Goal: Task Accomplishment & Management: Use online tool/utility

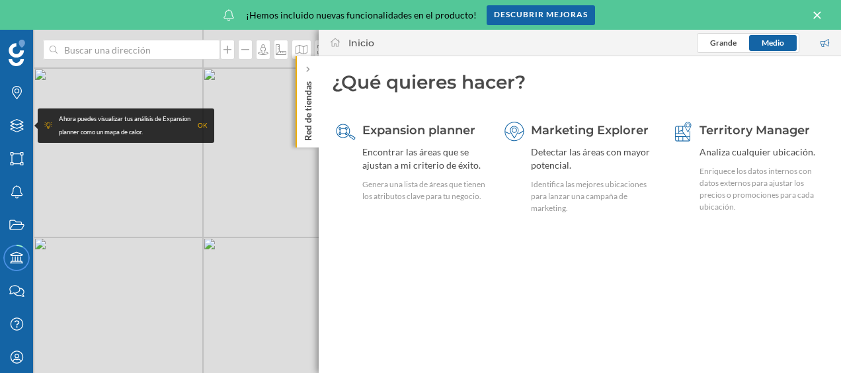
click at [818, 12] on icon at bounding box center [817, 15] width 15 height 12
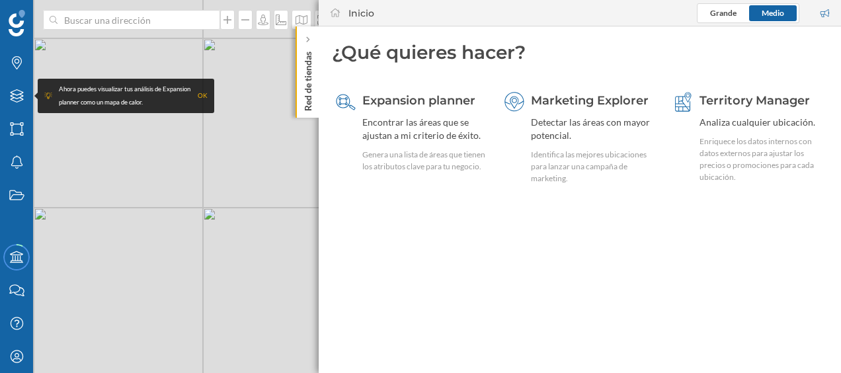
click at [312, 74] on p "Red de tiendas" at bounding box center [307, 78] width 13 height 65
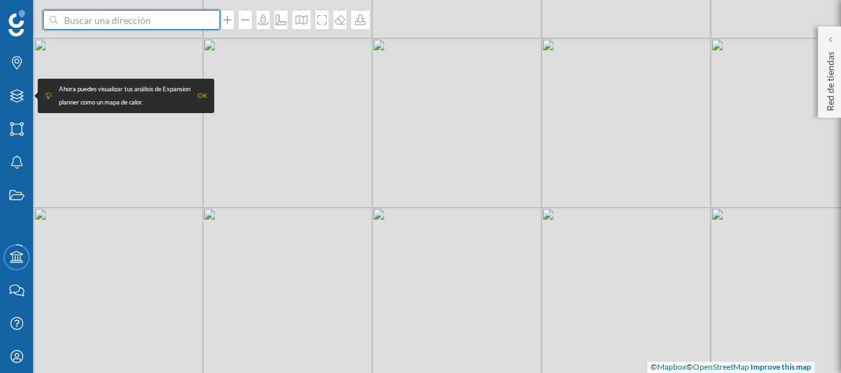
click at [184, 16] on input at bounding box center [131, 20] width 148 height 20
paste input "CC. [GEOGRAPHIC_DATA], [GEOGRAPHIC_DATA], 28341 [GEOGRAPHIC_DATA]"
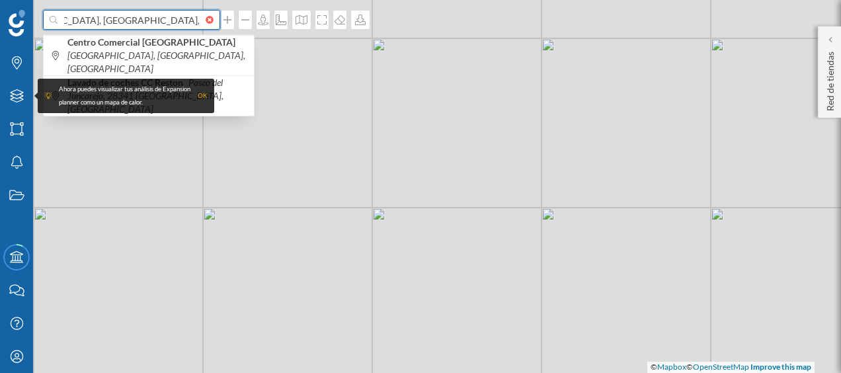
type input "CC. [GEOGRAPHIC_DATA], [GEOGRAPHIC_DATA], 28341 [GEOGRAPHIC_DATA]"
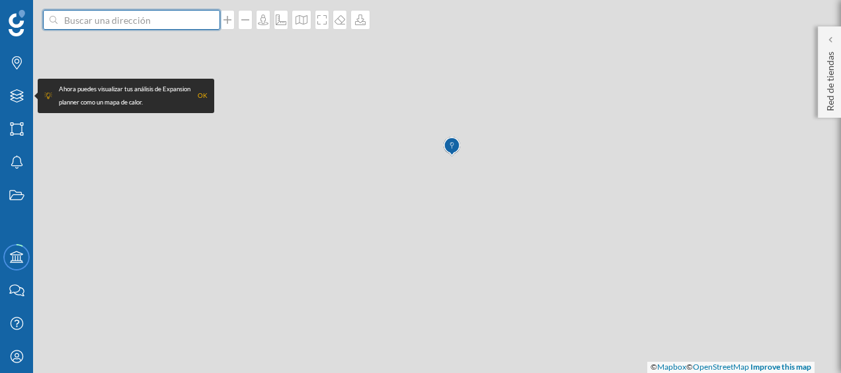
scroll to position [0, 0]
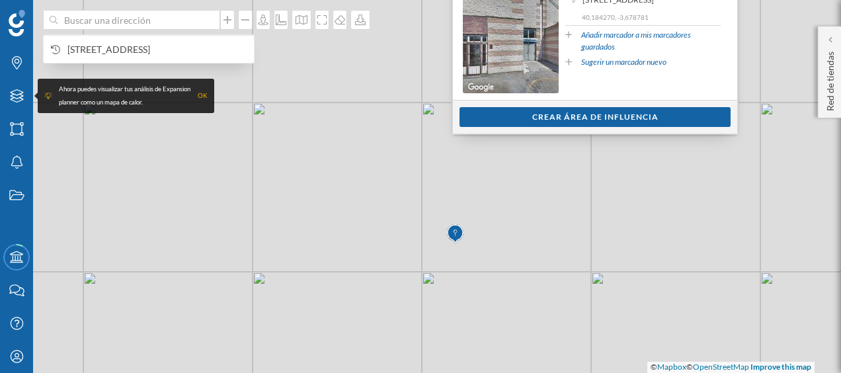
click at [582, 6] on span "[STREET_ADDRESS]" at bounding box center [617, 0] width 71 height 12
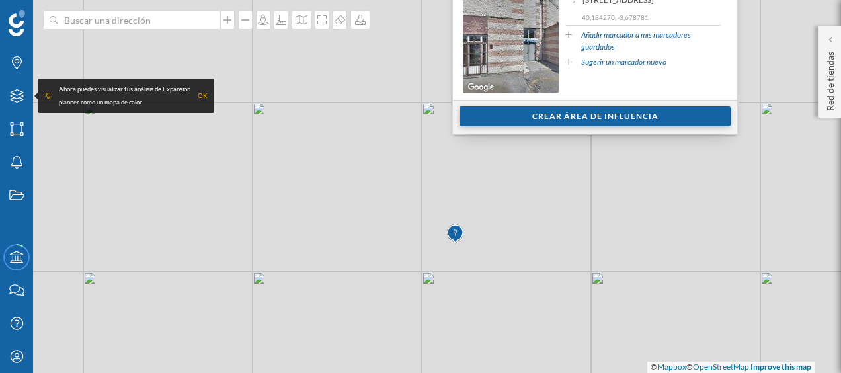
click at [549, 111] on div "Crear área de influencia" at bounding box center [594, 116] width 271 height 20
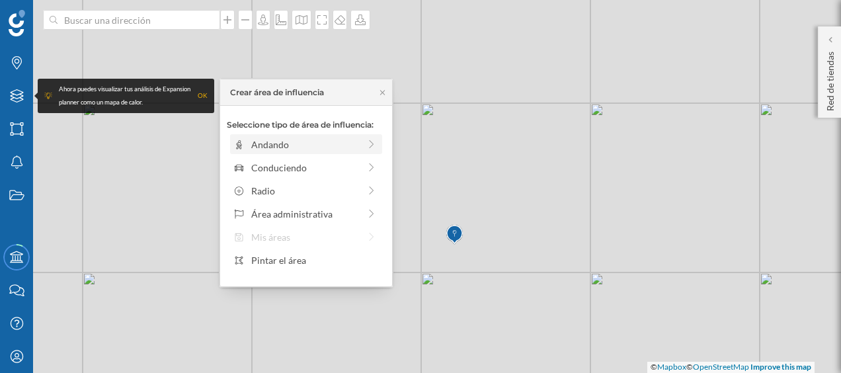
click at [367, 147] on icon at bounding box center [371, 143] width 12 height 9
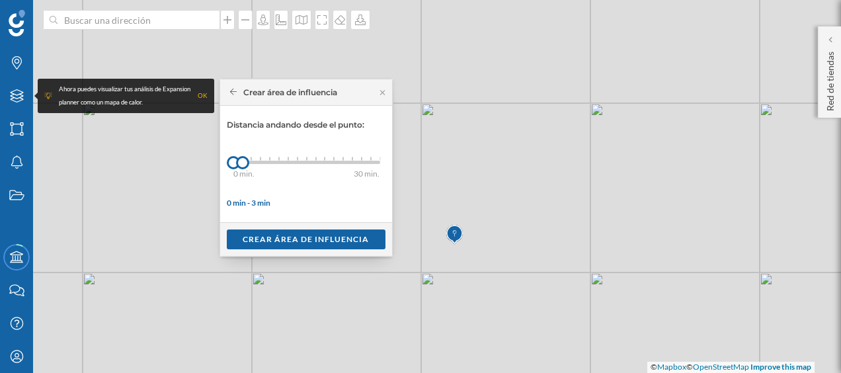
click at [235, 88] on icon at bounding box center [233, 92] width 7 height 8
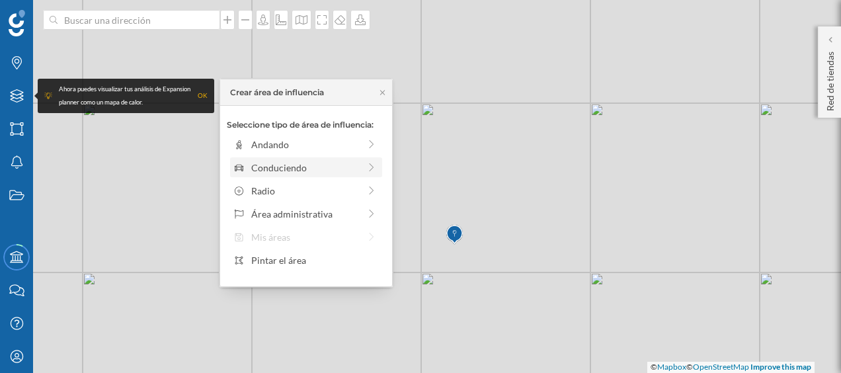
click at [280, 171] on div "Conduciendo" at bounding box center [305, 168] width 108 height 14
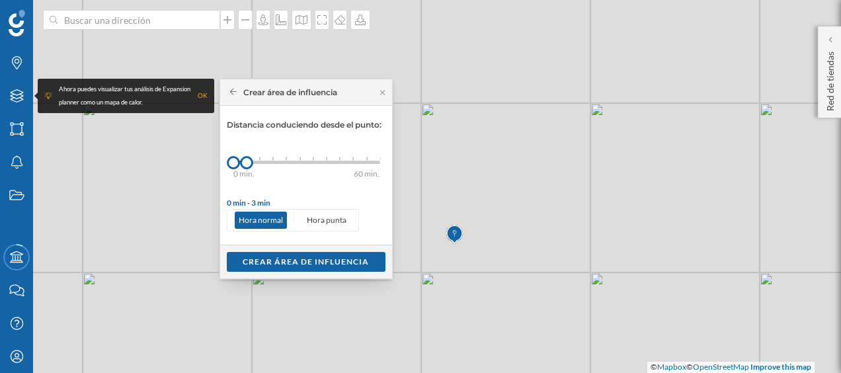
click at [256, 164] on div "0 min. 3 min. 5 min. 7 min. 10 min. 12 min. 15 min. 20 min. 30 min. 45 min. 50 …" at bounding box center [306, 162] width 147 height 17
click at [308, 257] on div "Crear área de influencia" at bounding box center [306, 261] width 159 height 20
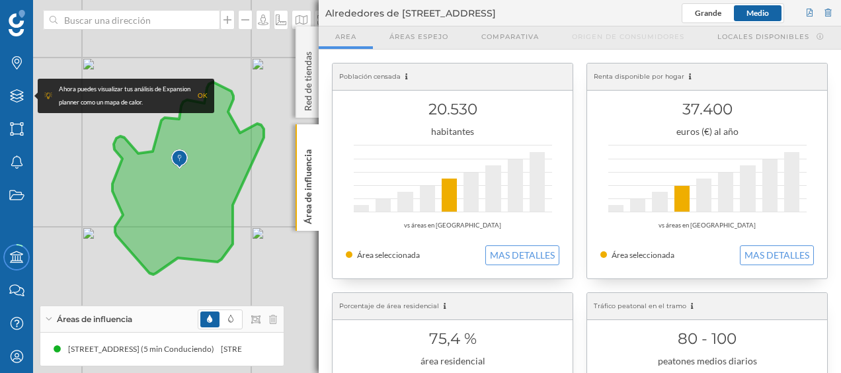
drag, startPoint x: 140, startPoint y: 151, endPoint x: 223, endPoint y: 209, distance: 101.6
click at [223, 209] on icon at bounding box center [187, 178] width 151 height 192
click at [21, 98] on icon at bounding box center [16, 95] width 13 height 13
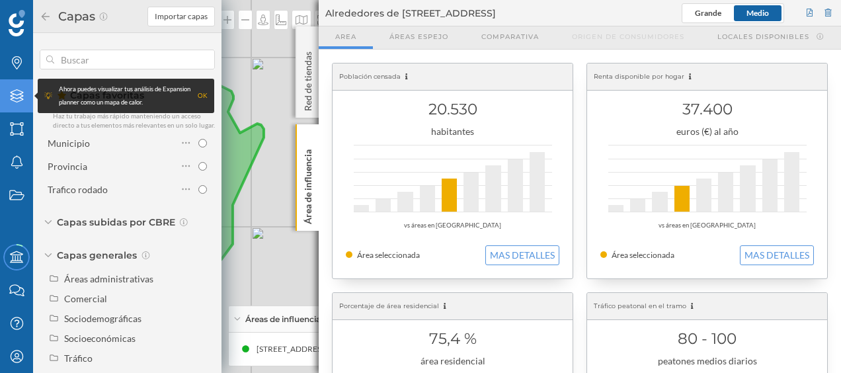
click at [204, 95] on div "OK" at bounding box center [203, 95] width 10 height 13
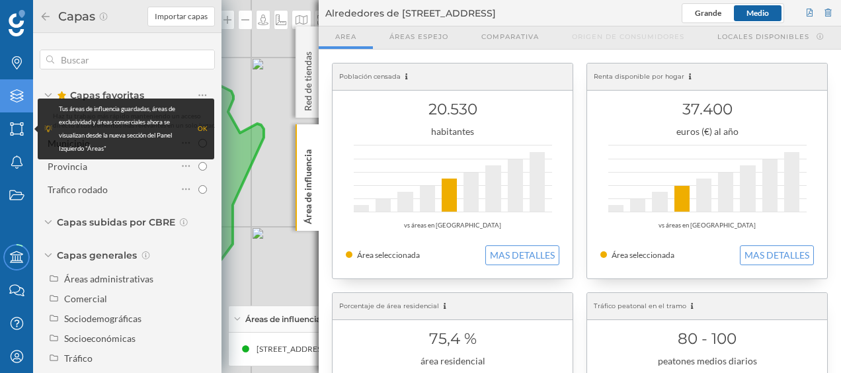
click at [266, 139] on div "© Mapbox © OpenStreetMap Improve this map" at bounding box center [420, 186] width 841 height 373
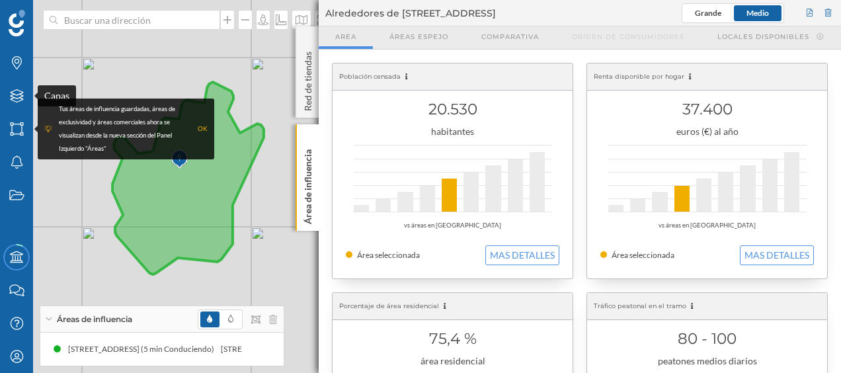
drag, startPoint x: 17, startPoint y: 90, endPoint x: 116, endPoint y: 123, distance: 104.5
click at [17, 90] on icon at bounding box center [16, 95] width 13 height 13
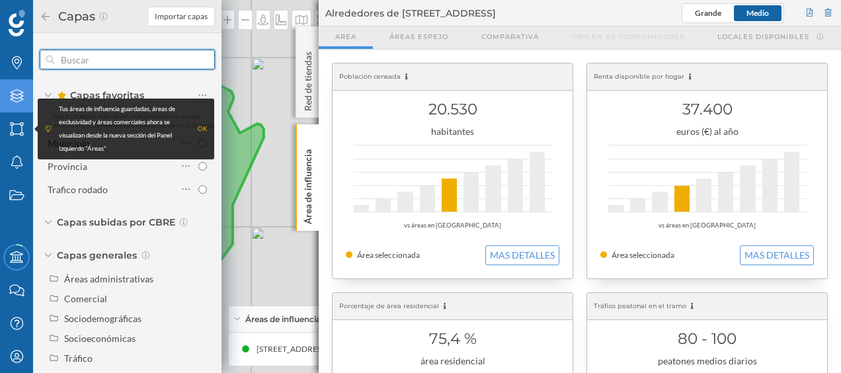
click at [152, 63] on input "text" at bounding box center [127, 59] width 146 height 26
click at [172, 58] on input "text" at bounding box center [127, 59] width 146 height 26
paste input "CC. [GEOGRAPHIC_DATA], [GEOGRAPHIC_DATA], 28341 [GEOGRAPHIC_DATA]"
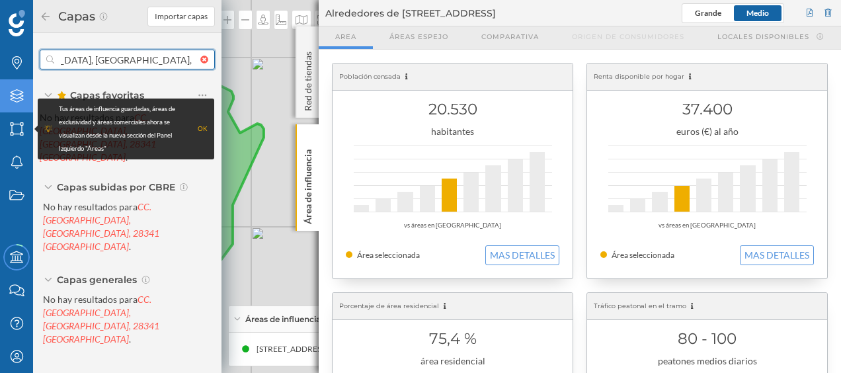
type input "CC. [GEOGRAPHIC_DATA], [GEOGRAPHIC_DATA], 28341 [GEOGRAPHIC_DATA]"
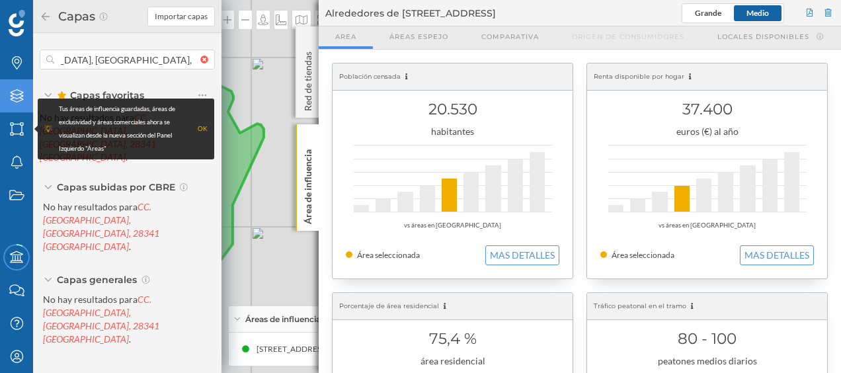
click at [202, 126] on div "OK" at bounding box center [203, 128] width 10 height 13
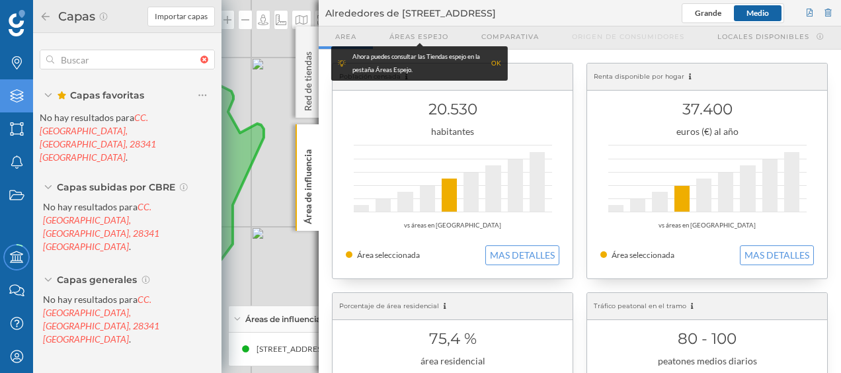
click at [205, 56] on div at bounding box center [207, 60] width 15 height 8
click at [200, 56] on input "text" at bounding box center [127, 59] width 146 height 26
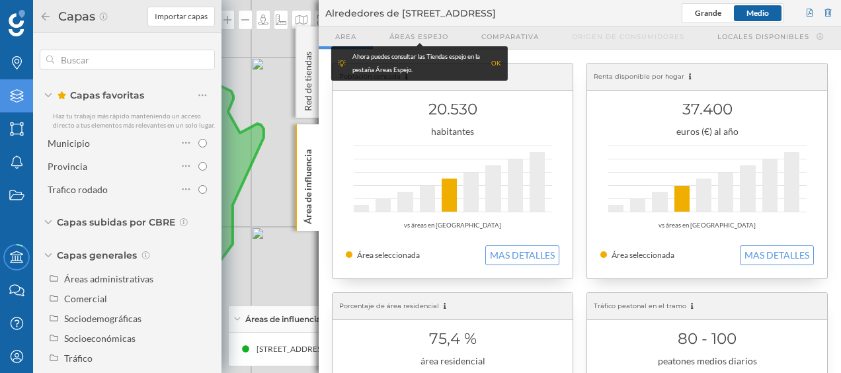
click at [237, 54] on div "© Mapbox © OpenStreetMap Improve this map" at bounding box center [420, 186] width 841 height 373
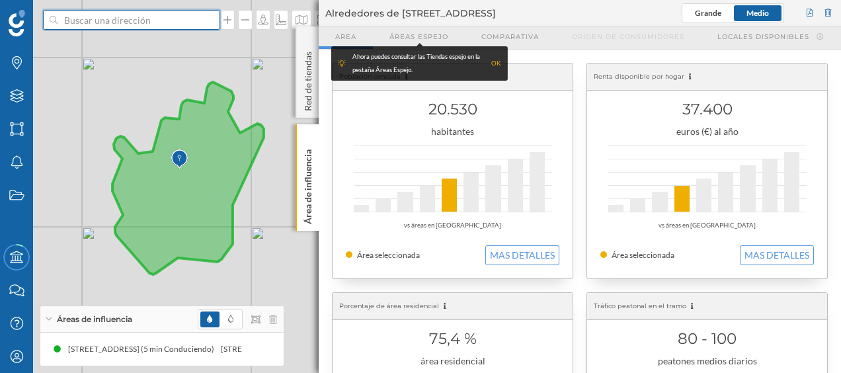
click at [167, 27] on input at bounding box center [131, 20] width 148 height 20
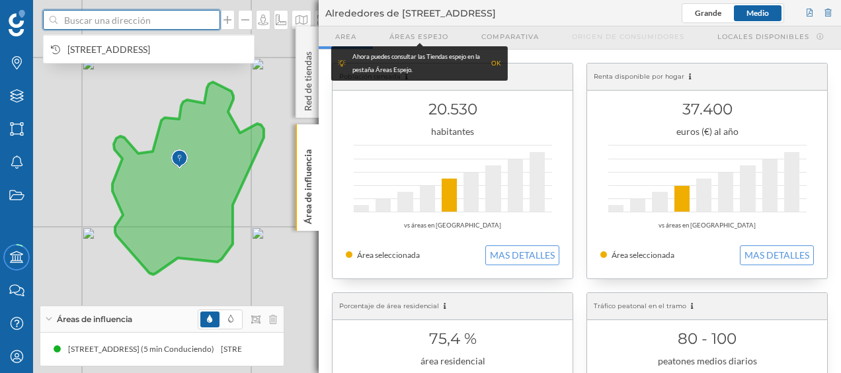
paste input "CC. [GEOGRAPHIC_DATA], [GEOGRAPHIC_DATA], 28341 [GEOGRAPHIC_DATA]"
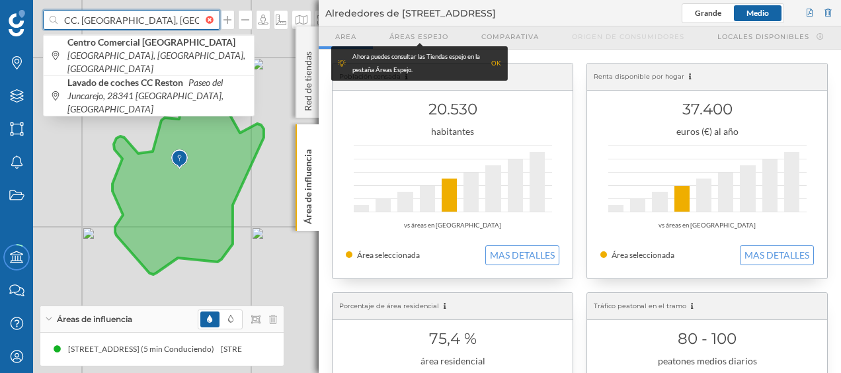
scroll to position [0, 77]
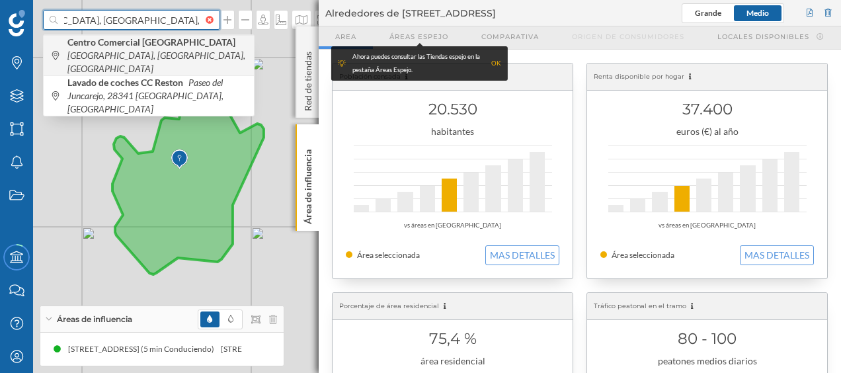
type input "CC. [GEOGRAPHIC_DATA], [GEOGRAPHIC_DATA], 28341 [GEOGRAPHIC_DATA]"
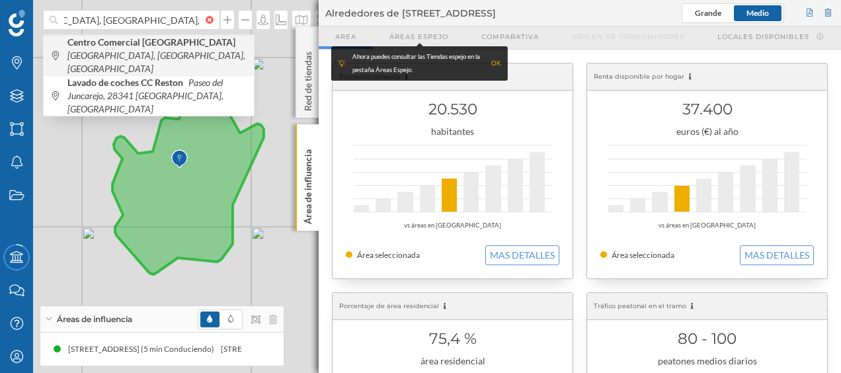
click at [159, 38] on b "Centro Comercial [GEOGRAPHIC_DATA]" at bounding box center [152, 41] width 171 height 11
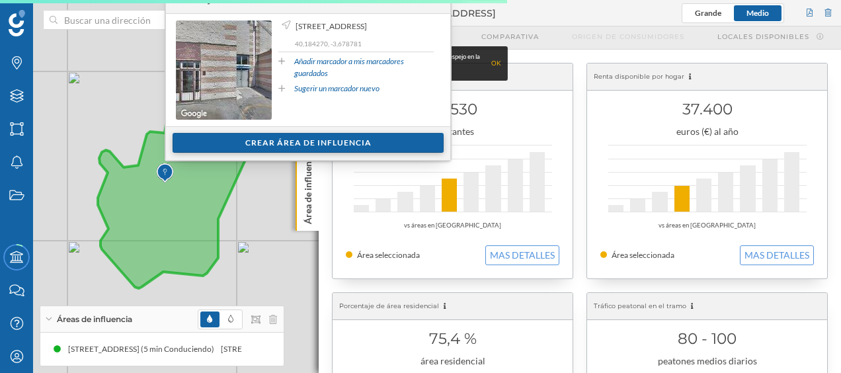
click at [259, 140] on div "Crear área de influencia" at bounding box center [307, 143] width 271 height 20
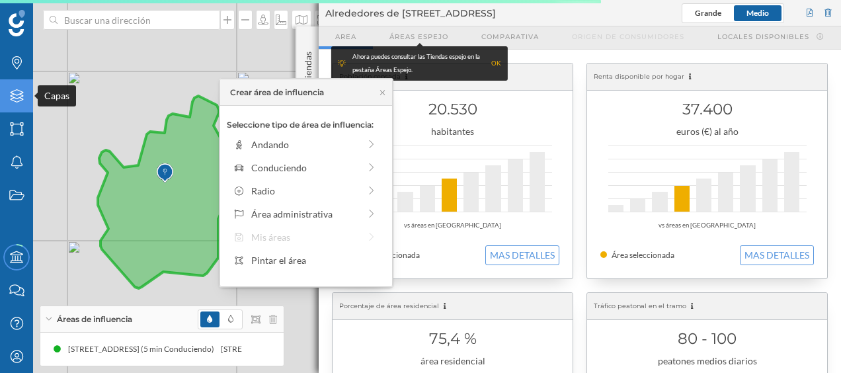
click at [23, 99] on icon "Capas" at bounding box center [17, 95] width 17 height 13
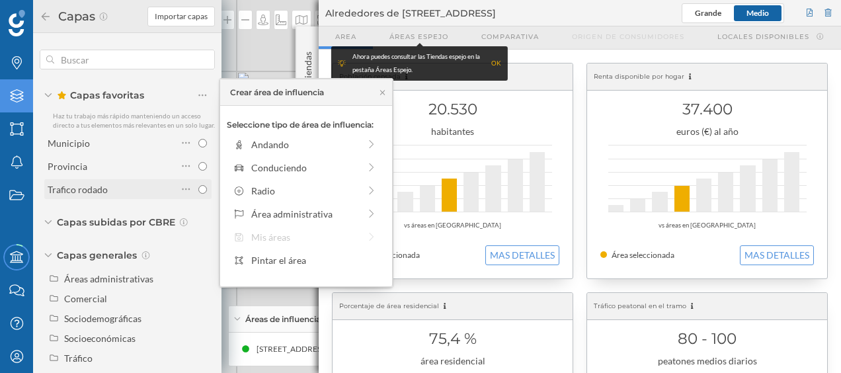
click at [95, 195] on div "Trafico rodado" at bounding box center [78, 189] width 60 height 11
click at [184, 196] on icon at bounding box center [186, 188] width 9 height 13
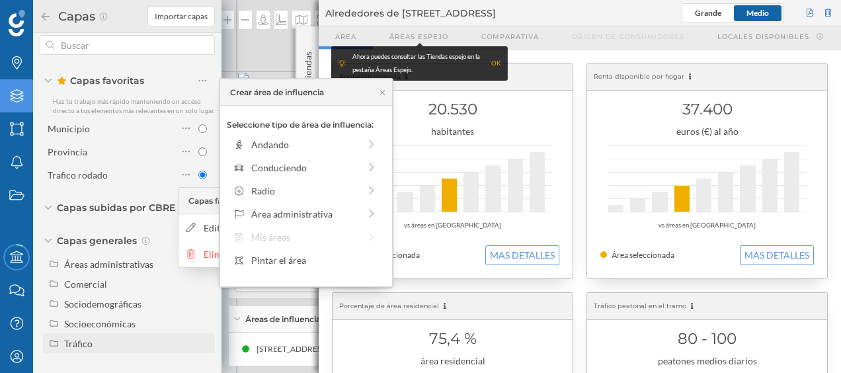
click at [79, 340] on div "Tráfico" at bounding box center [78, 343] width 28 height 11
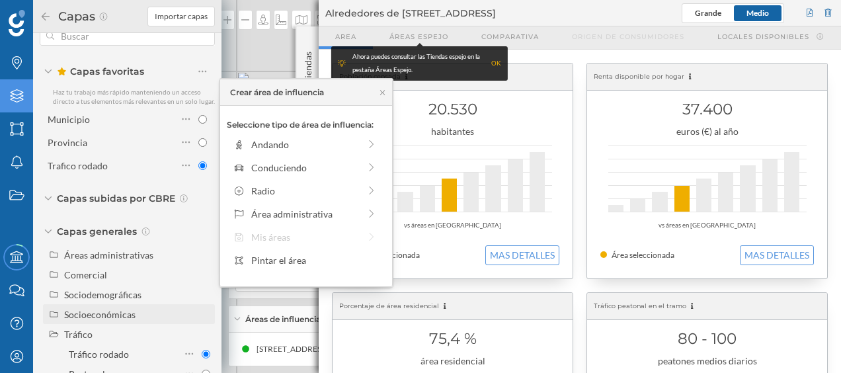
scroll to position [63, 0]
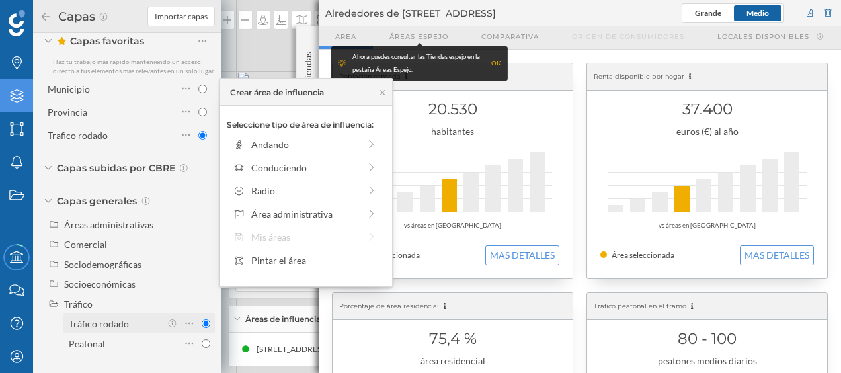
click at [95, 323] on div "Tráfico rodado" at bounding box center [99, 323] width 60 height 11
click at [202, 323] on input "Tráfico rodado" at bounding box center [206, 323] width 9 height 9
click at [148, 322] on div "Tráfico rodado" at bounding box center [115, 324] width 92 height 14
click at [202, 322] on input "Tráfico rodado" at bounding box center [206, 323] width 9 height 9
click at [496, 62] on div "OK" at bounding box center [496, 63] width 10 height 13
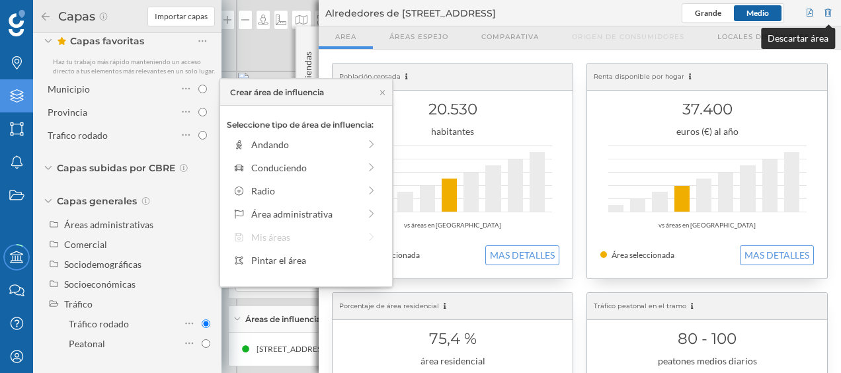
click at [833, 11] on div at bounding box center [828, 13] width 12 height 20
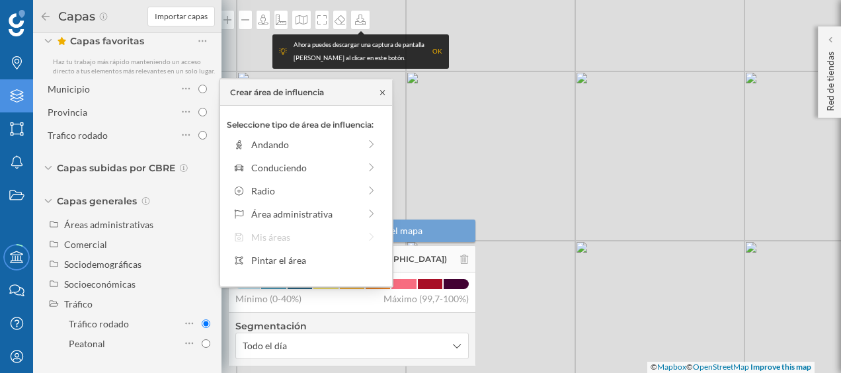
click at [381, 95] on icon at bounding box center [382, 93] width 10 height 8
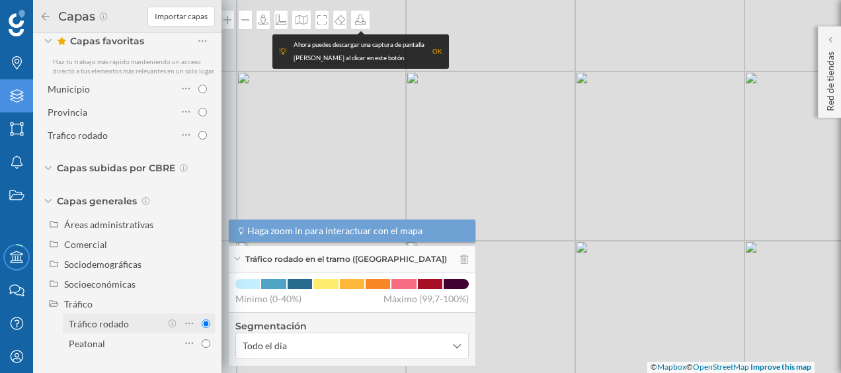
click at [119, 327] on div "Tráfico rodado" at bounding box center [99, 323] width 60 height 11
click at [202, 327] on input "Tráfico rodado" at bounding box center [206, 323] width 9 height 9
radio input "true"
drag, startPoint x: 336, startPoint y: 180, endPoint x: 633, endPoint y: 209, distance: 298.1
click at [633, 209] on div "© Mapbox © OpenStreetMap Improve this map" at bounding box center [420, 186] width 841 height 373
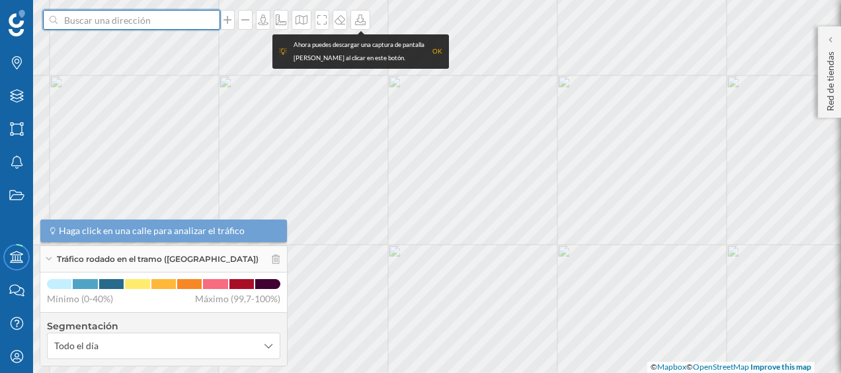
click at [190, 24] on input at bounding box center [131, 20] width 148 height 20
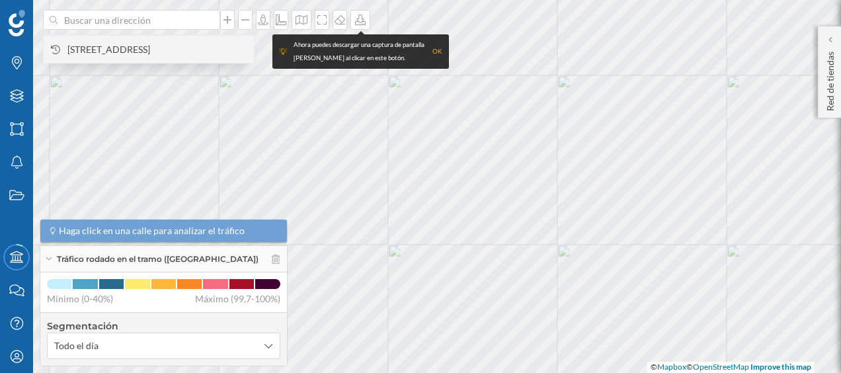
click at [173, 48] on span "[STREET_ADDRESS]" at bounding box center [157, 49] width 180 height 13
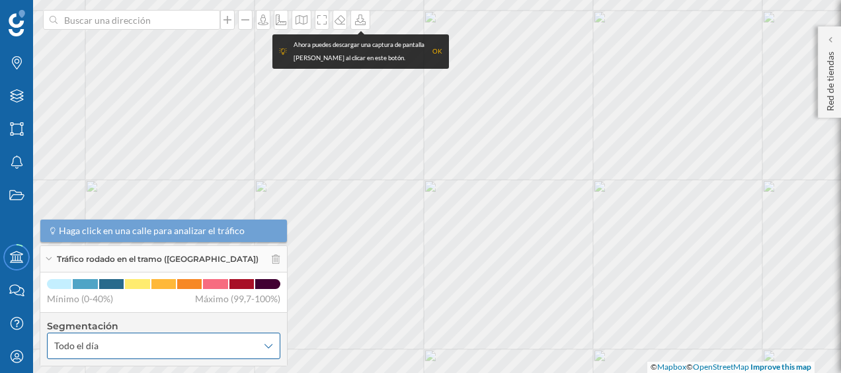
click at [112, 346] on span "Todo el día" at bounding box center [156, 345] width 204 height 13
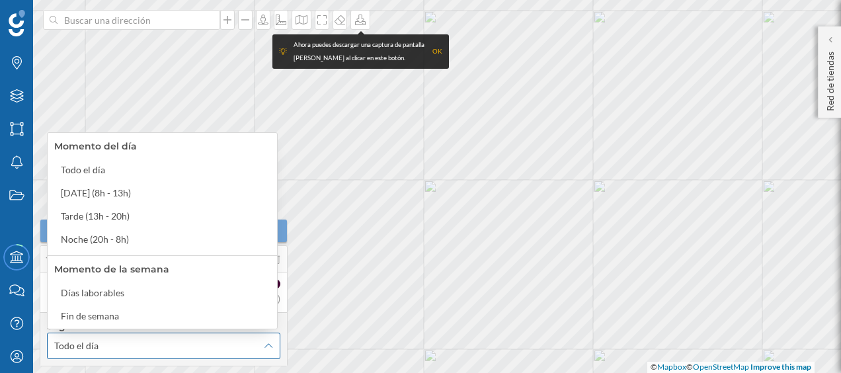
click at [112, 346] on span "Todo el día" at bounding box center [156, 345] width 204 height 13
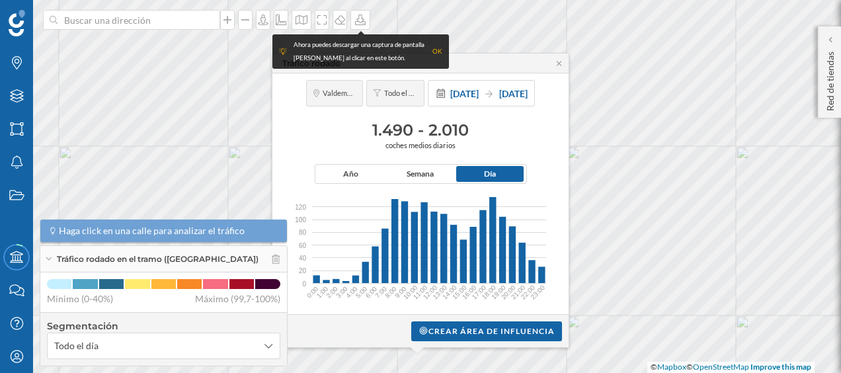
click at [439, 53] on div "OK" at bounding box center [437, 51] width 10 height 13
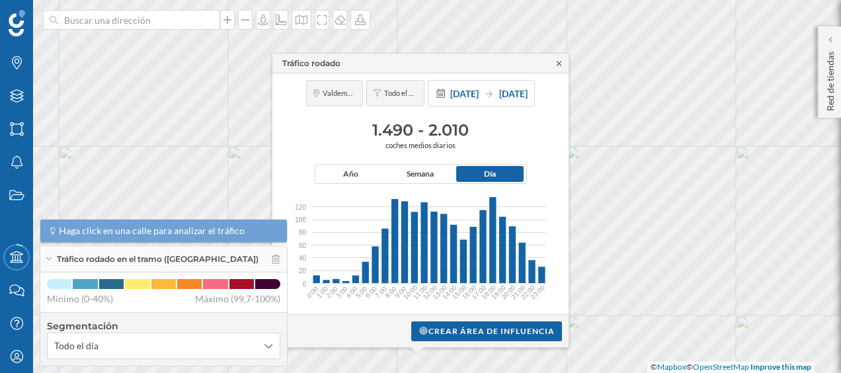
click at [562, 65] on icon at bounding box center [559, 63] width 10 height 8
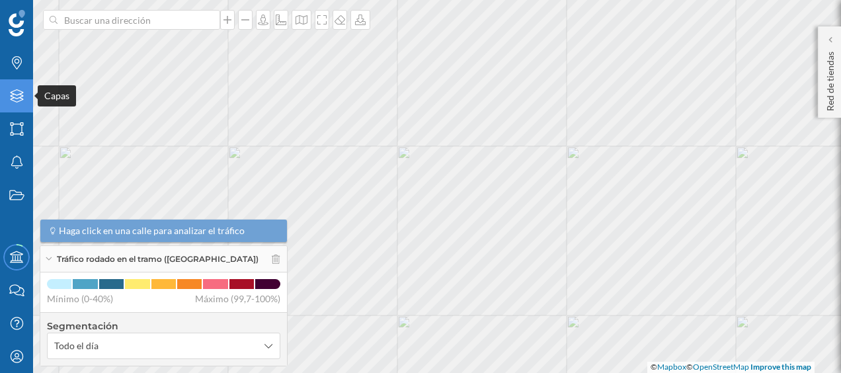
click at [17, 104] on div "Capas" at bounding box center [16, 95] width 33 height 33
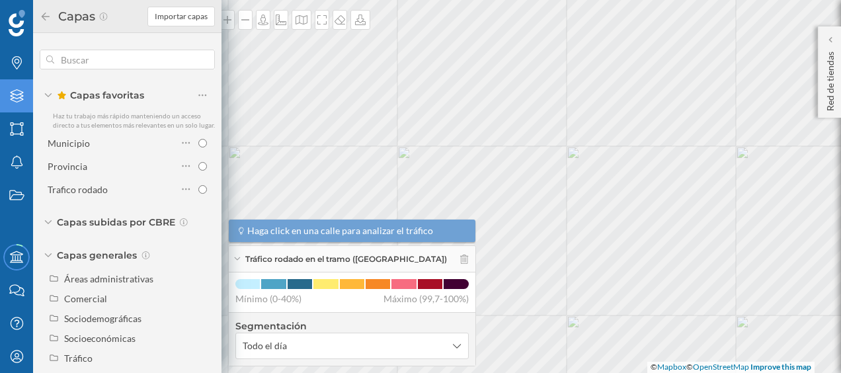
scroll to position [24, 0]
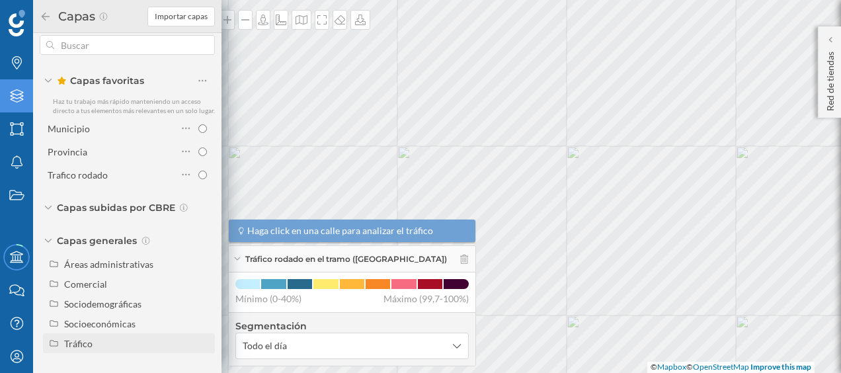
click at [82, 339] on div "Tráfico" at bounding box center [78, 343] width 28 height 11
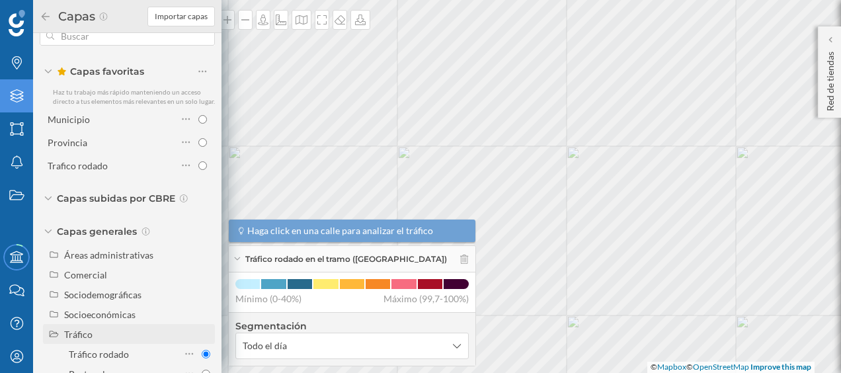
scroll to position [63, 0]
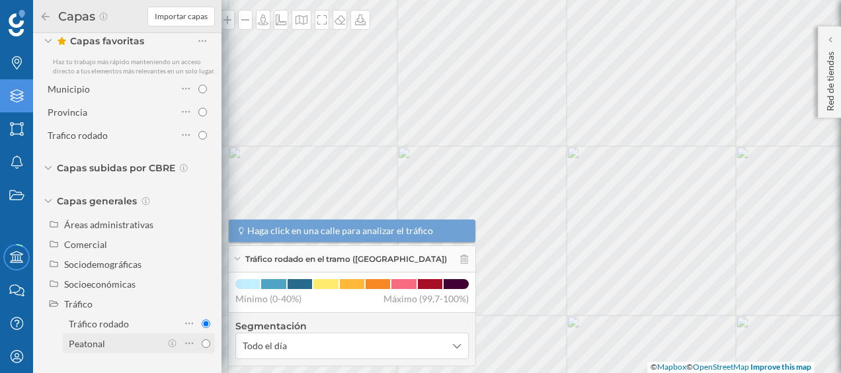
click at [93, 338] on div "Peatonal" at bounding box center [87, 343] width 36 height 11
click at [202, 339] on input "Peatonal" at bounding box center [206, 343] width 9 height 9
radio input "true"
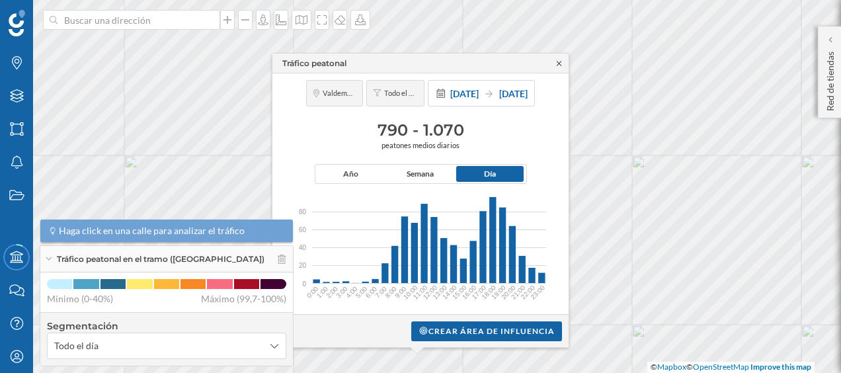
click at [563, 66] on icon at bounding box center [559, 63] width 10 height 8
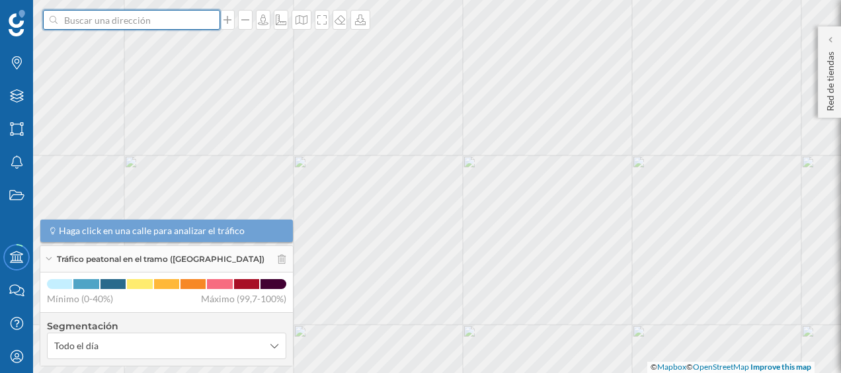
click at [157, 21] on input at bounding box center [131, 20] width 148 height 20
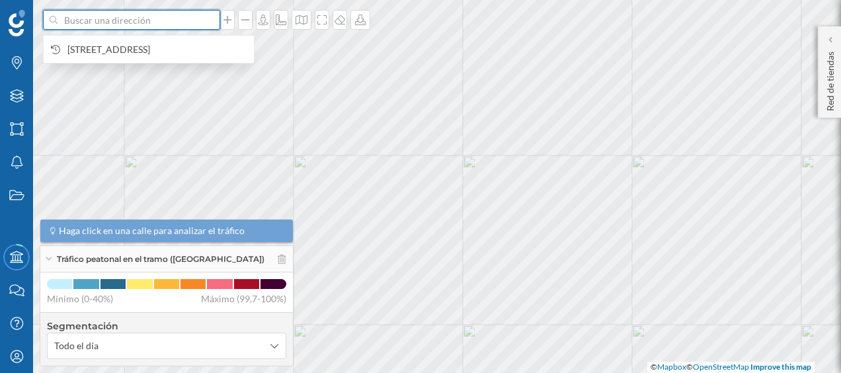
paste input "Avda. del Mar Mediterráneo, 3 - C. C. [GEOGRAPHIC_DATA], 28341 [GEOGRAPHIC_DATA]"
type input "Avda. del Mar Mediterráneo, 3 - C. C. [GEOGRAPHIC_DATA], 28341 [GEOGRAPHIC_DATA]"
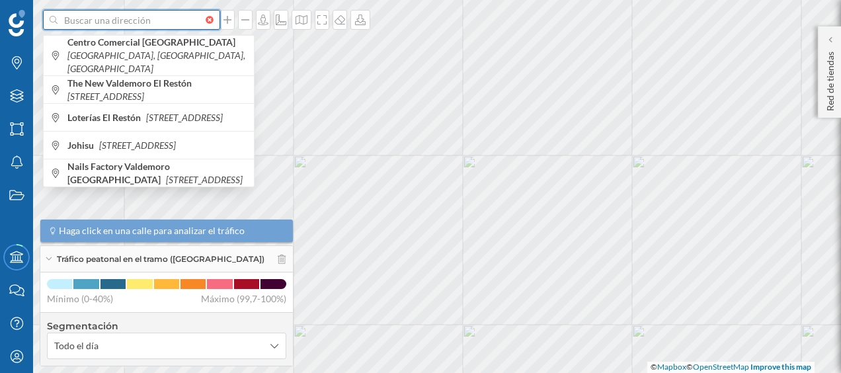
scroll to position [0, 0]
click at [213, 19] on div at bounding box center [213, 20] width 15 height 8
click at [206, 19] on input at bounding box center [131, 20] width 148 height 20
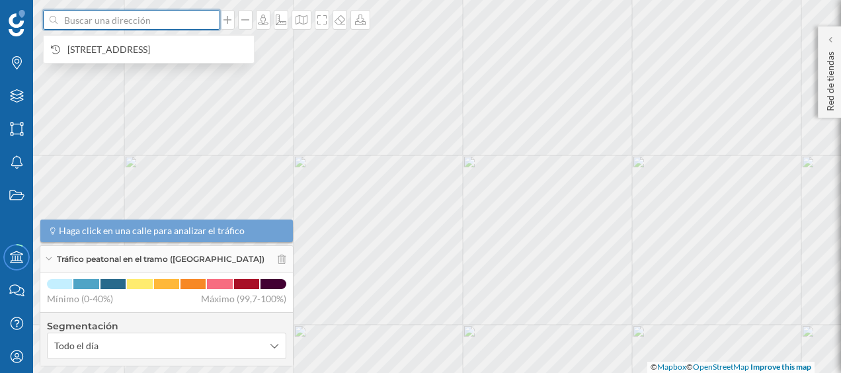
click at [143, 22] on input at bounding box center [131, 20] width 148 height 20
paste input "Avda. del Mar Mediterráneo, 3 - C. C. [GEOGRAPHIC_DATA], 28341 [GEOGRAPHIC_DATA]"
type input "Avda. del Mar Mediterráneo, 3 - C. C. [GEOGRAPHIC_DATA], 28341 [GEOGRAPHIC_DATA]"
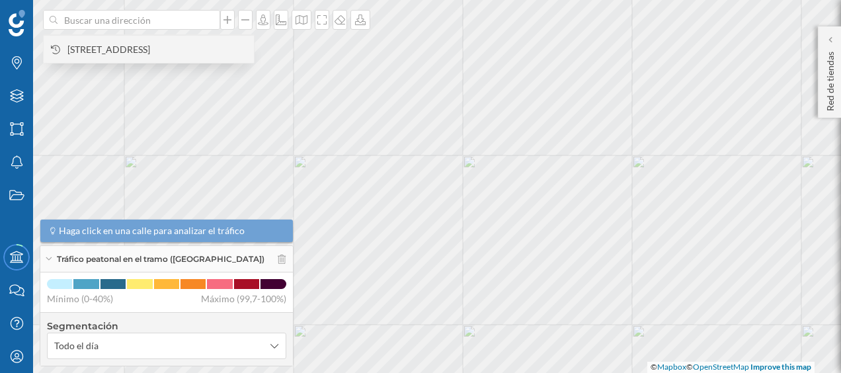
click at [159, 49] on span "[STREET_ADDRESS]" at bounding box center [157, 49] width 180 height 13
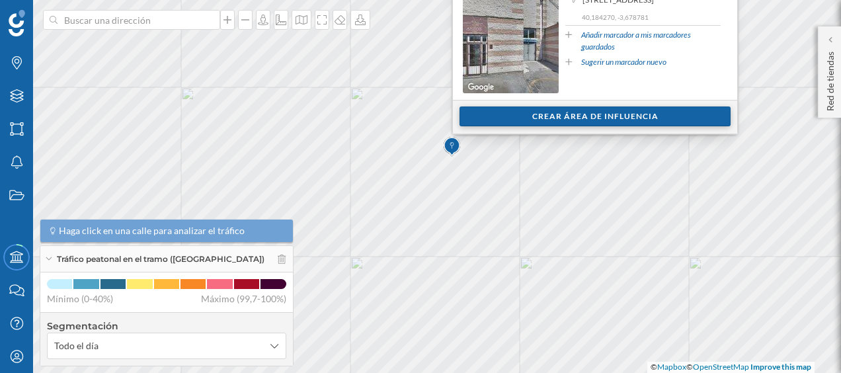
click at [603, 116] on div "Crear área de influencia" at bounding box center [594, 116] width 271 height 20
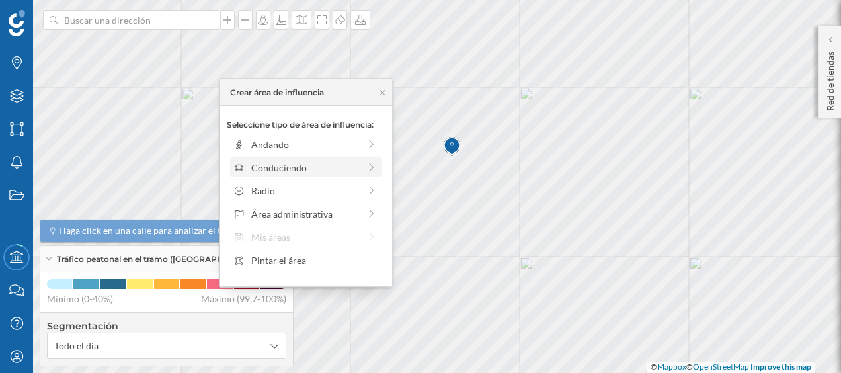
click at [356, 165] on div "Conduciendo" at bounding box center [305, 168] width 108 height 14
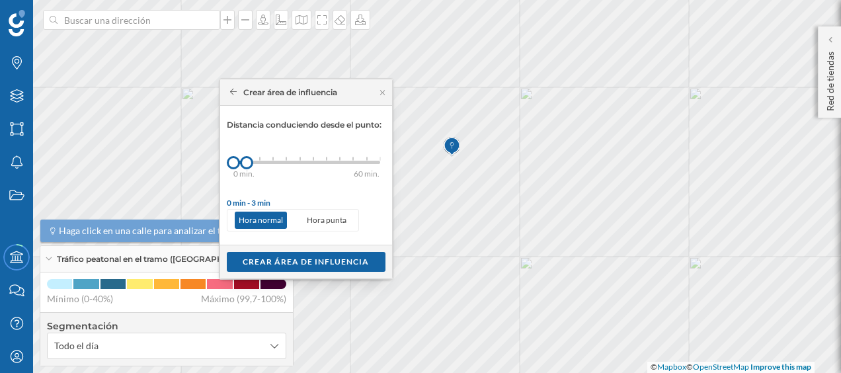
click at [256, 161] on div "0 min. 3 min. 5 min. 7 min. 10 min. 12 min. 15 min. 20 min. 30 min. 45 min. 50 …" at bounding box center [306, 162] width 147 height 3
click at [306, 257] on div "Crear área de influencia" at bounding box center [306, 261] width 159 height 20
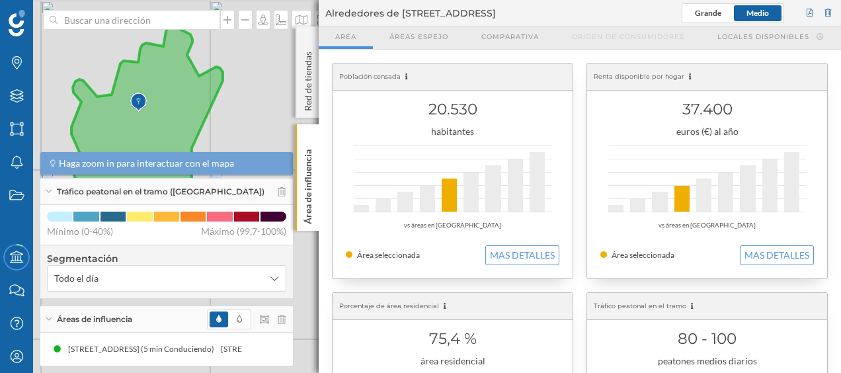
drag, startPoint x: 226, startPoint y: 118, endPoint x: 268, endPoint y: 120, distance: 42.4
click at [268, 120] on div "© Mapbox © OpenStreetMap Improve this map" at bounding box center [420, 186] width 841 height 373
click at [829, 10] on div at bounding box center [828, 13] width 12 height 20
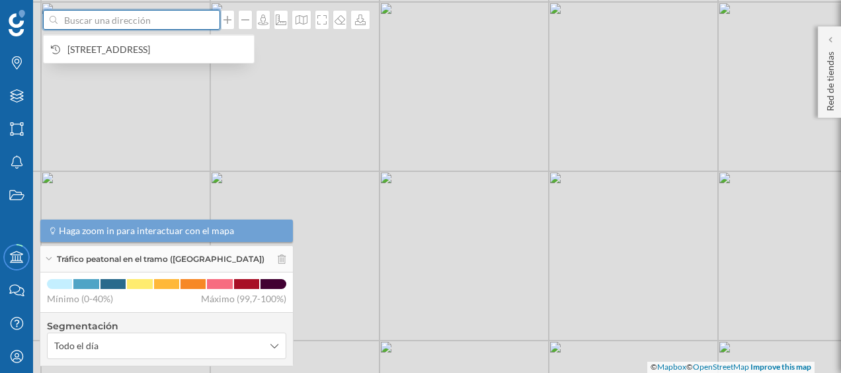
click at [203, 19] on input at bounding box center [131, 20] width 148 height 20
paste input "Avda. del Mar Mediterráneo, 3 - C. C. [GEOGRAPHIC_DATA], 28341 [GEOGRAPHIC_DATA]"
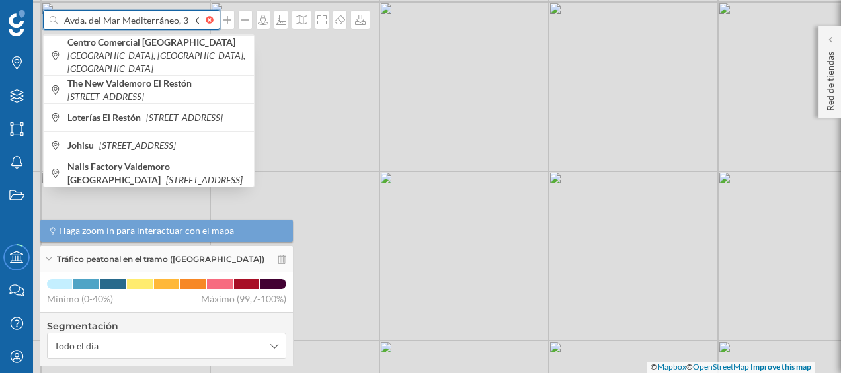
scroll to position [0, 127]
type input "Avda. del Mar Mediterráneo, 3 - C. C. [GEOGRAPHIC_DATA], 28341 [GEOGRAPHIC_DATA]"
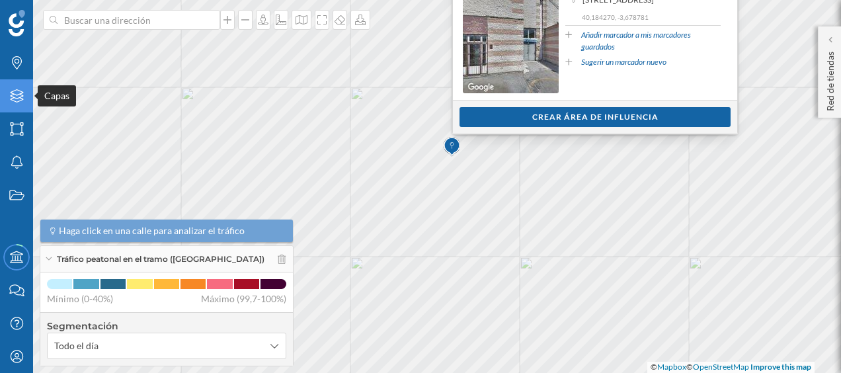
click at [19, 90] on icon "Capas" at bounding box center [17, 95] width 17 height 13
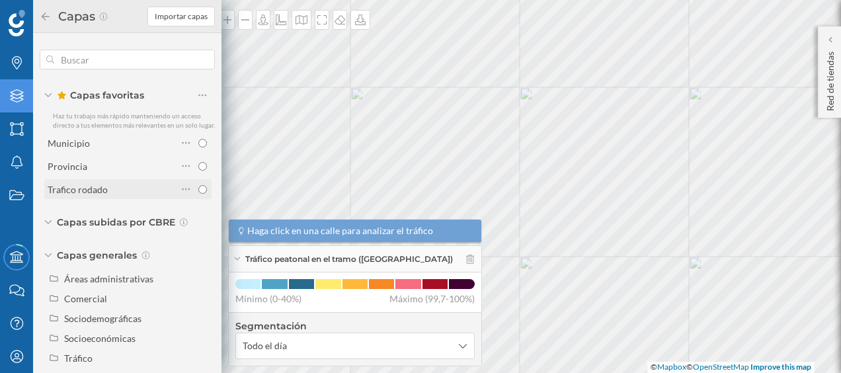
click at [95, 195] on div "Trafico rodado" at bounding box center [78, 189] width 60 height 11
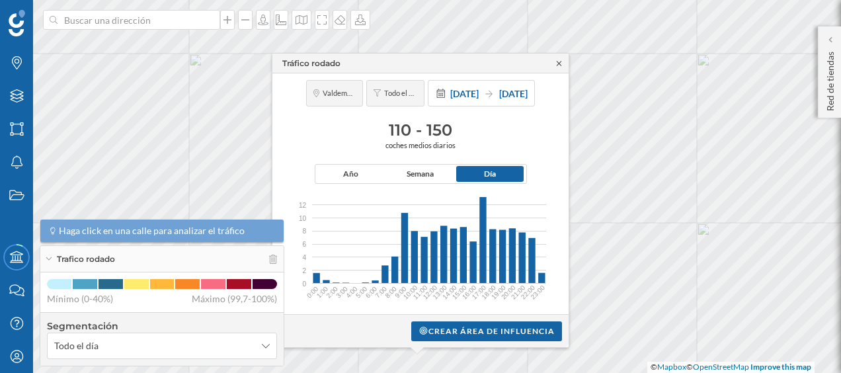
drag, startPoint x: 474, startPoint y: 59, endPoint x: 559, endPoint y: 62, distance: 84.6
click at [559, 62] on div "Tráfico rodado" at bounding box center [420, 64] width 296 height 20
click at [559, 62] on icon at bounding box center [559, 63] width 10 height 8
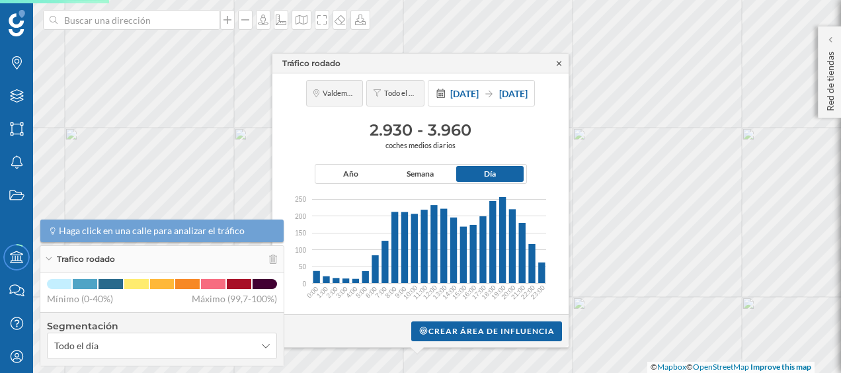
click at [556, 66] on icon at bounding box center [559, 63] width 10 height 8
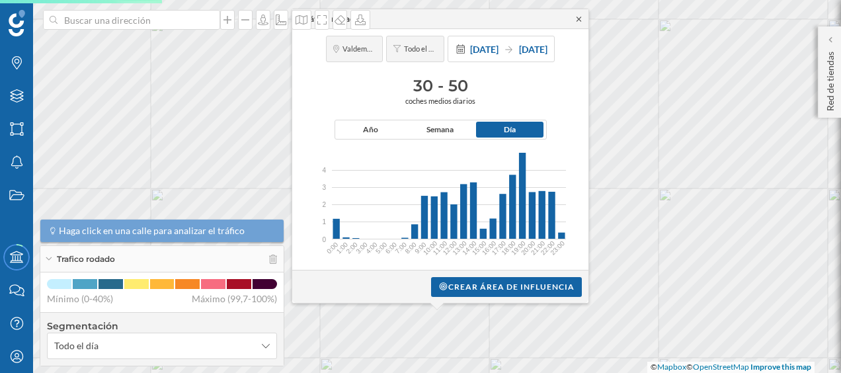
click at [579, 15] on icon at bounding box center [579, 19] width 10 height 8
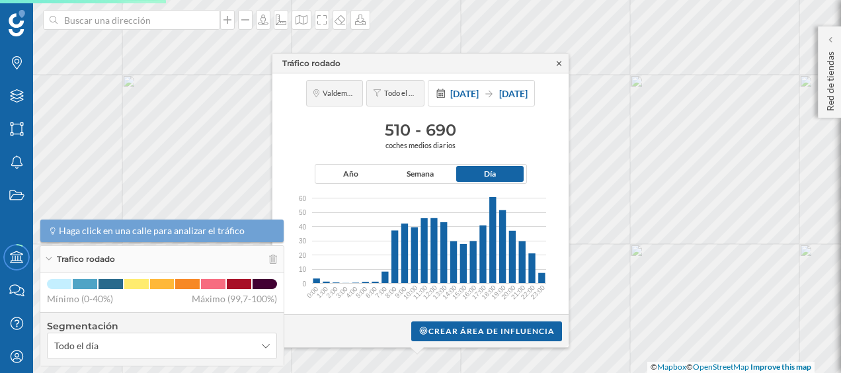
click at [558, 61] on icon at bounding box center [559, 63] width 10 height 8
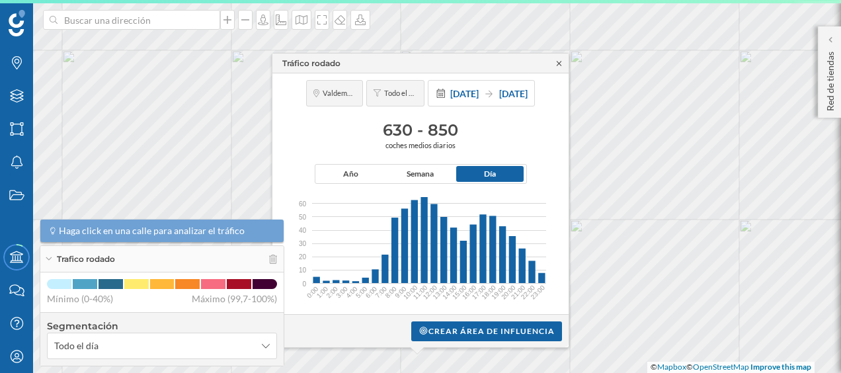
click at [558, 63] on icon at bounding box center [558, 63] width 5 height 5
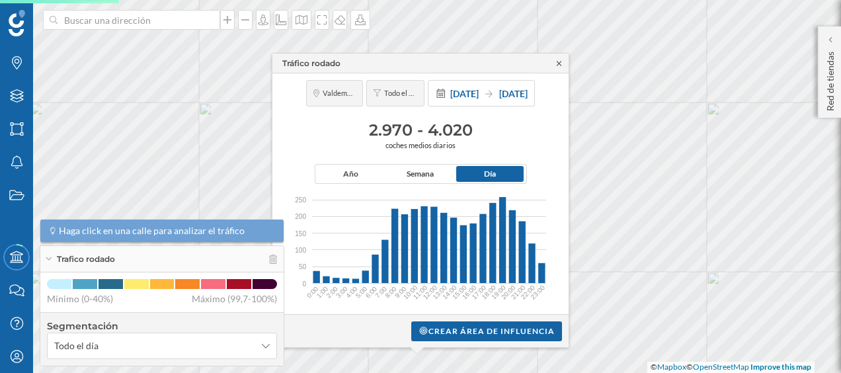
click at [556, 63] on icon at bounding box center [559, 63] width 10 height 8
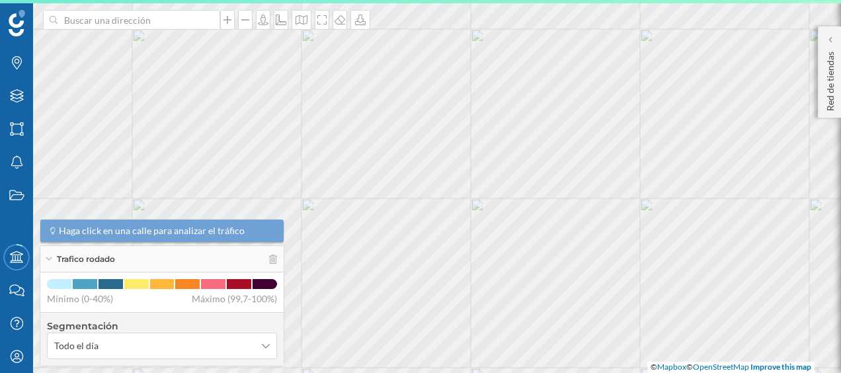
click at [572, 0] on html "Marcas Capas Áreas Notificaciones Estados Academy Contacta con nosotros Centro …" at bounding box center [420, 186] width 841 height 373
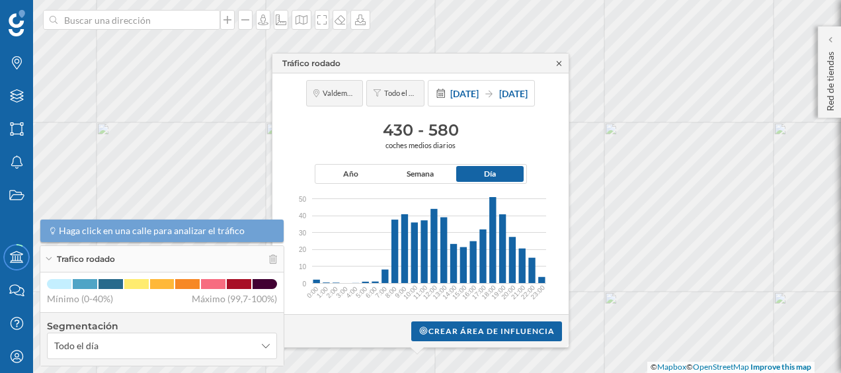
click at [558, 66] on icon at bounding box center [559, 63] width 10 height 8
drag, startPoint x: 444, startPoint y: 67, endPoint x: 488, endPoint y: 200, distance: 139.8
click at [488, 200] on div "Tráfico rodado [GEOGRAPHIC_DATA] Todo el día [DATE] [DATE] 510 - 690 coches med…" at bounding box center [420, 200] width 297 height 295
drag, startPoint x: 488, startPoint y: 200, endPoint x: 563, endPoint y: 65, distance: 154.4
click at [563, 65] on icon at bounding box center [559, 63] width 10 height 8
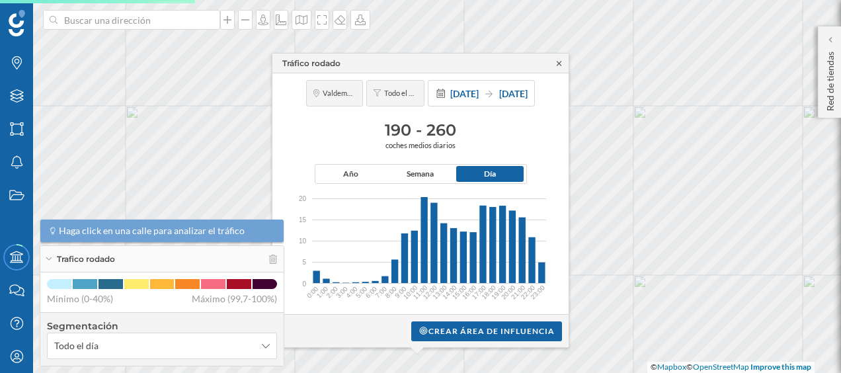
click at [555, 64] on icon at bounding box center [559, 63] width 10 height 8
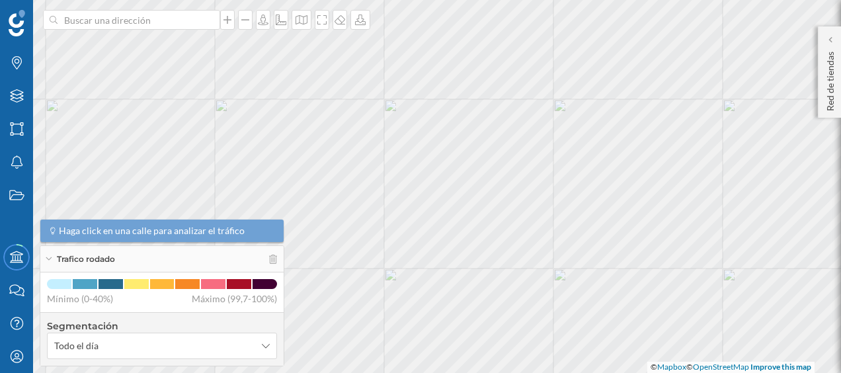
click at [589, 0] on html "Marcas Capas Áreas Notificaciones Estados Academy Contacta con nosotros Centro …" at bounding box center [420, 186] width 841 height 373
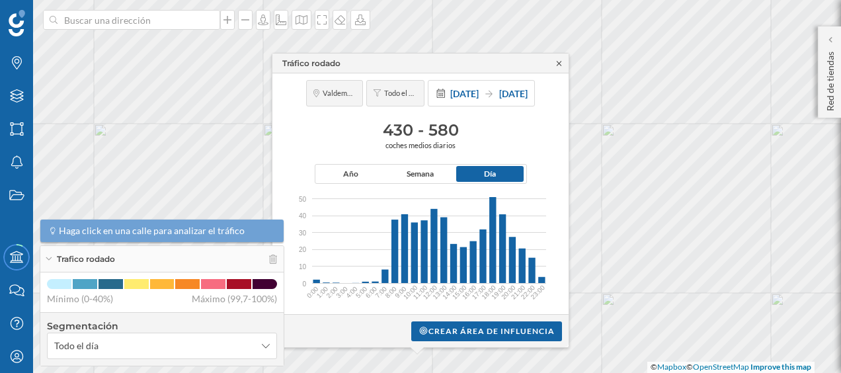
click at [560, 66] on icon at bounding box center [559, 63] width 10 height 8
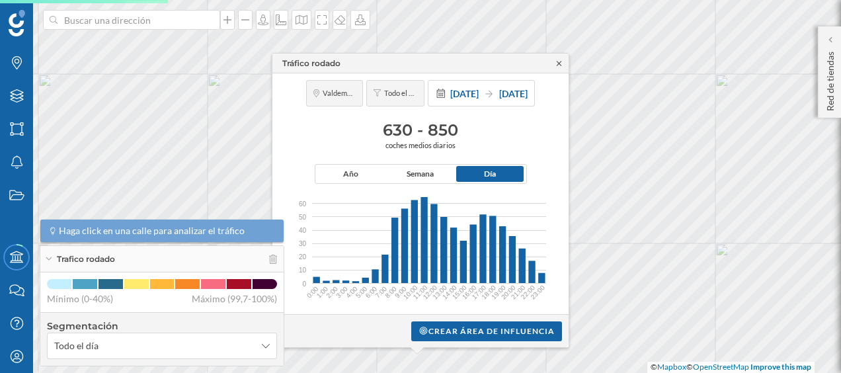
click at [560, 62] on icon at bounding box center [558, 63] width 5 height 5
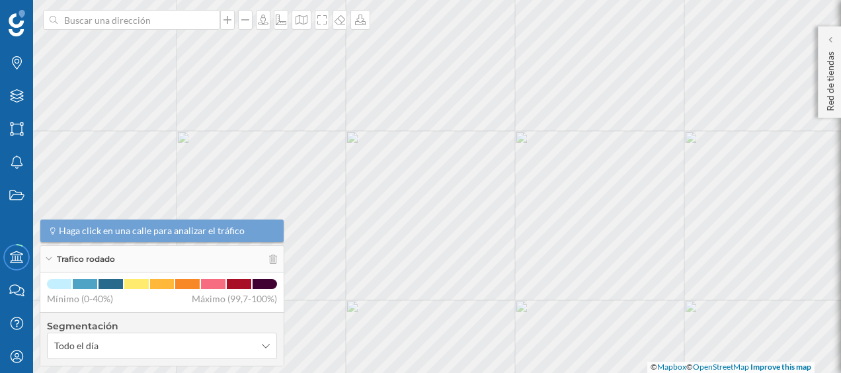
click at [625, 0] on html "Marcas Capas Áreas Notificaciones Estados Academy Contacta con nosotros Centro …" at bounding box center [420, 186] width 841 height 373
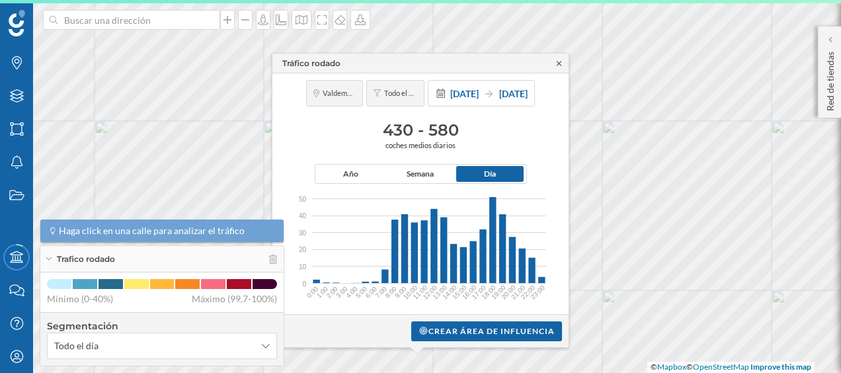
click at [560, 64] on icon at bounding box center [558, 63] width 5 height 5
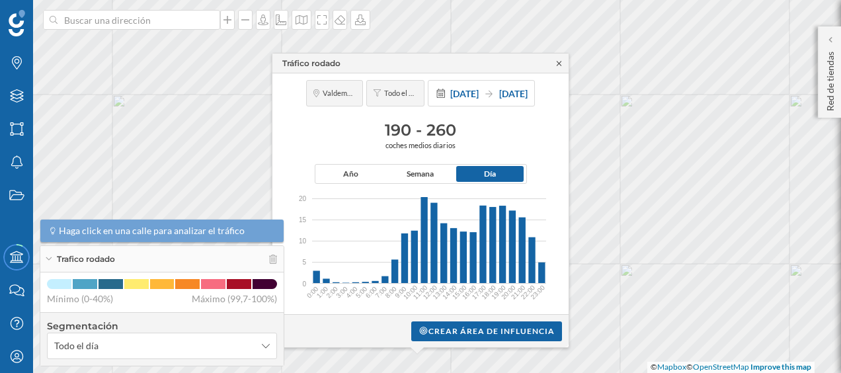
click at [559, 62] on icon at bounding box center [559, 63] width 10 height 8
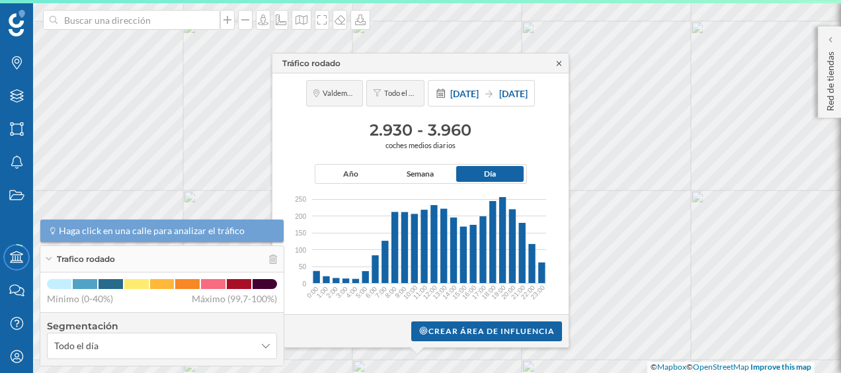
click at [556, 65] on icon at bounding box center [558, 63] width 5 height 5
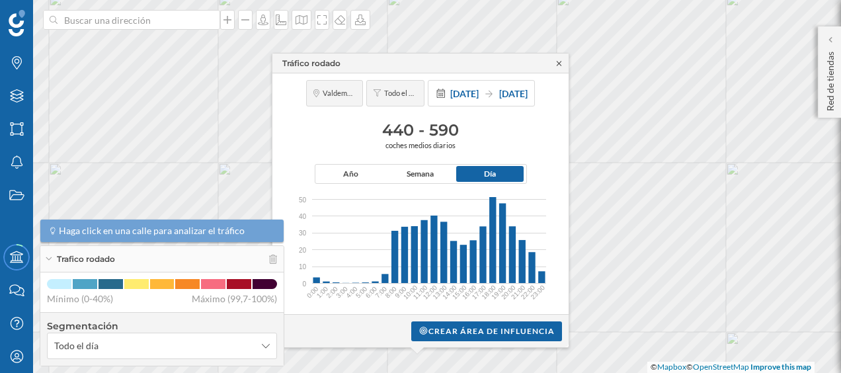
click at [559, 65] on icon at bounding box center [559, 63] width 10 height 8
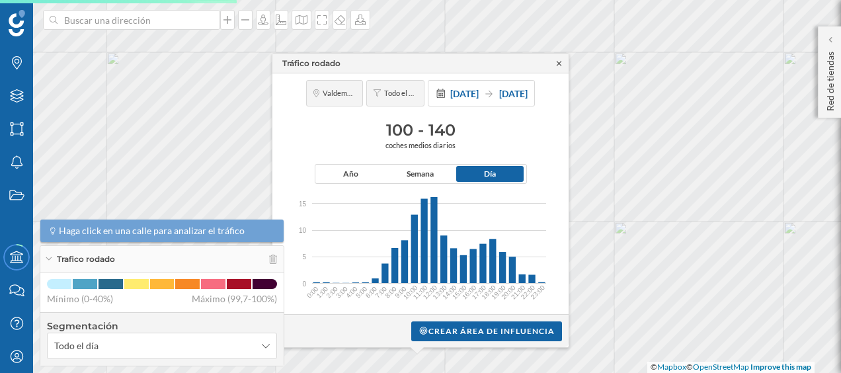
click at [555, 65] on icon at bounding box center [559, 63] width 10 height 8
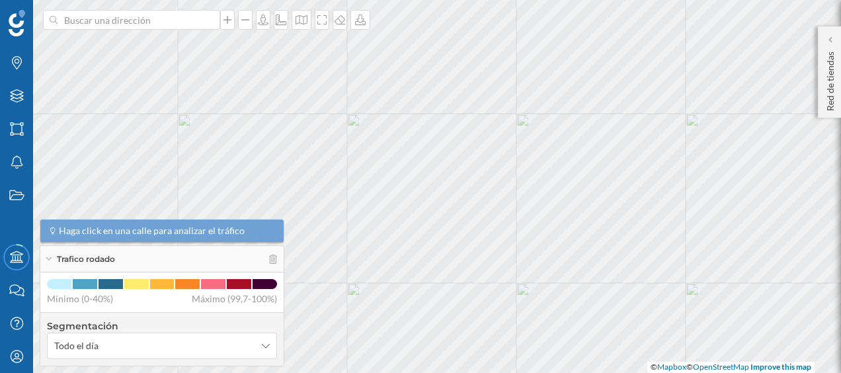
click at [552, 0] on html "Marcas Capas Áreas Notificaciones Estados Academy Contacta con nosotros Centro …" at bounding box center [420, 186] width 841 height 373
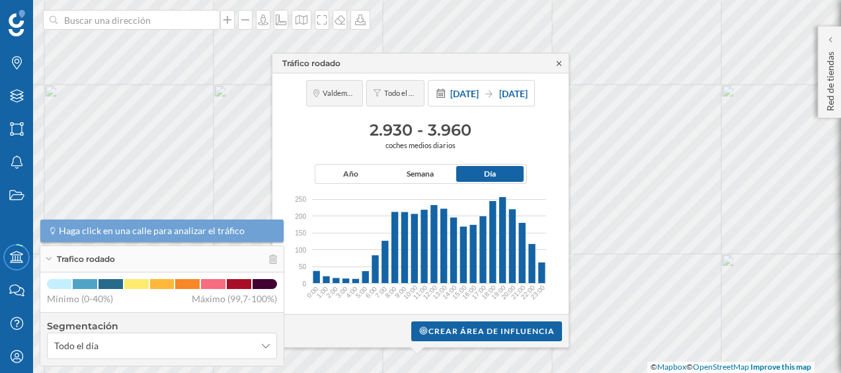
click at [558, 63] on icon at bounding box center [558, 63] width 5 height 5
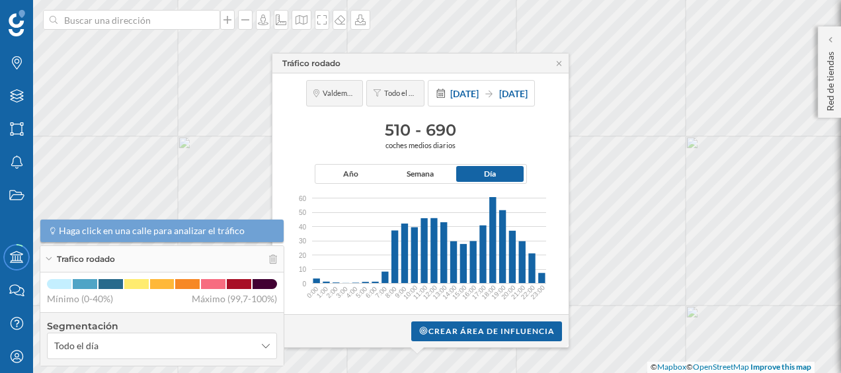
click at [564, 69] on div "Tráfico rodado" at bounding box center [420, 64] width 296 height 20
click at [560, 65] on icon at bounding box center [559, 63] width 10 height 8
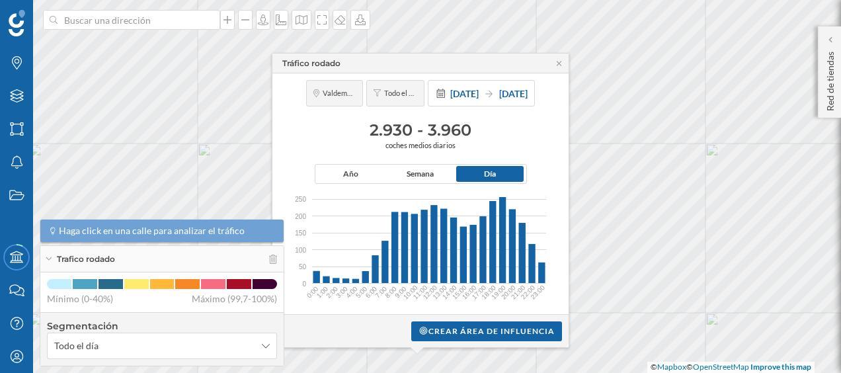
click at [48, 257] on icon at bounding box center [48, 258] width 7 height 3
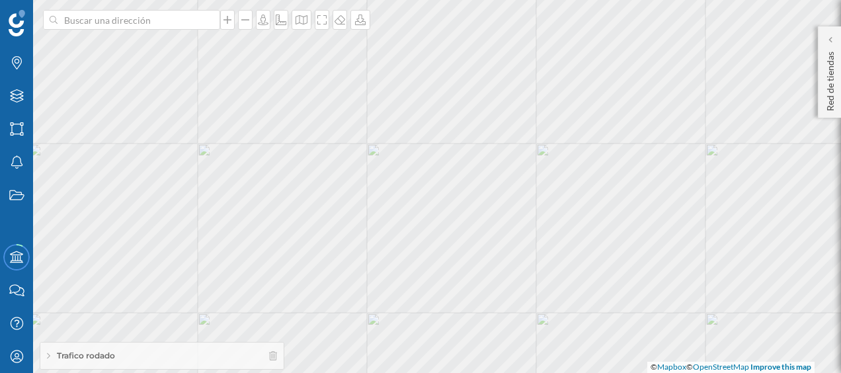
click at [86, 352] on span "Trafico rodado" at bounding box center [86, 356] width 58 height 12
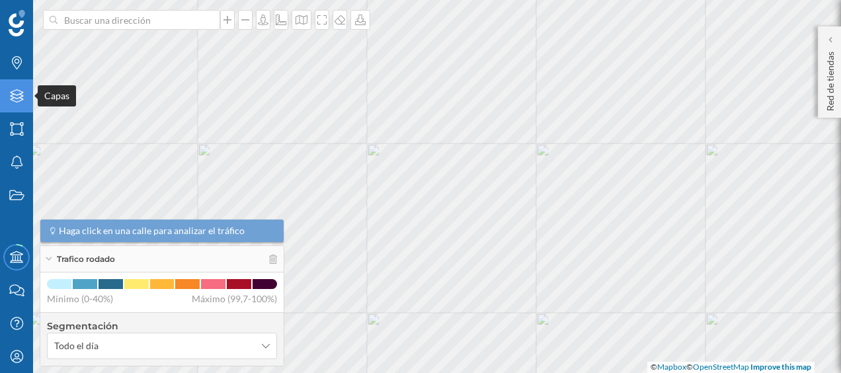
click at [24, 95] on icon "Capas" at bounding box center [17, 95] width 17 height 13
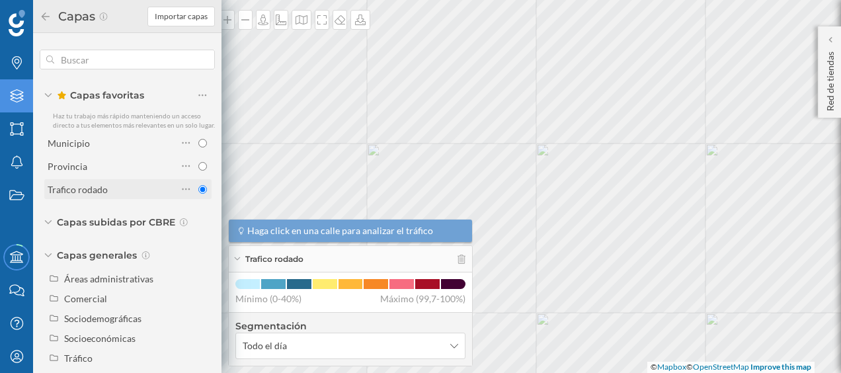
scroll to position [24, 0]
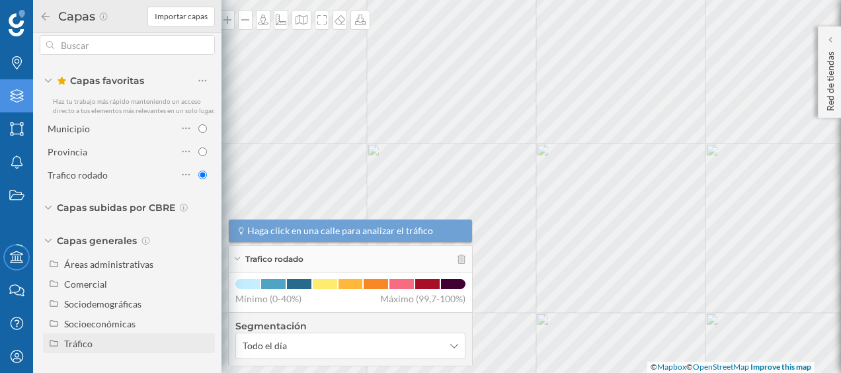
click at [93, 338] on div "Tráfico" at bounding box center [137, 343] width 146 height 14
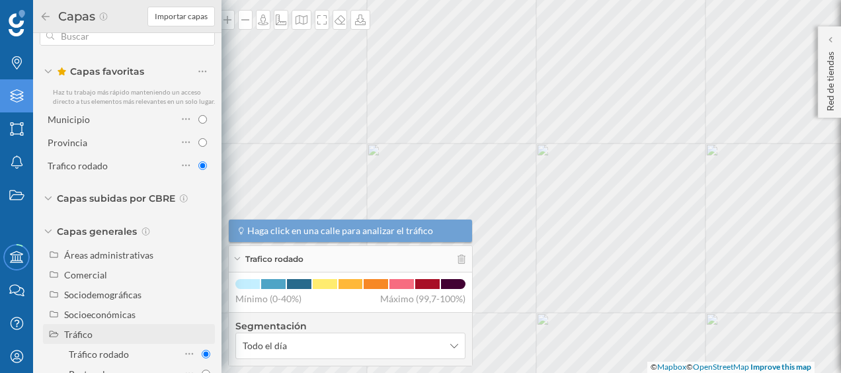
scroll to position [63, 0]
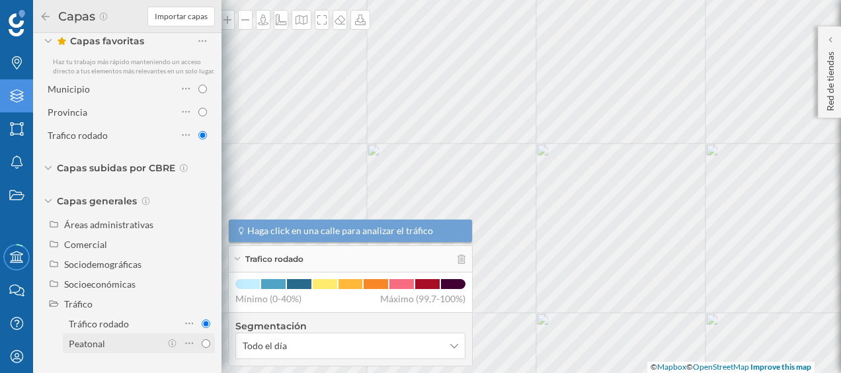
click at [97, 345] on div "Peatonal" at bounding box center [87, 343] width 36 height 11
click at [202, 345] on input "Peatonal" at bounding box center [206, 343] width 9 height 9
radio input "true"
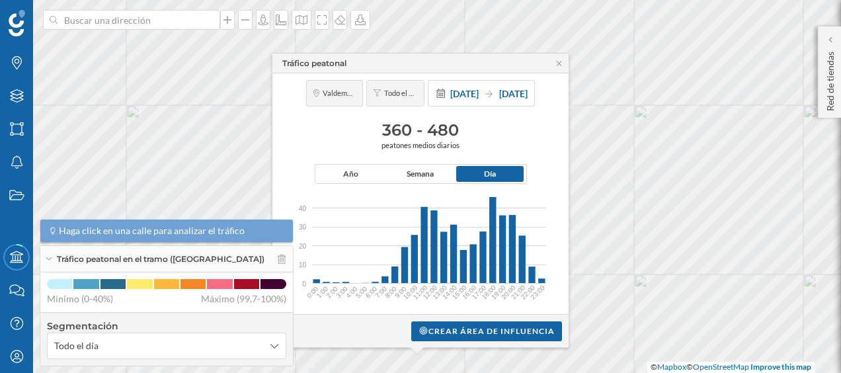
click at [560, 67] on div "Tráfico peatonal" at bounding box center [420, 64] width 296 height 20
click at [560, 65] on icon at bounding box center [559, 63] width 10 height 8
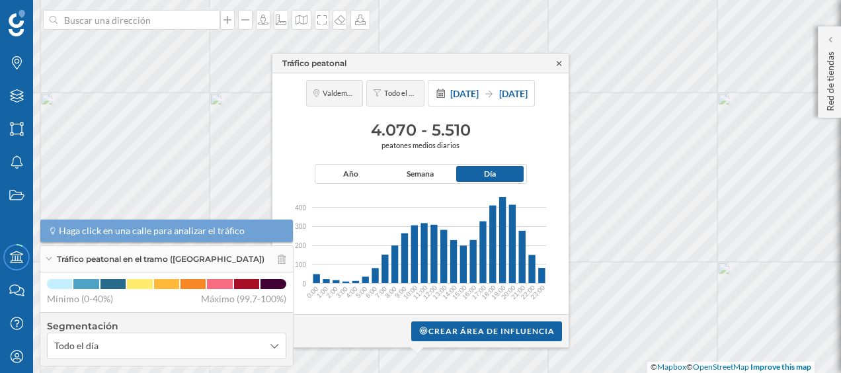
click at [560, 59] on icon at bounding box center [559, 63] width 10 height 8
click at [558, 61] on icon at bounding box center [559, 63] width 10 height 8
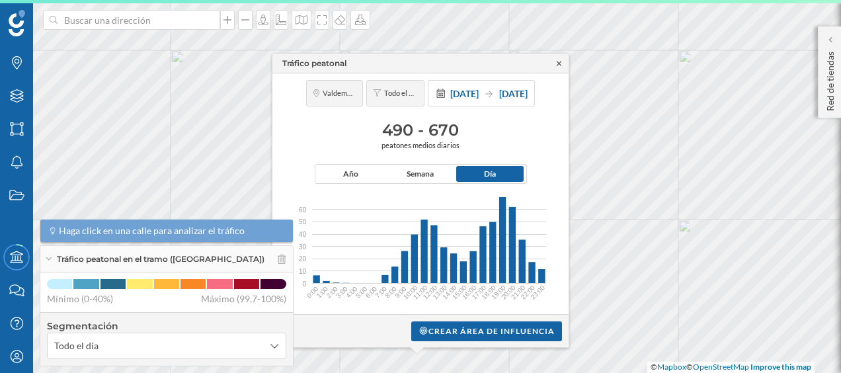
click at [560, 62] on icon at bounding box center [558, 63] width 5 height 5
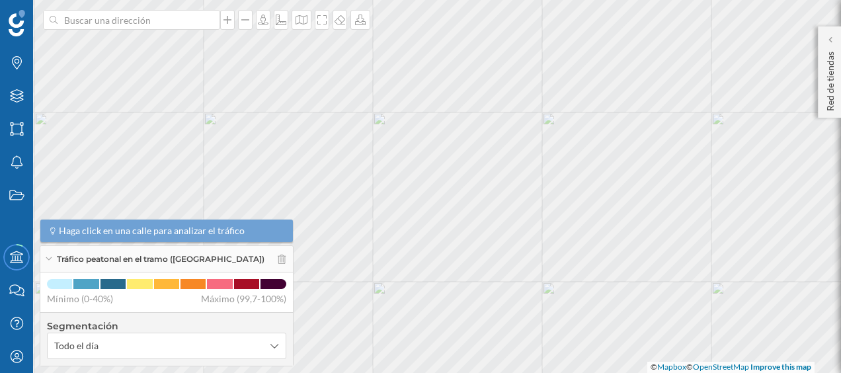
click at [508, 0] on html "Marcas Capas Áreas Notificaciones Estados Academy Contacta con nosotros Centro …" at bounding box center [420, 186] width 841 height 373
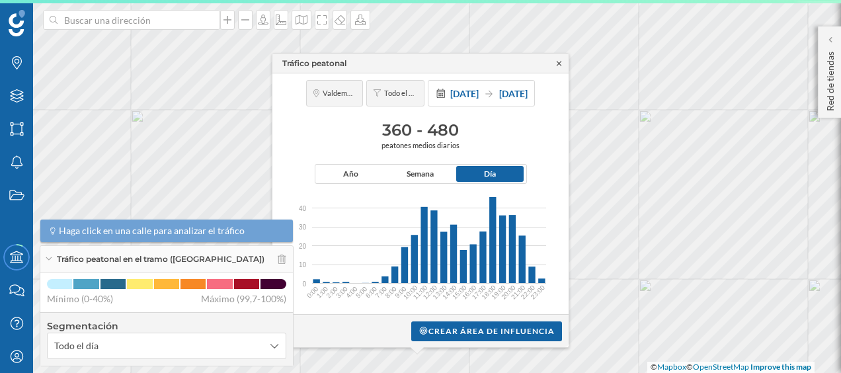
click at [558, 61] on icon at bounding box center [559, 63] width 10 height 8
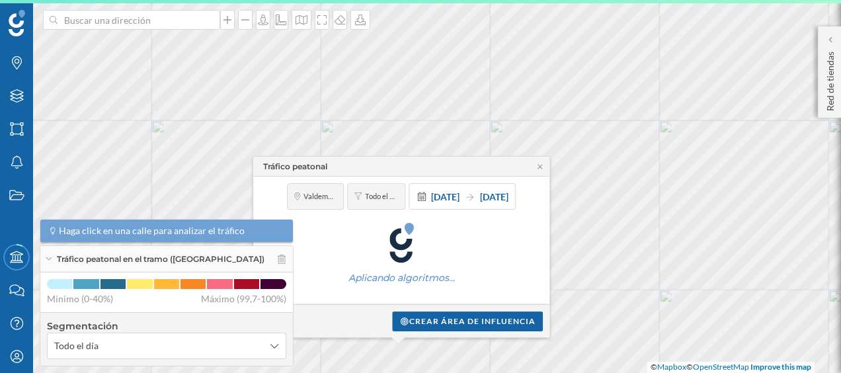
click at [133, 180] on div "Tráfico peatonal [GEOGRAPHIC_DATA] Todo el día [DATE] [DATE] Aplicando algoritm…" at bounding box center [133, 180] width 0 height 0
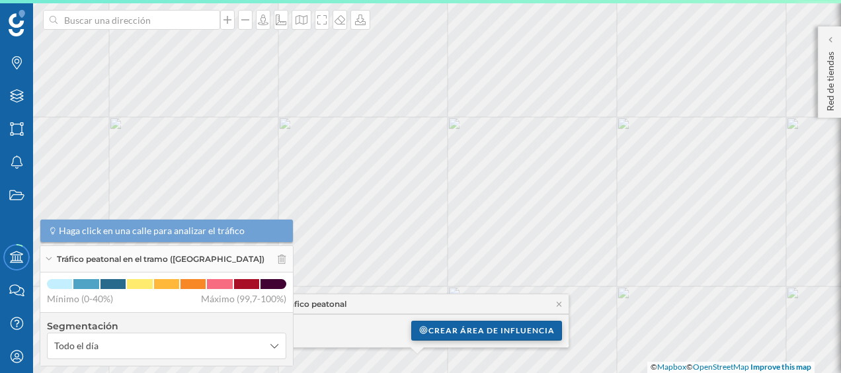
click at [460, 331] on div "Crear área de influencia" at bounding box center [486, 331] width 151 height 20
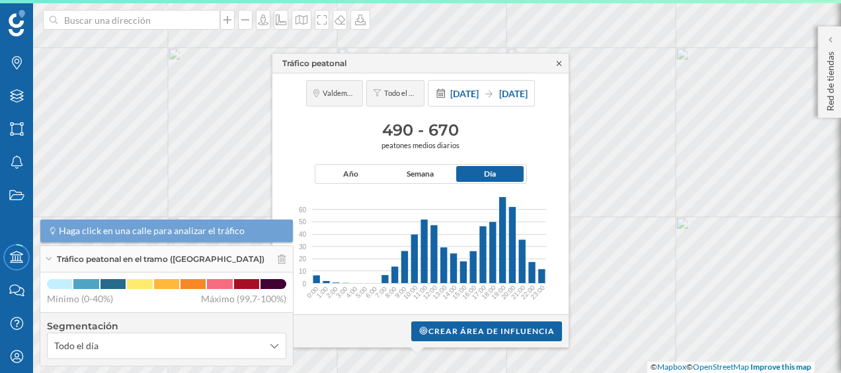
click at [556, 63] on icon at bounding box center [559, 63] width 10 height 8
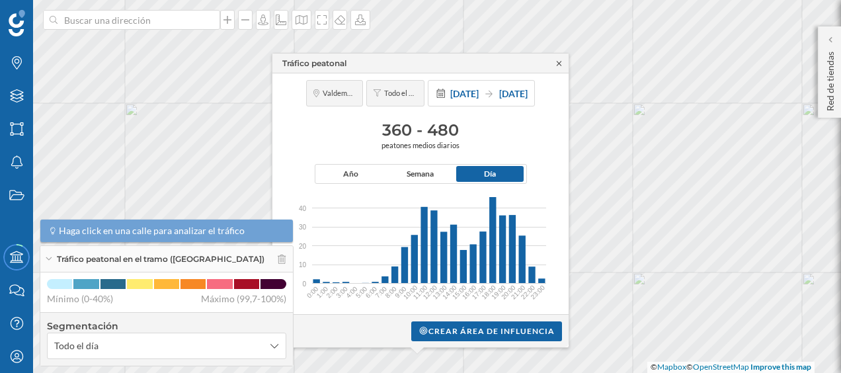
click at [556, 61] on icon at bounding box center [559, 63] width 10 height 8
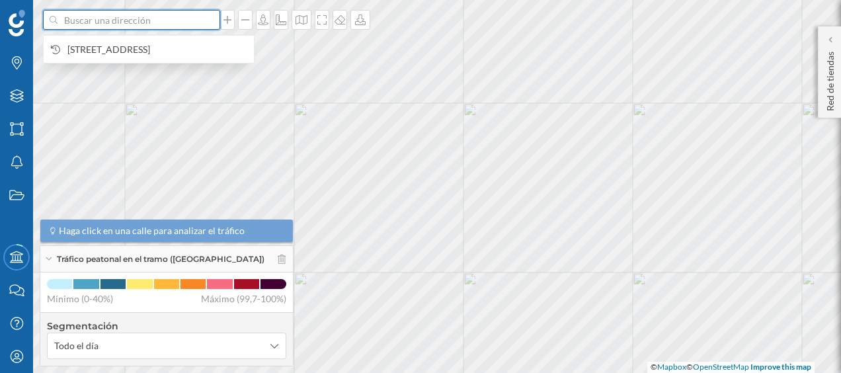
click at [139, 25] on input at bounding box center [131, 20] width 148 height 20
paste input "Pol. Ind. La Estación, [STREET_ADDRESS][PERSON_NAME]"
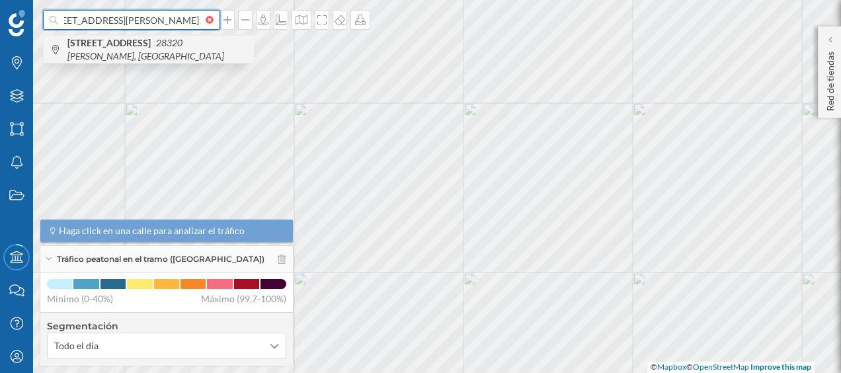
type input "Pol. Ind. La Estación, [STREET_ADDRESS][PERSON_NAME]"
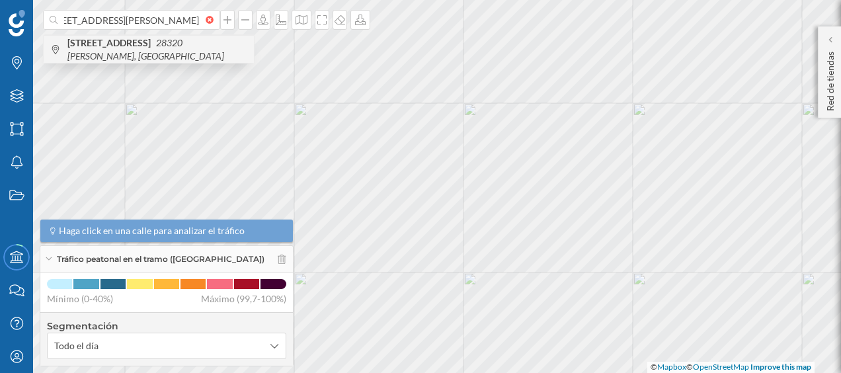
scroll to position [0, 0]
click at [126, 48] on span "[STREET_ADDRESS][PERSON_NAME]" at bounding box center [157, 49] width 180 height 26
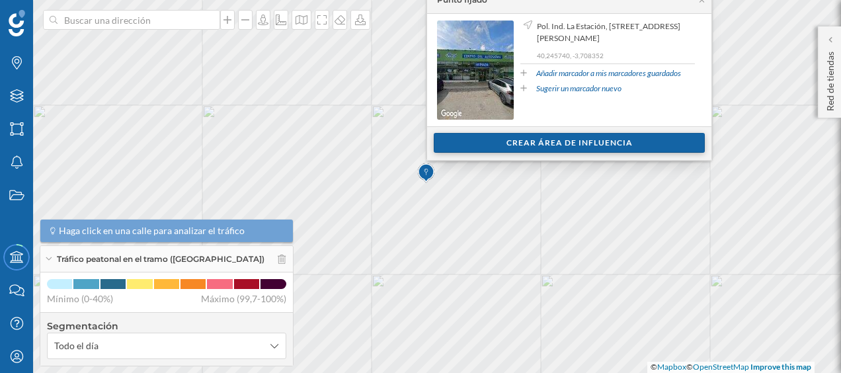
click at [511, 145] on div "Crear área de influencia" at bounding box center [569, 143] width 271 height 20
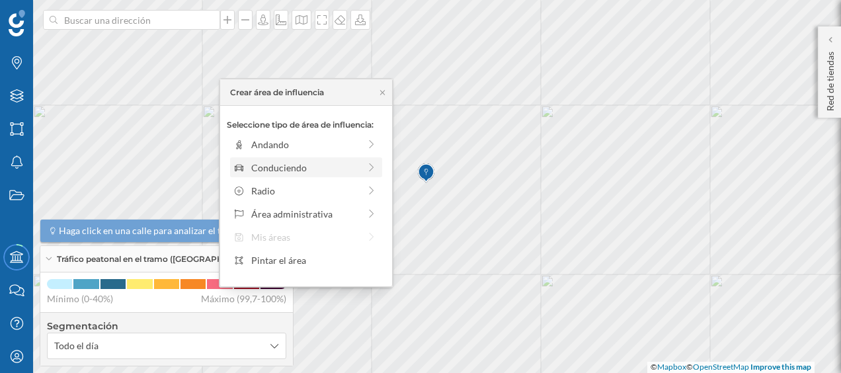
click at [361, 162] on div "Conduciendo" at bounding box center [305, 168] width 144 height 14
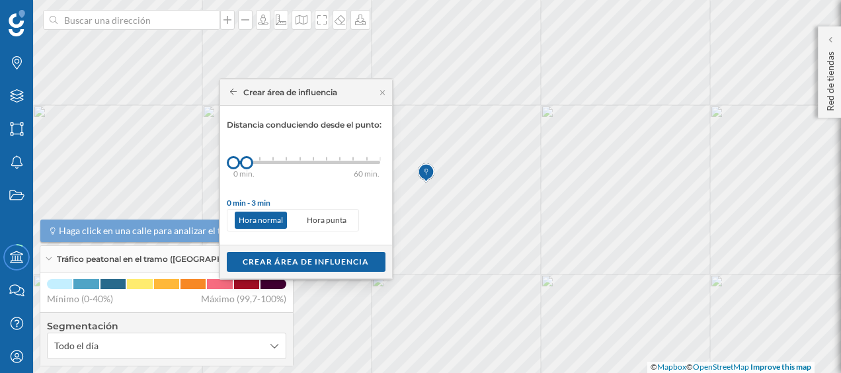
click at [259, 157] on div at bounding box center [259, 159] width 1 height 4
click at [291, 266] on div "Crear área de influencia" at bounding box center [306, 261] width 159 height 20
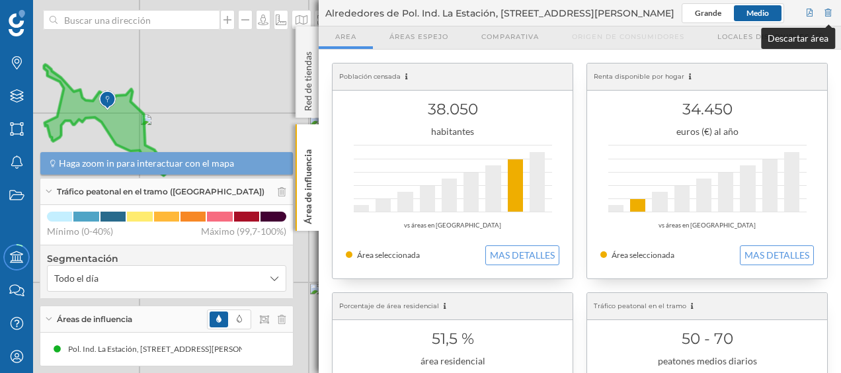
click at [830, 8] on div at bounding box center [828, 13] width 12 height 20
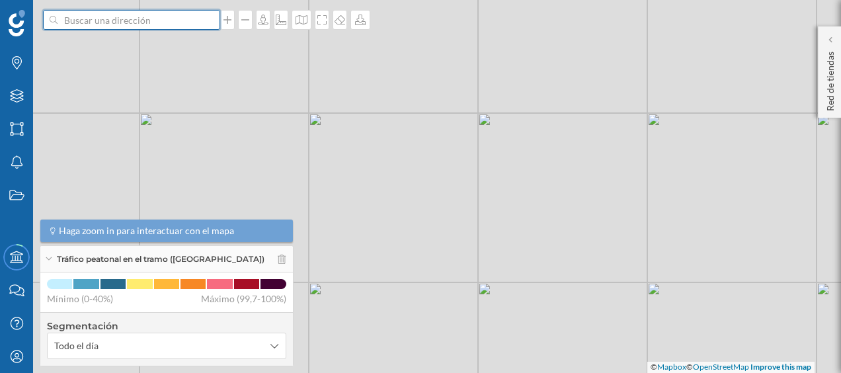
click at [170, 17] on input at bounding box center [131, 20] width 148 height 20
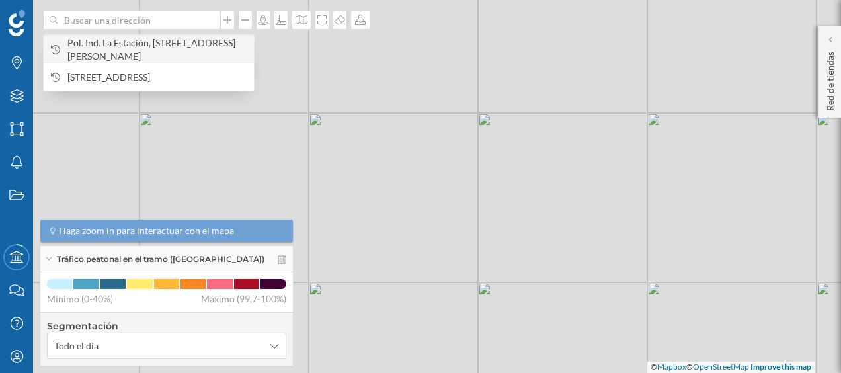
click at [173, 40] on span "Pol. Ind. La Estación, [STREET_ADDRESS][PERSON_NAME]" at bounding box center [157, 49] width 180 height 26
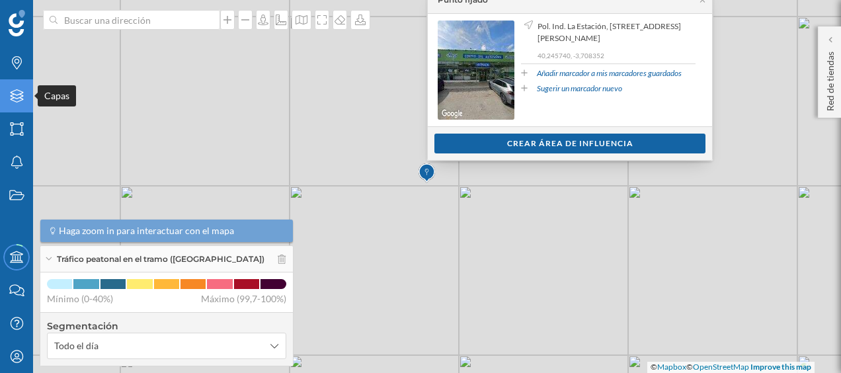
click at [25, 98] on div "Capas" at bounding box center [16, 95] width 33 height 33
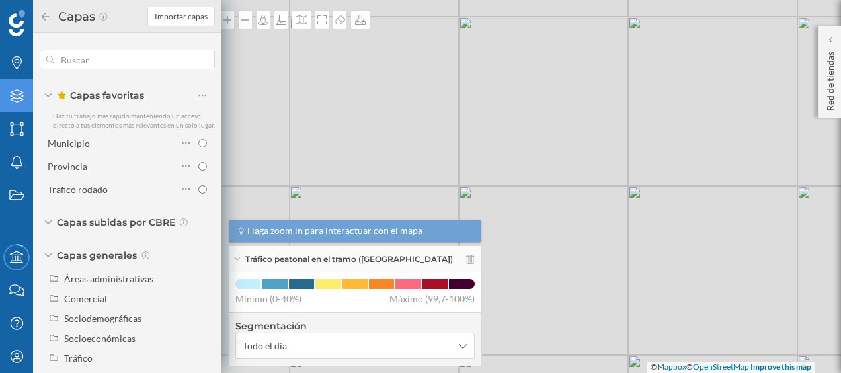
scroll to position [24, 0]
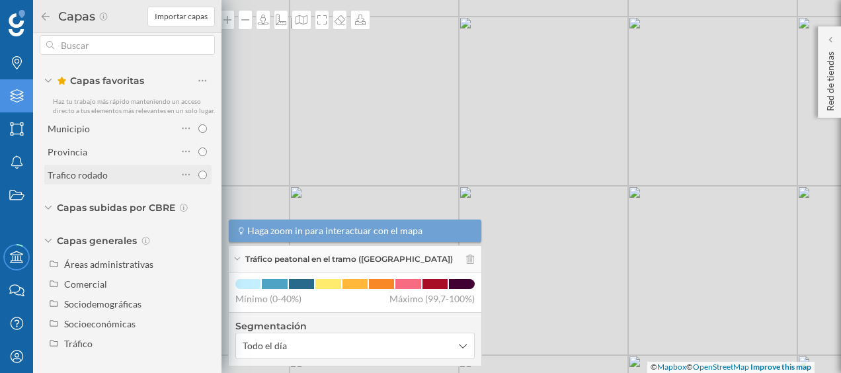
click at [106, 174] on div "Trafico rodado" at bounding box center [78, 174] width 60 height 11
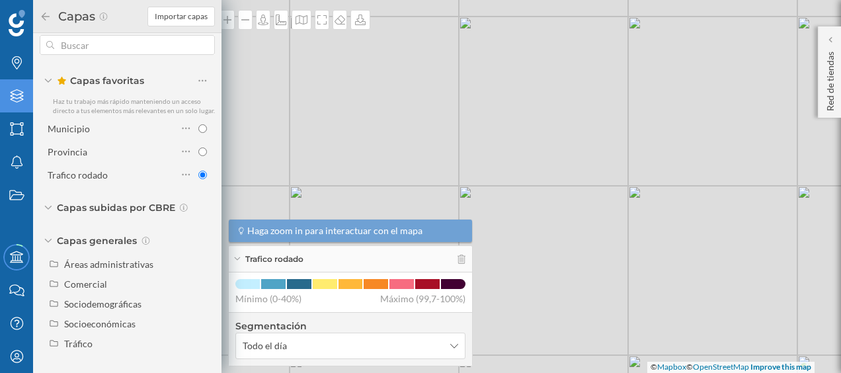
click at [278, 229] on span "Haga zoom in para interactuar con el mapa" at bounding box center [334, 230] width 175 height 13
click at [397, 165] on div "© Mapbox © OpenStreetMap Improve this map" at bounding box center [420, 186] width 841 height 373
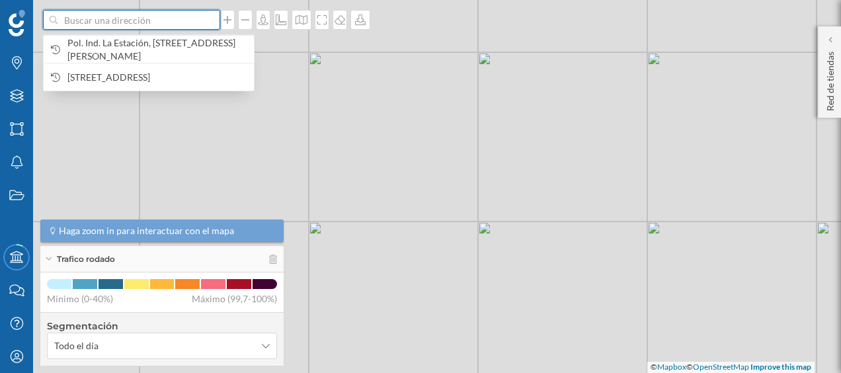
click at [141, 23] on input at bounding box center [131, 20] width 148 height 20
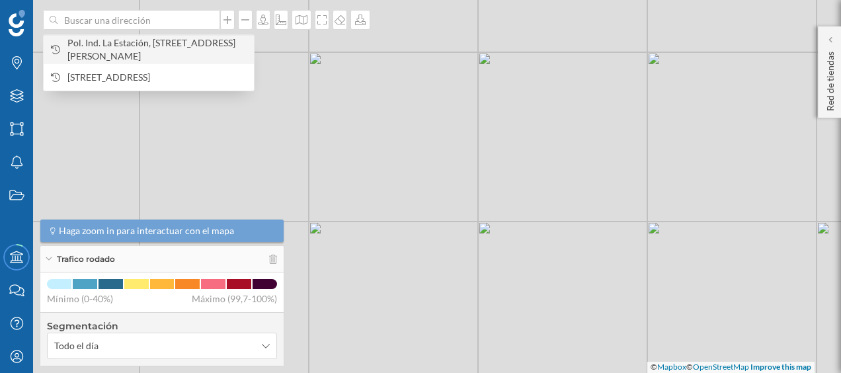
click at [157, 44] on span "Pol. Ind. La Estación, [STREET_ADDRESS][PERSON_NAME]" at bounding box center [157, 49] width 180 height 26
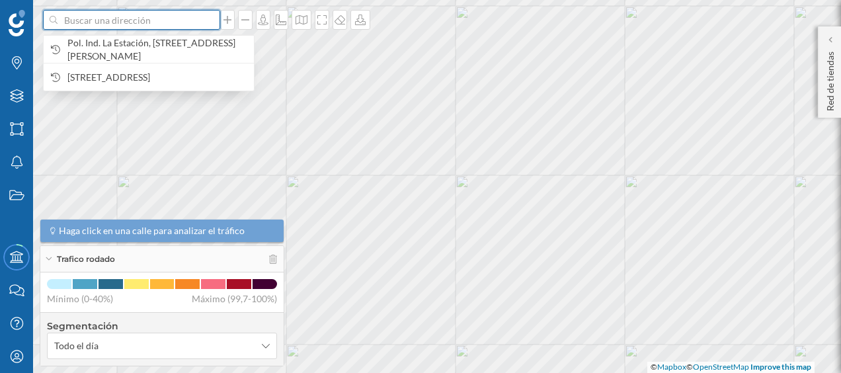
click at [205, 27] on input at bounding box center [131, 20] width 148 height 20
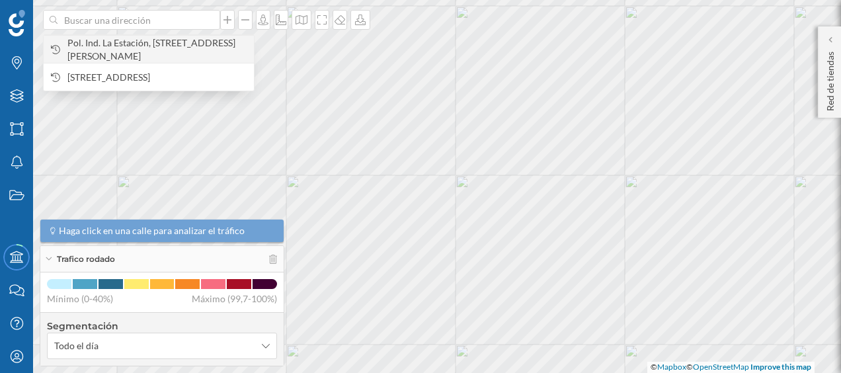
click at [175, 48] on span "Pol. Ind. La Estación, [STREET_ADDRESS][PERSON_NAME]" at bounding box center [157, 49] width 180 height 26
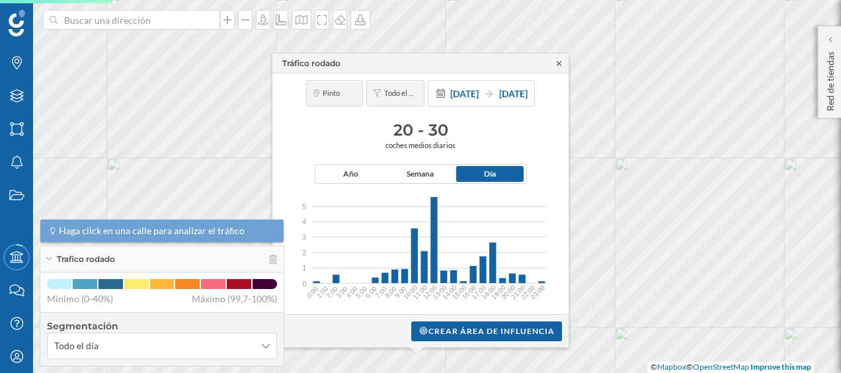
click at [560, 65] on icon at bounding box center [558, 63] width 5 height 5
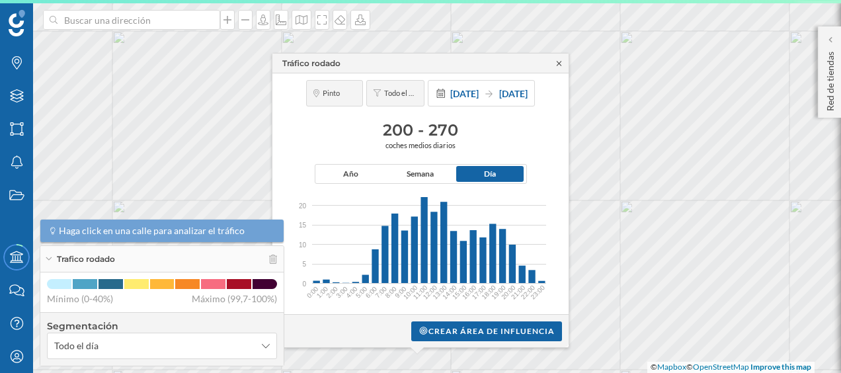
click at [554, 65] on icon at bounding box center [559, 63] width 10 height 8
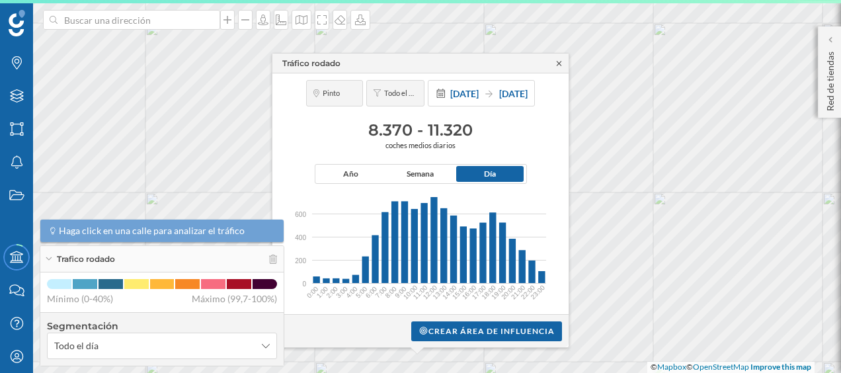
click at [558, 64] on icon at bounding box center [558, 63] width 5 height 5
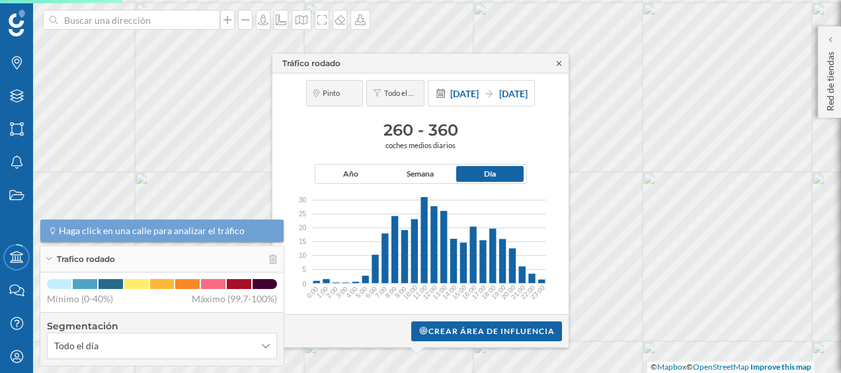
click at [556, 62] on icon at bounding box center [559, 63] width 10 height 8
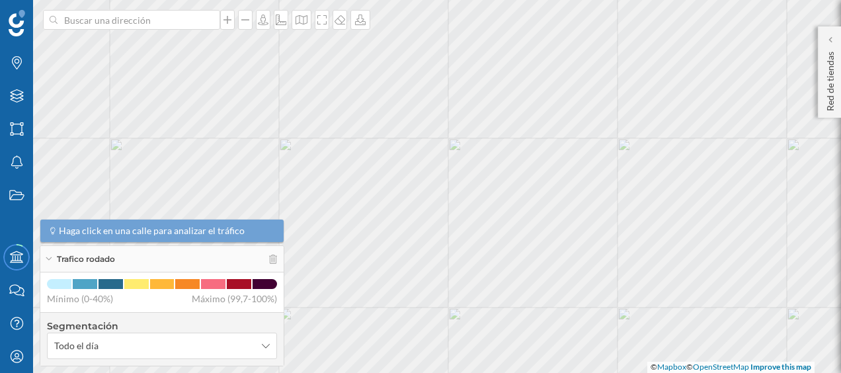
click at [495, 0] on html "Marcas Capas Áreas Notificaciones Estados Academy Contacta con nosotros Centro …" at bounding box center [420, 186] width 841 height 373
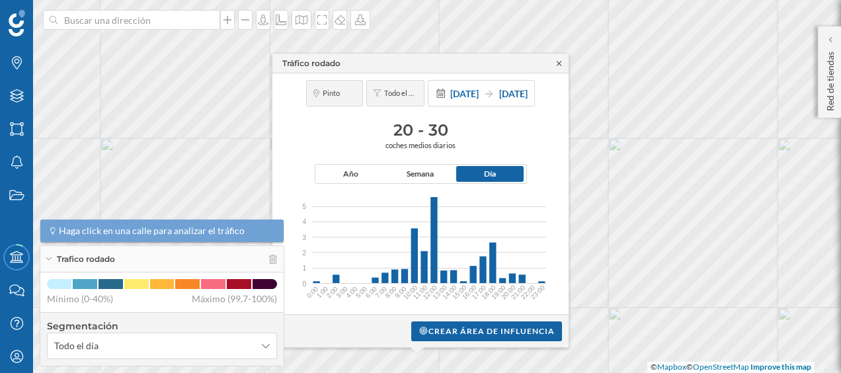
click at [560, 63] on icon at bounding box center [559, 63] width 10 height 8
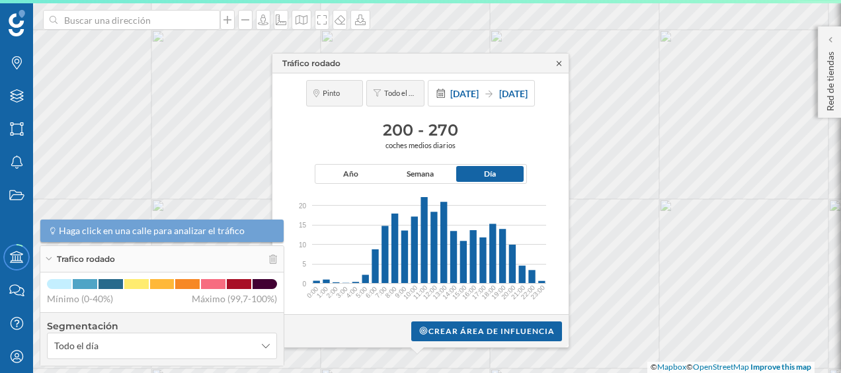
click at [557, 65] on icon at bounding box center [559, 63] width 10 height 8
click at [554, 62] on icon at bounding box center [559, 63] width 10 height 8
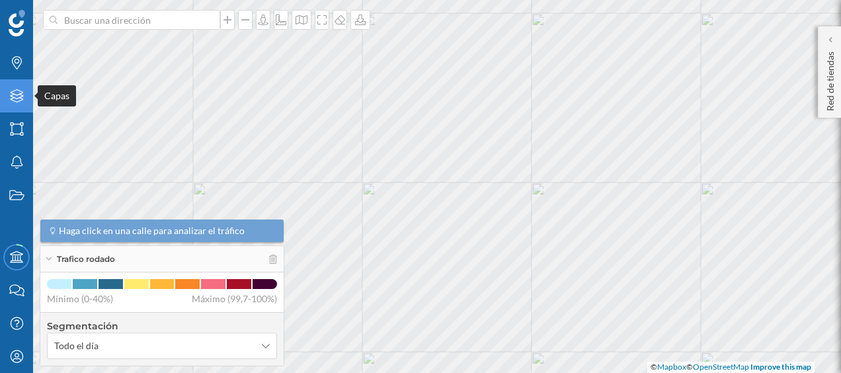
click at [26, 108] on div "Capas" at bounding box center [16, 95] width 33 height 33
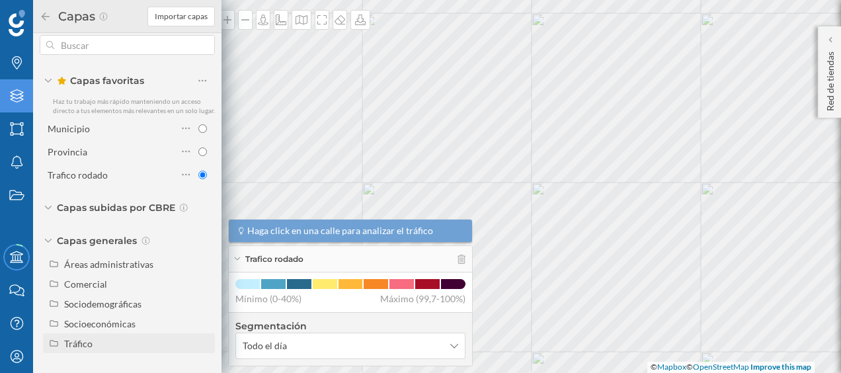
click at [95, 348] on div "Tráfico" at bounding box center [137, 343] width 146 height 14
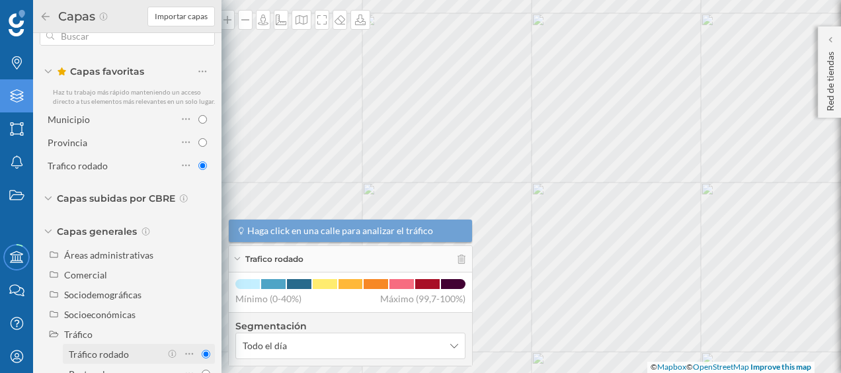
scroll to position [63, 0]
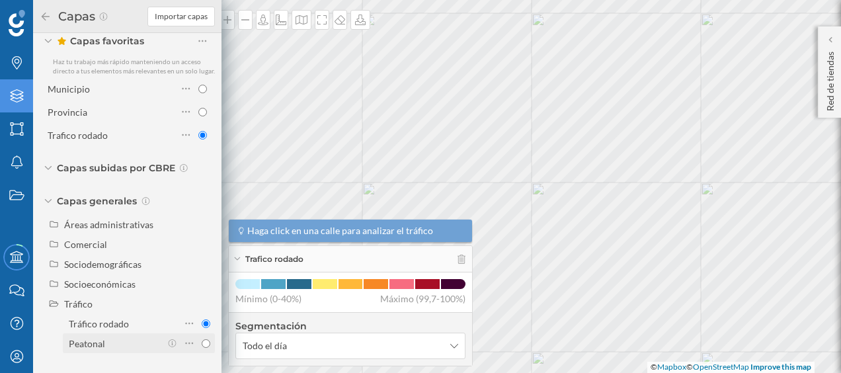
click at [99, 346] on div "Peatonal" at bounding box center [87, 343] width 36 height 11
click at [202, 346] on input "Peatonal" at bounding box center [206, 343] width 9 height 9
radio input "true"
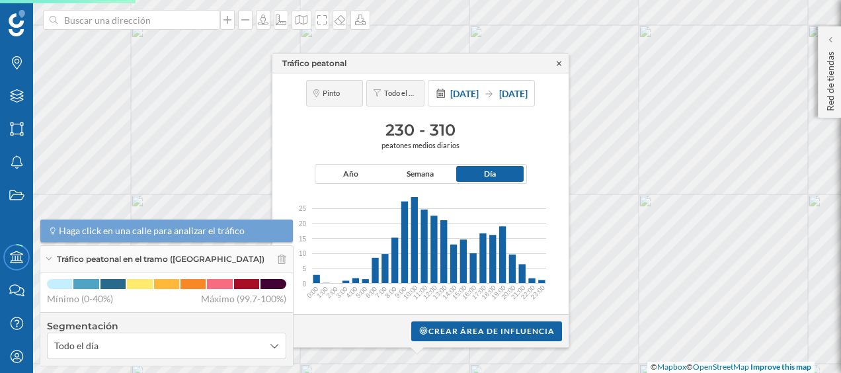
click at [558, 65] on icon at bounding box center [559, 63] width 10 height 8
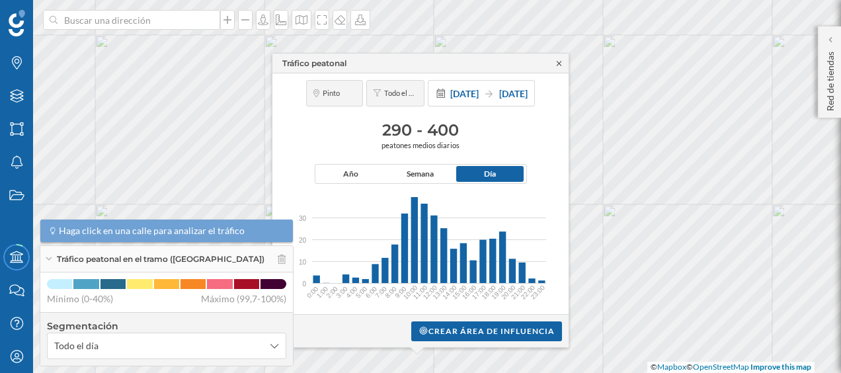
click at [559, 65] on icon at bounding box center [559, 63] width 10 height 8
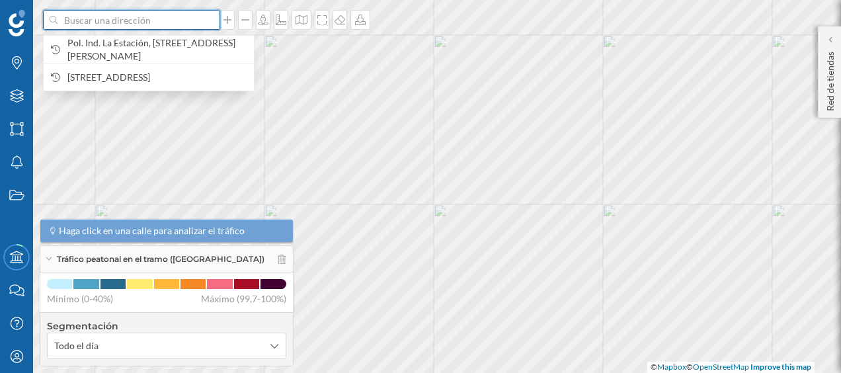
click at [132, 22] on input at bounding box center [131, 20] width 148 height 20
paste input "[PERSON_NAME][STREET_ADDRESS][PERSON_NAME]"
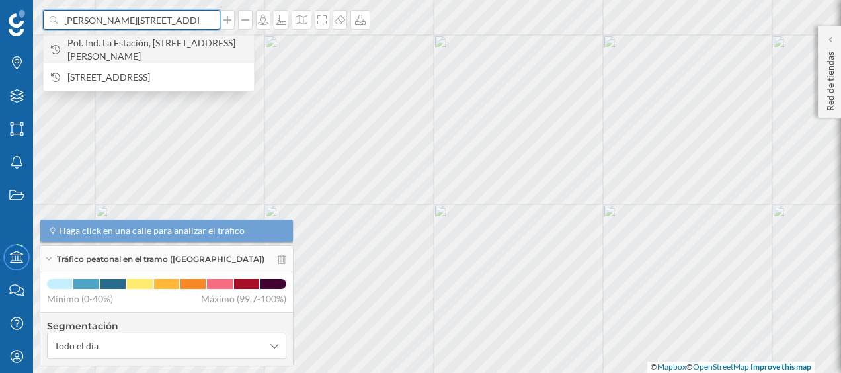
scroll to position [0, 33]
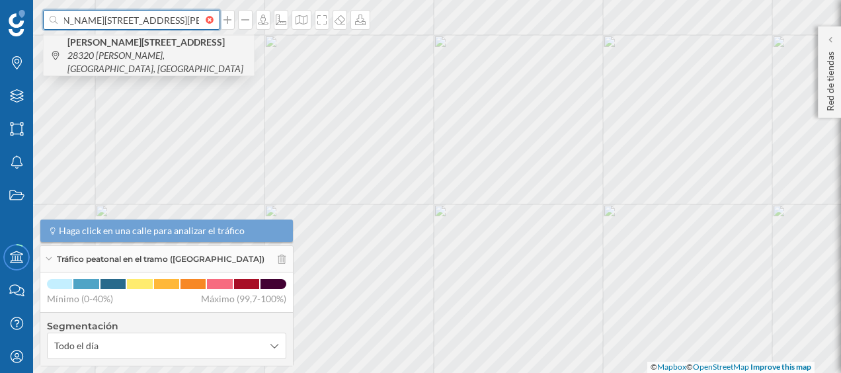
type input "[PERSON_NAME][STREET_ADDRESS][PERSON_NAME]"
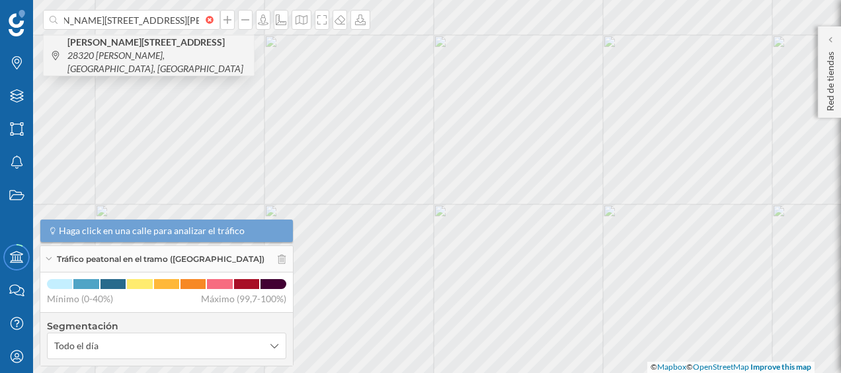
scroll to position [0, 0]
click at [102, 53] on span "[PERSON_NAME][STREET_ADDRESS][PERSON_NAME]" at bounding box center [157, 56] width 180 height 40
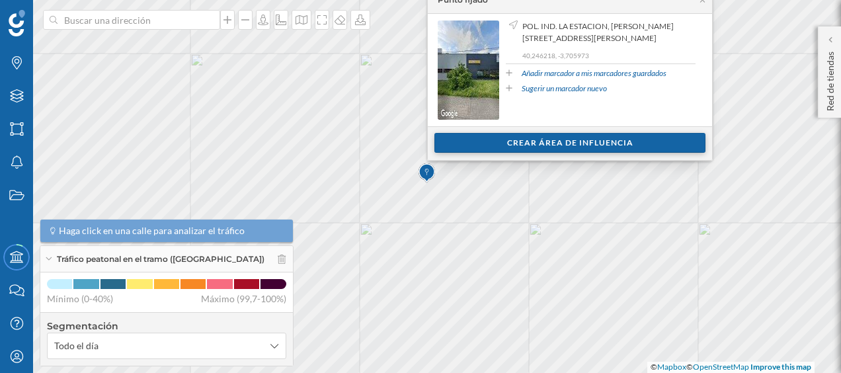
click at [534, 136] on div "Crear área de influencia" at bounding box center [569, 143] width 271 height 20
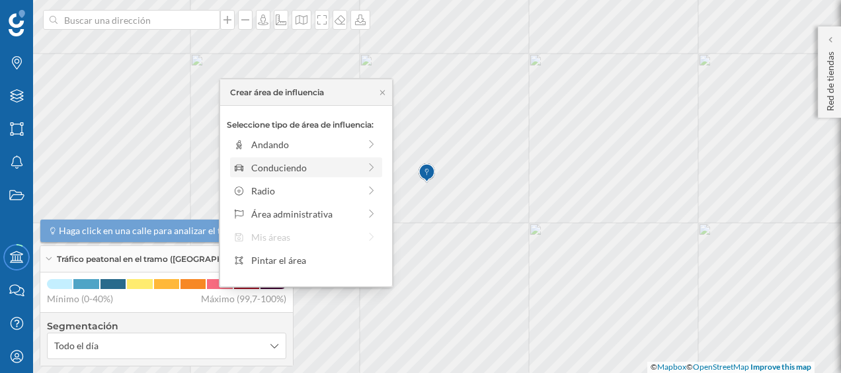
click at [309, 167] on div "Conduciendo" at bounding box center [305, 168] width 108 height 14
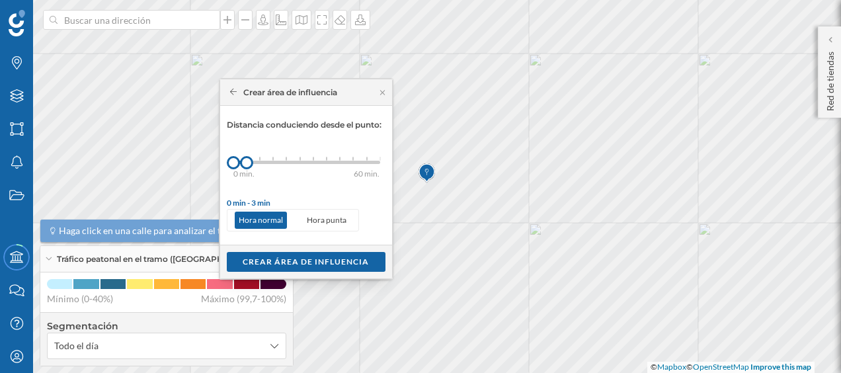
click at [256, 161] on div "0 min. 3 min. 5 min. 7 min. 10 min. 12 min. 15 min. 20 min. 30 min. 45 min. 50 …" at bounding box center [306, 162] width 147 height 3
click at [297, 262] on div "Crear área de influencia" at bounding box center [306, 261] width 159 height 20
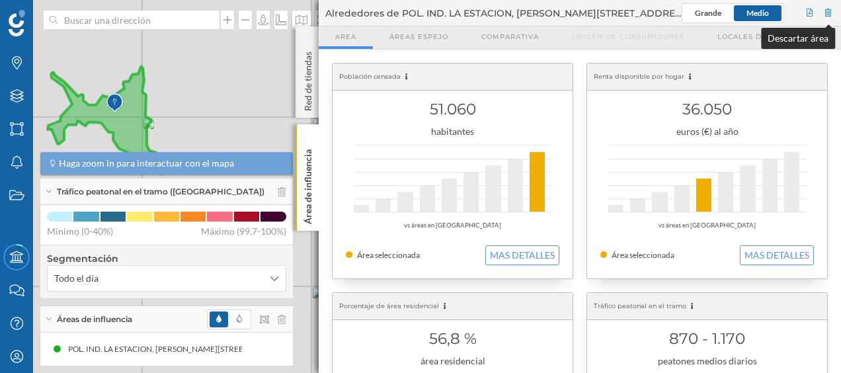
click at [831, 10] on div at bounding box center [828, 13] width 12 height 20
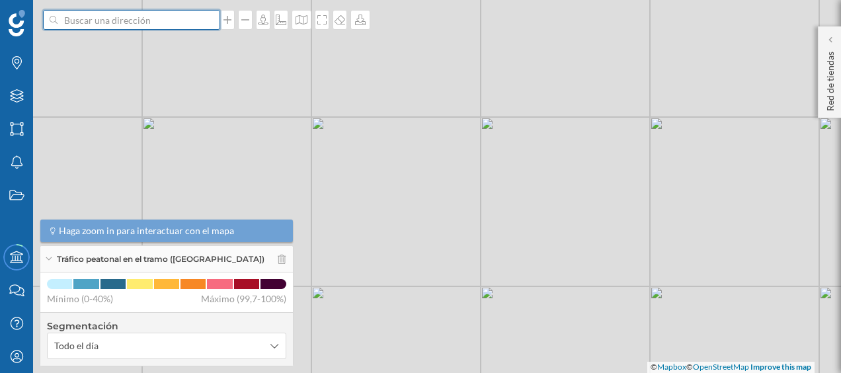
click at [198, 25] on input at bounding box center [131, 20] width 148 height 20
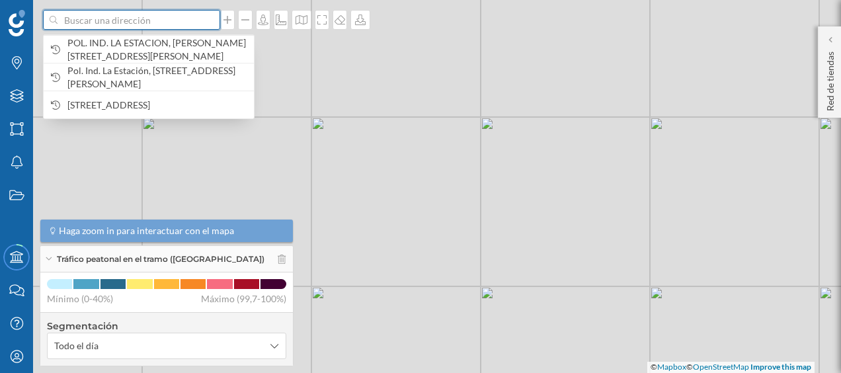
paste input "[PERSON_NAME][STREET_ADDRESS][PERSON_NAME]"
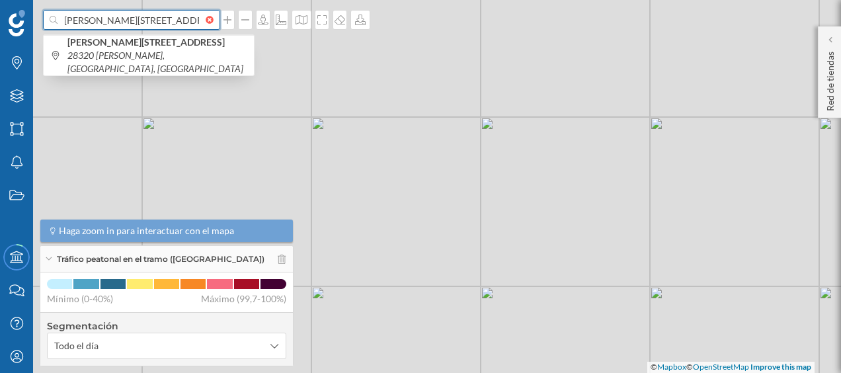
scroll to position [0, 33]
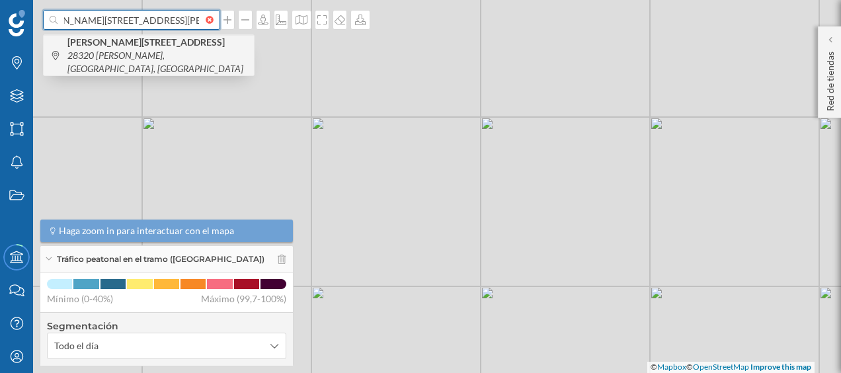
type input "[PERSON_NAME][STREET_ADDRESS][PERSON_NAME]"
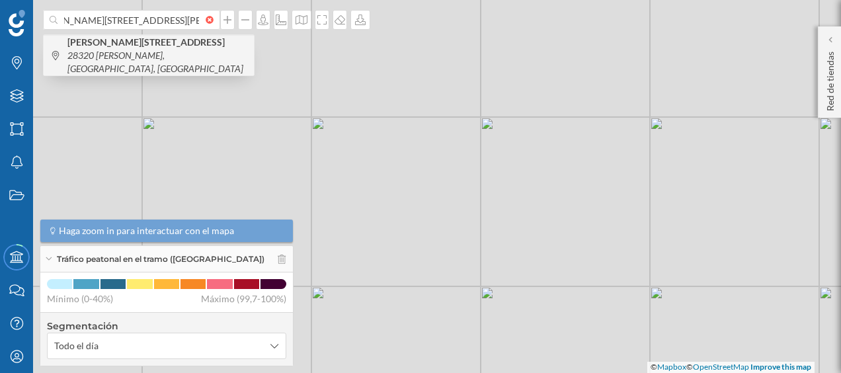
click at [137, 45] on b "[PERSON_NAME][STREET_ADDRESS]" at bounding box center [147, 41] width 161 height 11
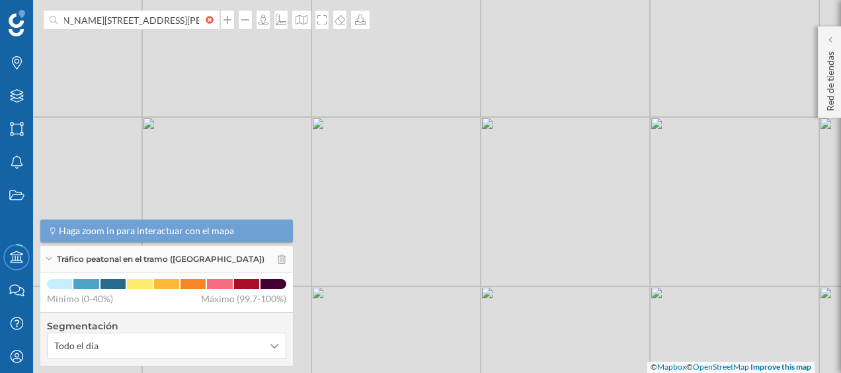
scroll to position [0, 0]
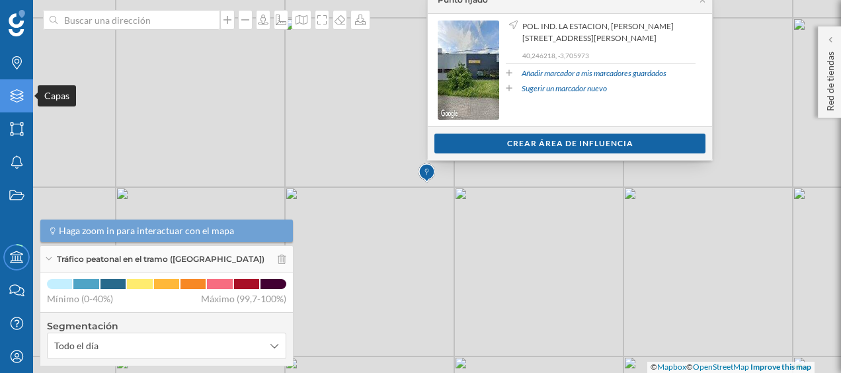
click at [17, 99] on icon "Capas" at bounding box center [17, 95] width 17 height 13
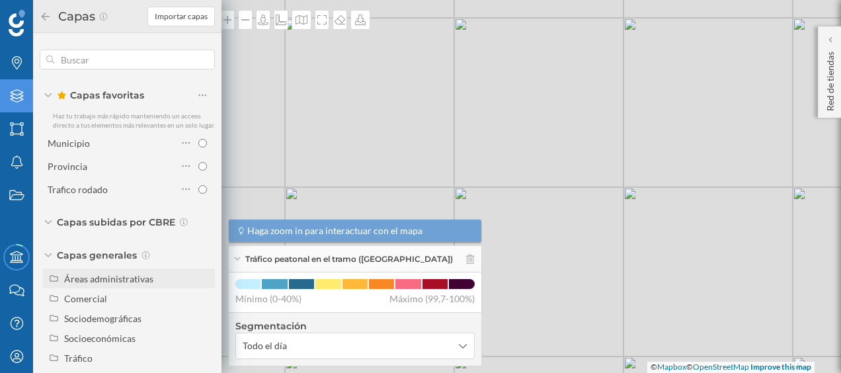
scroll to position [24, 0]
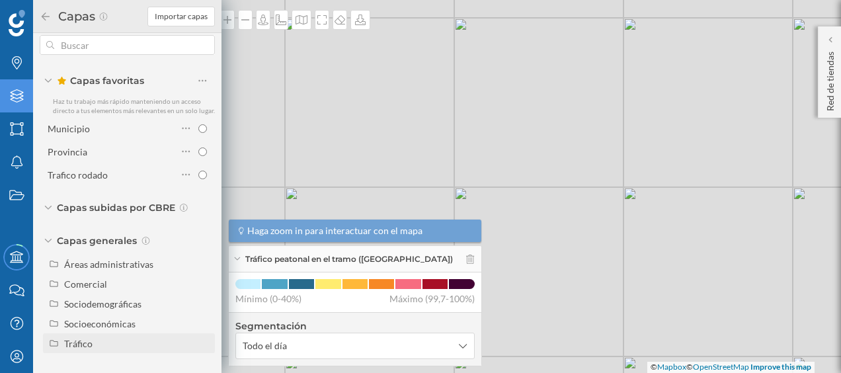
click at [90, 342] on div "Tráfico" at bounding box center [78, 343] width 28 height 11
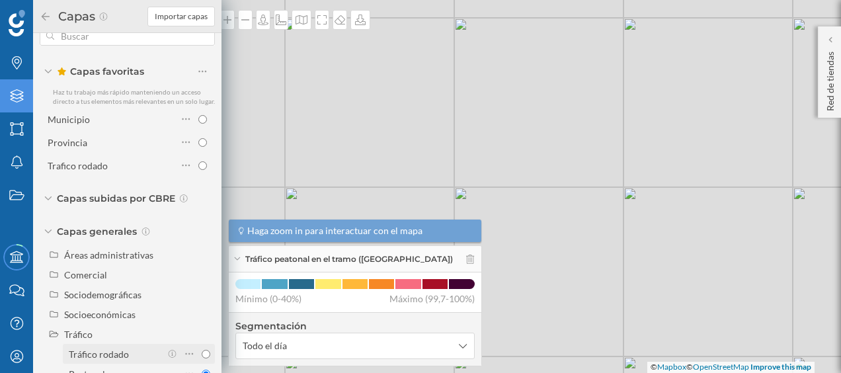
click at [108, 360] on div "Tráfico rodado" at bounding box center [99, 353] width 60 height 11
click at [202, 358] on input "Tráfico rodado" at bounding box center [206, 354] width 9 height 9
radio input "true"
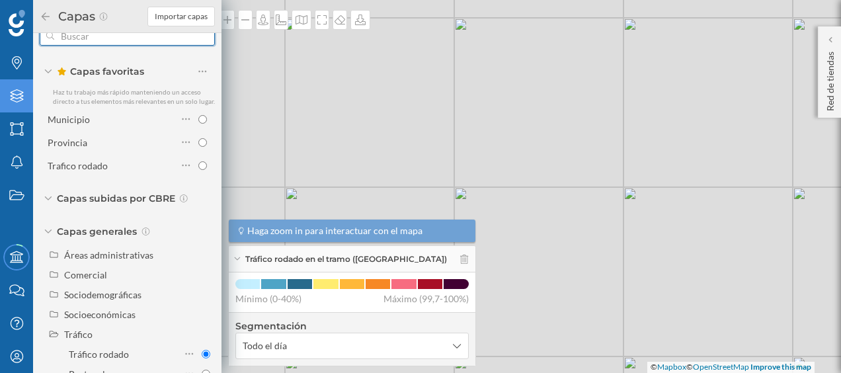
click at [143, 36] on input "text" at bounding box center [127, 35] width 146 height 26
paste input "[PERSON_NAME][STREET_ADDRESS][PERSON_NAME]"
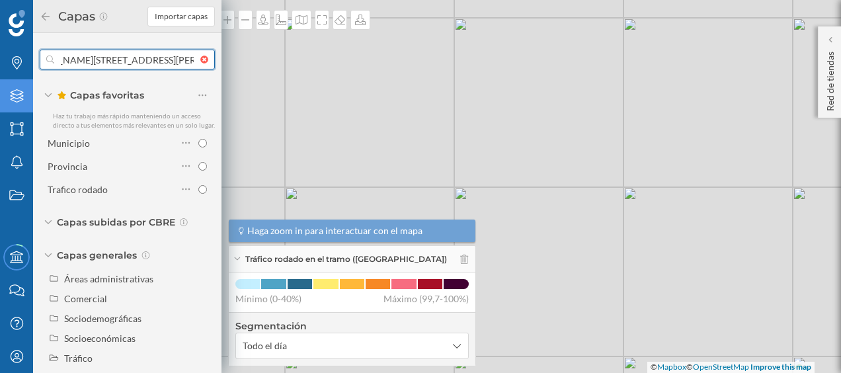
scroll to position [0, 38]
type input "[PERSON_NAME][STREET_ADDRESS][PERSON_NAME]"
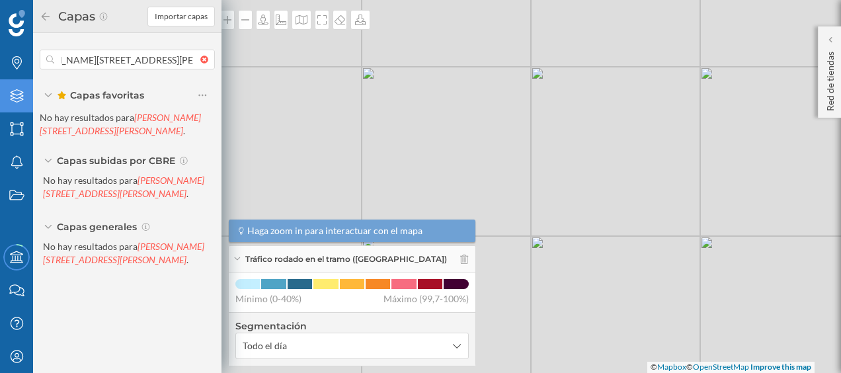
scroll to position [0, 0]
click at [444, 160] on div "© Mapbox © OpenStreetMap Improve this map" at bounding box center [420, 186] width 841 height 373
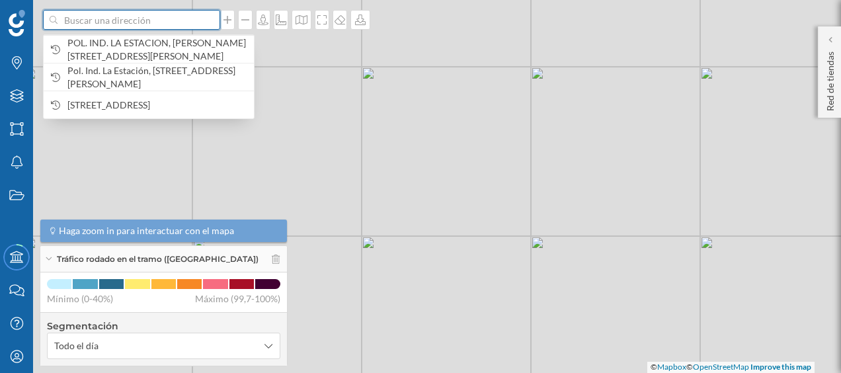
click at [160, 19] on input at bounding box center [131, 20] width 148 height 20
paste input "[PERSON_NAME][STREET_ADDRESS][PERSON_NAME]"
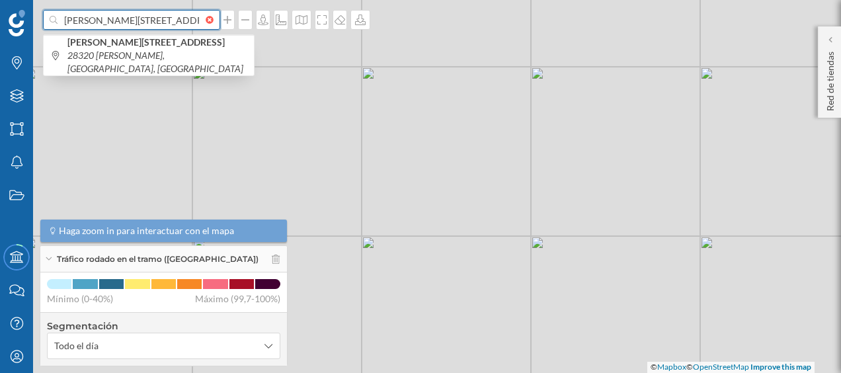
scroll to position [0, 33]
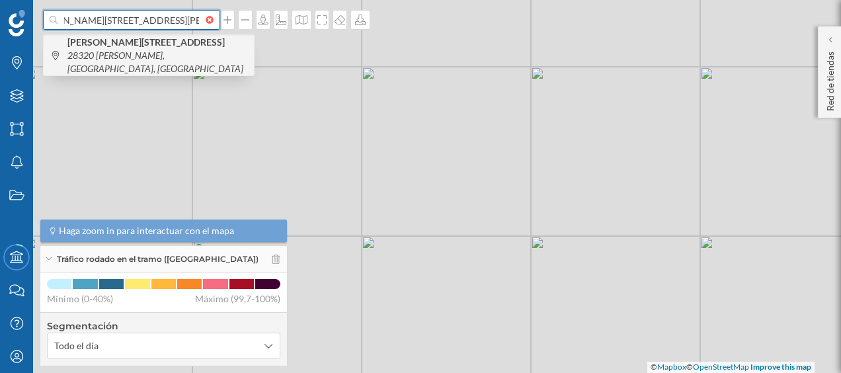
type input "[PERSON_NAME][STREET_ADDRESS][PERSON_NAME]"
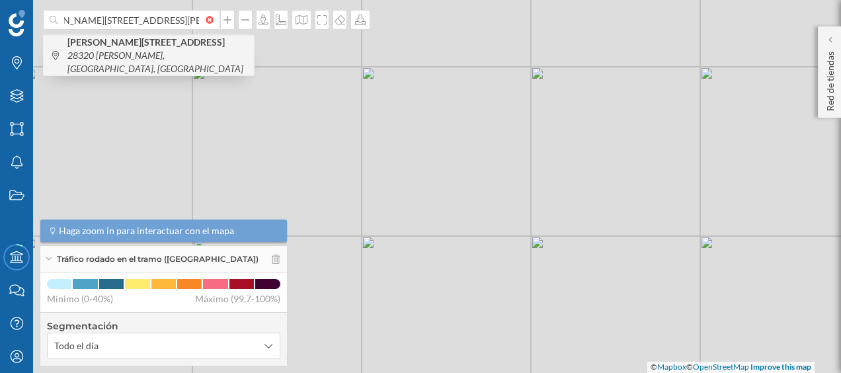
click at [153, 41] on b "[PERSON_NAME][STREET_ADDRESS]" at bounding box center [147, 41] width 161 height 11
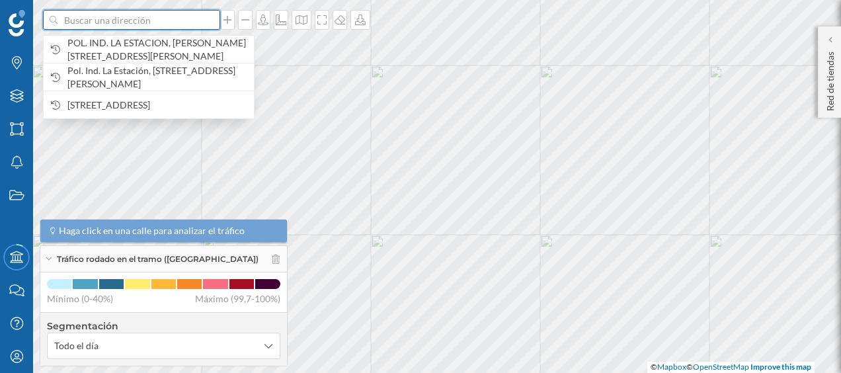
click at [148, 26] on input at bounding box center [131, 20] width 148 height 20
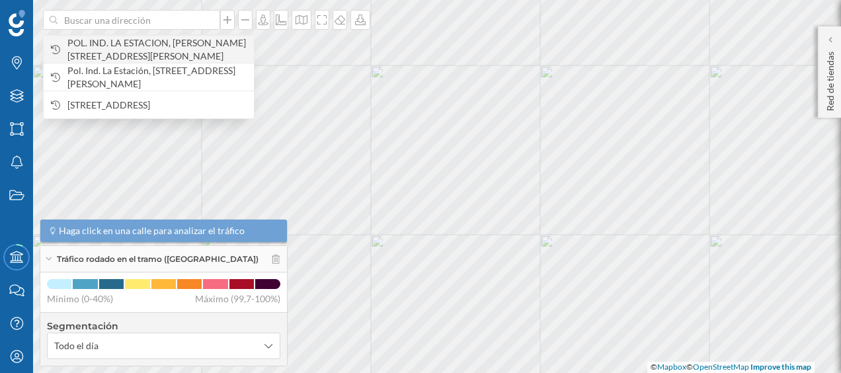
click at [153, 42] on span "POL. IND. LA ESTACION, [PERSON_NAME][STREET_ADDRESS][PERSON_NAME]" at bounding box center [157, 49] width 180 height 26
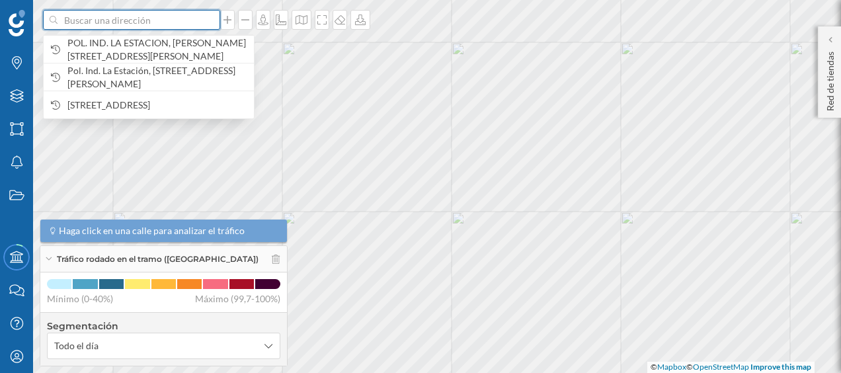
click at [174, 19] on input at bounding box center [131, 20] width 148 height 20
paste input "[PERSON_NAME][STREET_ADDRESS][PERSON_NAME]"
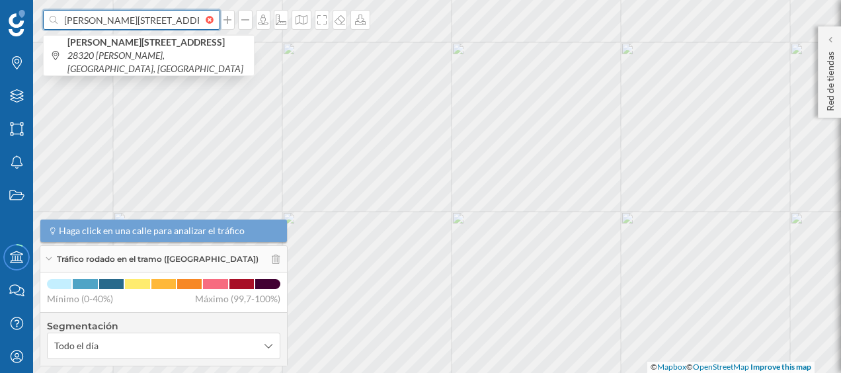
scroll to position [0, 33]
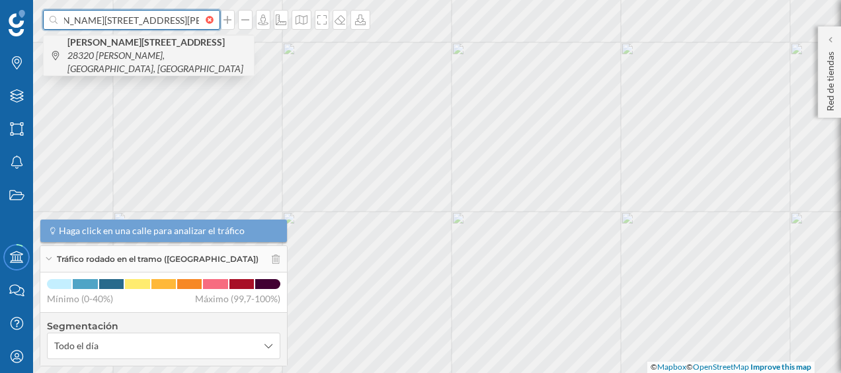
type input "[PERSON_NAME][STREET_ADDRESS][PERSON_NAME]"
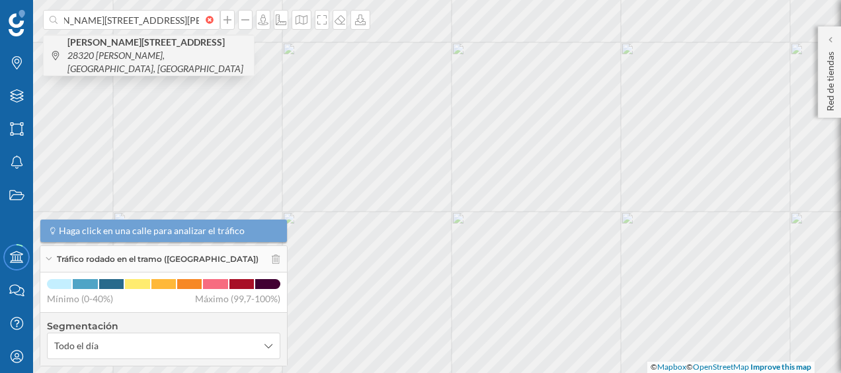
scroll to position [0, 0]
click at [159, 50] on icon "28320 [PERSON_NAME], [GEOGRAPHIC_DATA], [GEOGRAPHIC_DATA]" at bounding box center [155, 62] width 176 height 24
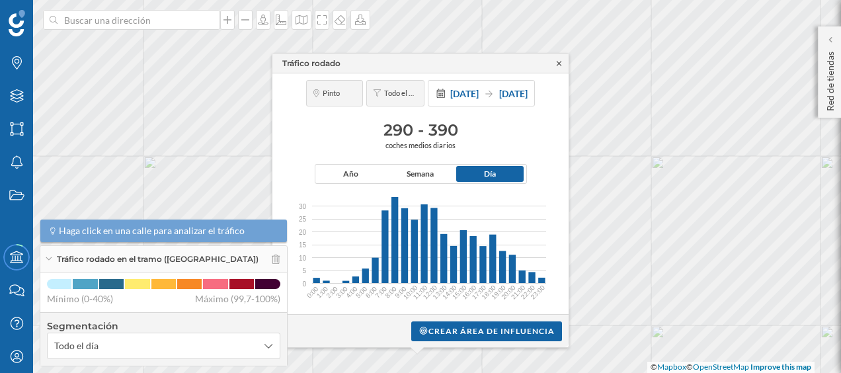
click at [560, 64] on icon at bounding box center [558, 63] width 5 height 5
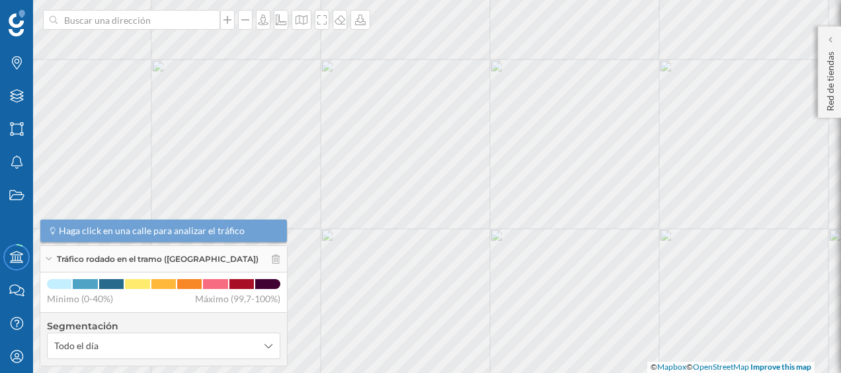
click at [459, 0] on html "Marcas Capas Áreas Notificaciones Estados Academy Contacta con nosotros Centro …" at bounding box center [420, 186] width 841 height 373
click at [17, 91] on icon "Capas" at bounding box center [17, 95] width 17 height 13
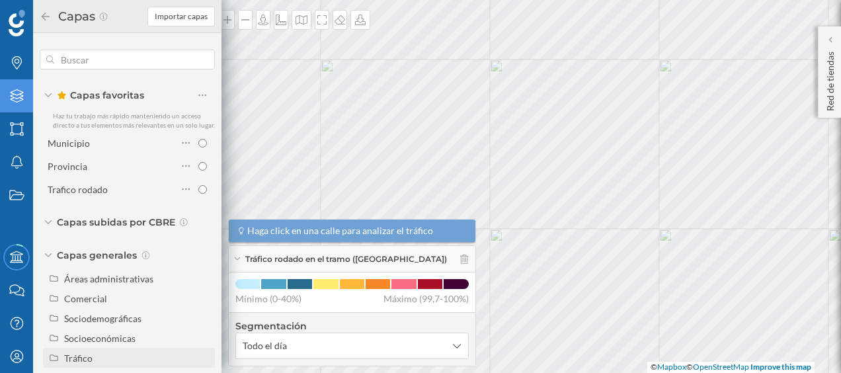
click at [96, 360] on div "Tráfico" at bounding box center [137, 358] width 146 height 14
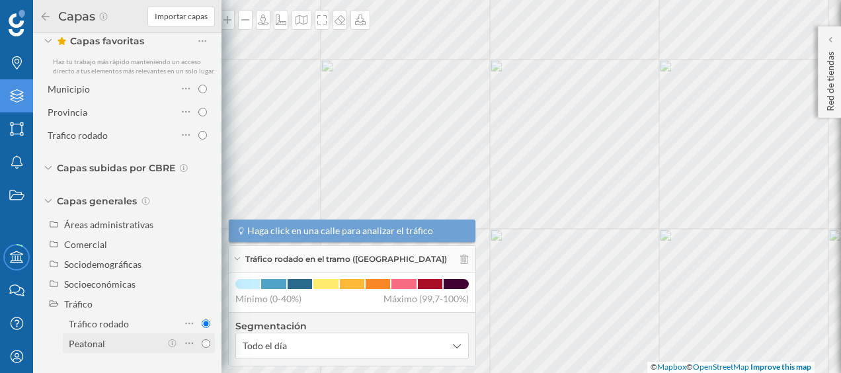
click at [96, 346] on div "Peatonal" at bounding box center [87, 343] width 36 height 11
click at [202, 346] on input "Peatonal" at bounding box center [206, 343] width 9 height 9
click at [139, 342] on div "Peatonal" at bounding box center [115, 343] width 92 height 14
click at [202, 342] on input "Peatonal" at bounding box center [206, 343] width 9 height 9
radio input "true"
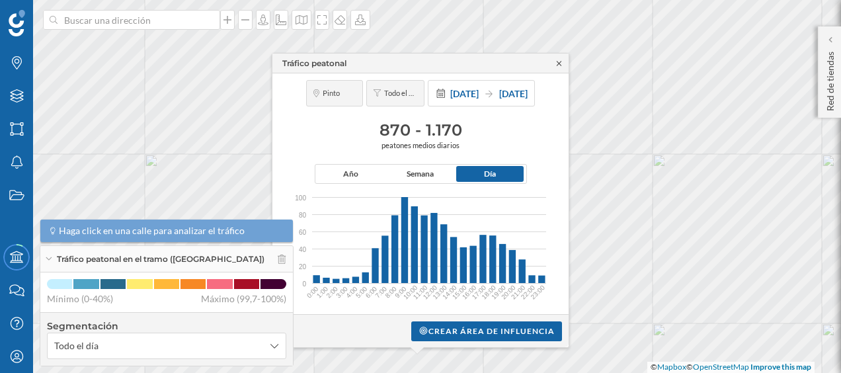
click at [559, 63] on icon at bounding box center [558, 63] width 5 height 5
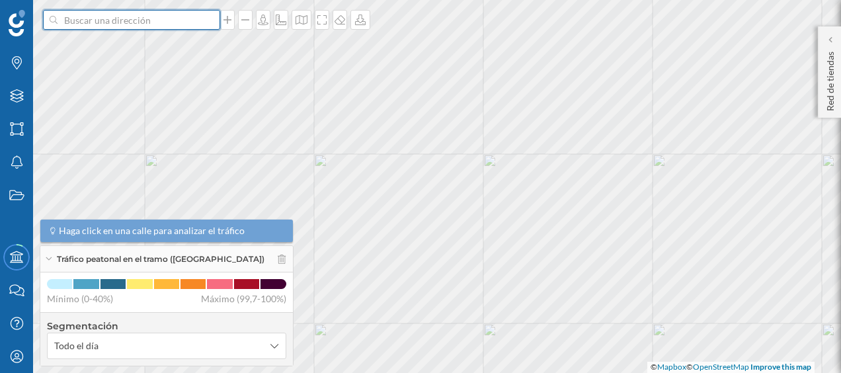
click at [168, 21] on input at bounding box center [131, 20] width 148 height 20
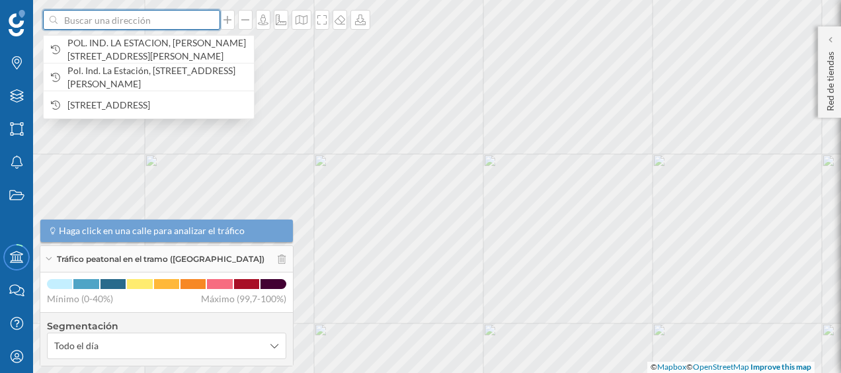
paste input "A42 Km 18,700 sentido decreciente, 28946 [GEOGRAPHIC_DATA]"
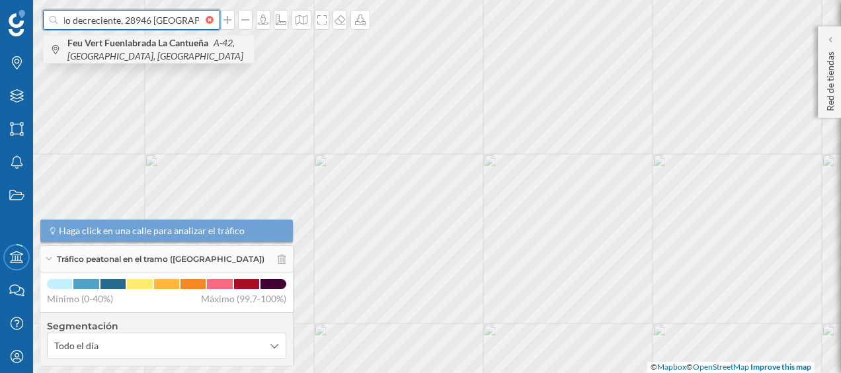
type input "A42 Km 18,700 sentido decreciente, 28946 [GEOGRAPHIC_DATA]"
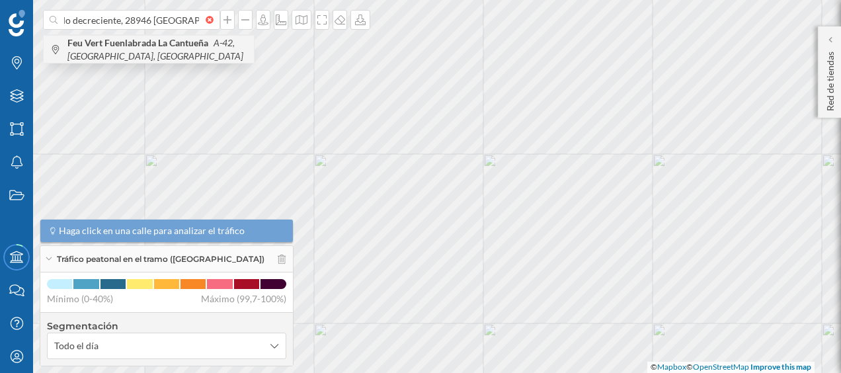
scroll to position [0, 0]
click at [149, 42] on b "Feu Vert Fuenlabrada La Cantueña" at bounding box center [139, 42] width 144 height 11
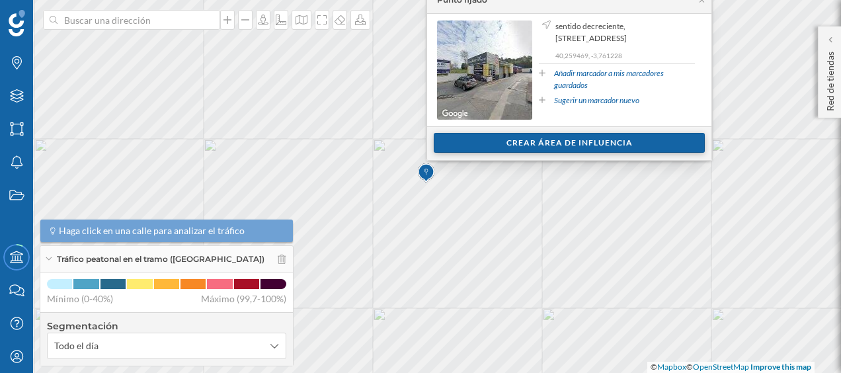
click at [494, 139] on div "Crear área de influencia" at bounding box center [569, 143] width 271 height 20
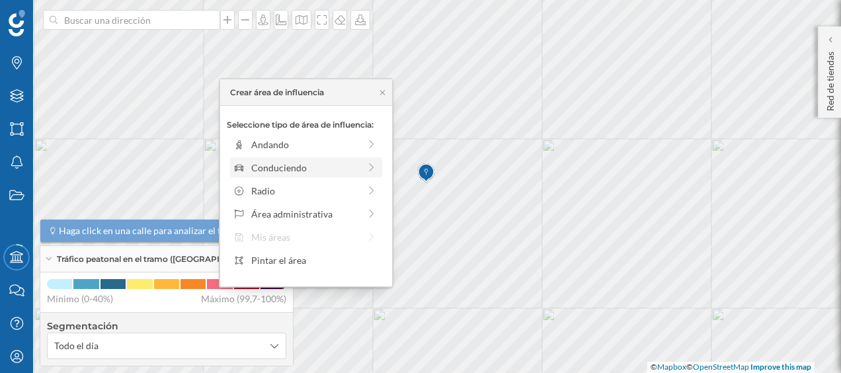
click at [296, 173] on div "Conduciendo" at bounding box center [305, 168] width 108 height 14
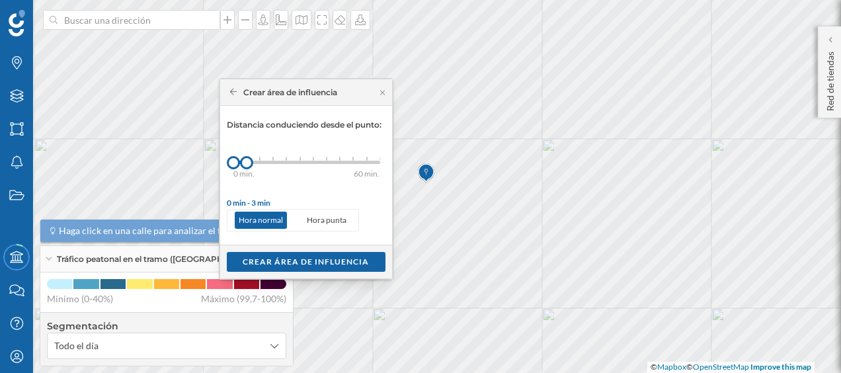
click at [257, 163] on div "0 min. 3 min. 5 min. 7 min. 10 min. 12 min. 15 min. 20 min. 30 min. 45 min. 50 …" at bounding box center [306, 162] width 147 height 3
click at [291, 262] on div "Crear área de influencia" at bounding box center [306, 261] width 159 height 20
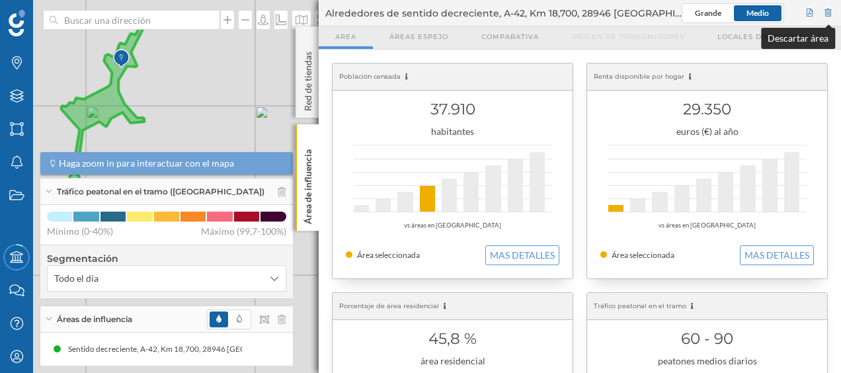
click at [830, 11] on div at bounding box center [828, 13] width 12 height 20
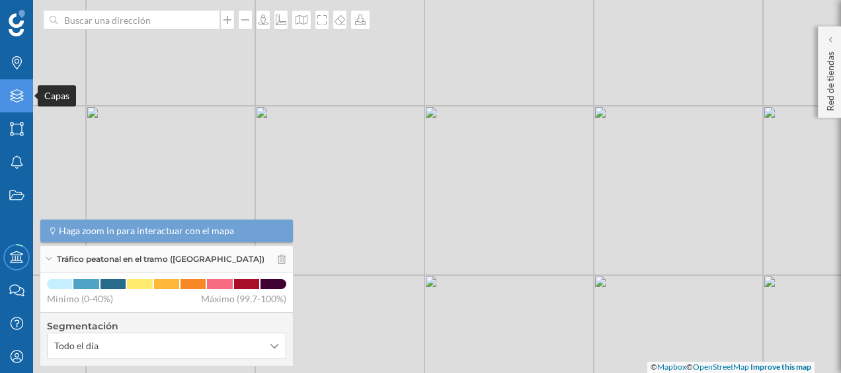
click at [21, 102] on icon "Capas" at bounding box center [17, 95] width 17 height 13
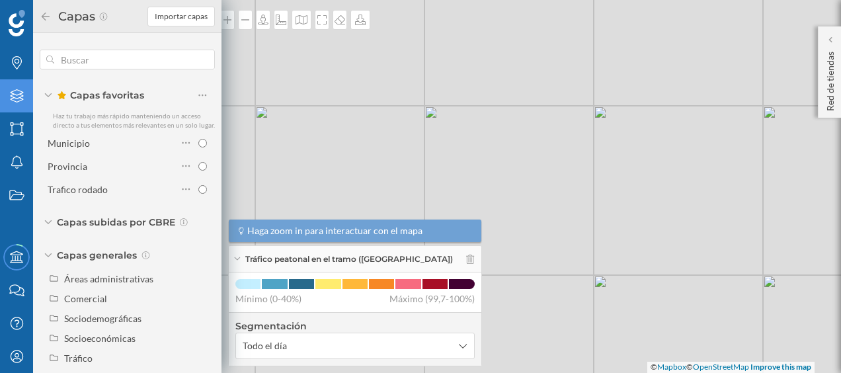
scroll to position [24, 0]
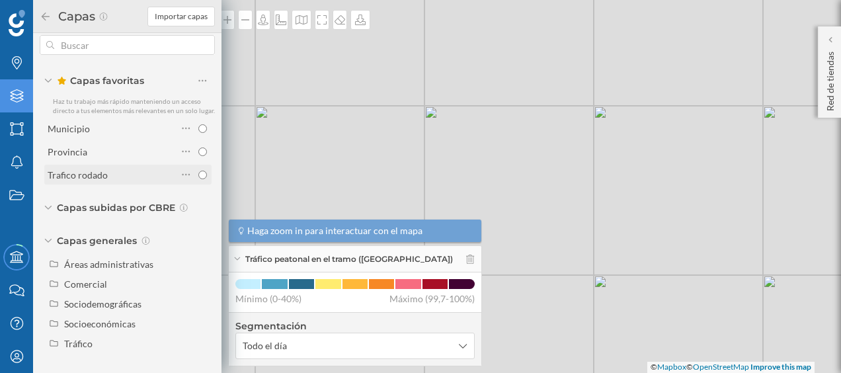
click at [93, 176] on div "Trafico rodado" at bounding box center [78, 174] width 60 height 11
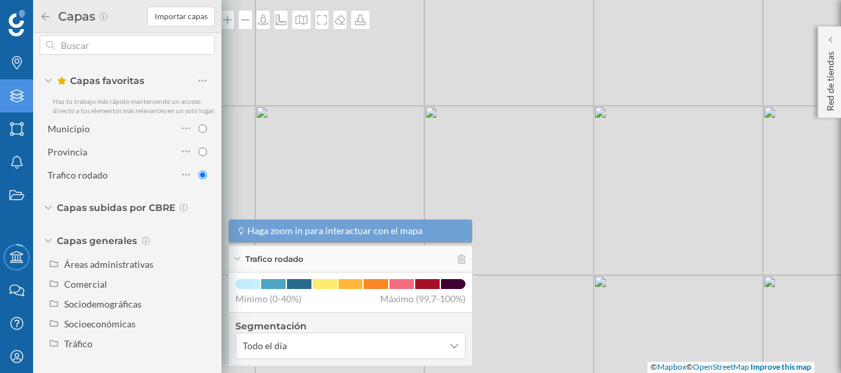
click at [309, 80] on div "© Mapbox © OpenStreetMap Improve this map" at bounding box center [420, 186] width 841 height 373
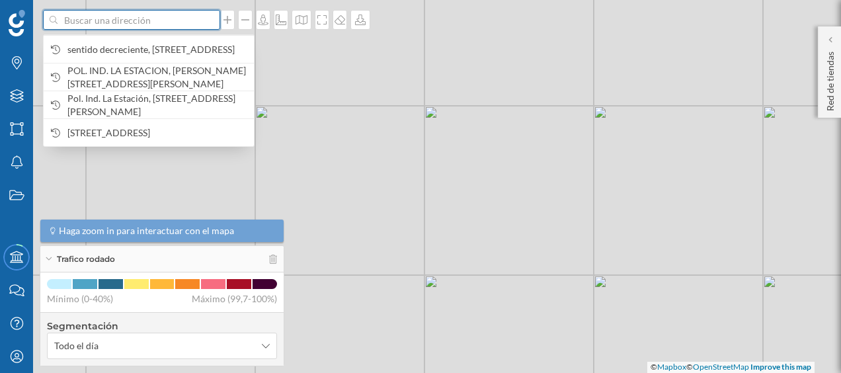
click at [145, 27] on input at bounding box center [131, 20] width 148 height 20
click at [168, 15] on input at bounding box center [131, 20] width 148 height 20
paste input "A42 Km 18,700 sentido decreciente, 28946 [GEOGRAPHIC_DATA]"
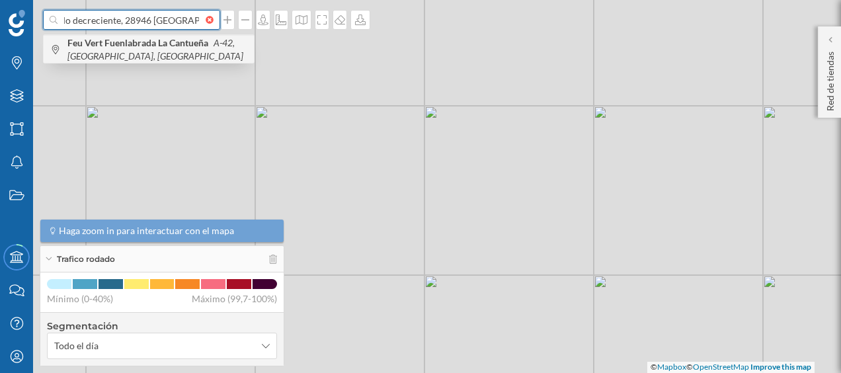
type input "A42 Km 18,700 sentido decreciente, 28946 [GEOGRAPHIC_DATA]"
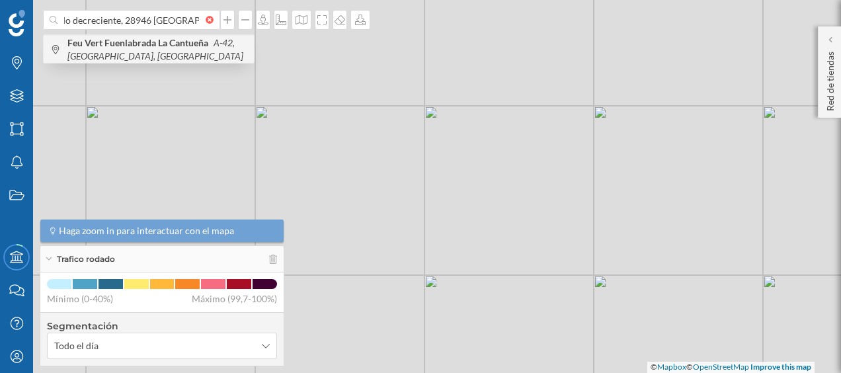
scroll to position [0, 0]
click at [149, 41] on b "Feu Vert Fuenlabrada La Cantueña" at bounding box center [139, 42] width 144 height 11
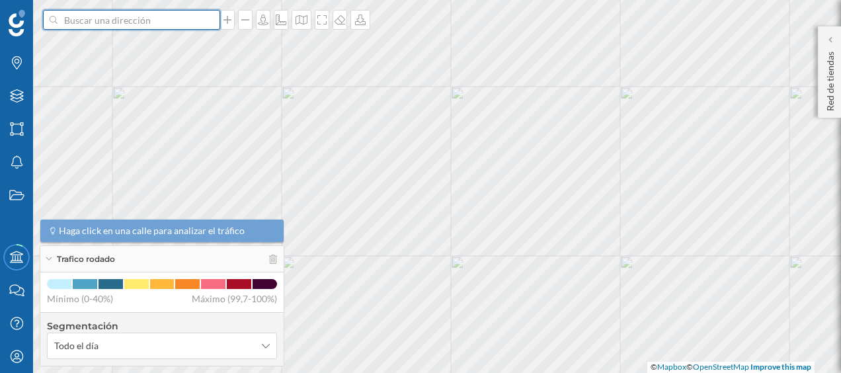
click at [155, 25] on input at bounding box center [131, 20] width 148 height 20
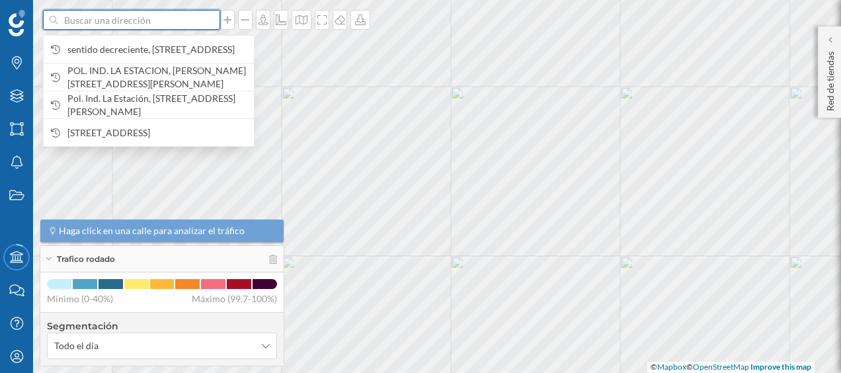
paste input "A42 Km 18,700 sentido decreciente, 28946 [GEOGRAPHIC_DATA]"
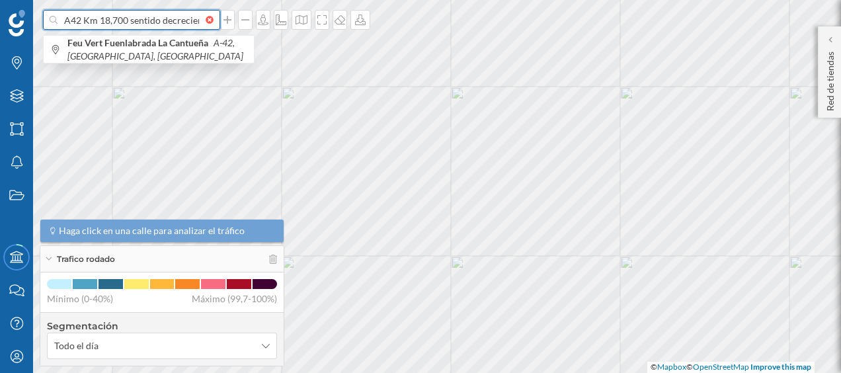
scroll to position [0, 90]
type input "A42 Km 18,700 sentido decreciente, 28946 [GEOGRAPHIC_DATA]"
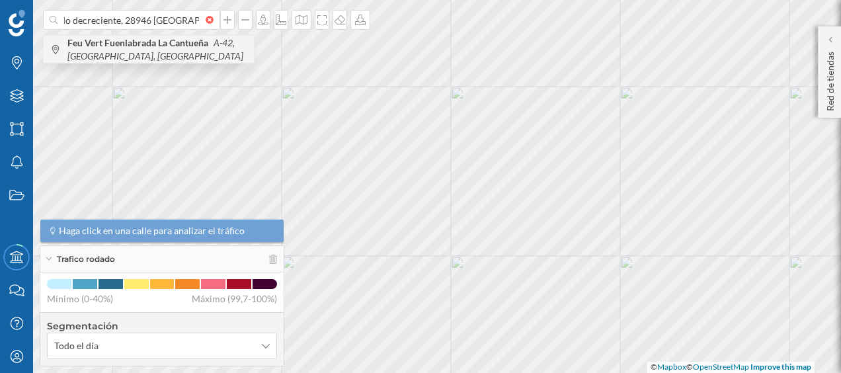
scroll to position [0, 0]
click at [159, 46] on b "Feu Vert Fuenlabrada La Cantueña" at bounding box center [139, 42] width 144 height 11
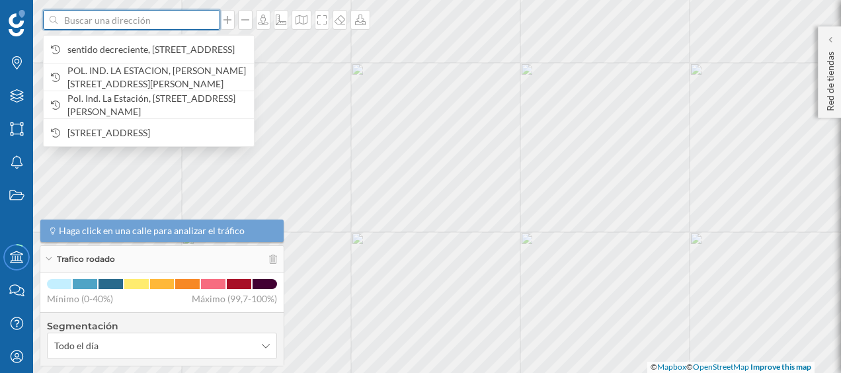
click at [155, 15] on input at bounding box center [131, 20] width 148 height 20
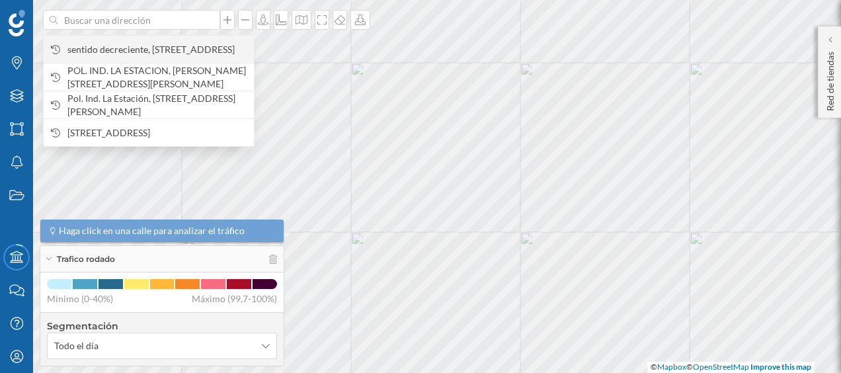
click at [163, 43] on span "sentido decreciente, [STREET_ADDRESS]" at bounding box center [157, 49] width 180 height 13
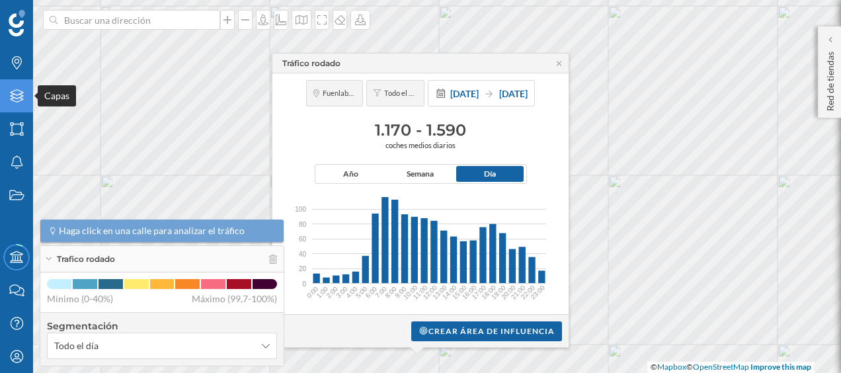
click at [28, 101] on div "Capas" at bounding box center [16, 95] width 33 height 33
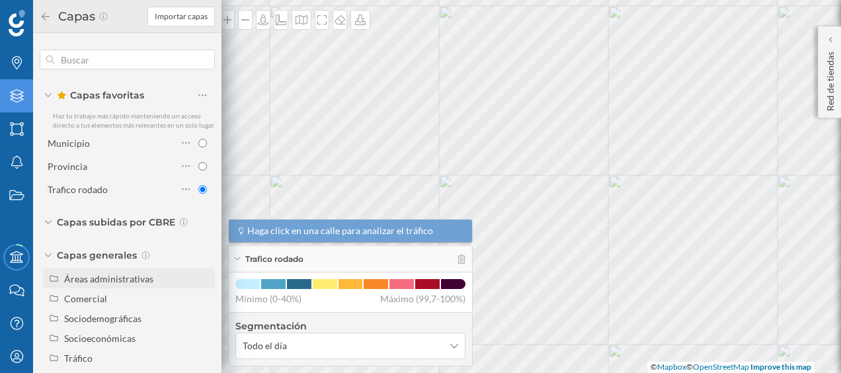
scroll to position [24, 0]
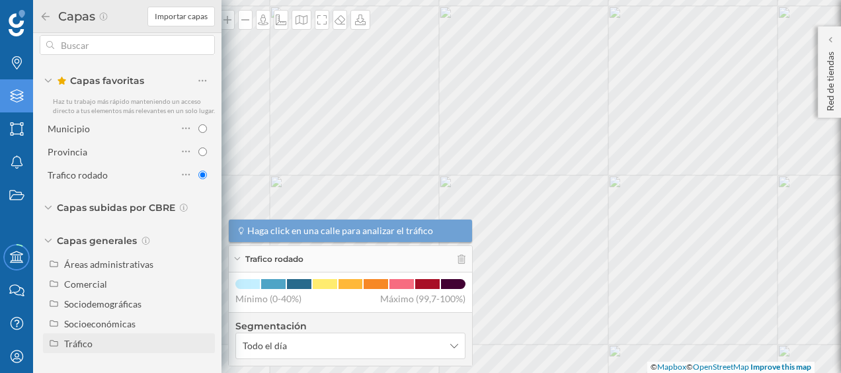
click at [97, 342] on div "Tráfico" at bounding box center [137, 343] width 146 height 14
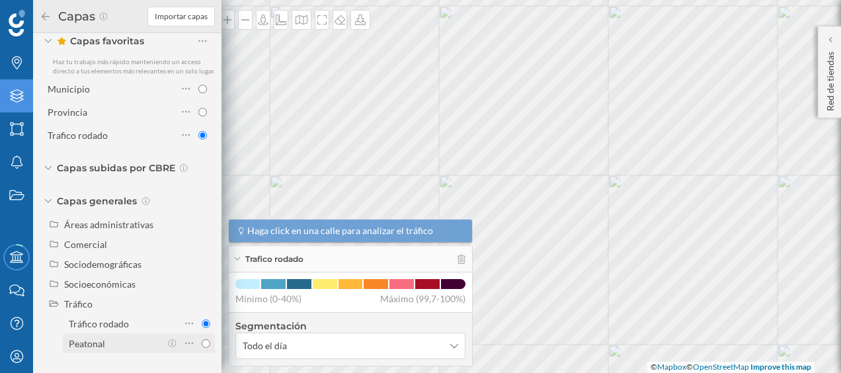
scroll to position [63, 0]
click at [97, 341] on div "Peatonal" at bounding box center [87, 343] width 36 height 11
click at [202, 341] on input "Peatonal" at bounding box center [206, 343] width 9 height 9
radio input "true"
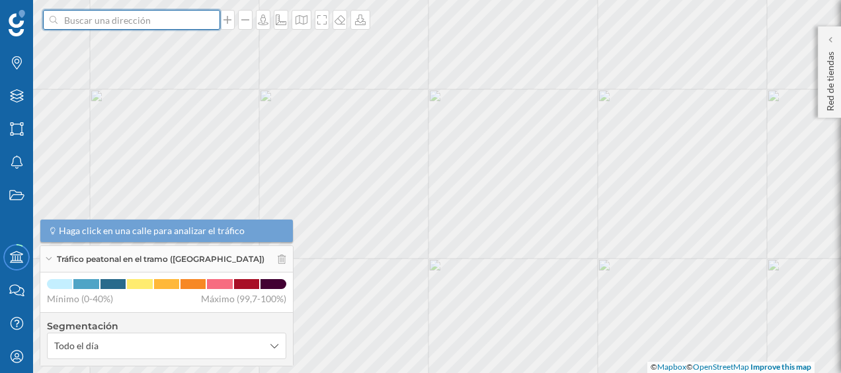
click at [173, 22] on input at bounding box center [131, 20] width 148 height 20
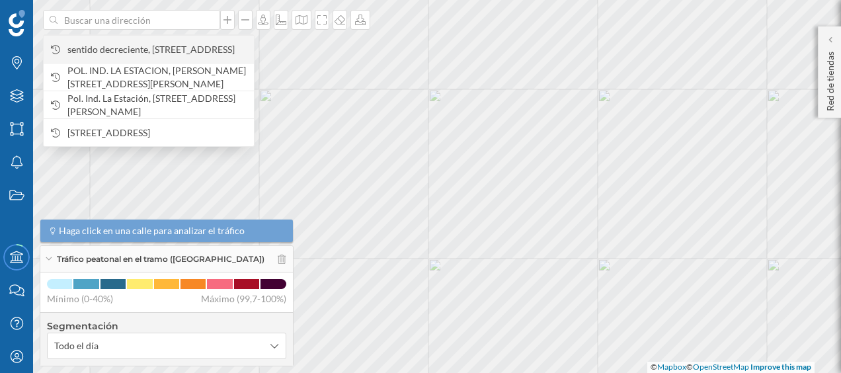
click at [170, 47] on span "sentido decreciente, [STREET_ADDRESS]" at bounding box center [157, 49] width 180 height 13
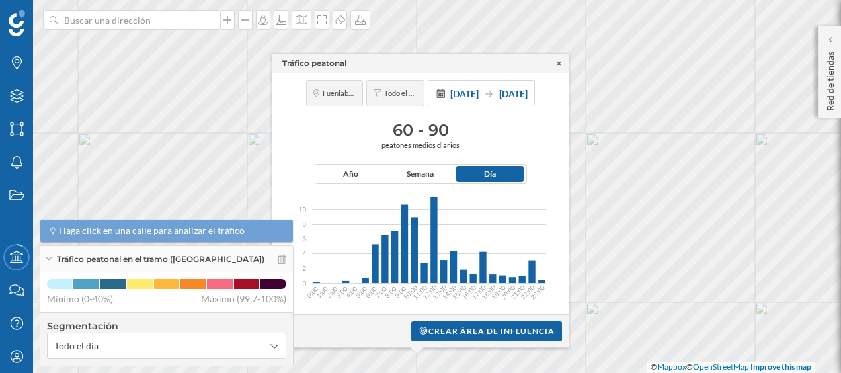
click at [561, 66] on icon at bounding box center [559, 63] width 10 height 8
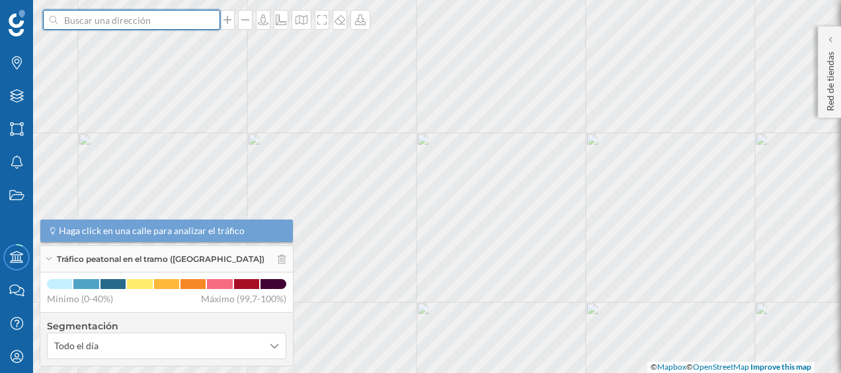
click at [139, 17] on input at bounding box center [131, 20] width 148 height 20
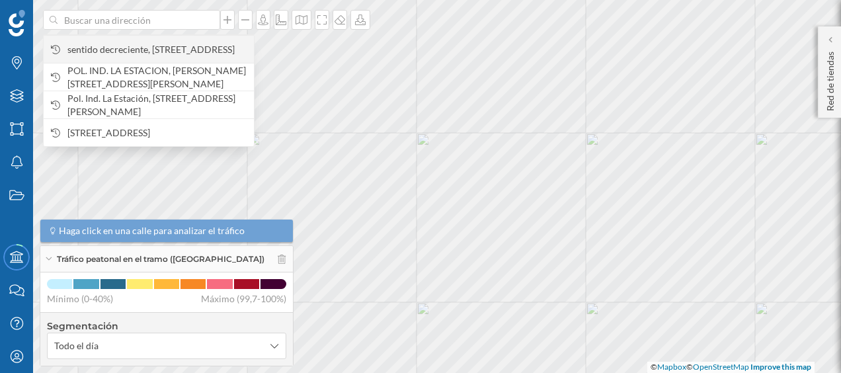
click at [158, 56] on span "sentido decreciente, [STREET_ADDRESS]" at bounding box center [157, 49] width 180 height 13
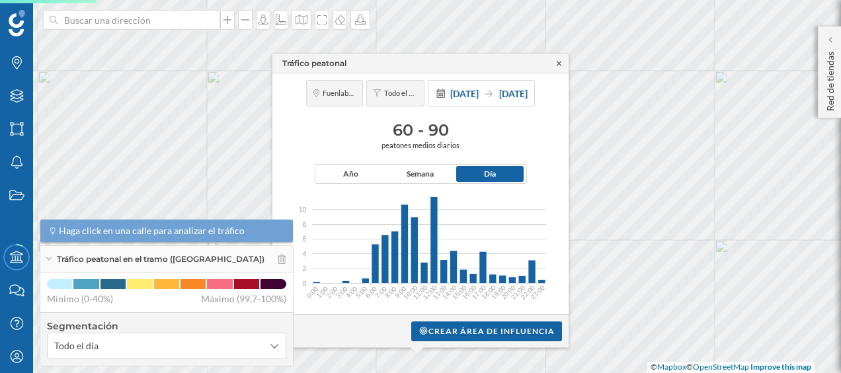
click at [562, 61] on icon at bounding box center [559, 63] width 10 height 8
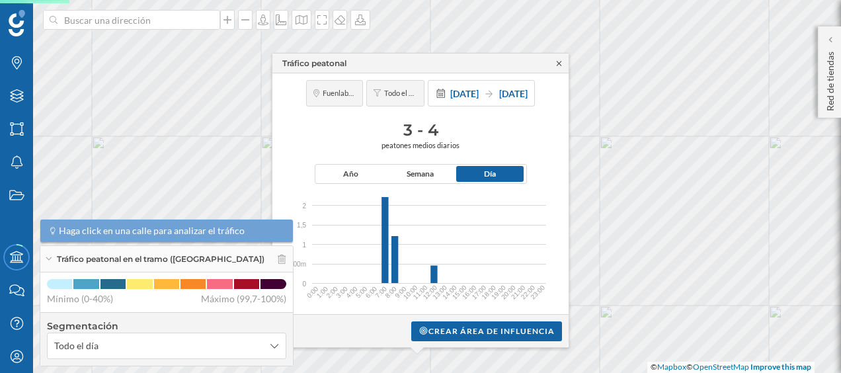
click at [559, 65] on icon at bounding box center [559, 63] width 10 height 8
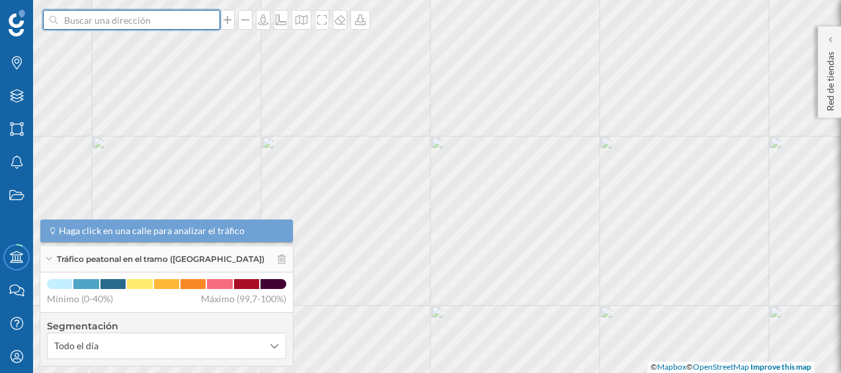
click at [189, 26] on input at bounding box center [131, 20] width 148 height 20
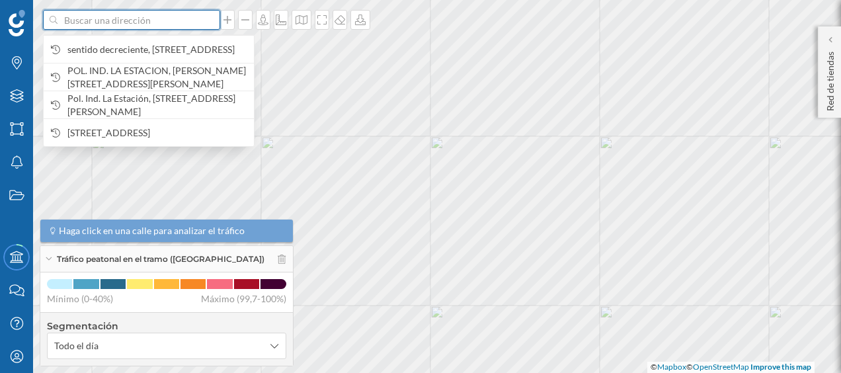
paste input "C. [STREET_ADDRESS]"
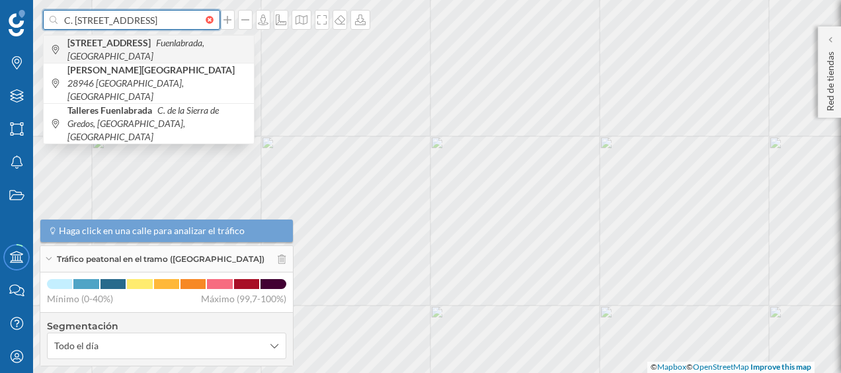
type input "C. [STREET_ADDRESS]"
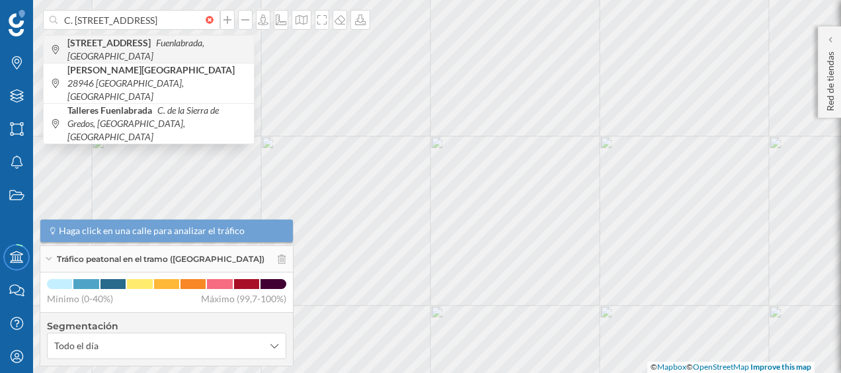
scroll to position [0, 0]
click at [145, 48] on span "[STREET_ADDRESS]" at bounding box center [157, 49] width 180 height 26
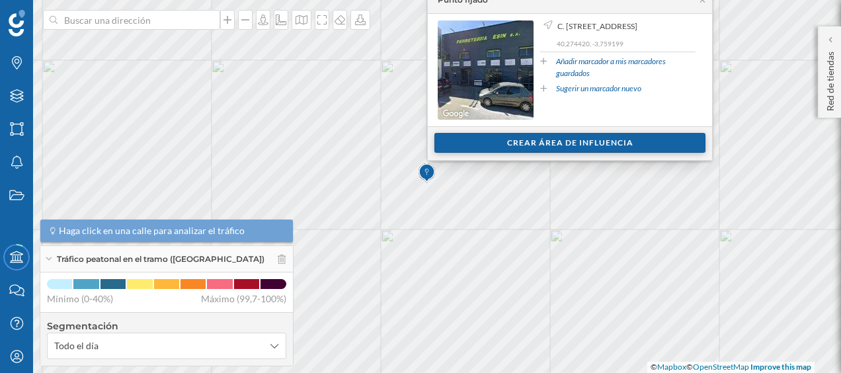
click at [553, 140] on div "Crear área de influencia" at bounding box center [569, 143] width 271 height 20
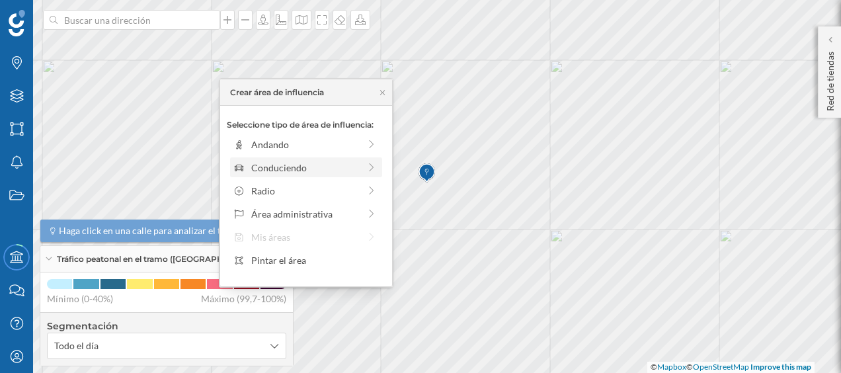
click at [307, 174] on div "Conduciendo" at bounding box center [306, 167] width 152 height 20
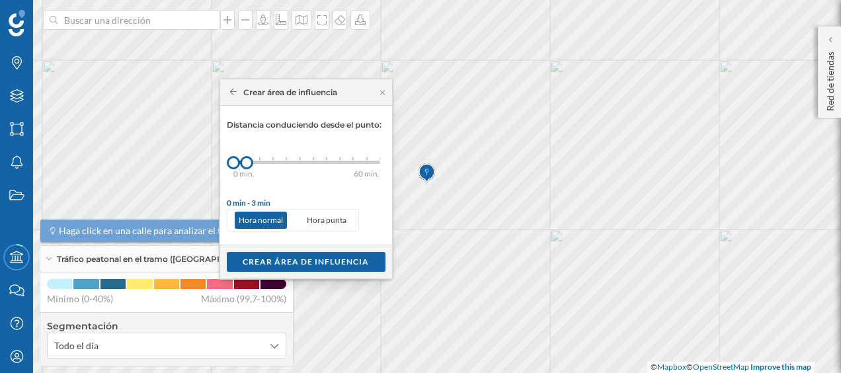
click at [260, 162] on div "0 min. 3 min. 5 min. 7 min. 10 min. 12 min. 15 min. 20 min. 30 min. 45 min. 50 …" at bounding box center [306, 162] width 147 height 3
click at [289, 260] on div "Crear área de influencia" at bounding box center [306, 261] width 159 height 20
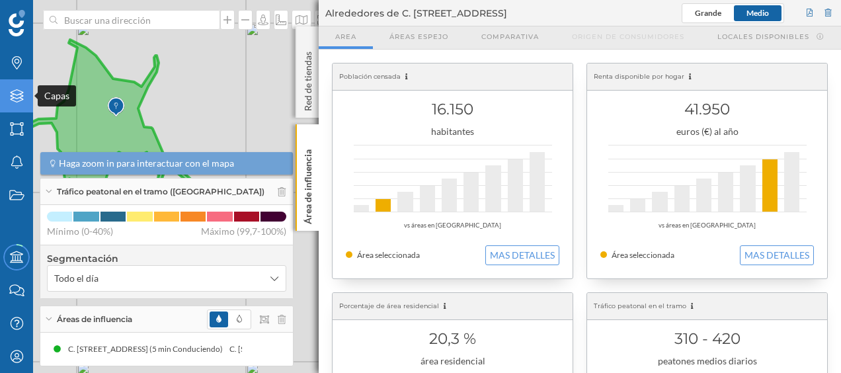
click at [21, 96] on icon "Capas" at bounding box center [17, 95] width 17 height 13
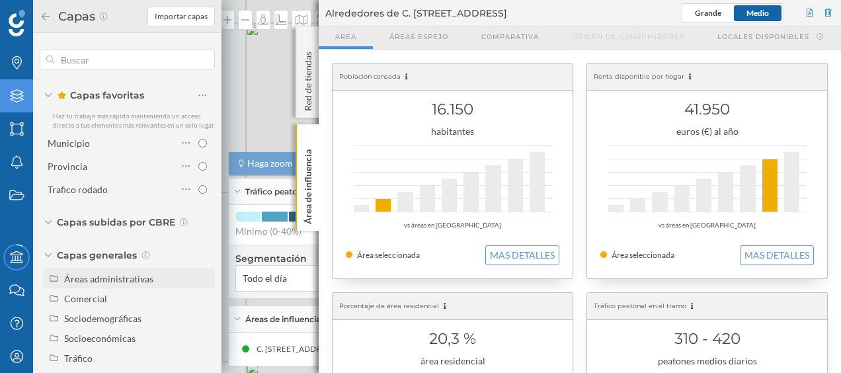
scroll to position [24, 0]
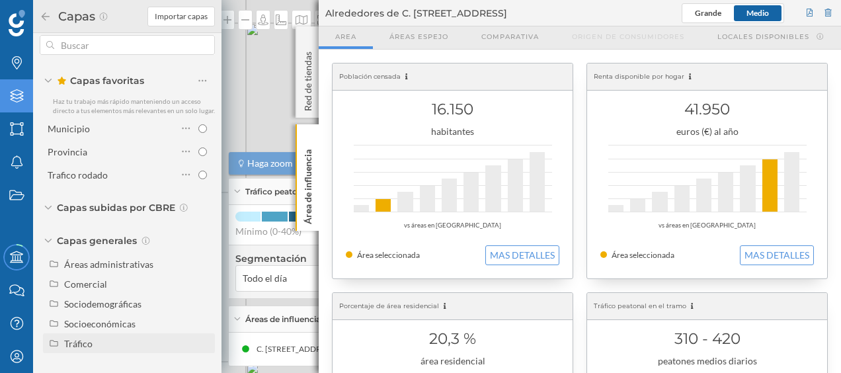
click at [96, 340] on div "Tráfico" at bounding box center [137, 343] width 146 height 14
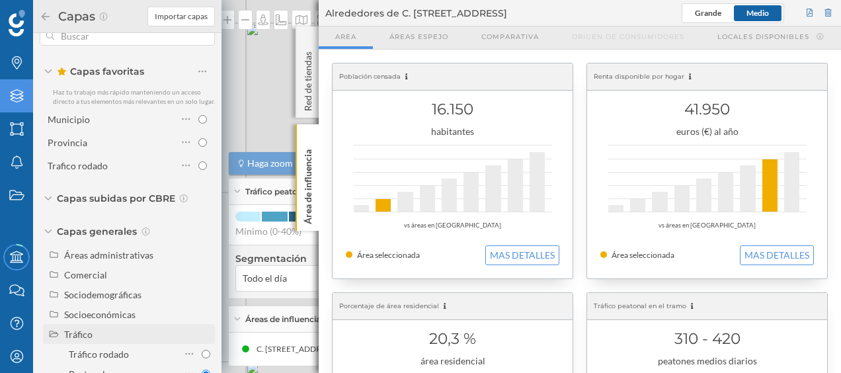
scroll to position [63, 0]
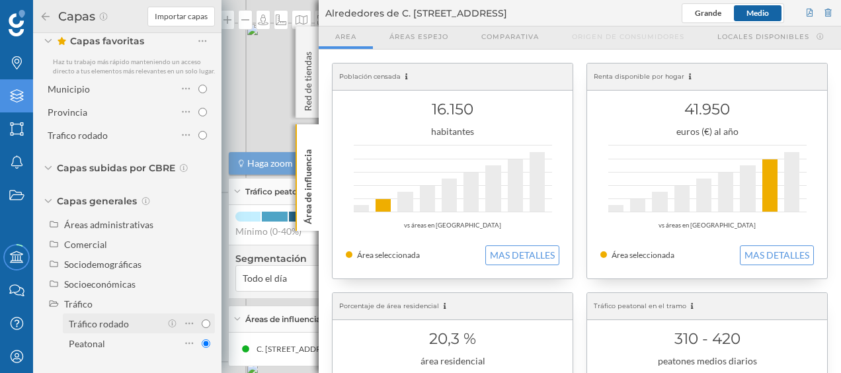
click at [94, 327] on div "Tráfico rodado" at bounding box center [99, 323] width 60 height 11
click at [202, 327] on input "Tráfico rodado" at bounding box center [206, 323] width 9 height 9
radio input "true"
click at [823, 19] on div at bounding box center [828, 13] width 12 height 20
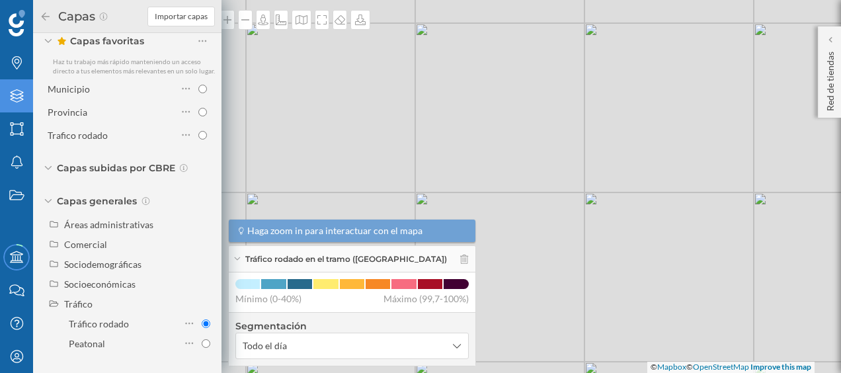
click at [260, 62] on div "© Mapbox © OpenStreetMap Improve this map" at bounding box center [420, 186] width 841 height 373
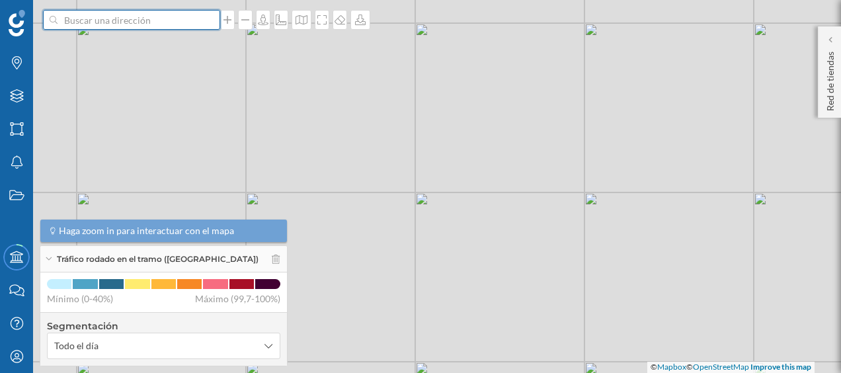
click at [120, 17] on input at bounding box center [131, 20] width 148 height 20
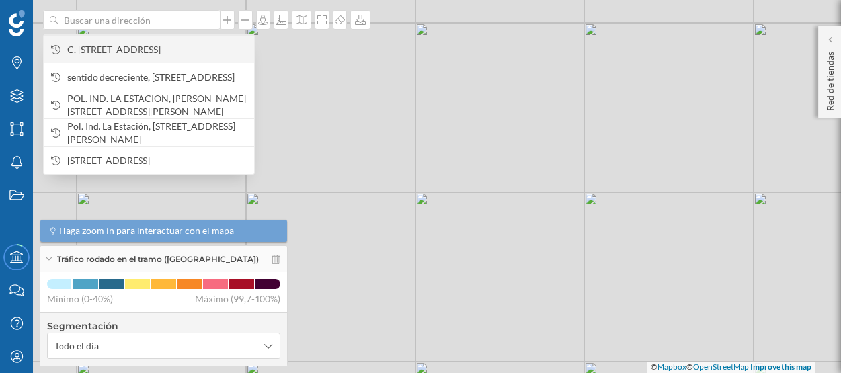
click at [132, 56] on span "C. [STREET_ADDRESS]" at bounding box center [157, 49] width 180 height 13
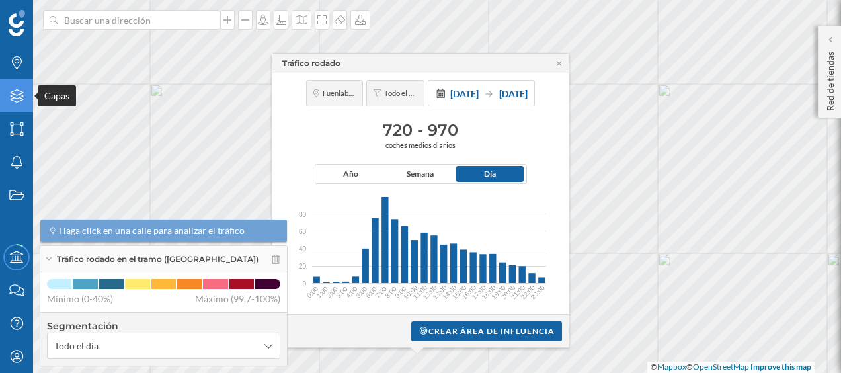
click at [26, 107] on div "Capas" at bounding box center [16, 95] width 33 height 33
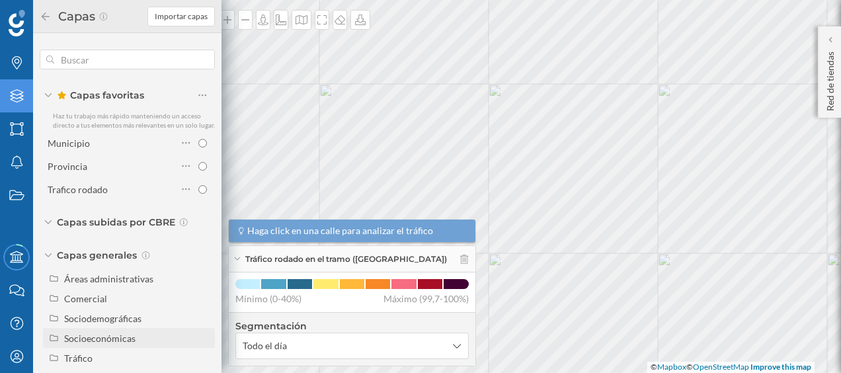
scroll to position [24, 0]
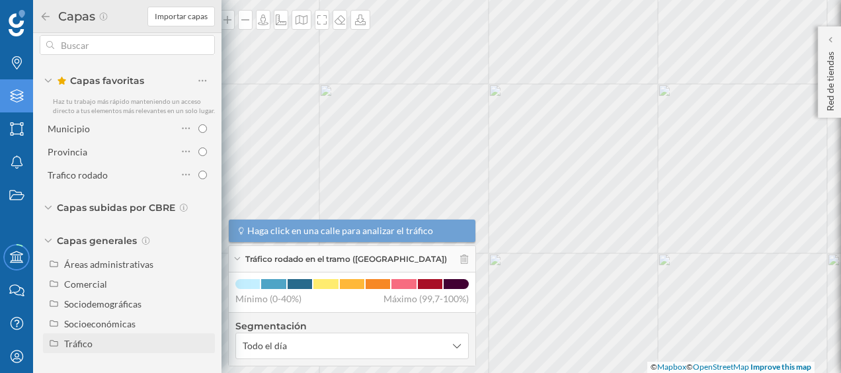
click at [98, 341] on div "Tráfico" at bounding box center [137, 343] width 146 height 14
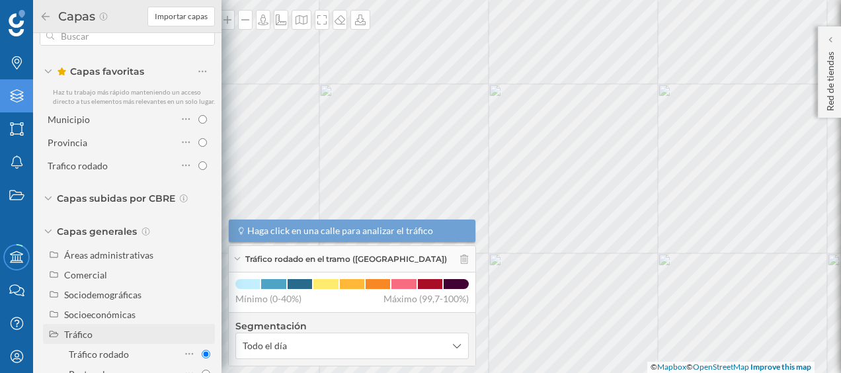
scroll to position [63, 0]
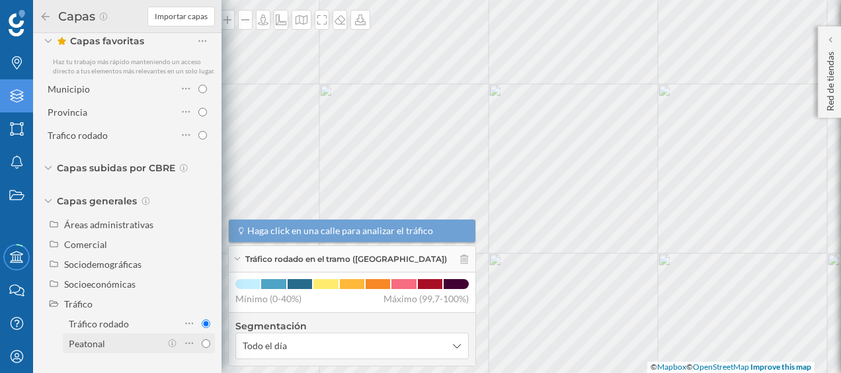
click at [104, 342] on div "Peatonal" at bounding box center [87, 343] width 36 height 11
click at [202, 342] on input "Peatonal" at bounding box center [206, 343] width 9 height 9
radio input "true"
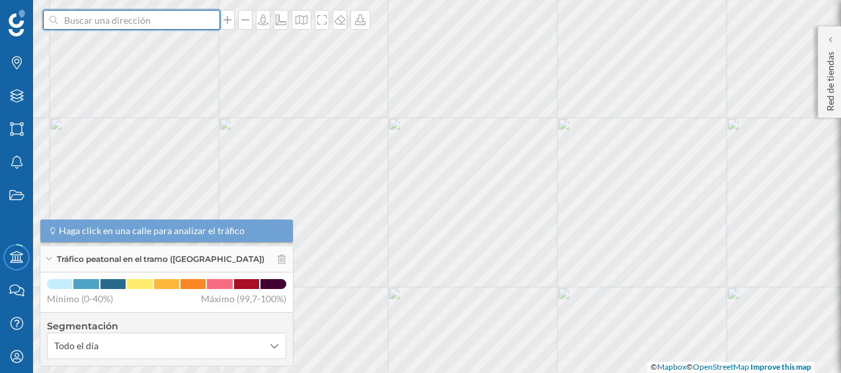
click at [189, 20] on input at bounding box center [131, 20] width 148 height 20
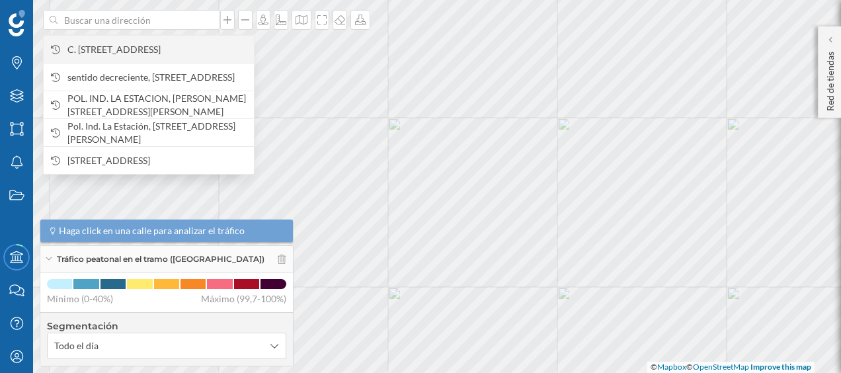
click at [180, 43] on span "C. [STREET_ADDRESS]" at bounding box center [157, 49] width 180 height 13
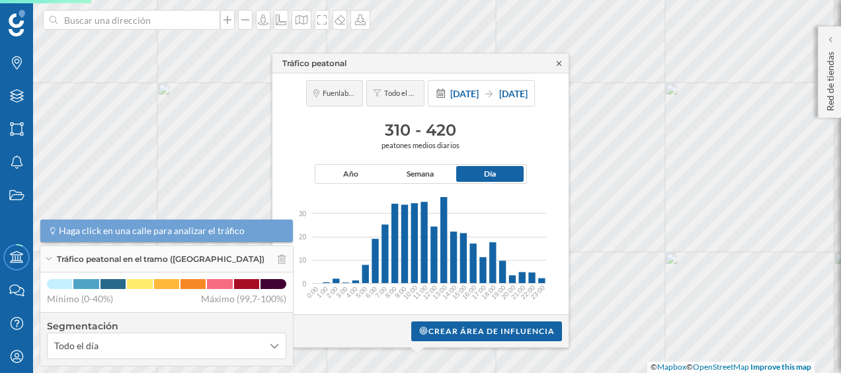
click at [560, 65] on icon at bounding box center [558, 63] width 5 height 5
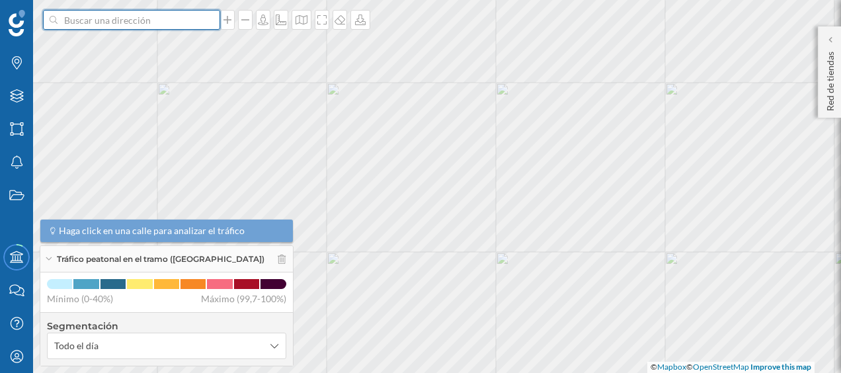
click at [168, 24] on input at bounding box center [131, 20] width 148 height 20
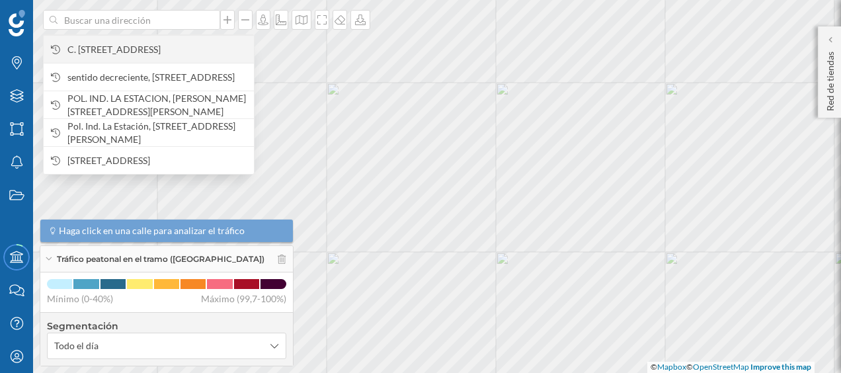
click at [161, 44] on span "C. [STREET_ADDRESS]" at bounding box center [157, 49] width 180 height 13
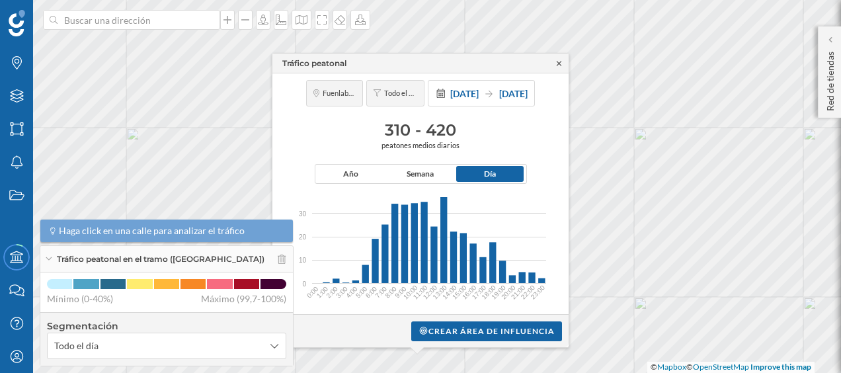
click at [562, 61] on icon at bounding box center [559, 63] width 10 height 8
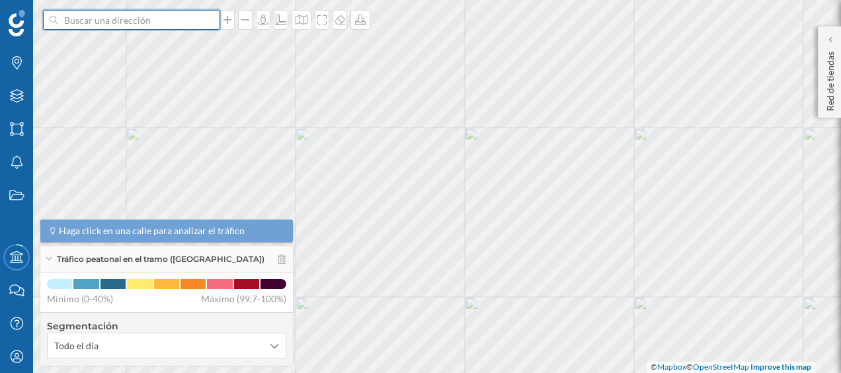
click at [149, 20] on input at bounding box center [131, 20] width 148 height 20
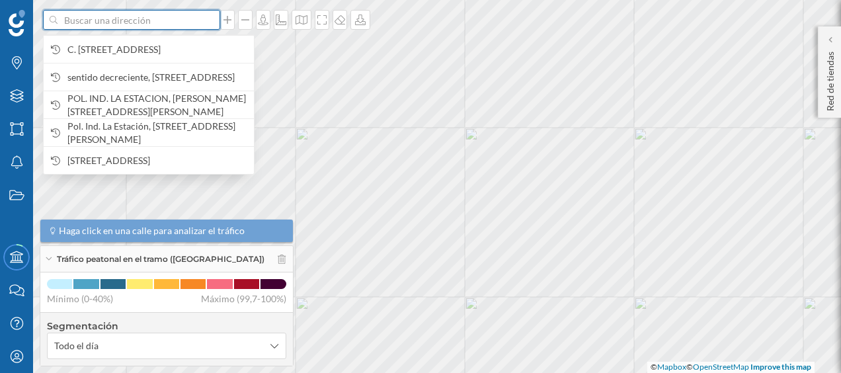
paste input "Local 1B Pq.Cial Parla Natura, Parcela M1-2 Pau-5, 28984"
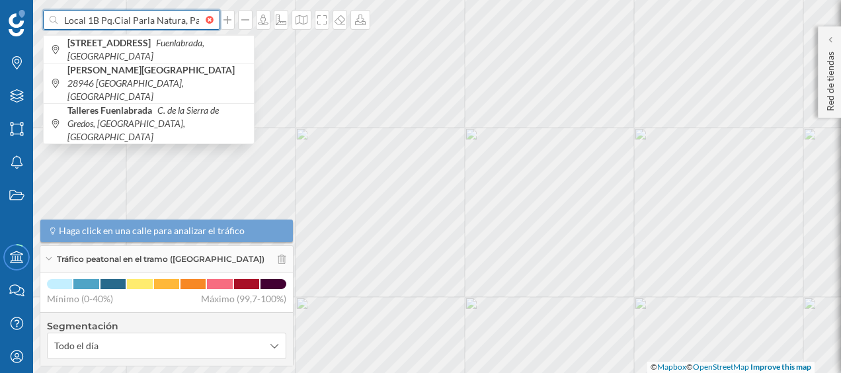
scroll to position [0, 94]
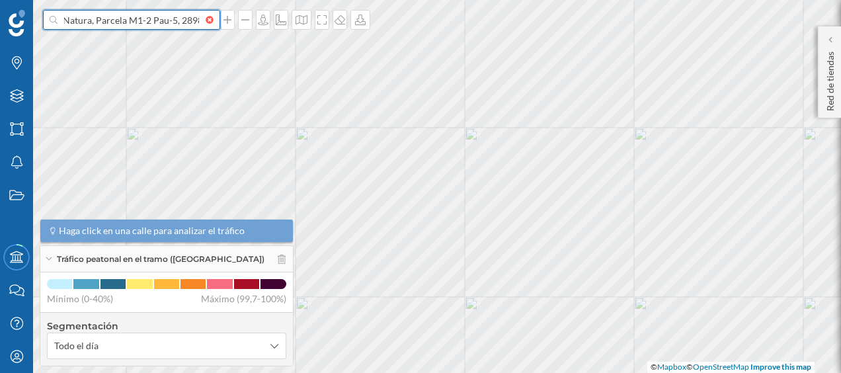
type input "Local 1B Pq.Cial Parla Natura, Parcela M1-2 Pau-5, 28984"
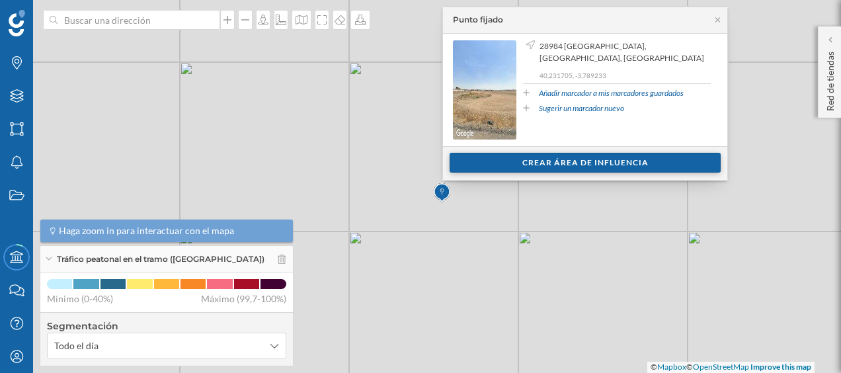
click at [558, 159] on div "Crear área de influencia" at bounding box center [584, 163] width 271 height 20
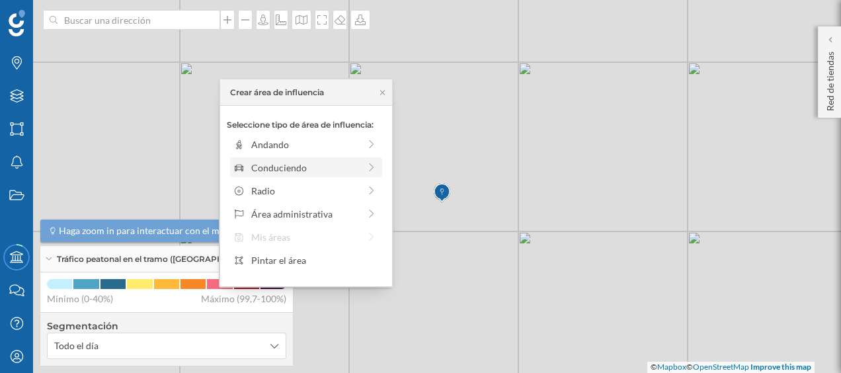
click at [344, 169] on div "Conduciendo" at bounding box center [305, 168] width 108 height 14
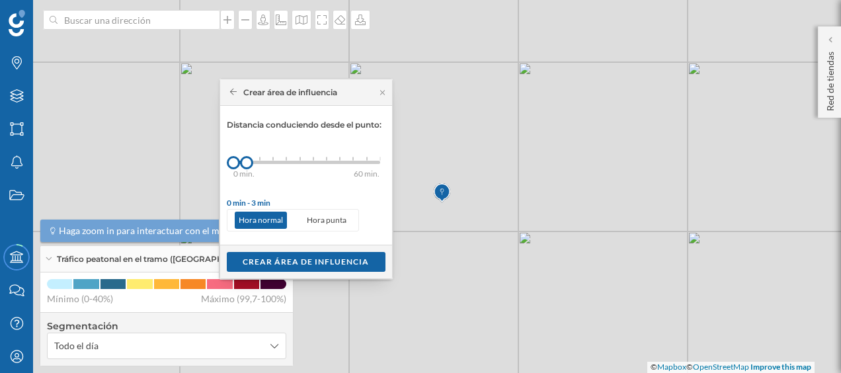
click at [257, 164] on div "0 min. 3 min. 5 min. 7 min. 10 min. 12 min. 15 min. 20 min. 30 min. 45 min. 50 …" at bounding box center [306, 162] width 147 height 17
click at [287, 264] on div "Crear área de influencia" at bounding box center [306, 261] width 159 height 20
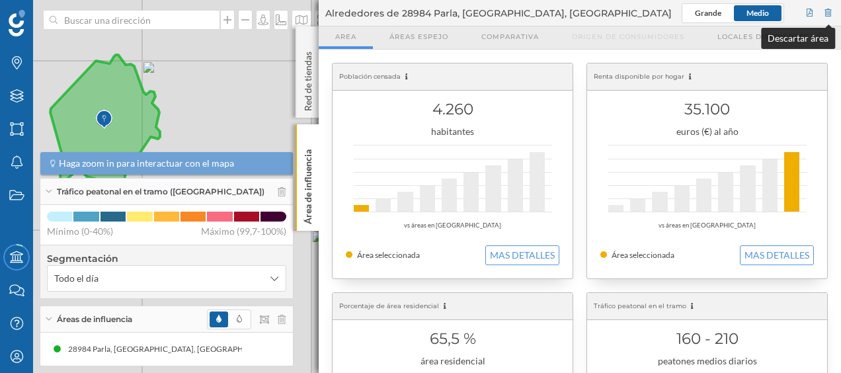
click at [826, 13] on div at bounding box center [828, 13] width 12 height 20
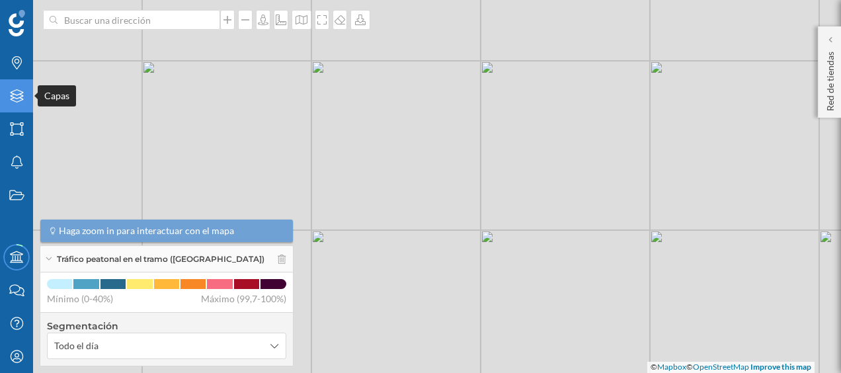
click at [26, 104] on div "Capas" at bounding box center [16, 95] width 33 height 33
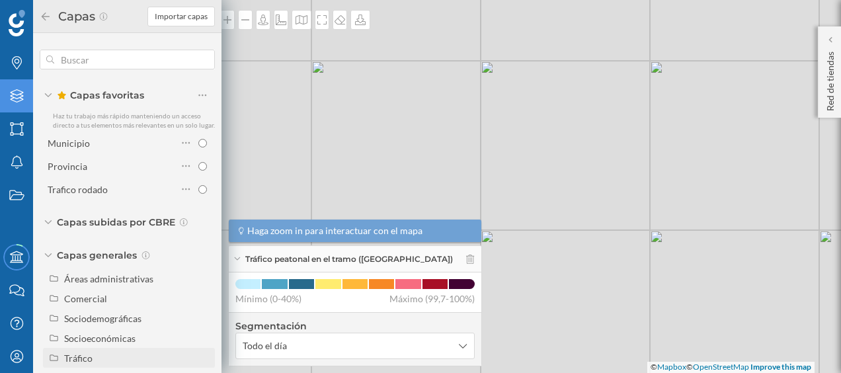
click at [115, 358] on div "Tráfico" at bounding box center [129, 358] width 172 height 20
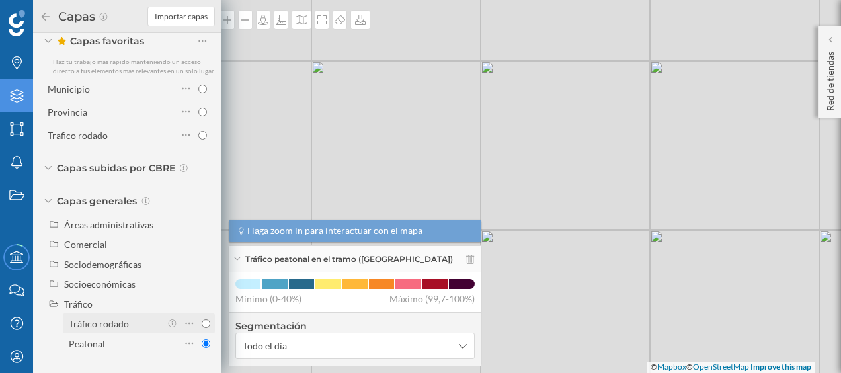
click at [106, 325] on div "Tráfico rodado" at bounding box center [99, 323] width 60 height 11
click at [202, 325] on input "Tráfico rodado" at bounding box center [206, 323] width 9 height 9
radio input "true"
click at [348, 82] on div "© Mapbox © OpenStreetMap Improve this map" at bounding box center [420, 186] width 841 height 373
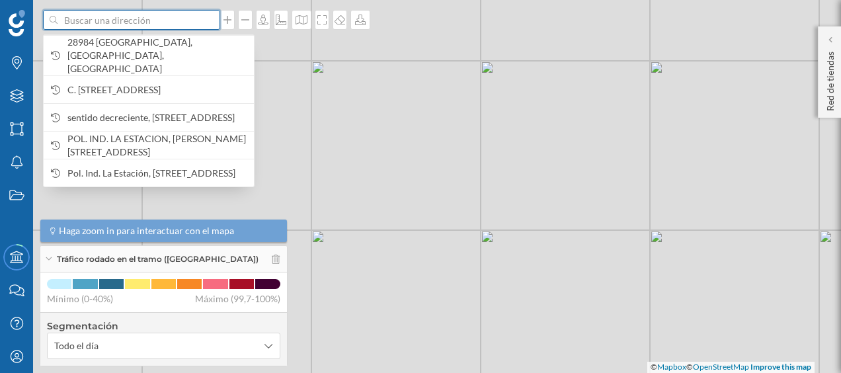
click at [105, 22] on input at bounding box center [131, 20] width 148 height 20
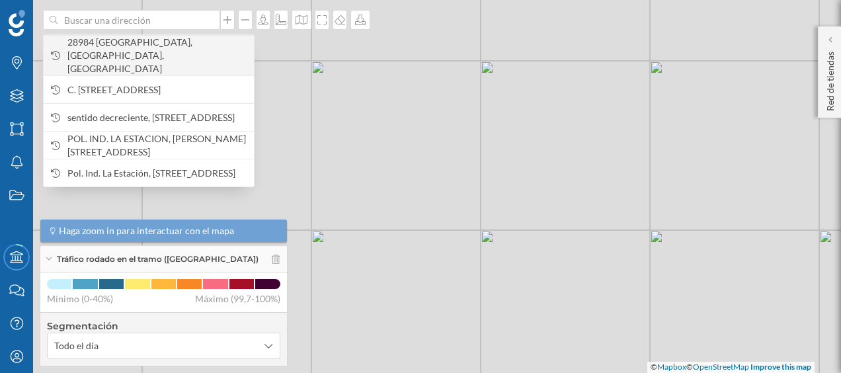
click at [110, 48] on span "28984 [GEOGRAPHIC_DATA], [GEOGRAPHIC_DATA], [GEOGRAPHIC_DATA]" at bounding box center [157, 56] width 180 height 40
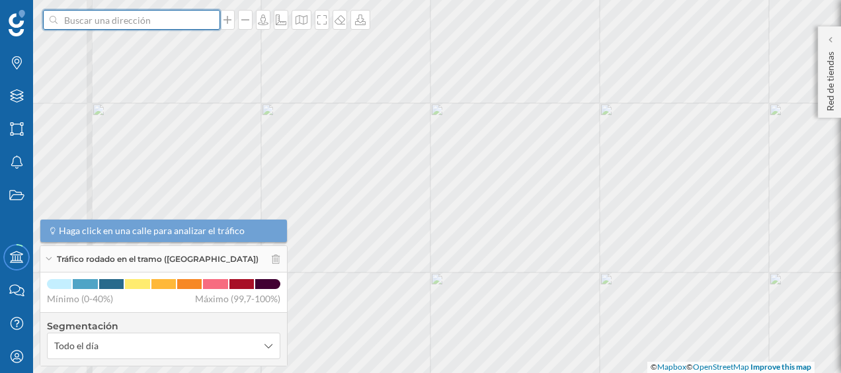
click at [192, 26] on input at bounding box center [131, 20] width 148 height 20
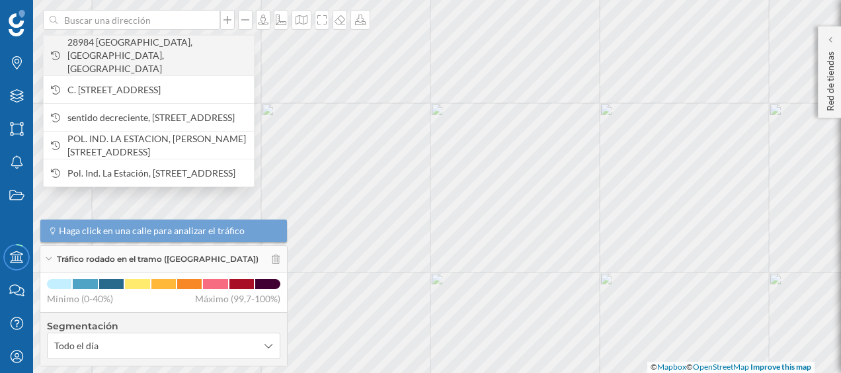
click at [184, 48] on span "28984 [GEOGRAPHIC_DATA], [GEOGRAPHIC_DATA], [GEOGRAPHIC_DATA]" at bounding box center [157, 56] width 180 height 40
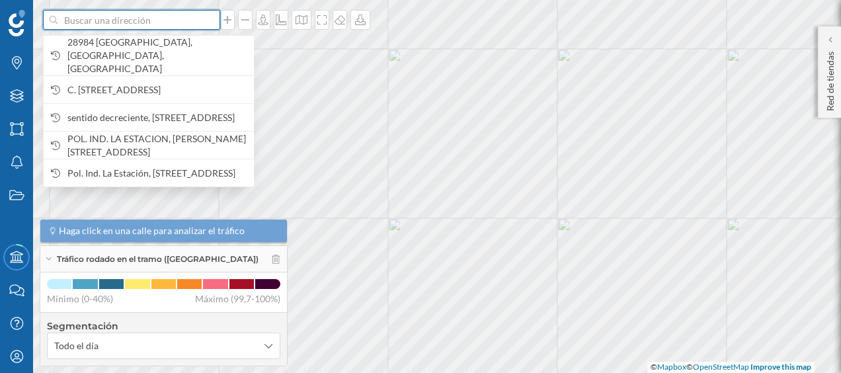
click at [171, 13] on input at bounding box center [131, 20] width 148 height 20
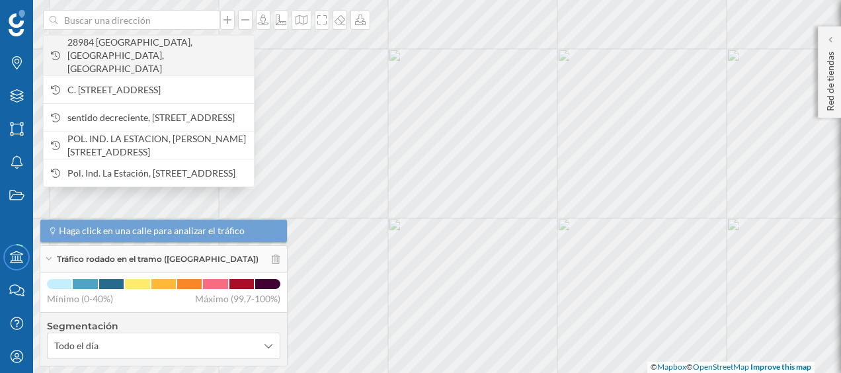
click at [149, 49] on span "28984 [GEOGRAPHIC_DATA], [GEOGRAPHIC_DATA], [GEOGRAPHIC_DATA]" at bounding box center [157, 56] width 180 height 40
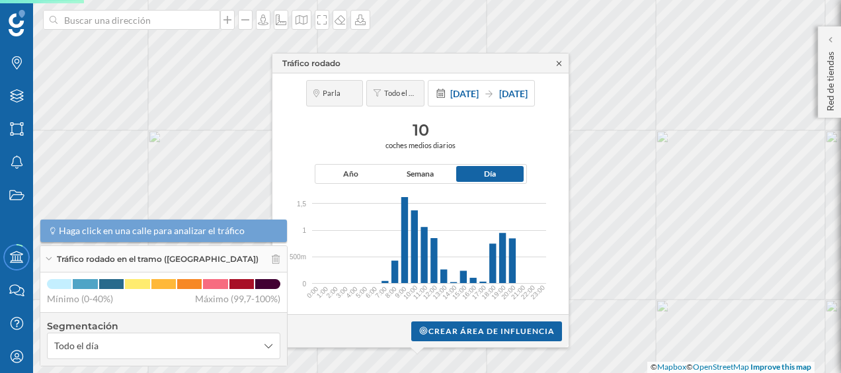
click at [558, 63] on icon at bounding box center [559, 63] width 10 height 8
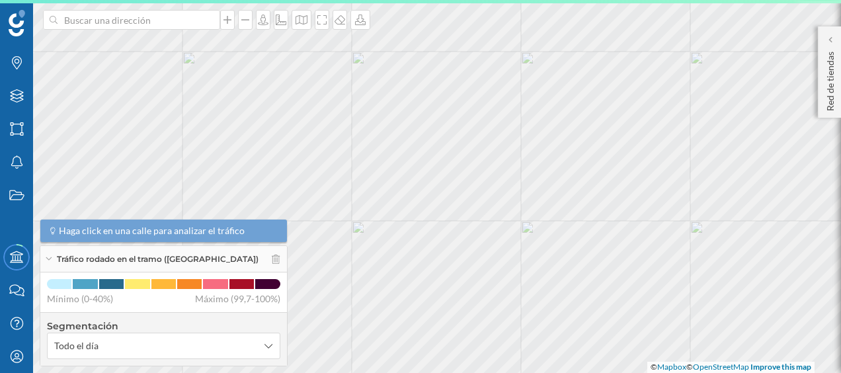
click at [525, 0] on html "Marcas Capas Áreas Notificaciones Estados Academy Contacta con nosotros Centro …" at bounding box center [420, 186] width 841 height 373
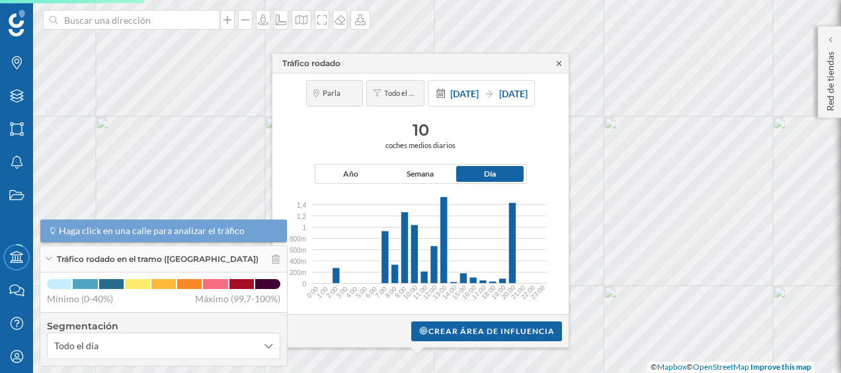
click at [560, 63] on icon at bounding box center [559, 63] width 10 height 8
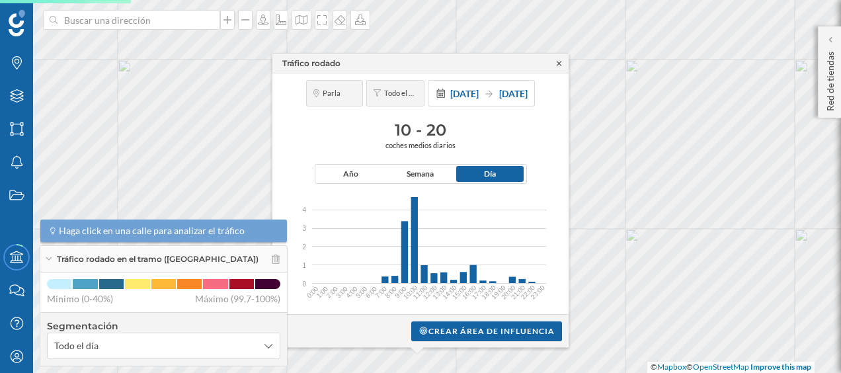
click at [559, 63] on icon at bounding box center [558, 63] width 5 height 5
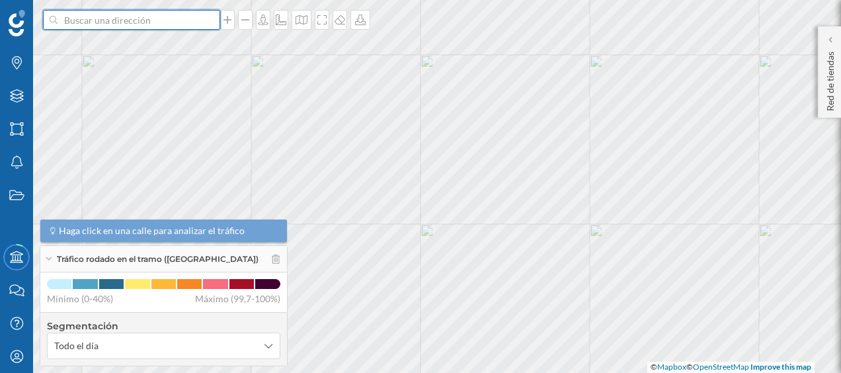
click at [155, 22] on input at bounding box center [131, 20] width 148 height 20
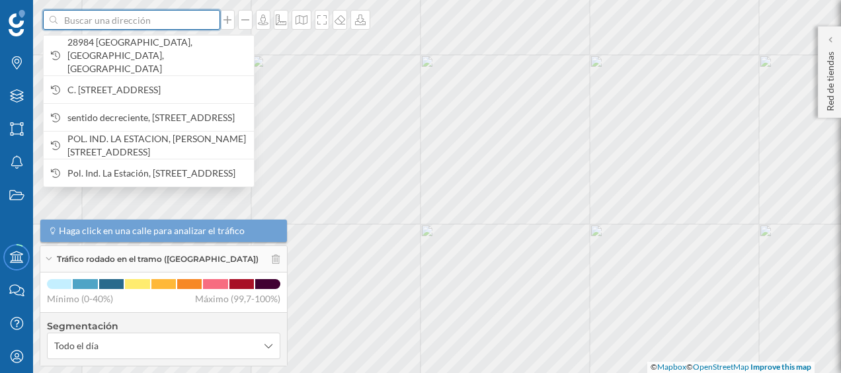
click at [123, 19] on input at bounding box center [131, 20] width 148 height 20
paste input "Local 1B Pq.Cial Parla Natura, Parcela M1-2 Pau-5, 28984"
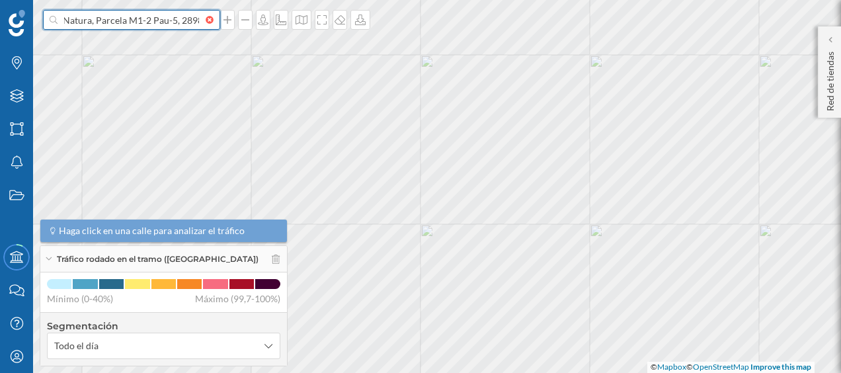
type input "Local 1B Pq.Cial Parla Natura, Parcela M1-2 Pau-5, 28984"
click at [168, 25] on input at bounding box center [131, 20] width 148 height 20
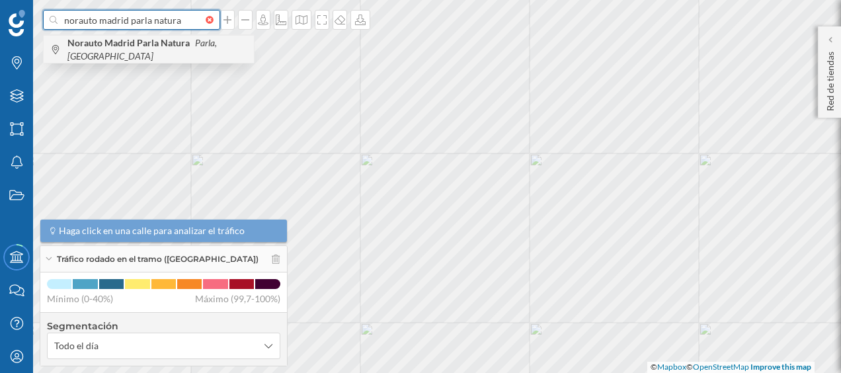
type input "norauto madrid parla natura"
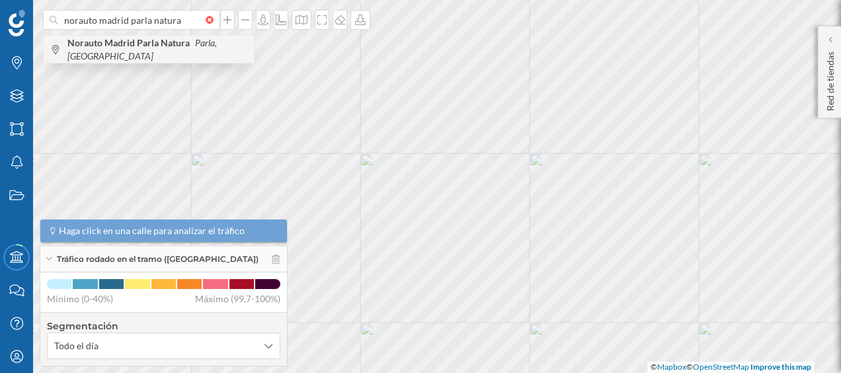
click at [184, 48] on b "Norauto Madrid Parla Natura" at bounding box center [130, 42] width 126 height 11
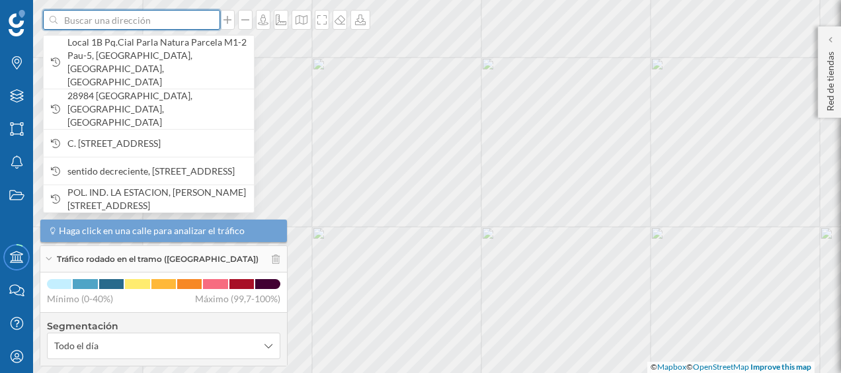
click at [191, 24] on input at bounding box center [131, 20] width 148 height 20
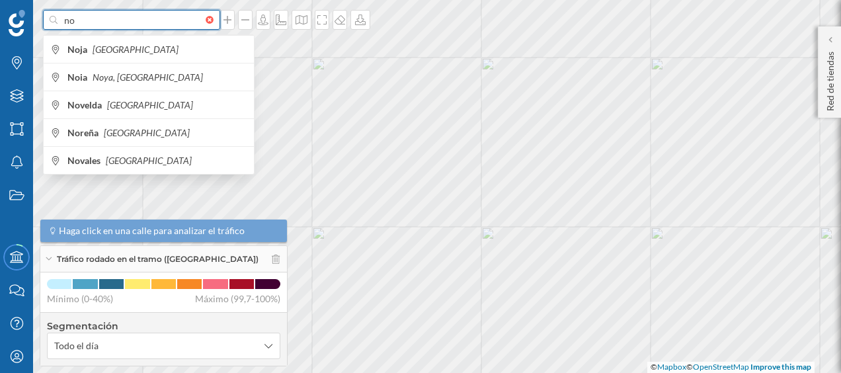
type input "n"
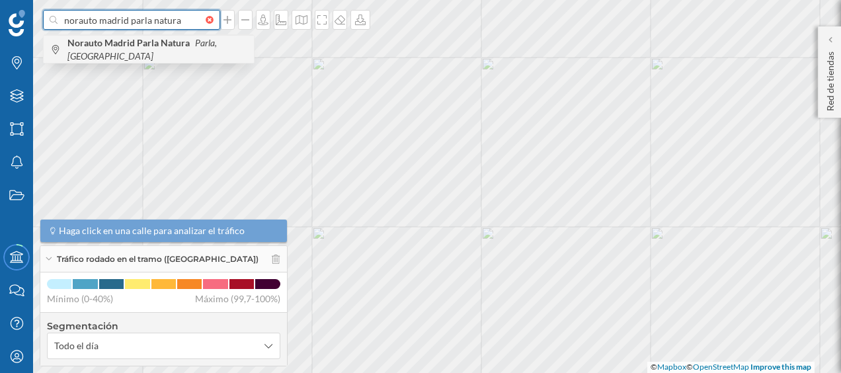
type input "norauto madrid parla natura"
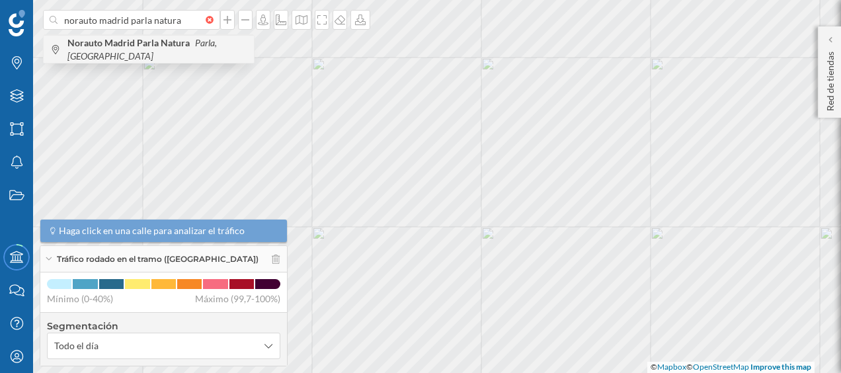
click at [148, 48] on b "Norauto Madrid Parla Natura" at bounding box center [130, 42] width 126 height 11
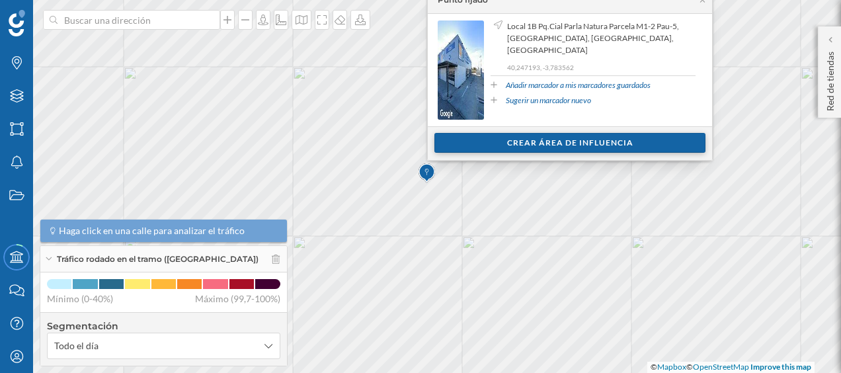
click at [536, 137] on div "Crear área de influencia" at bounding box center [569, 143] width 271 height 20
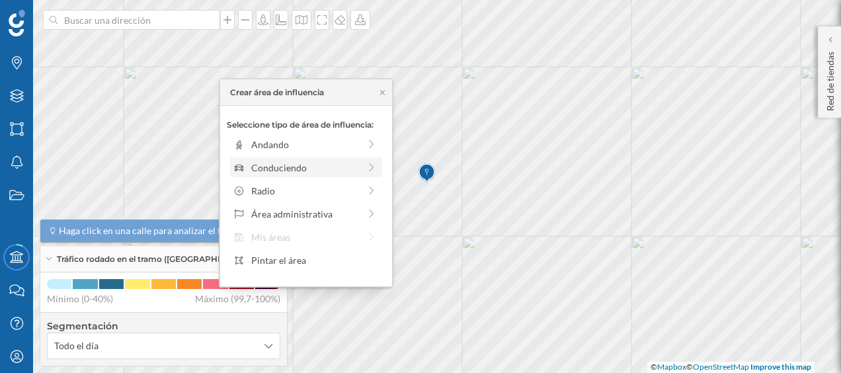
click at [336, 172] on div "Conduciendo" at bounding box center [305, 168] width 108 height 14
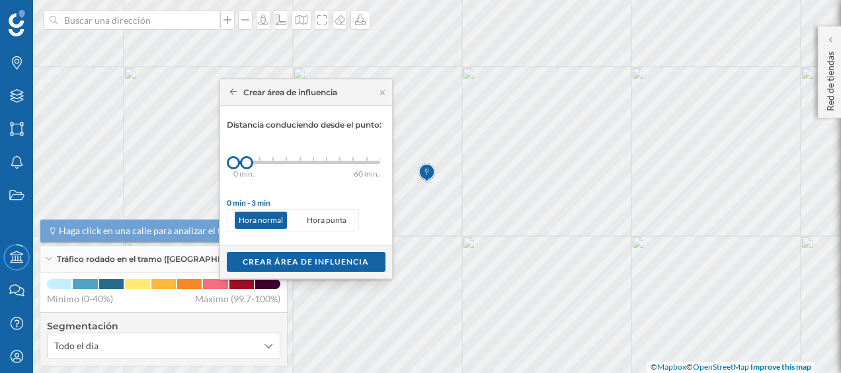
click at [260, 163] on div "0 min. 3 min. 5 min. 7 min. 10 min. 12 min. 15 min. 20 min. 30 min. 45 min. 50 …" at bounding box center [306, 162] width 147 height 3
click at [297, 258] on div "Crear área de influencia" at bounding box center [306, 261] width 159 height 20
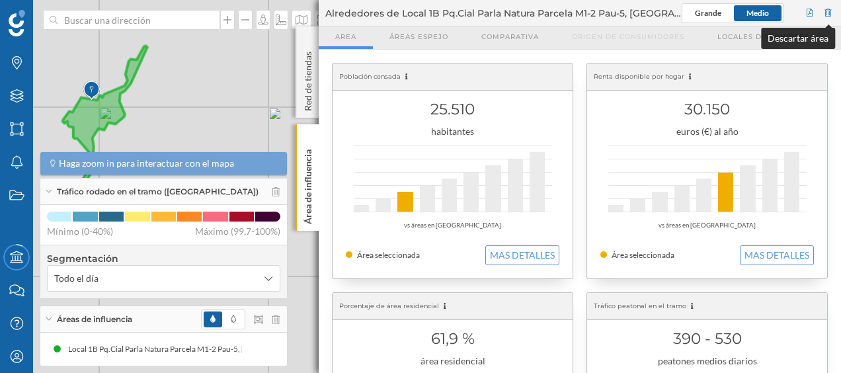
click at [829, 15] on div at bounding box center [828, 13] width 12 height 20
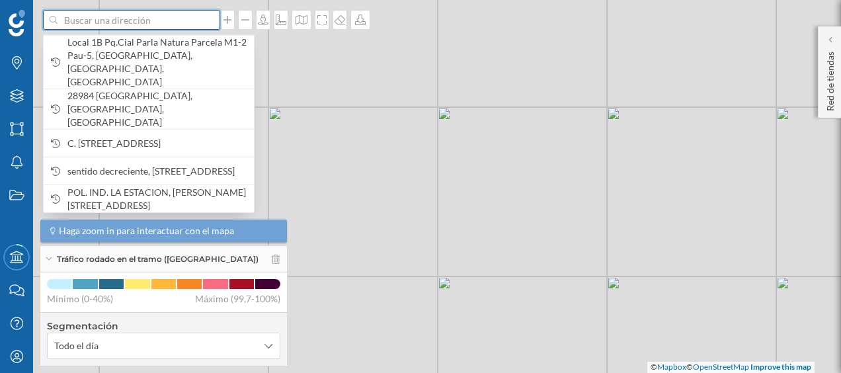
click at [197, 19] on input at bounding box center [131, 20] width 148 height 20
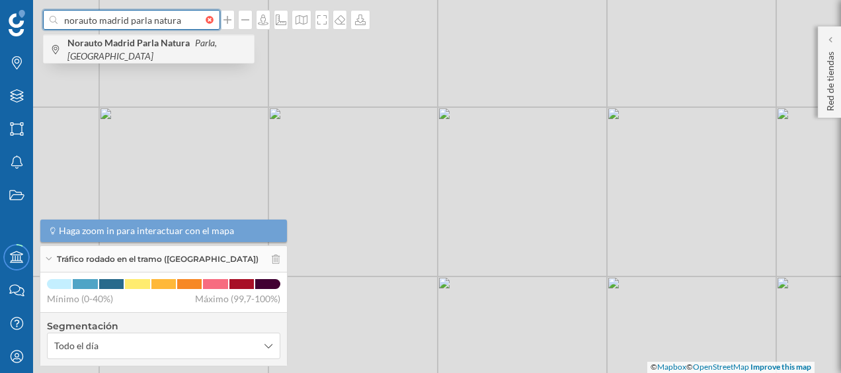
type input "norauto madrid parla natura"
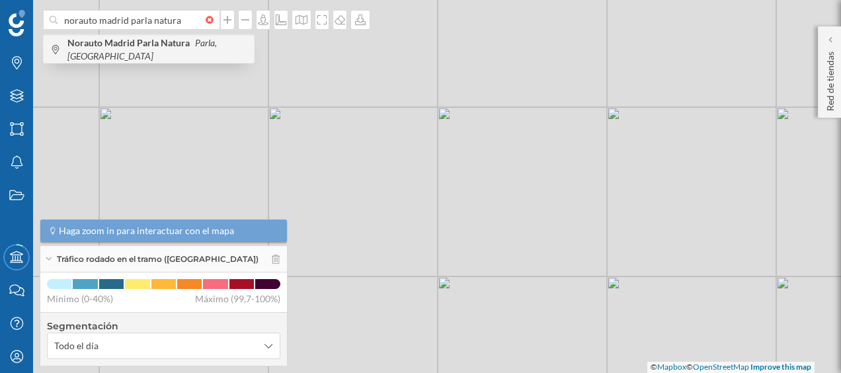
click at [160, 43] on b "Norauto Madrid Parla Natura" at bounding box center [130, 42] width 126 height 11
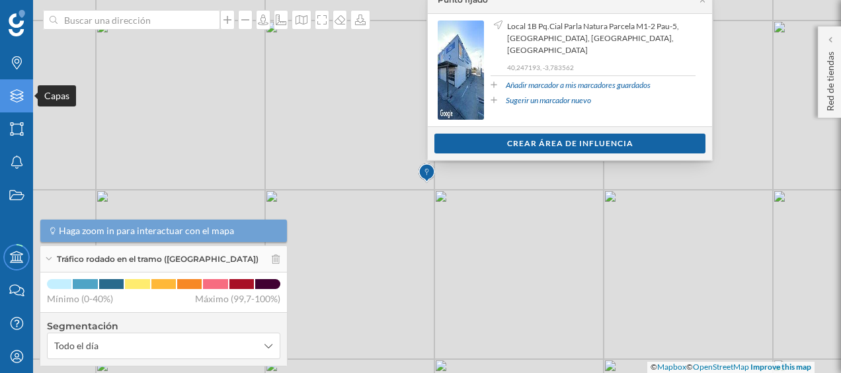
click at [16, 104] on div "Capas" at bounding box center [16, 95] width 33 height 33
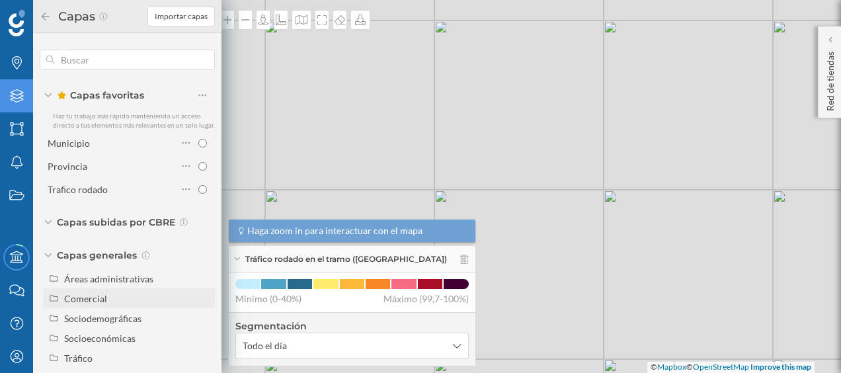
scroll to position [24, 0]
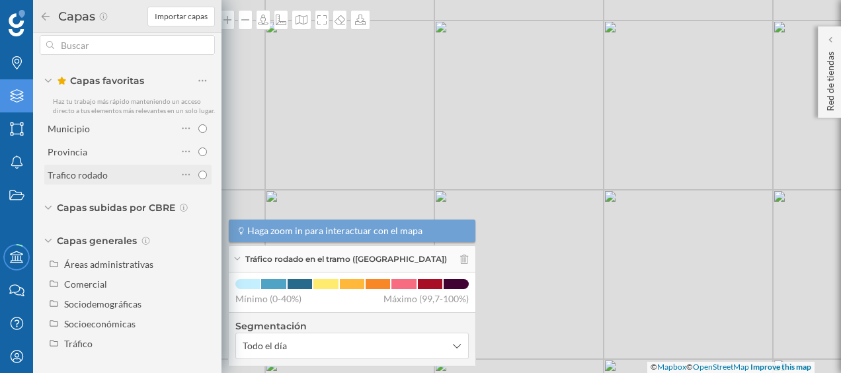
click at [94, 182] on div "Trafico rodado" at bounding box center [113, 174] width 130 height 19
click at [321, 98] on div "© Mapbox © OpenStreetMap Improve this map" at bounding box center [420, 186] width 841 height 373
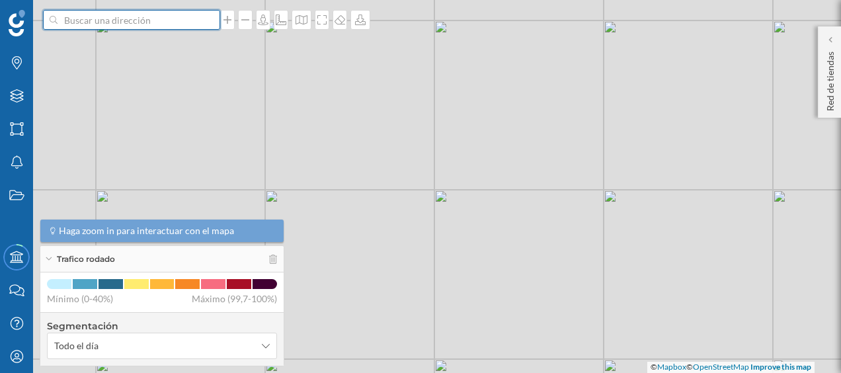
click at [142, 24] on input at bounding box center [131, 20] width 148 height 20
type input "norauto madrid parla natura"
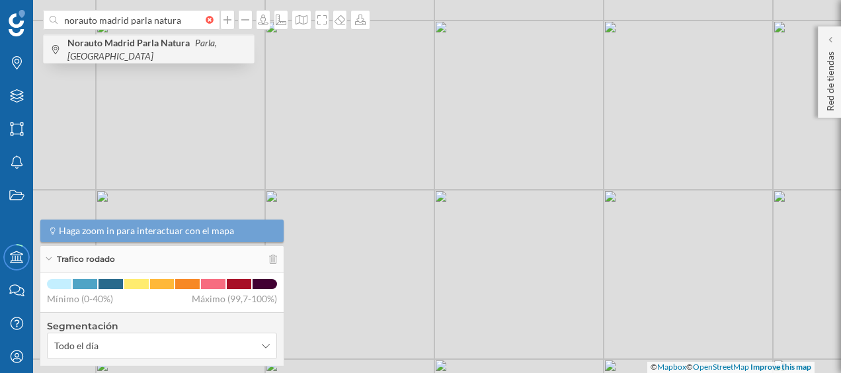
click at [141, 48] on b "Norauto Madrid Parla Natura" at bounding box center [130, 42] width 126 height 11
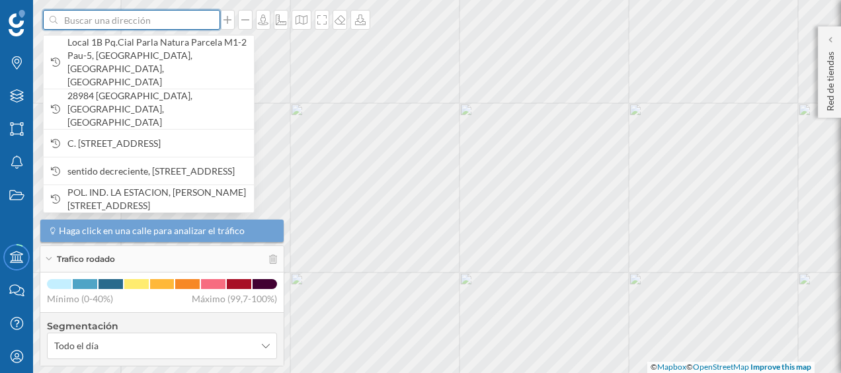
click at [197, 20] on input at bounding box center [131, 20] width 148 height 20
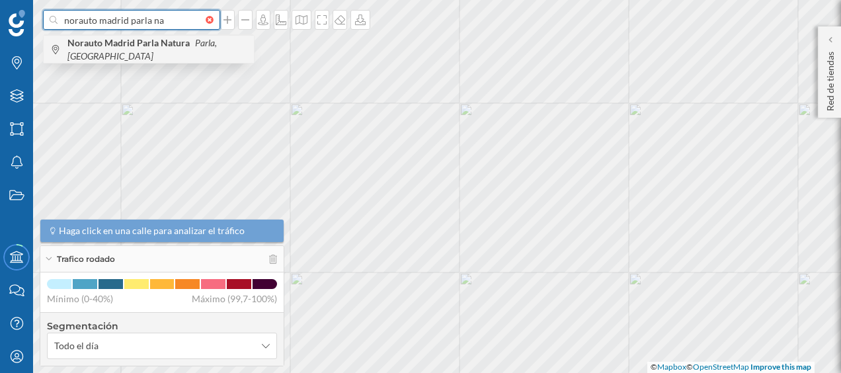
type input "norauto madrid parla na"
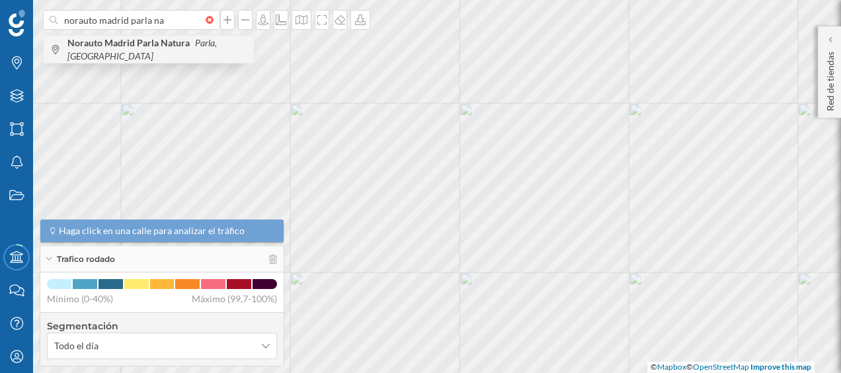
click at [168, 40] on div "Norauto Madrid Parla Natura Parla, España" at bounding box center [149, 49] width 210 height 28
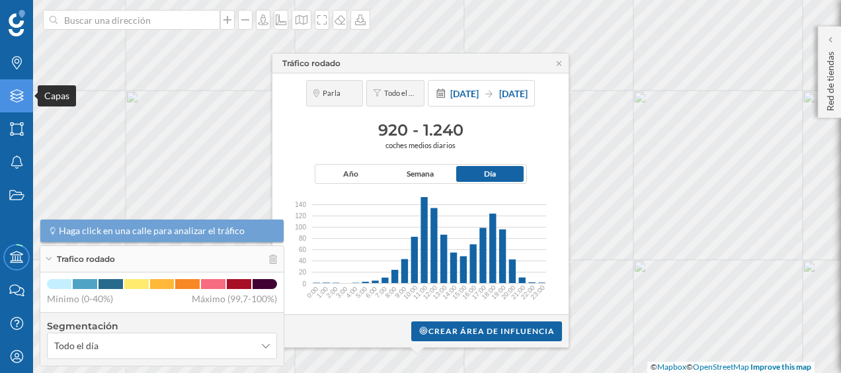
click at [17, 99] on icon "Capas" at bounding box center [17, 95] width 17 height 13
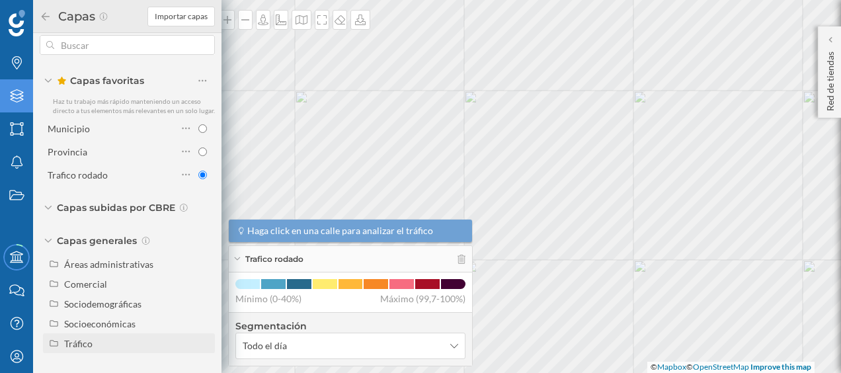
click at [97, 342] on div "Tráfico" at bounding box center [137, 343] width 146 height 14
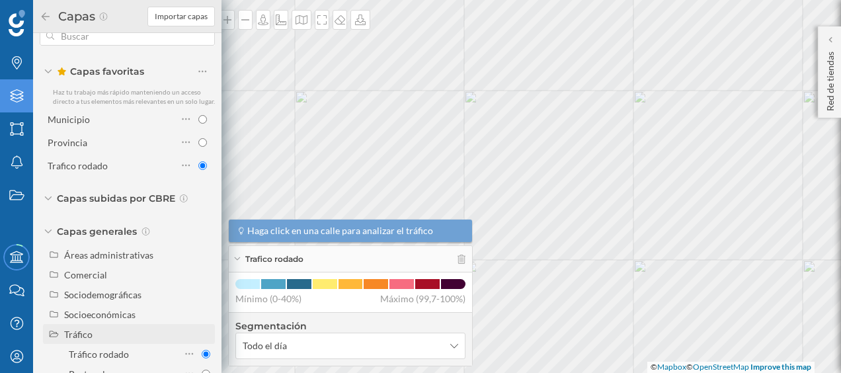
scroll to position [63, 0]
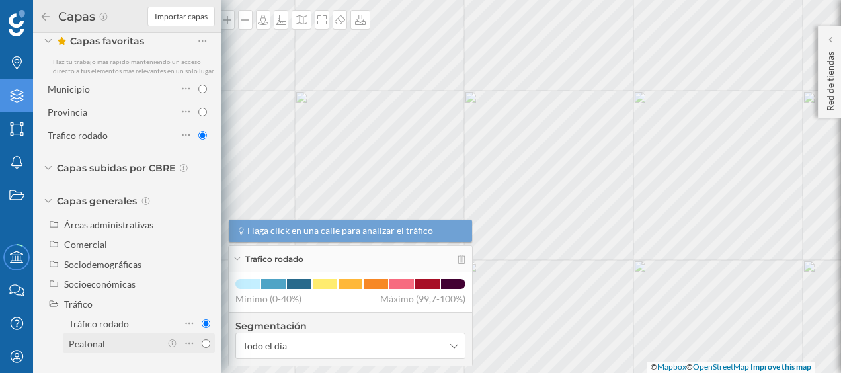
click at [104, 344] on div "Peatonal" at bounding box center [115, 343] width 92 height 14
click at [202, 344] on input "Peatonal" at bounding box center [206, 343] width 9 height 9
radio input "true"
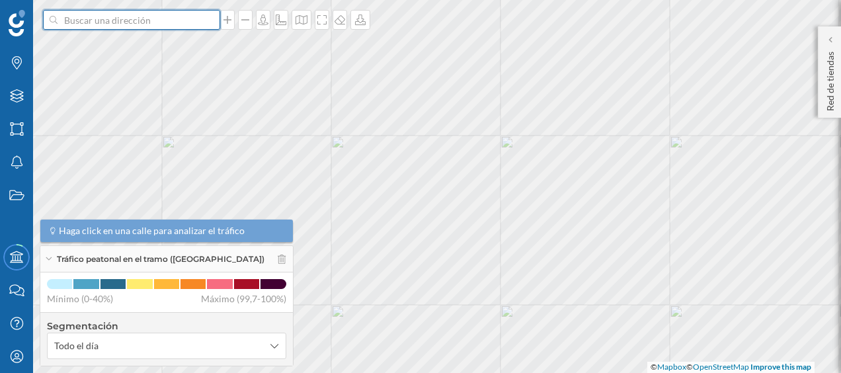
click at [201, 29] on input at bounding box center [131, 20] width 148 height 20
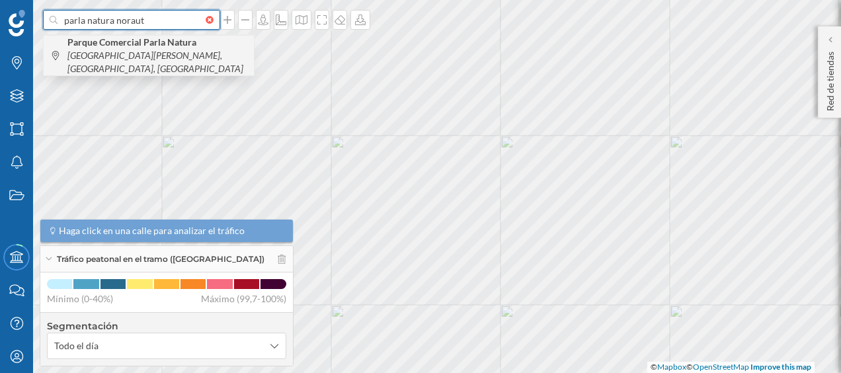
type input "parla natura norauto"
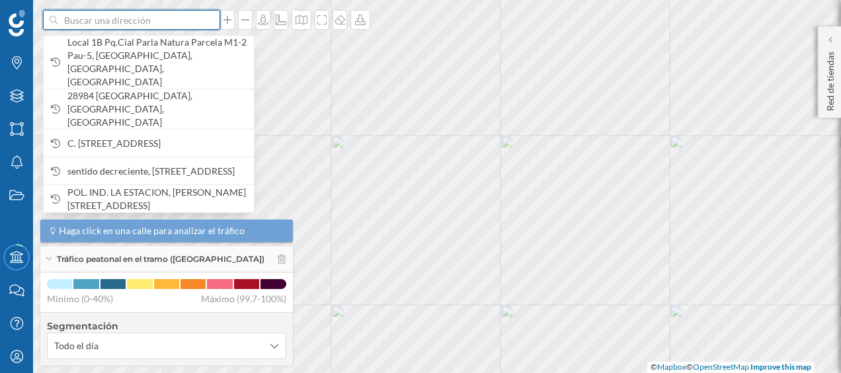
click at [213, 21] on div at bounding box center [213, 20] width 15 height 8
click at [206, 21] on input at bounding box center [131, 20] width 148 height 20
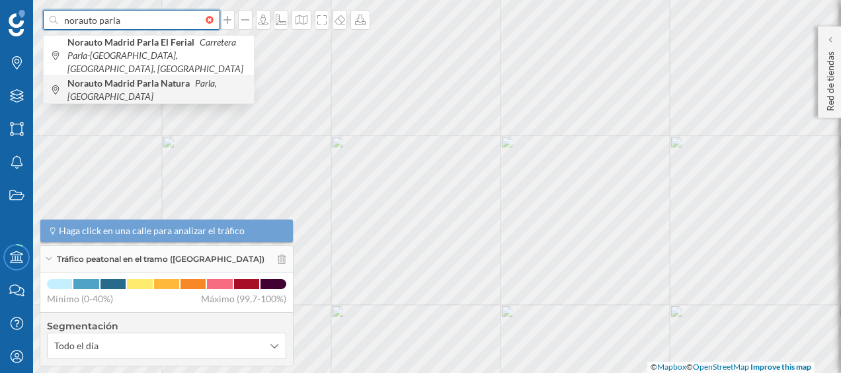
type input "norauto parla"
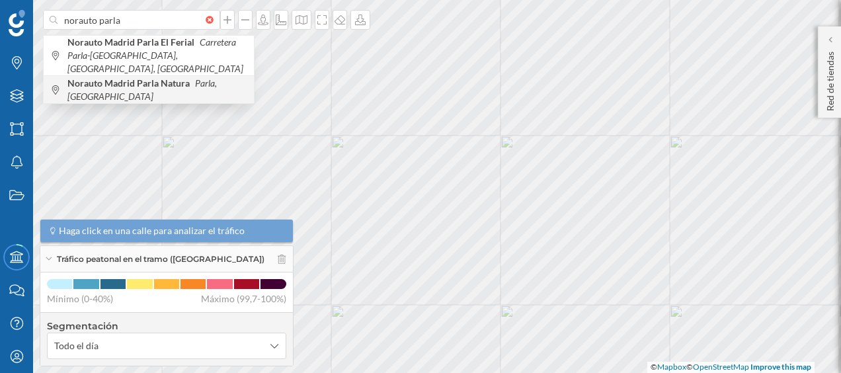
click at [174, 79] on b "Norauto Madrid Parla Natura" at bounding box center [130, 82] width 126 height 11
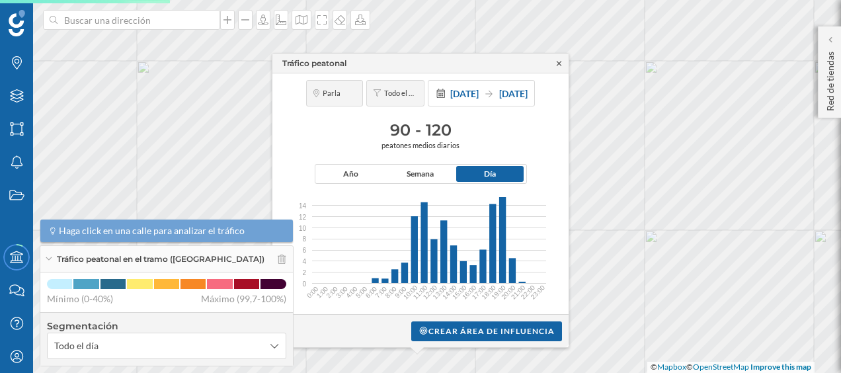
click at [558, 64] on icon at bounding box center [558, 63] width 5 height 5
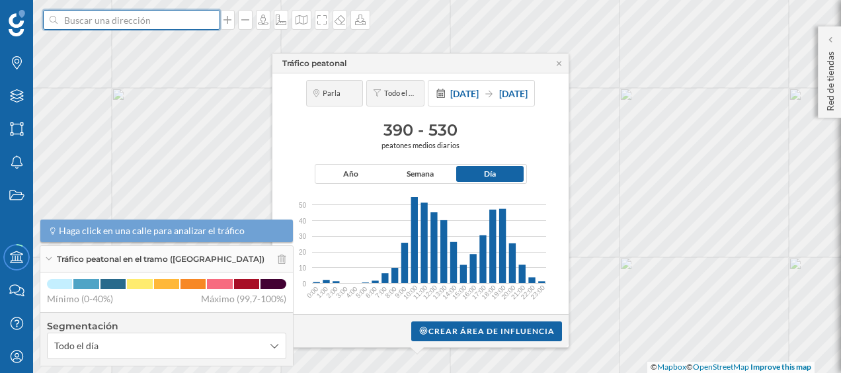
click at [135, 16] on input at bounding box center [131, 20] width 148 height 20
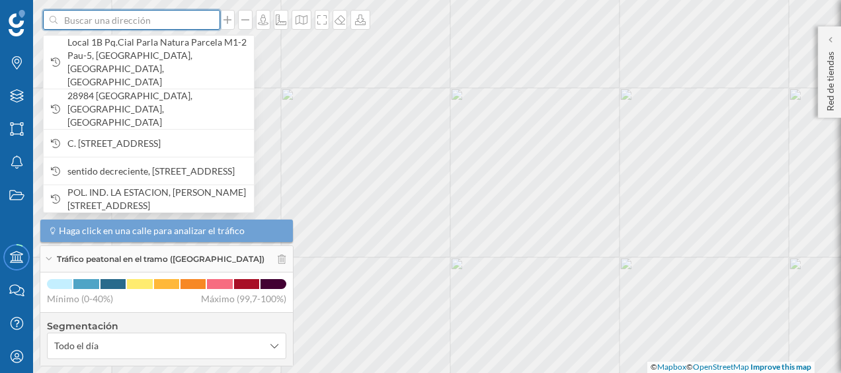
paste input "Centro Comercial El Ferial, Ctra. Parla-Pinto Km. 0,200, 28983"
click at [135, 15] on input "Centro Comercial El Ferial, Ctra. Parla-Pinto Km. 0,200, 28983" at bounding box center [131, 20] width 148 height 20
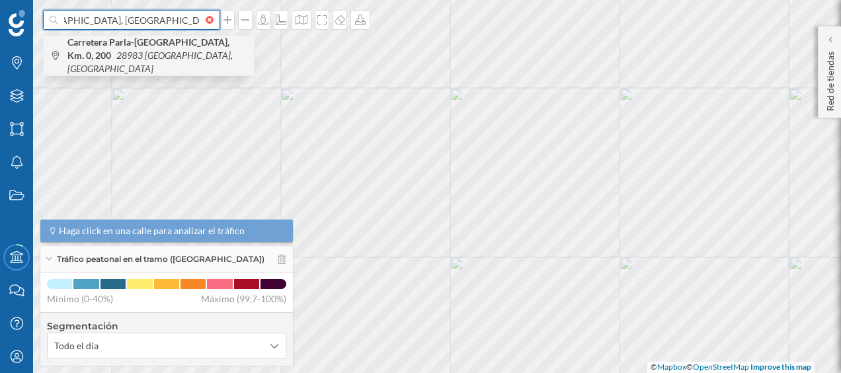
type input "Centro Comercial El Ferial, Ctra. Parla-Pinto Km. 0,200, 28983"
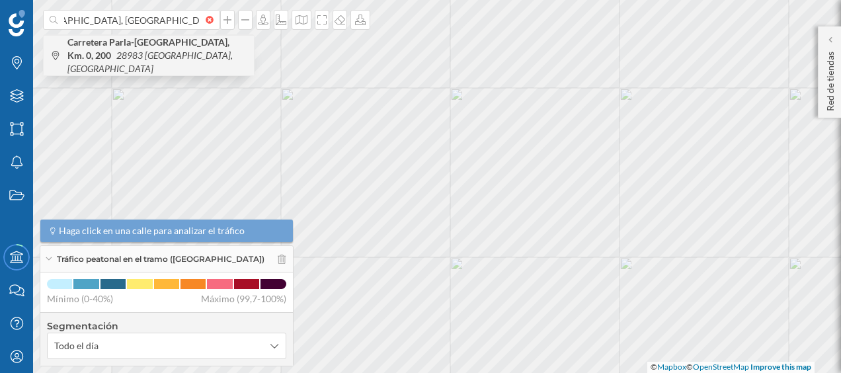
click at [129, 48] on span "Carretera Parla-Pinto, Km. 0, 200 28983 Parla, España" at bounding box center [157, 56] width 180 height 40
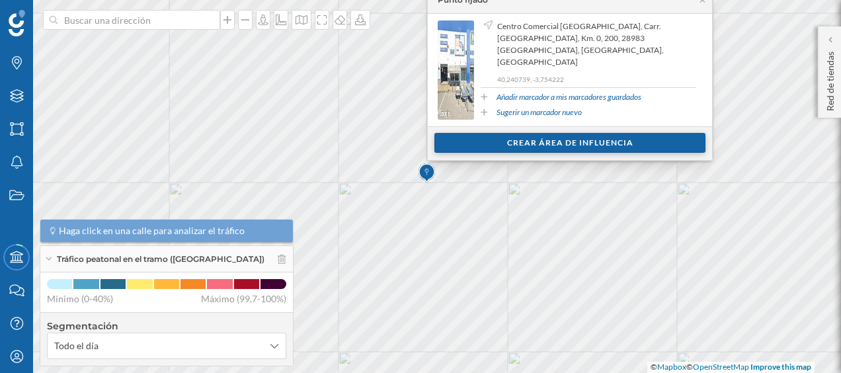
click at [529, 142] on div "Crear área de influencia" at bounding box center [569, 143] width 271 height 20
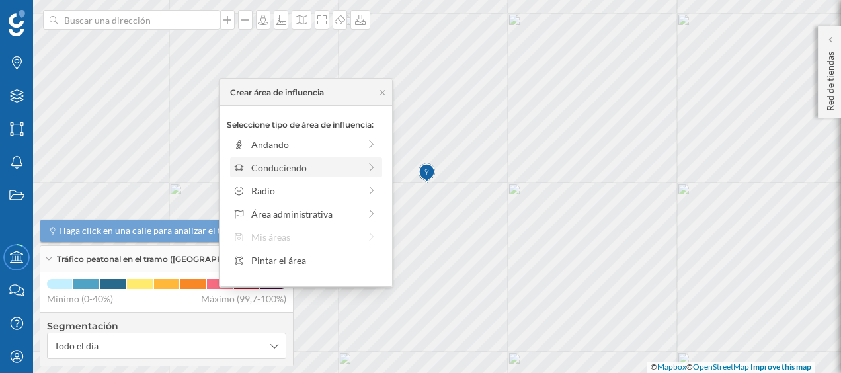
click at [324, 166] on div "Conduciendo" at bounding box center [305, 168] width 108 height 14
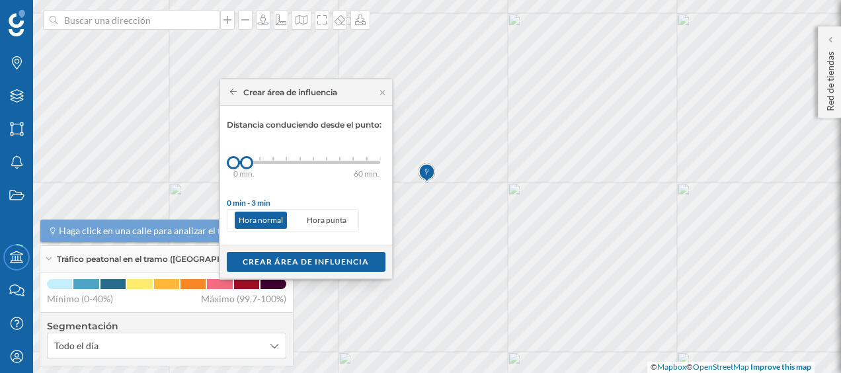
click at [258, 161] on div "0 min. 3 min. 5 min. 7 min. 10 min. 12 min. 15 min. 20 min. 30 min. 45 min. 50 …" at bounding box center [306, 162] width 147 height 3
click at [299, 253] on div "Crear área de influencia" at bounding box center [306, 261] width 159 height 20
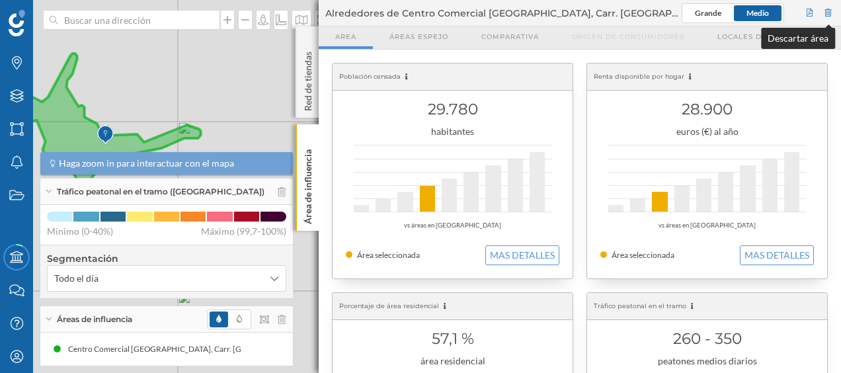
click at [827, 12] on div at bounding box center [828, 13] width 12 height 20
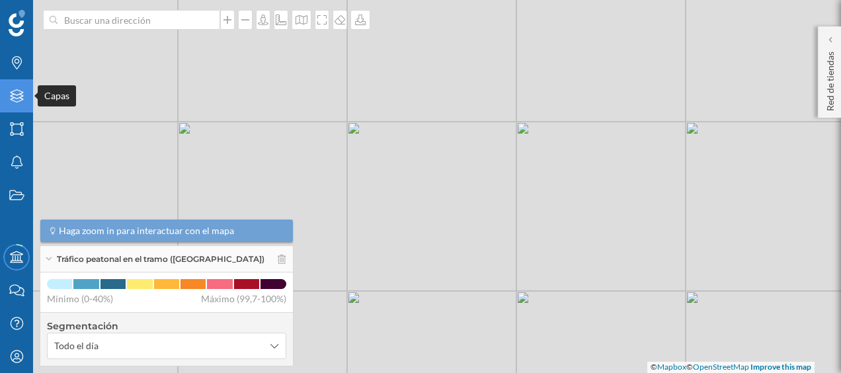
click at [14, 108] on div "Capas" at bounding box center [16, 95] width 33 height 33
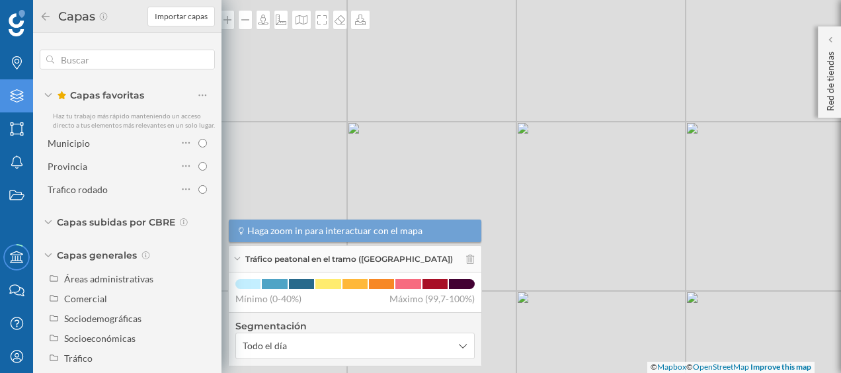
scroll to position [24, 0]
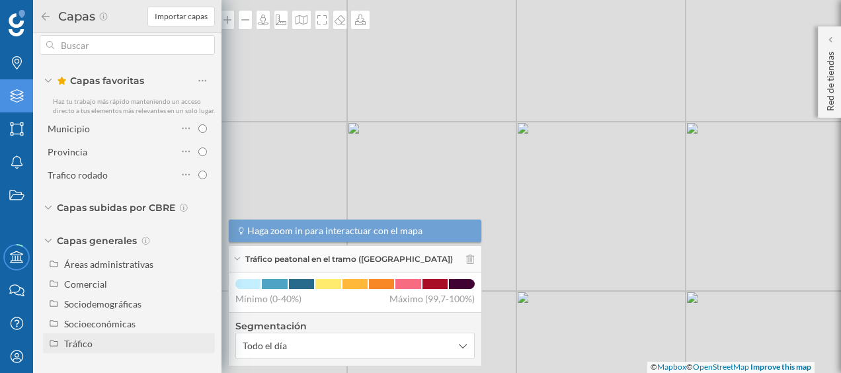
click at [98, 336] on div "Tráfico" at bounding box center [137, 343] width 146 height 14
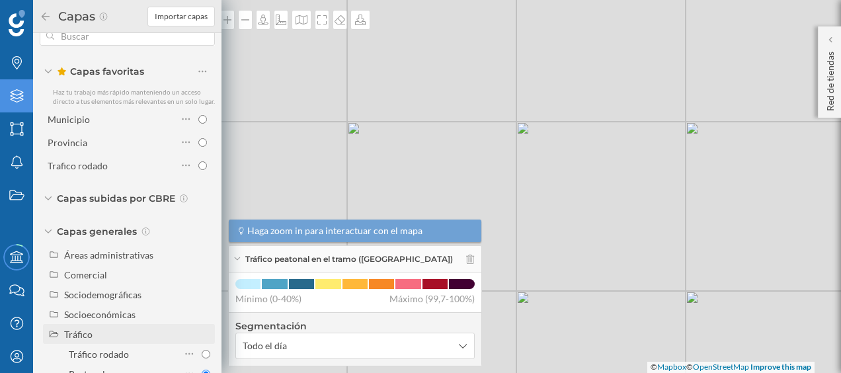
scroll to position [63, 0]
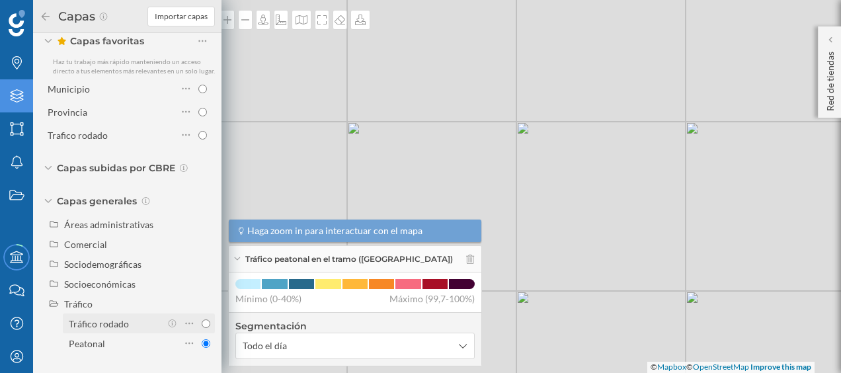
click at [94, 326] on div "Tráfico rodado" at bounding box center [99, 323] width 60 height 11
click at [202, 326] on input "Tráfico rodado" at bounding box center [206, 323] width 9 height 9
radio input "true"
click at [305, 108] on div "© Mapbox © OpenStreetMap Improve this map" at bounding box center [420, 186] width 841 height 373
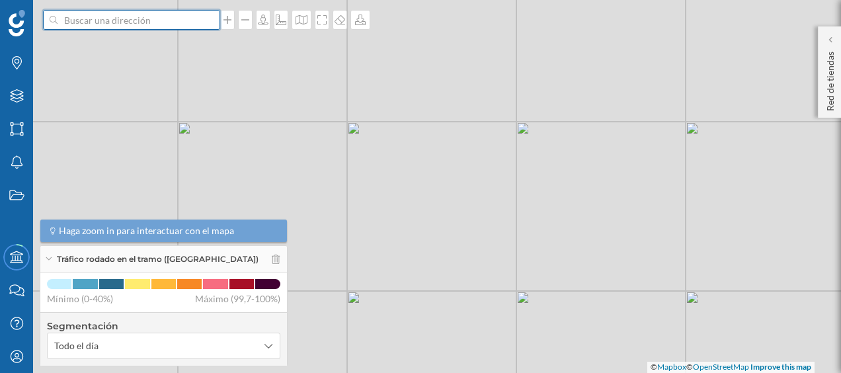
click at [137, 19] on input at bounding box center [131, 20] width 148 height 20
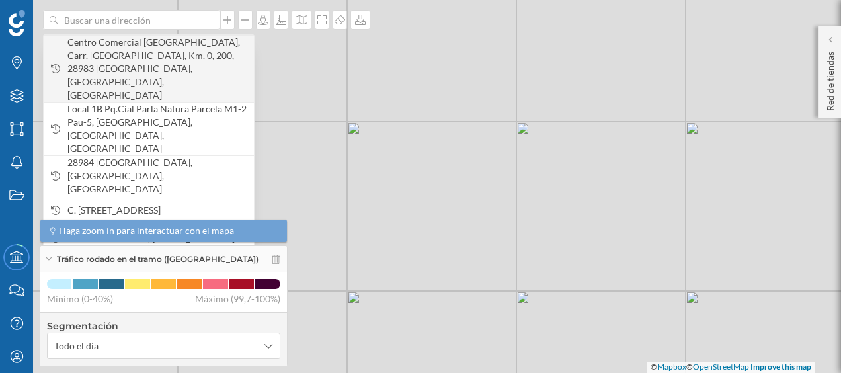
click at [140, 41] on span "Centro Comercial El Ferial, Carr. Parla-Pinto, Km. 0, 200, 28983 Parla, Madrid,…" at bounding box center [157, 69] width 180 height 66
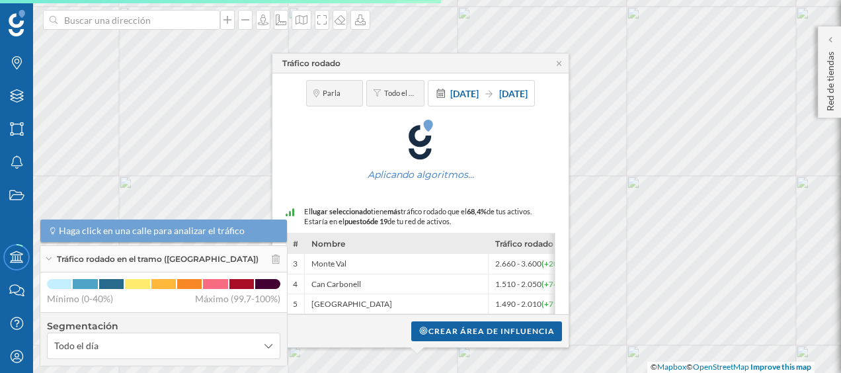
click at [555, 67] on div "Tráfico rodado" at bounding box center [420, 64] width 296 height 20
click at [560, 63] on icon at bounding box center [559, 63] width 10 height 8
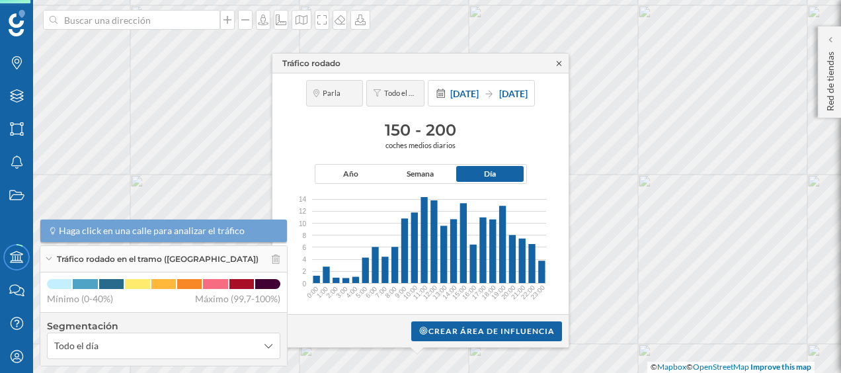
click at [558, 66] on icon at bounding box center [559, 63] width 10 height 8
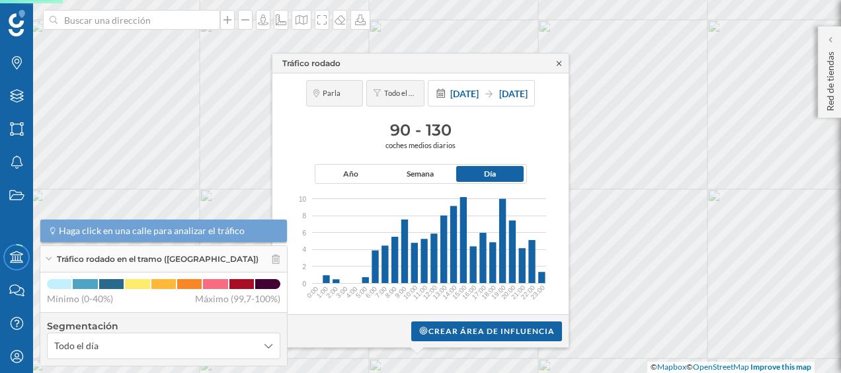
click at [558, 61] on icon at bounding box center [559, 63] width 10 height 8
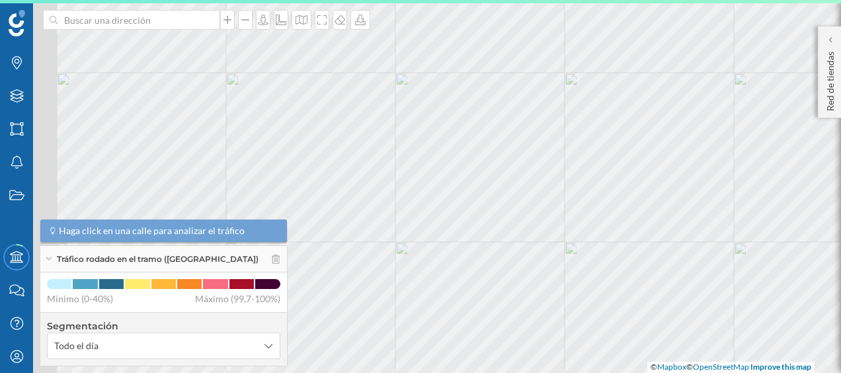
click at [669, 0] on html "Marcas Capas Áreas Notificaciones Estados Academy Contacta con nosotros Centro …" at bounding box center [420, 186] width 841 height 373
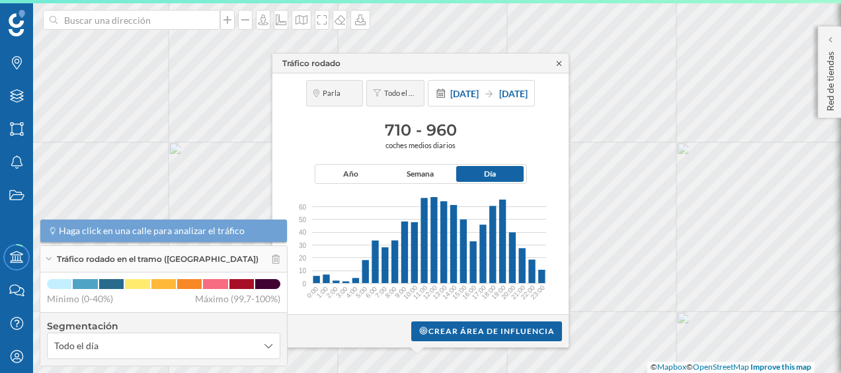
click at [560, 62] on icon at bounding box center [558, 63] width 5 height 5
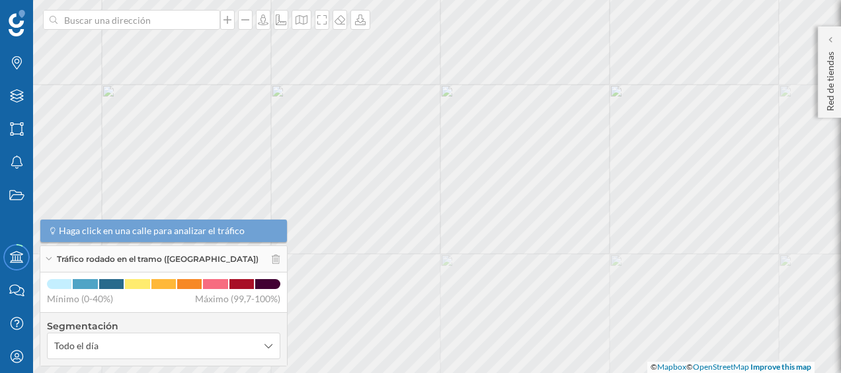
click at [313, 10] on div "Marcas Capas Áreas Notificaciones Estados Academy Contacta con nosotros Centro …" at bounding box center [420, 186] width 841 height 373
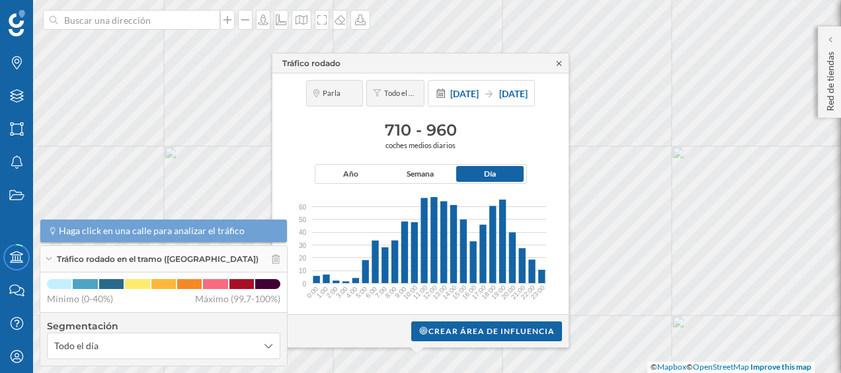
click at [559, 62] on icon at bounding box center [559, 63] width 10 height 8
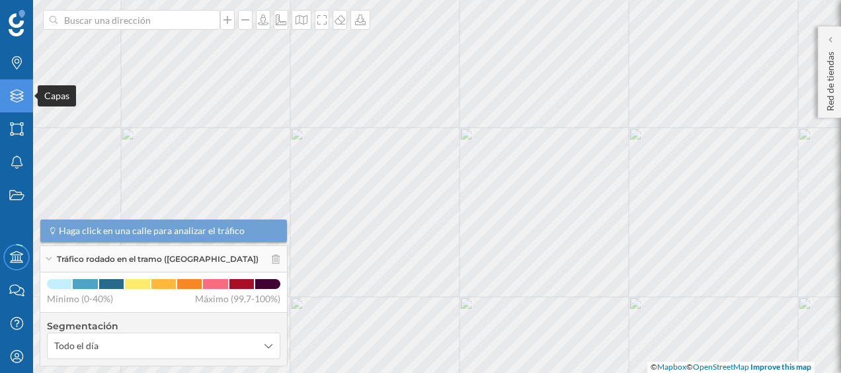
click at [17, 100] on icon "Capas" at bounding box center [17, 95] width 17 height 13
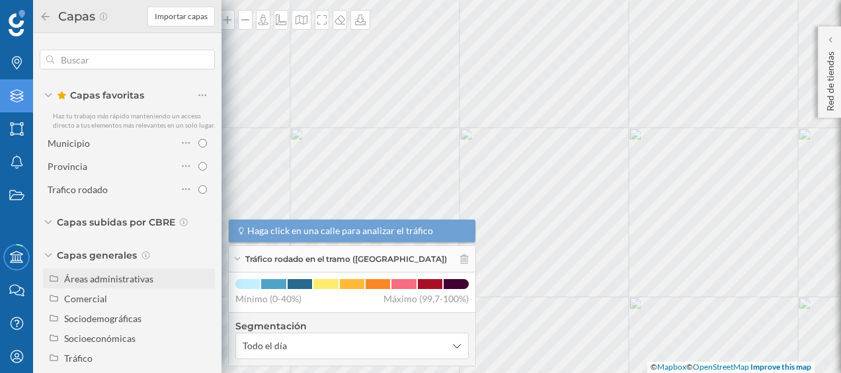
scroll to position [24, 0]
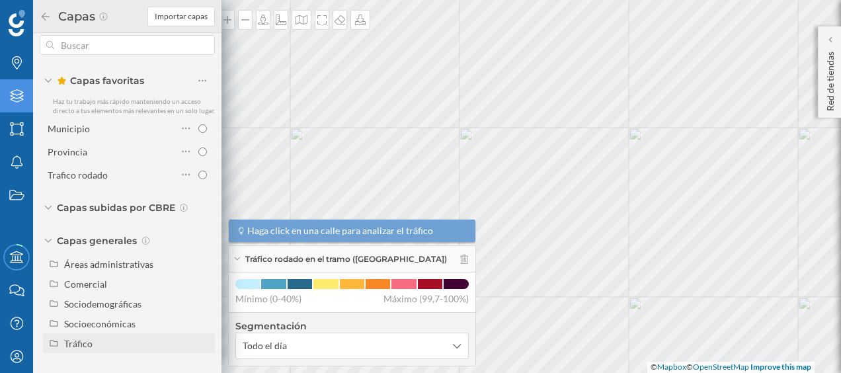
click at [91, 346] on div "Tráfico" at bounding box center [78, 343] width 28 height 11
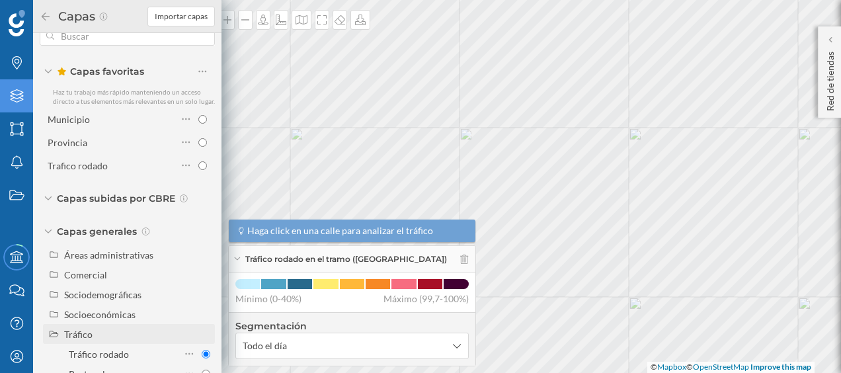
scroll to position [63, 0]
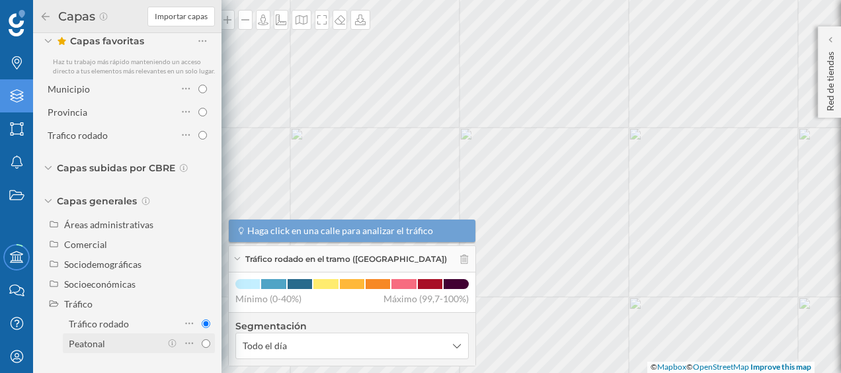
click at [100, 342] on div "Peatonal" at bounding box center [87, 343] width 36 height 11
click at [202, 342] on input "Peatonal" at bounding box center [206, 343] width 9 height 9
radio input "true"
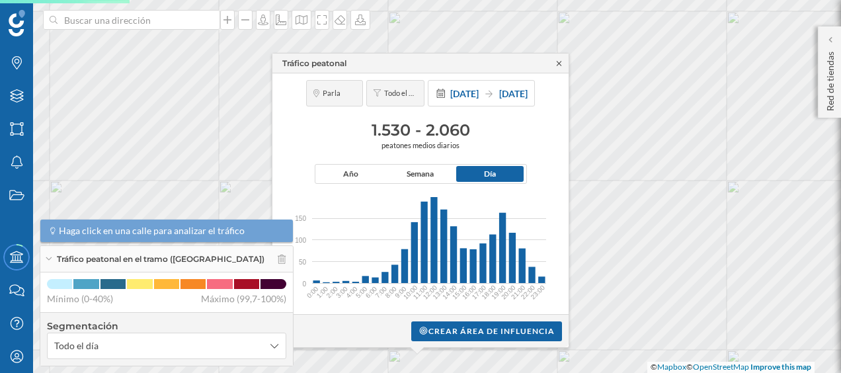
click at [556, 63] on icon at bounding box center [559, 63] width 10 height 8
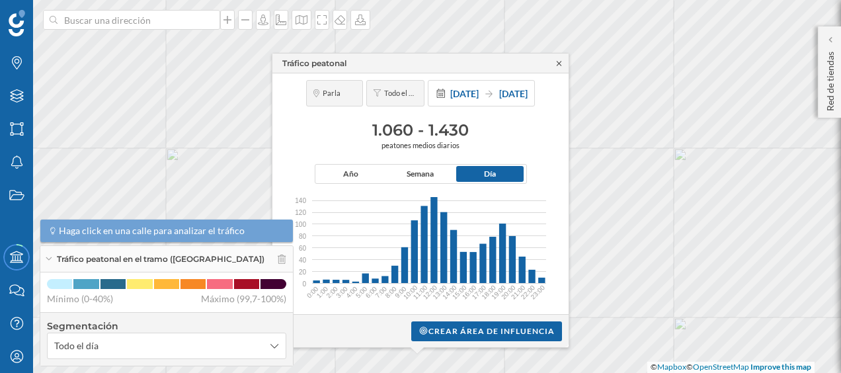
click at [560, 64] on icon at bounding box center [559, 63] width 10 height 8
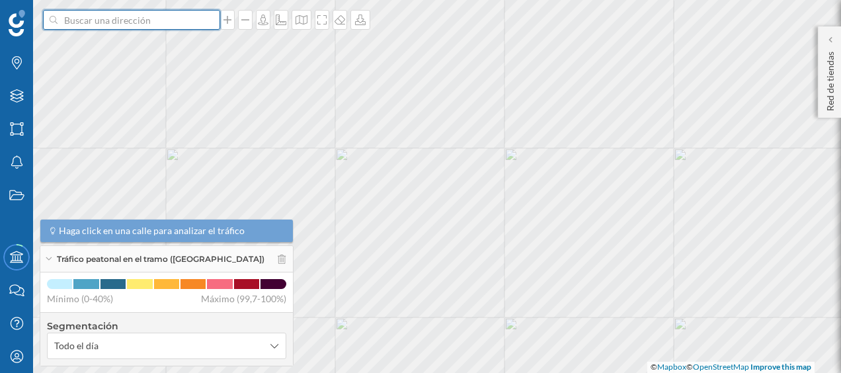
click at [151, 17] on input at bounding box center [131, 20] width 148 height 20
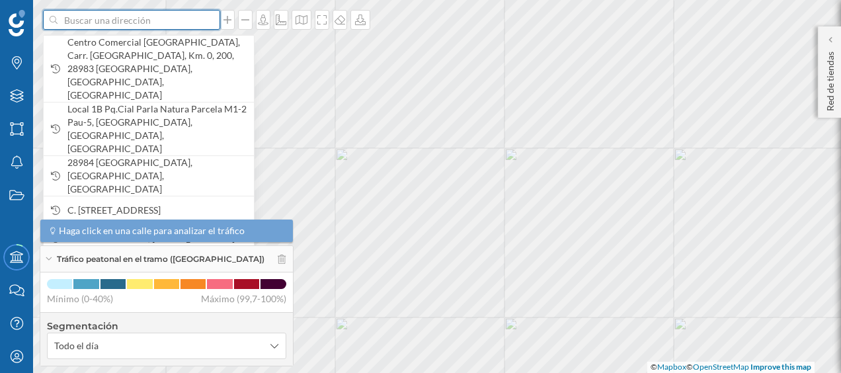
paste input "C. París, 22, 28983 Parla"
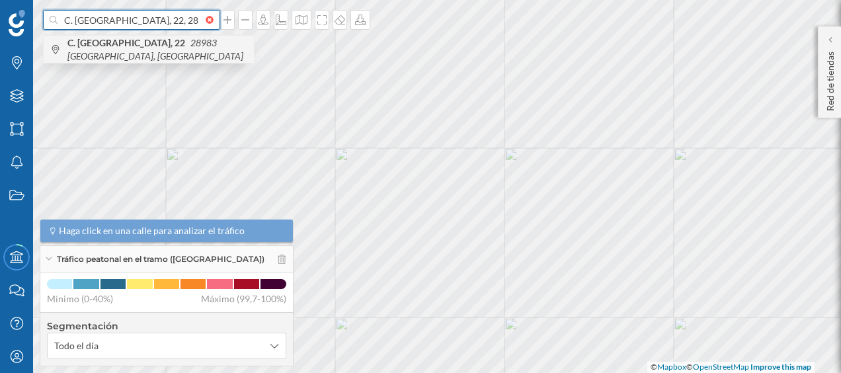
type input "C. París, 22, 28983 Parla"
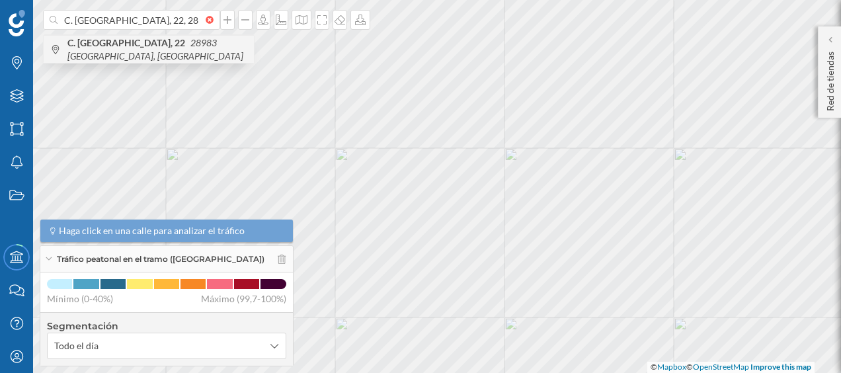
click at [143, 44] on icon "28983 Parla, España" at bounding box center [155, 49] width 176 height 24
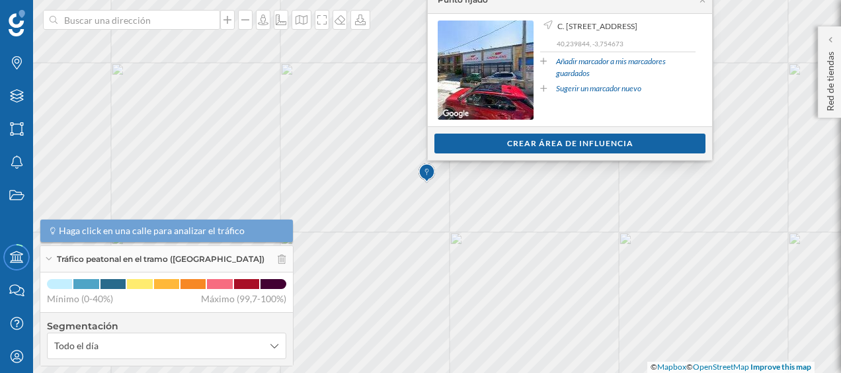
click at [517, 153] on div "Ver clientes Crear área de influencia" at bounding box center [570, 143] width 284 height 34
click at [511, 143] on div "Crear área de influencia" at bounding box center [569, 143] width 271 height 20
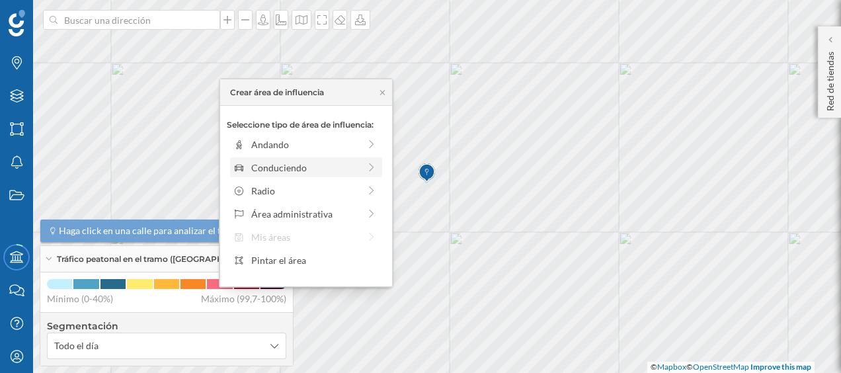
click at [348, 165] on div "Conduciendo" at bounding box center [305, 168] width 108 height 14
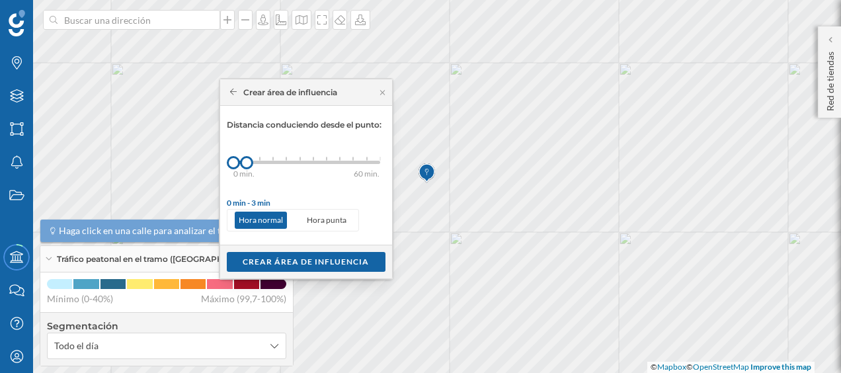
click at [258, 159] on div "0 min. 3 min. 5 min. 7 min. 10 min. 12 min. 15 min. 20 min. 30 min. 45 min. 50 …" at bounding box center [306, 162] width 147 height 17
click at [287, 265] on div "Crear área de influencia" at bounding box center [306, 261] width 159 height 20
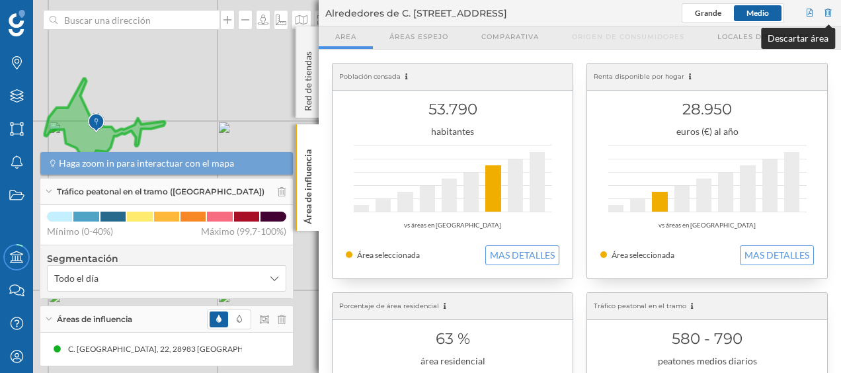
click at [831, 8] on div at bounding box center [828, 13] width 12 height 20
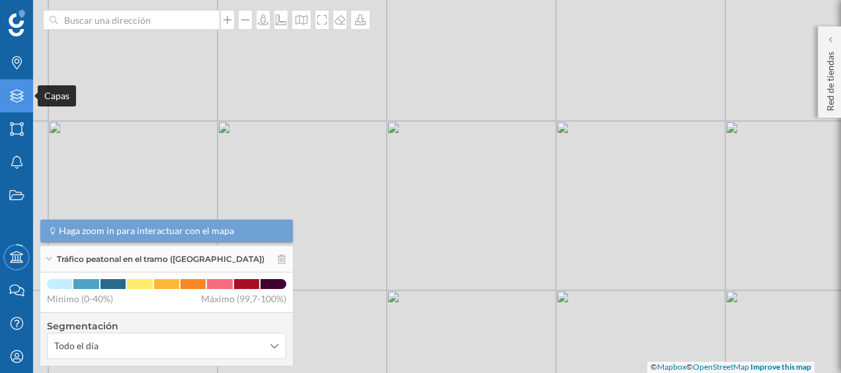
click at [24, 102] on icon "Capas" at bounding box center [17, 95] width 17 height 13
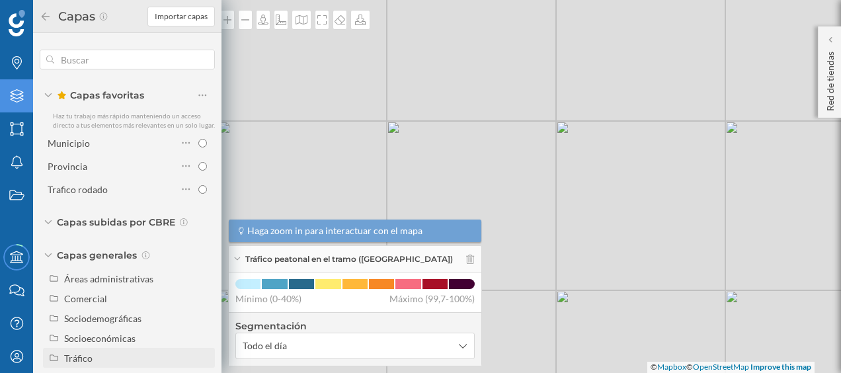
click at [94, 361] on div "Tráfico" at bounding box center [137, 358] width 146 height 14
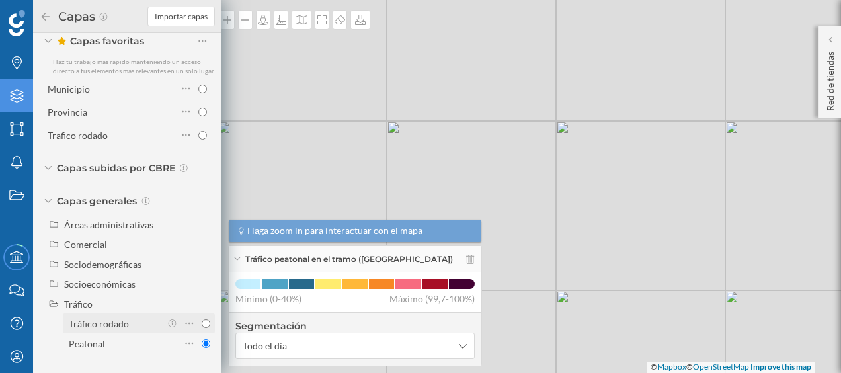
click at [104, 327] on div "Tráfico rodado" at bounding box center [99, 323] width 60 height 11
click at [202, 327] on input "Tráfico rodado" at bounding box center [206, 323] width 9 height 9
radio input "true"
click at [280, 97] on div "© Mapbox © OpenStreetMap Improve this map" at bounding box center [420, 186] width 841 height 373
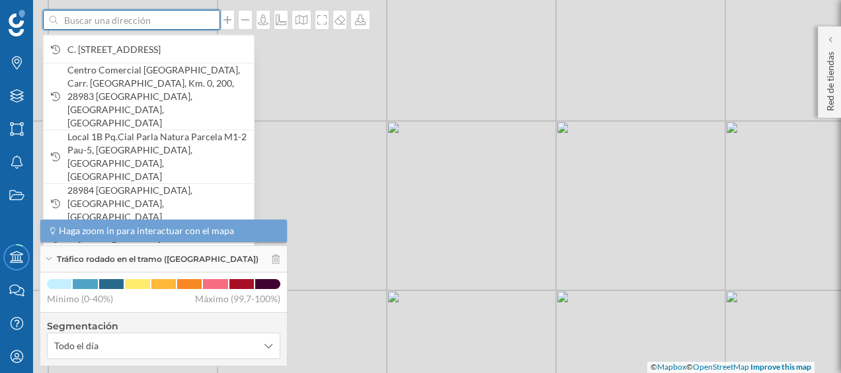
click at [154, 23] on input at bounding box center [131, 20] width 148 height 20
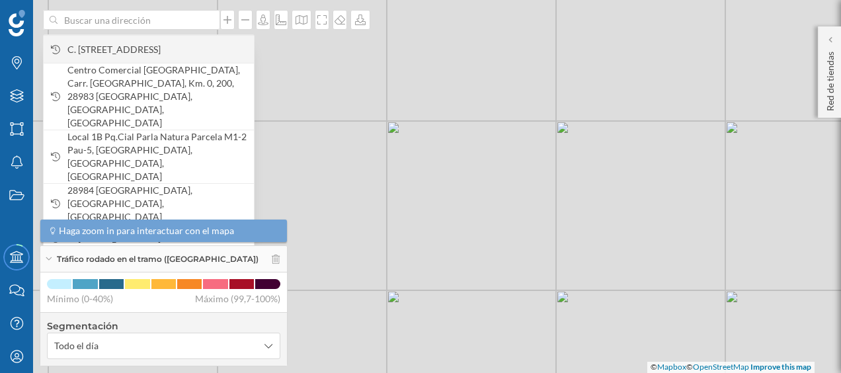
click at [138, 39] on div "C. París, 22, 28983 Parla, Madrid, España" at bounding box center [149, 49] width 210 height 28
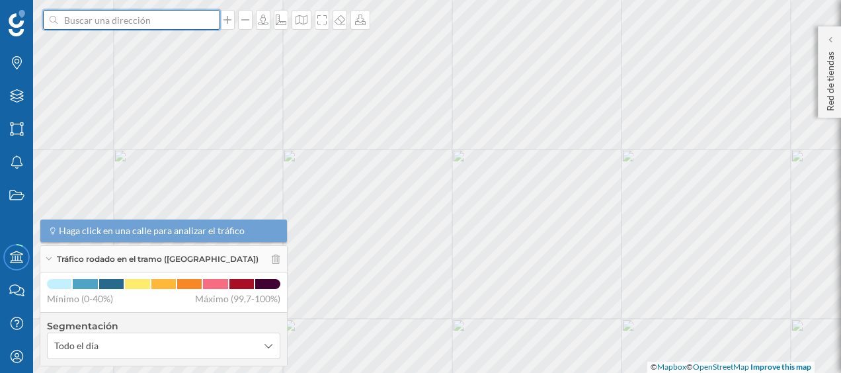
click at [197, 20] on input at bounding box center [131, 20] width 148 height 20
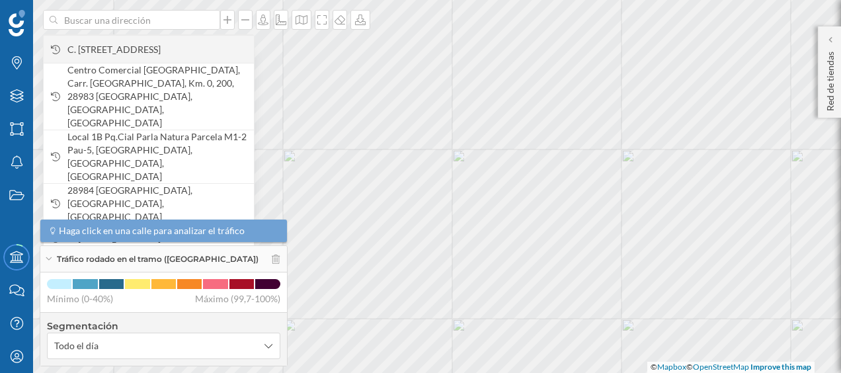
click at [177, 49] on span "C. París, 22, 28983 Parla, Madrid, España" at bounding box center [157, 49] width 180 height 13
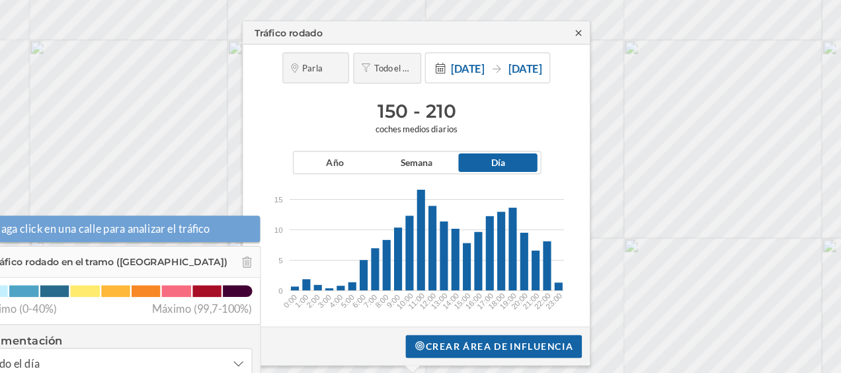
click at [562, 62] on icon at bounding box center [559, 63] width 10 height 8
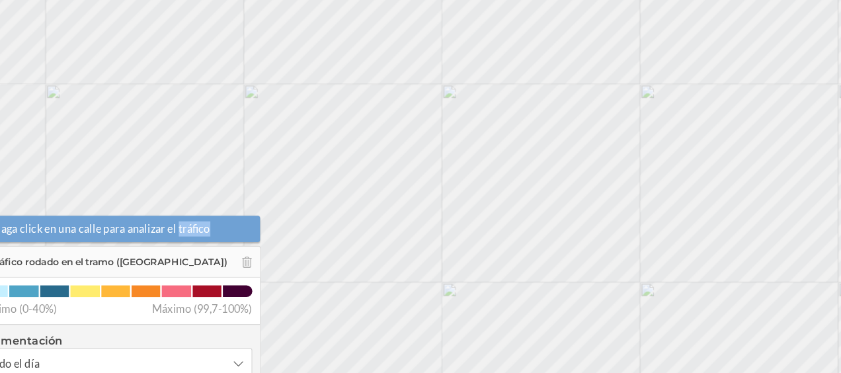
drag, startPoint x: 213, startPoint y: 234, endPoint x: 247, endPoint y: 234, distance: 34.4
click at [247, 234] on span "Haga click en una calle para analizar el tráfico" at bounding box center [166, 230] width 215 height 13
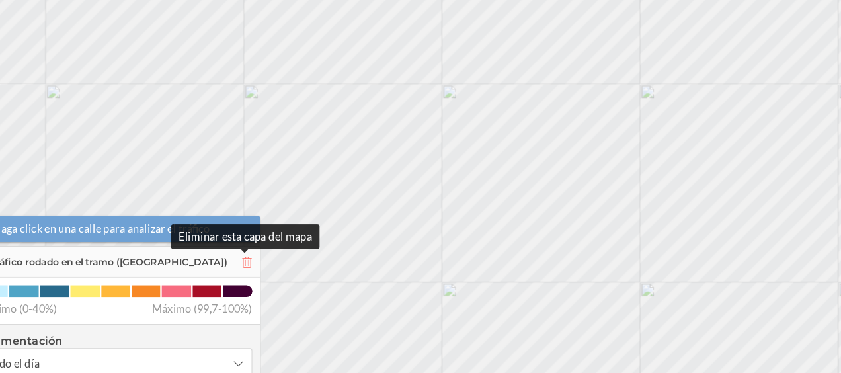
drag, startPoint x: 247, startPoint y: 234, endPoint x: 274, endPoint y: 259, distance: 36.5
click at [274, 259] on icon at bounding box center [276, 258] width 8 height 9
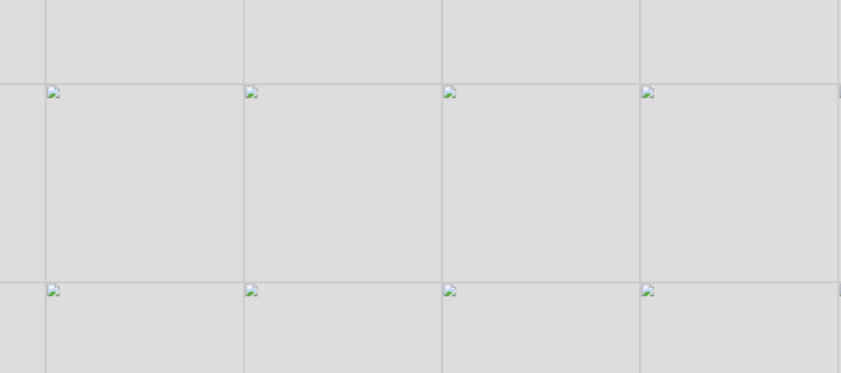
click at [295, 169] on div "© Mapbox © OpenStreetMap Improve this map" at bounding box center [420, 186] width 841 height 373
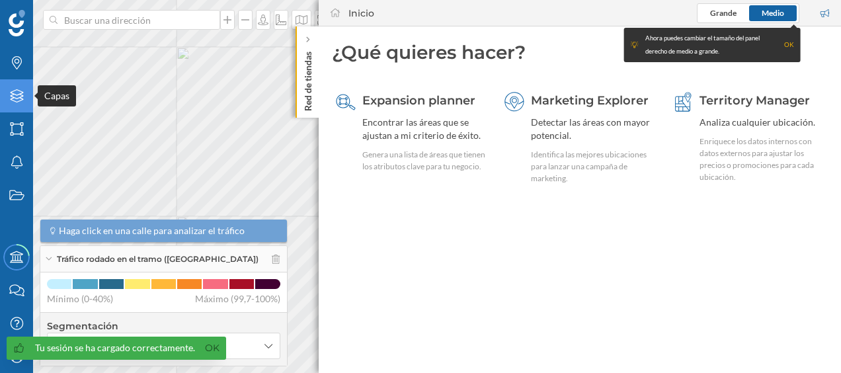
click at [16, 108] on div "Capas" at bounding box center [16, 95] width 33 height 33
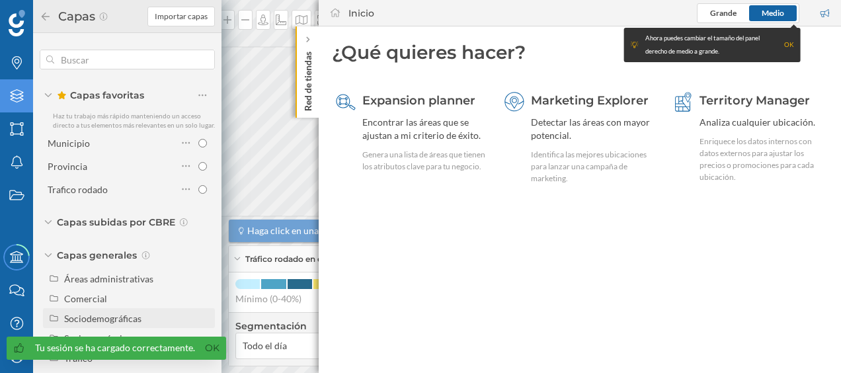
scroll to position [24, 0]
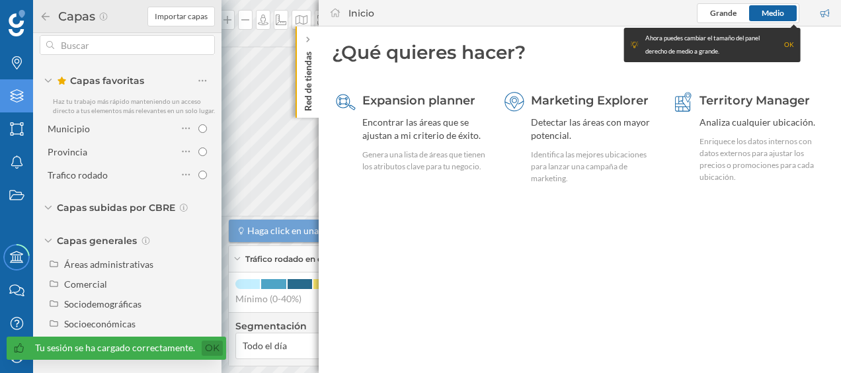
click at [203, 346] on link "Ok" at bounding box center [212, 347] width 21 height 15
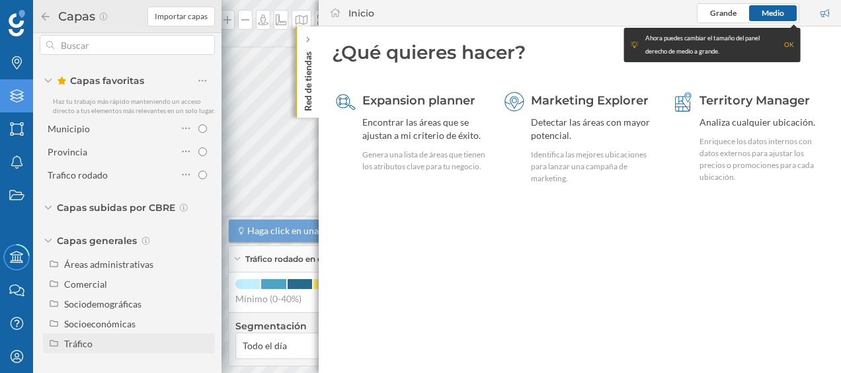
click at [137, 347] on div "Tráfico" at bounding box center [137, 343] width 146 height 14
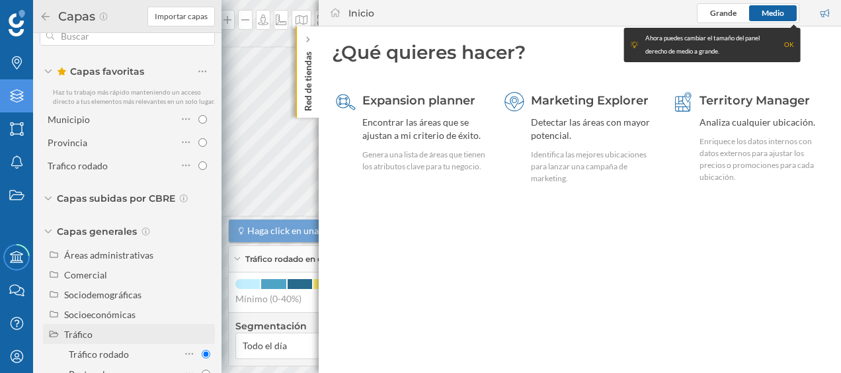
scroll to position [63, 0]
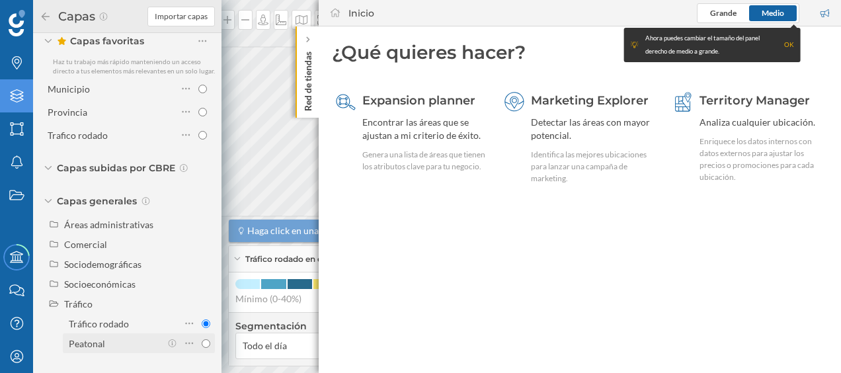
click at [121, 342] on div "Peatonal" at bounding box center [115, 343] width 92 height 14
click at [202, 342] on input "Peatonal" at bounding box center [206, 343] width 9 height 9
radio input "true"
click at [787, 40] on div "OK" at bounding box center [789, 44] width 10 height 13
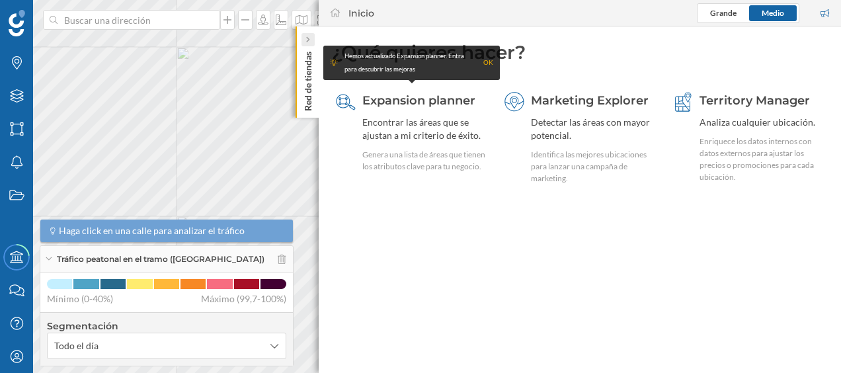
click at [307, 34] on icon at bounding box center [307, 39] width 4 height 13
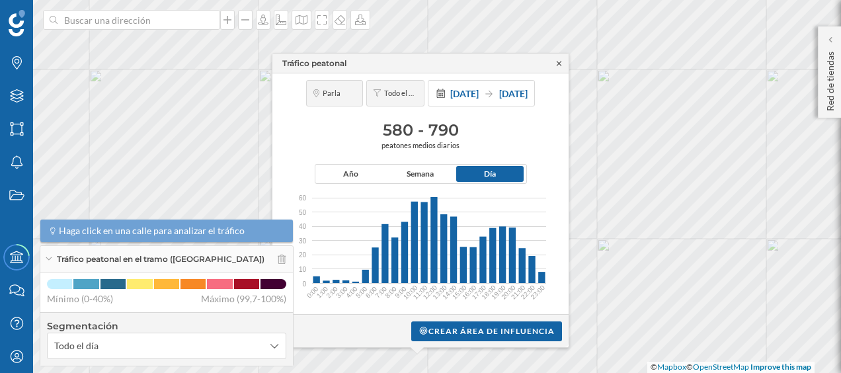
click at [559, 63] on icon at bounding box center [558, 63] width 5 height 5
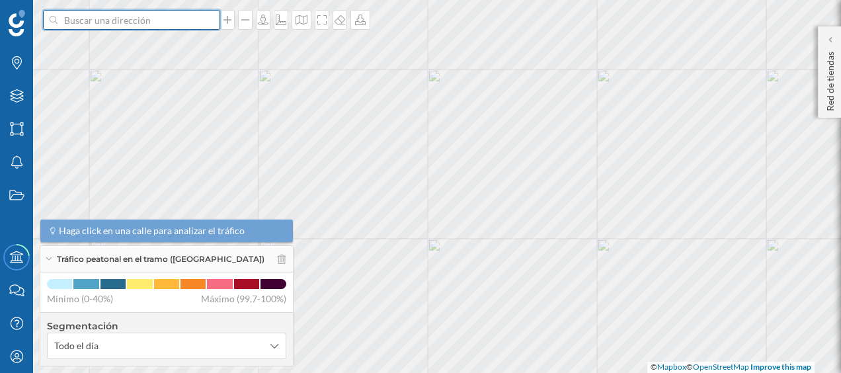
click at [173, 24] on input at bounding box center [131, 20] width 148 height 20
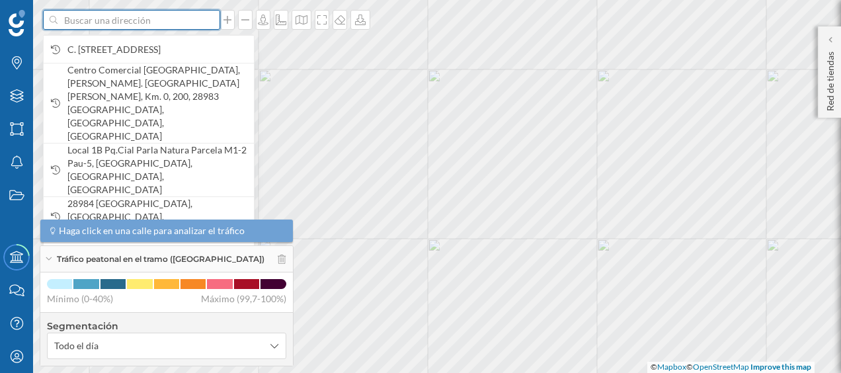
paste input "Parque Comercial Nexum Park, Parcela 1 Poligono Ppi-2, 28942"
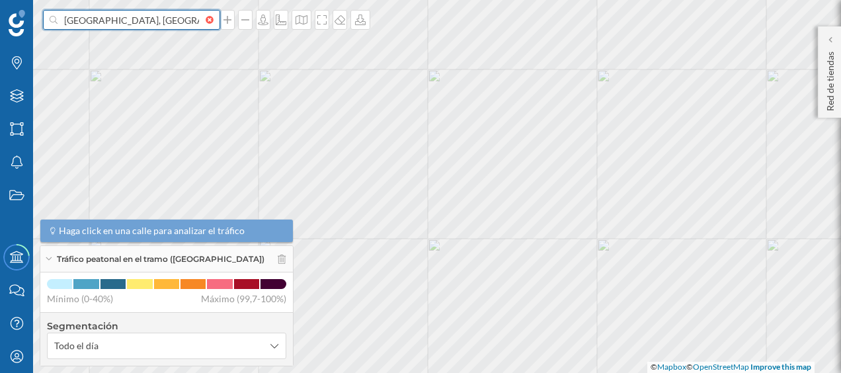
scroll to position [0, 118]
type input "Parque Comercial Nexum Park, Parcela 1 Poligono Ppi-2, 28942"
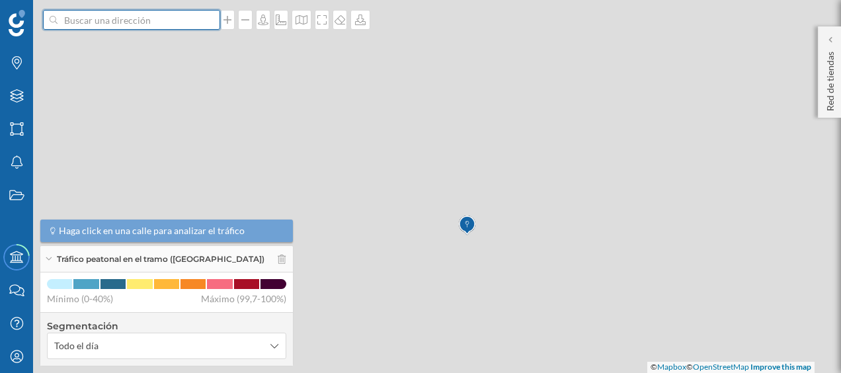
scroll to position [0, 0]
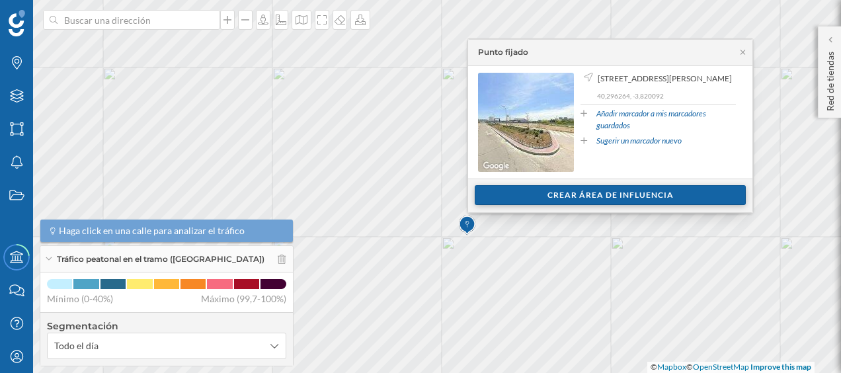
click at [629, 195] on div "Crear área de influencia" at bounding box center [609, 195] width 271 height 20
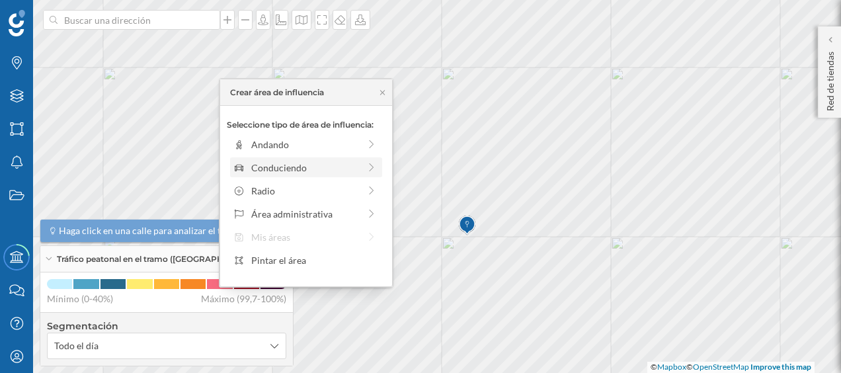
click at [320, 172] on div "Conduciendo" at bounding box center [305, 168] width 108 height 14
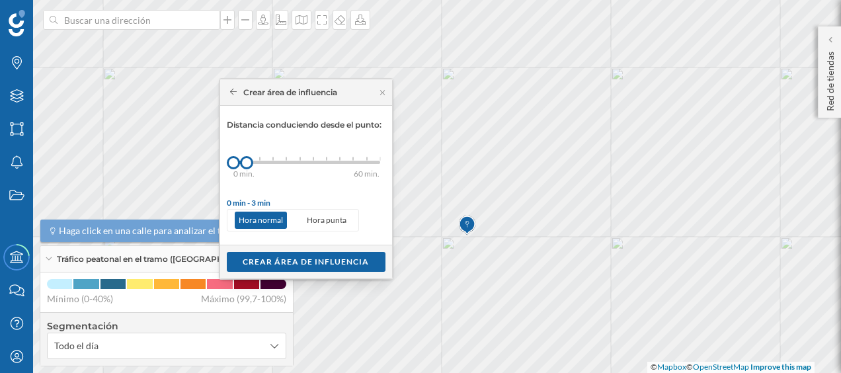
click at [256, 163] on div "0 min. 3 min. 5 min. 7 min. 10 min. 12 min. 15 min. 20 min. 30 min. 45 min. 50 …" at bounding box center [306, 162] width 147 height 3
click at [277, 262] on div "Crear área de influencia" at bounding box center [306, 261] width 159 height 20
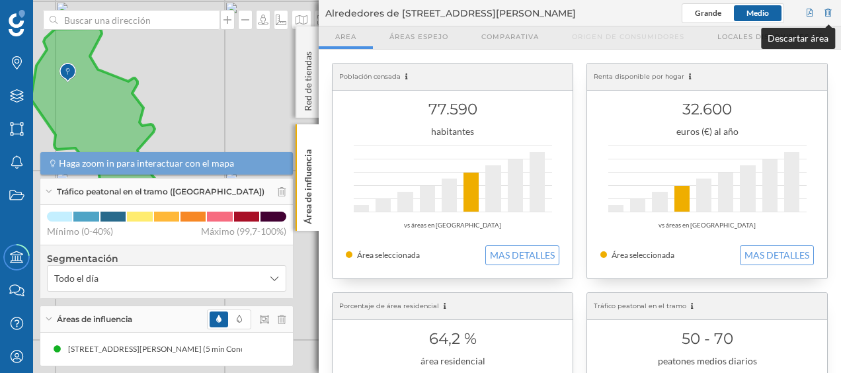
click at [829, 12] on div at bounding box center [828, 13] width 12 height 20
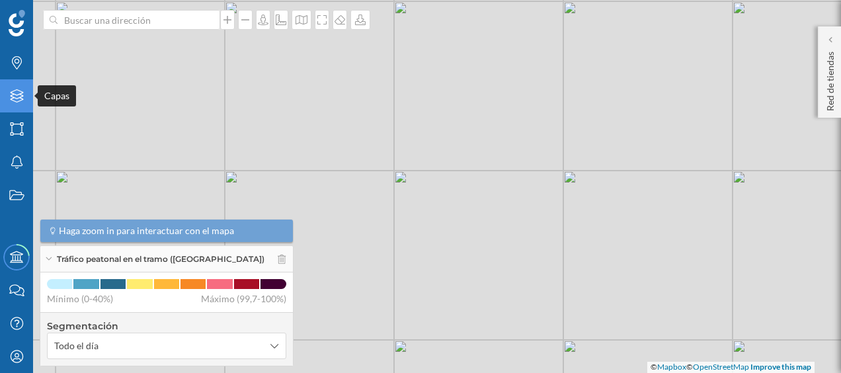
click at [25, 93] on div "Capas" at bounding box center [16, 95] width 33 height 33
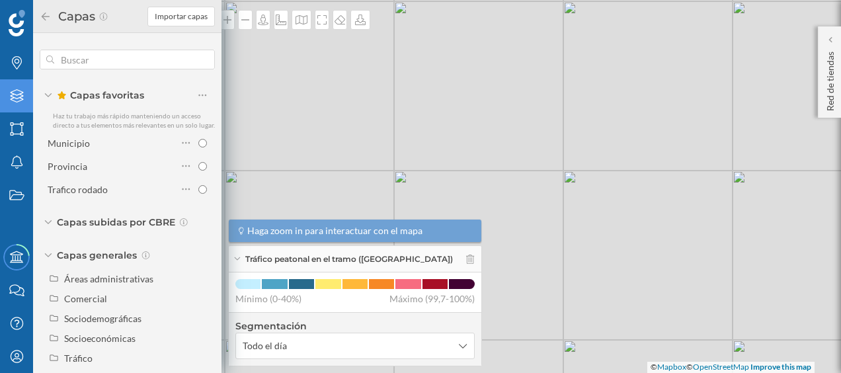
scroll to position [24, 0]
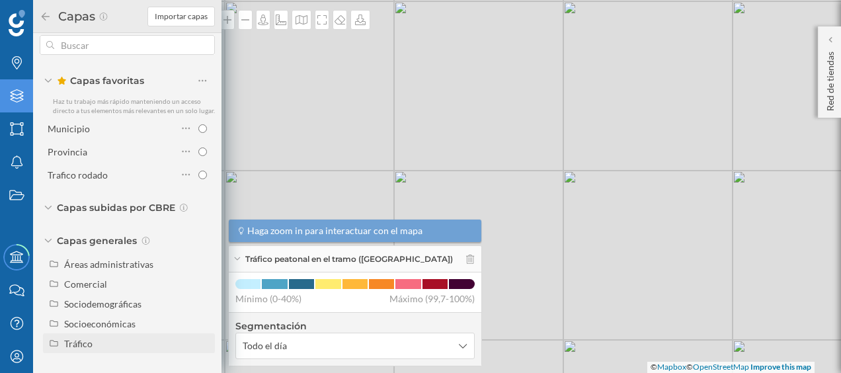
click at [86, 338] on div "Tráfico" at bounding box center [78, 343] width 28 height 11
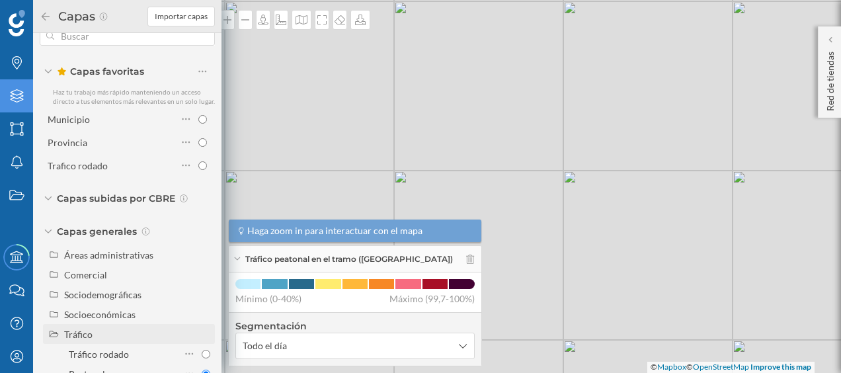
scroll to position [63, 0]
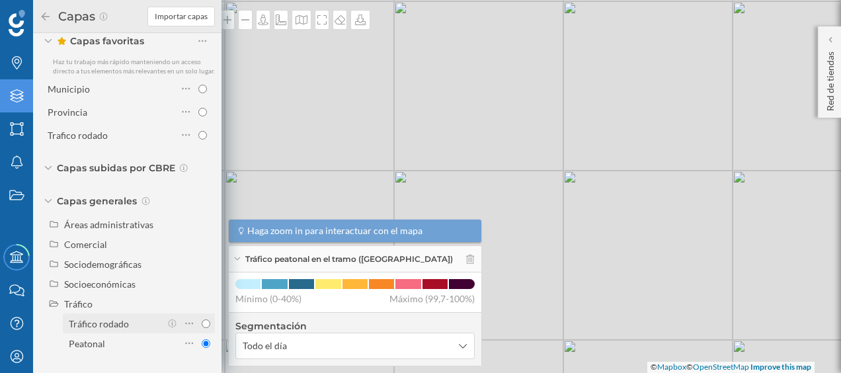
click at [104, 330] on div "Tráfico rodado" at bounding box center [115, 323] width 92 height 19
click at [202, 328] on input "Tráfico rodado" at bounding box center [206, 323] width 9 height 9
radio input "true"
click at [260, 85] on div "© Mapbox © OpenStreetMap Improve this map" at bounding box center [420, 186] width 841 height 373
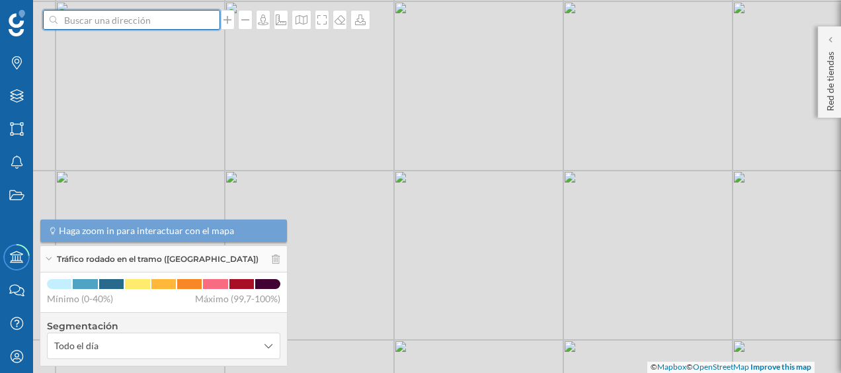
click at [163, 22] on input at bounding box center [131, 20] width 148 height 20
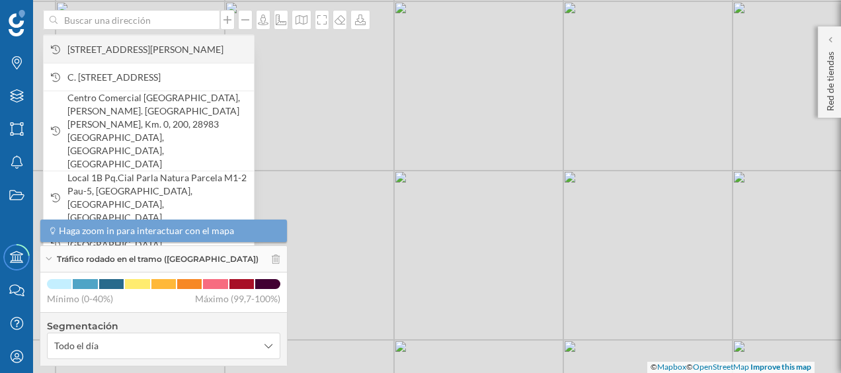
click at [143, 43] on span "C/ de Móstoles, 109, 28942 Fuenlabrada, Madrid, España" at bounding box center [157, 49] width 180 height 13
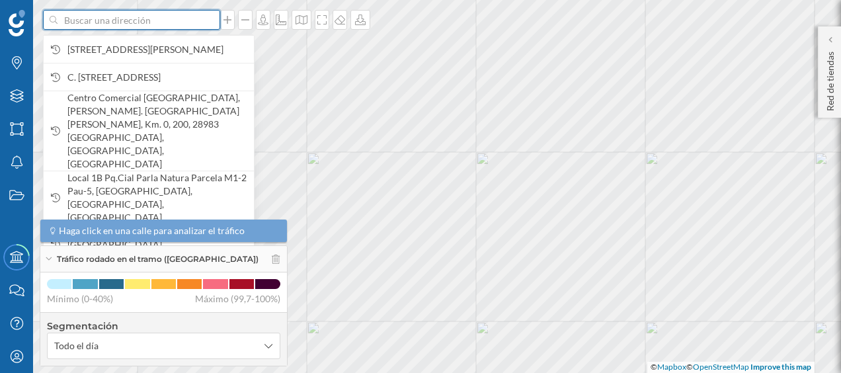
click at [157, 26] on input at bounding box center [131, 20] width 148 height 20
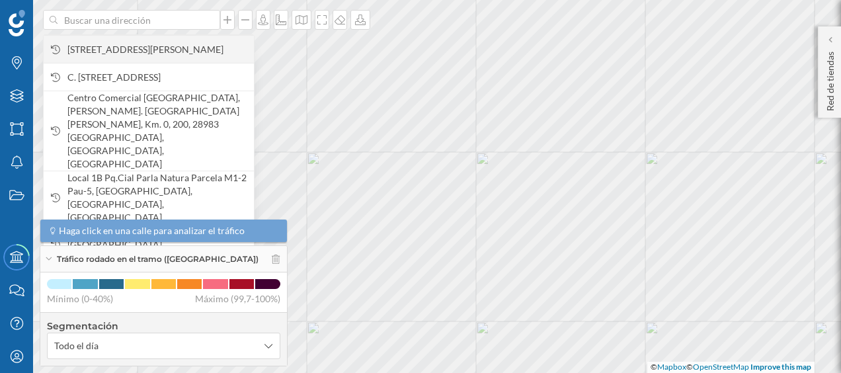
click at [146, 44] on span "C/ de Móstoles, 109, 28942 Fuenlabrada, Madrid, España" at bounding box center [157, 49] width 180 height 13
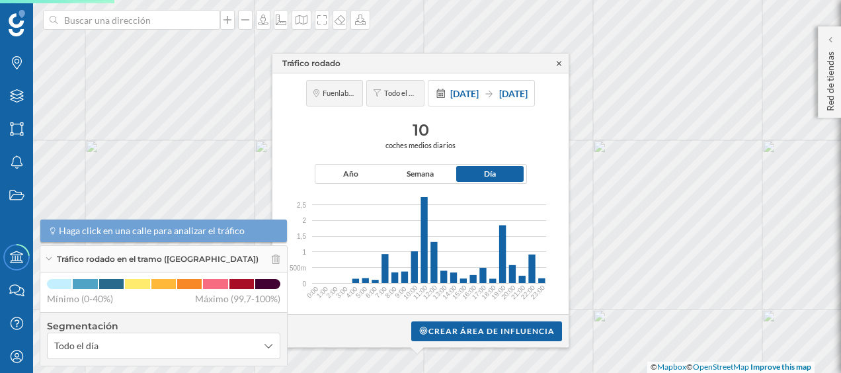
click at [558, 63] on icon at bounding box center [559, 63] width 10 height 8
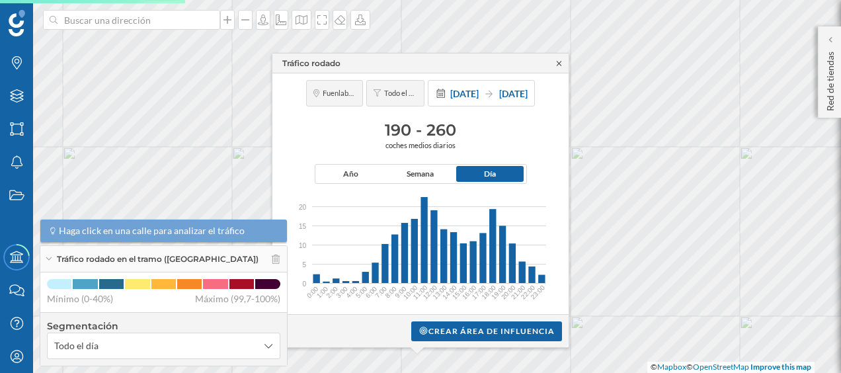
click at [559, 65] on icon at bounding box center [559, 63] width 10 height 8
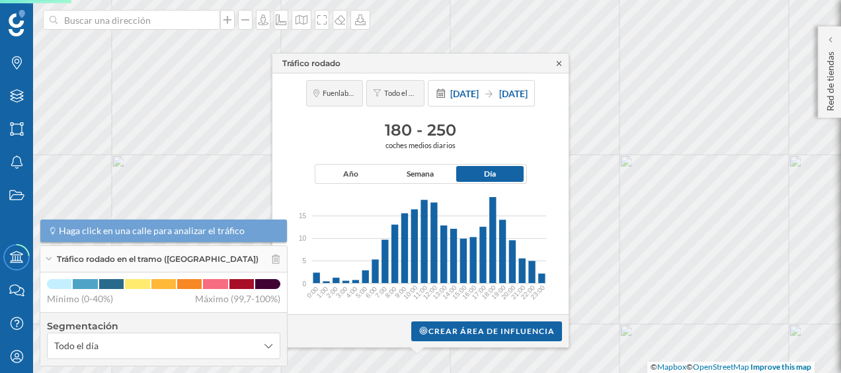
click at [559, 63] on icon at bounding box center [558, 63] width 5 height 5
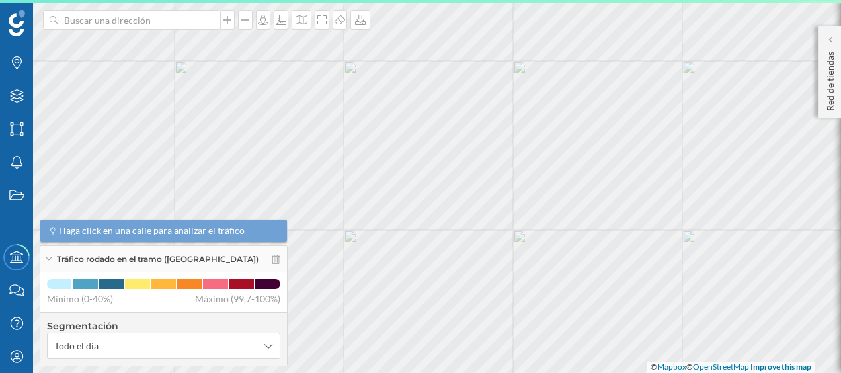
click at [529, 0] on html "Marcas Capas Áreas Notificaciones Estados Academy Contacta con nosotros Centro …" at bounding box center [420, 186] width 841 height 373
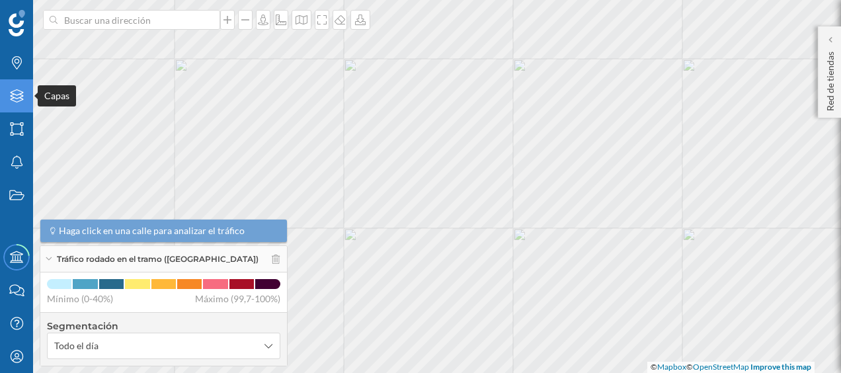
click at [22, 97] on icon "Capas" at bounding box center [17, 95] width 17 height 13
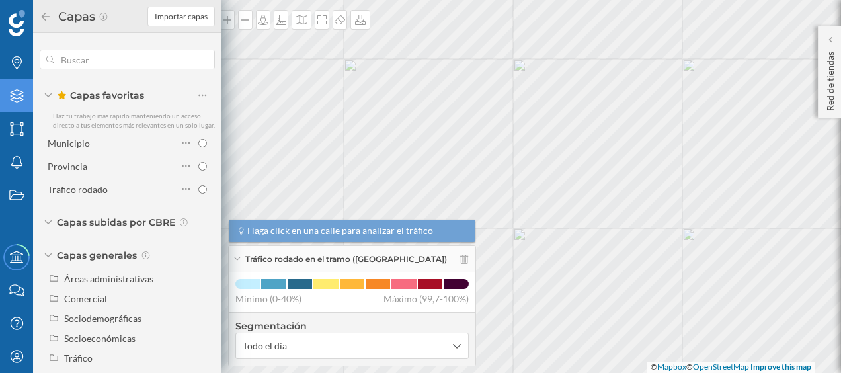
scroll to position [24, 0]
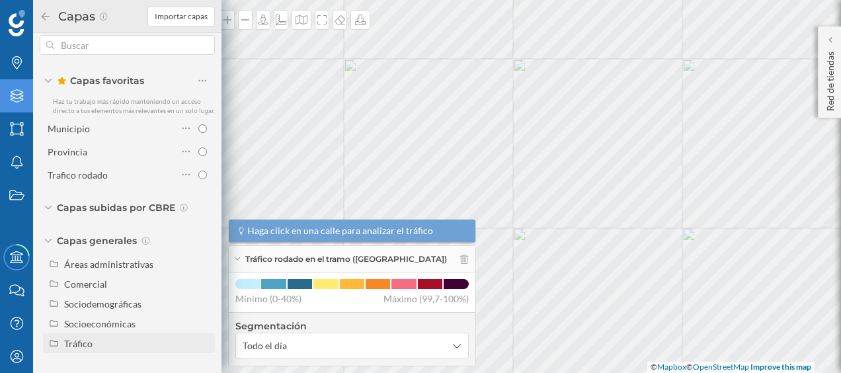
click at [114, 344] on div "Tráfico" at bounding box center [137, 343] width 146 height 14
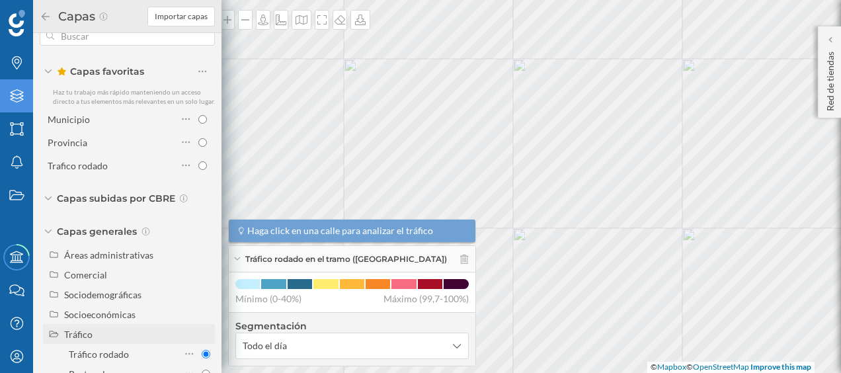
scroll to position [63, 0]
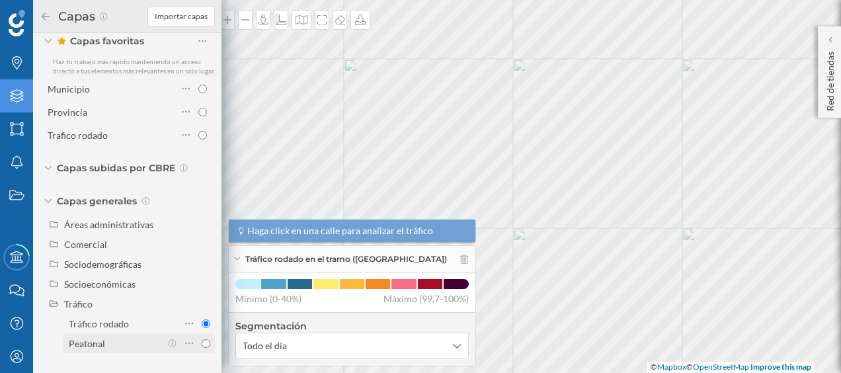
click at [108, 342] on div "Peatonal" at bounding box center [115, 343] width 92 height 14
click at [202, 342] on input "Peatonal" at bounding box center [206, 343] width 9 height 9
radio input "true"
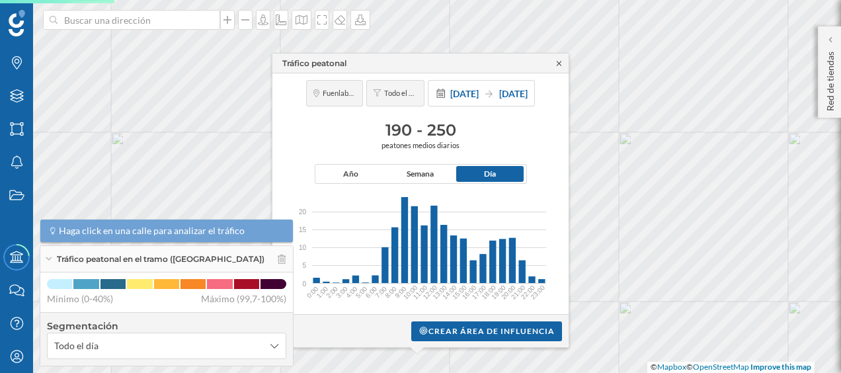
click at [560, 65] on icon at bounding box center [558, 63] width 5 height 5
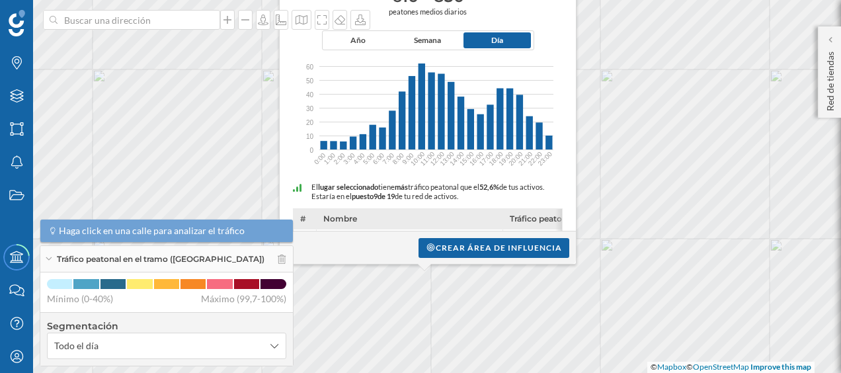
scroll to position [49, 0]
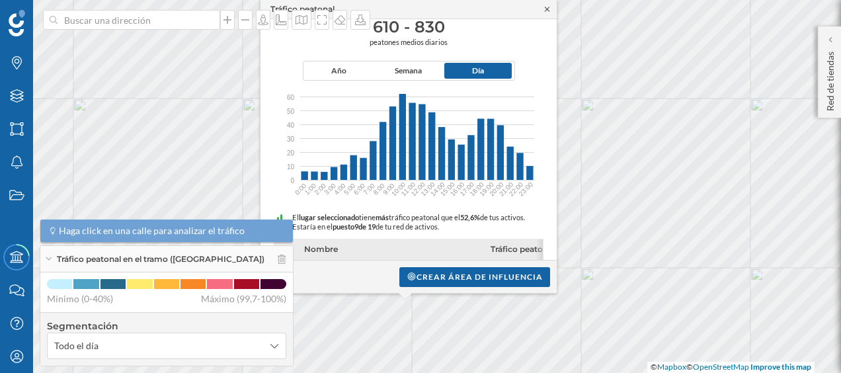
click at [549, 9] on icon at bounding box center [547, 9] width 10 height 8
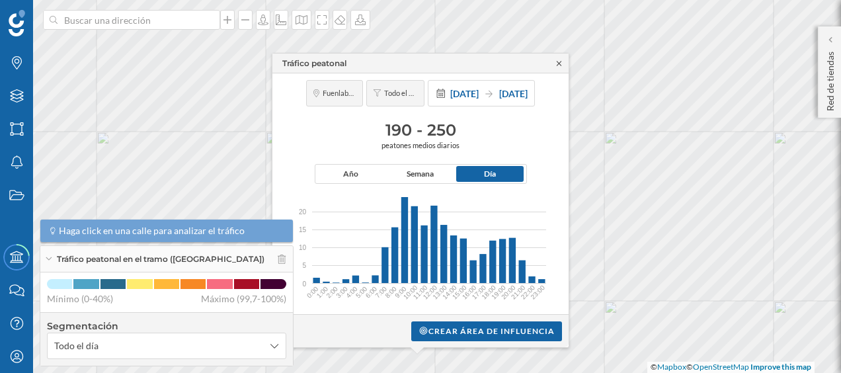
click at [556, 59] on icon at bounding box center [559, 63] width 10 height 8
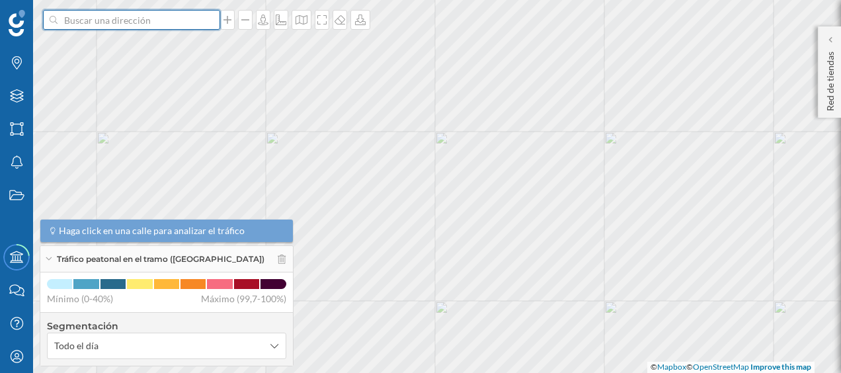
click at [151, 22] on input at bounding box center [131, 20] width 148 height 20
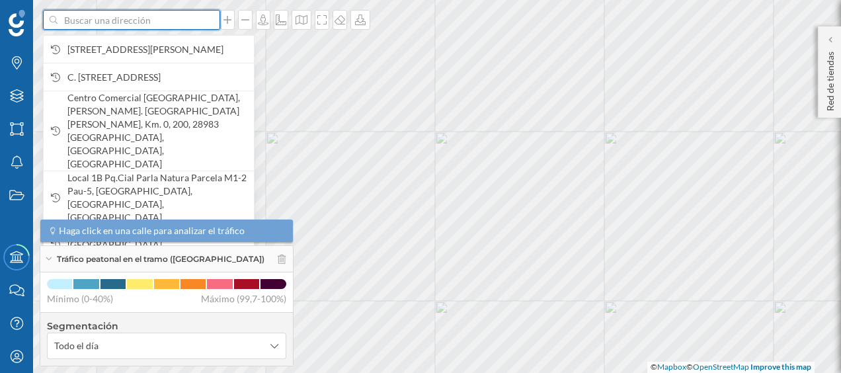
paste input "C.Cial. Parque Del Oeste, Ctra. N-V Km. 15,500, 28921"
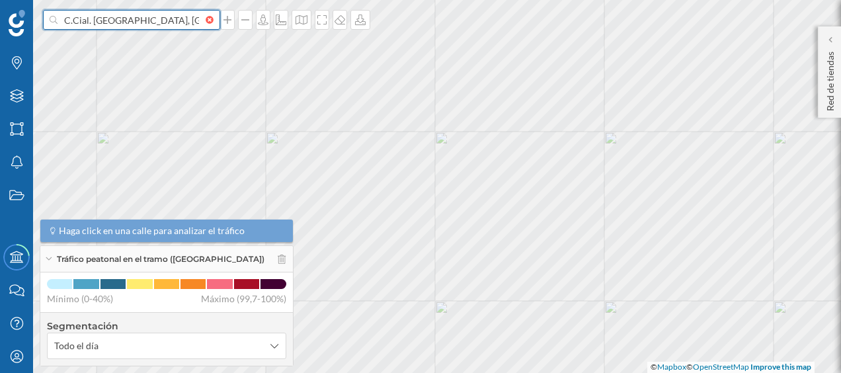
scroll to position [0, 81]
type input "C.Cial. Parque Del Oeste, Ctra. N-V Km. 15,500, 28921"
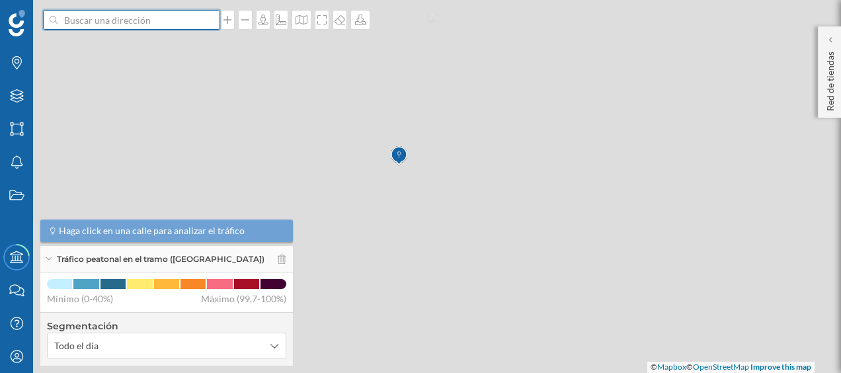
scroll to position [0, 0]
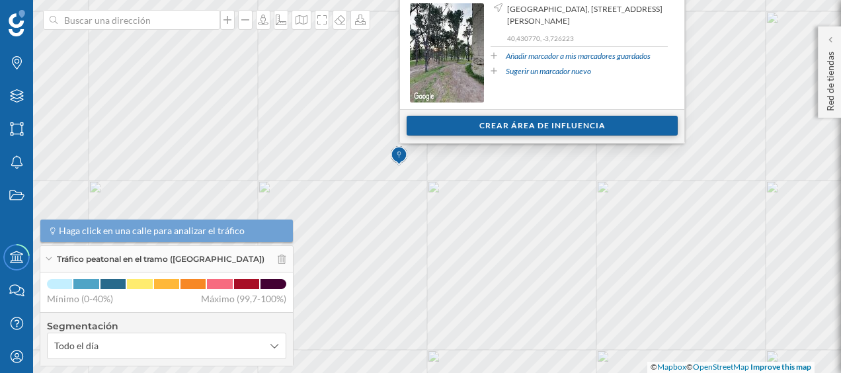
click at [484, 118] on div "Crear área de influencia" at bounding box center [541, 126] width 271 height 20
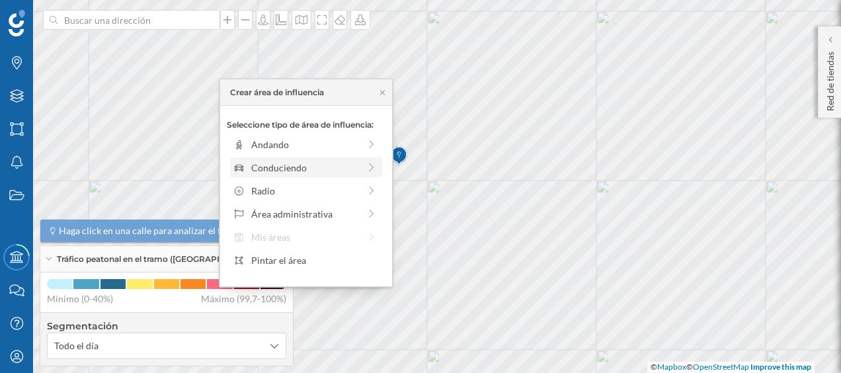
click at [315, 167] on div "Conduciendo" at bounding box center [305, 168] width 108 height 14
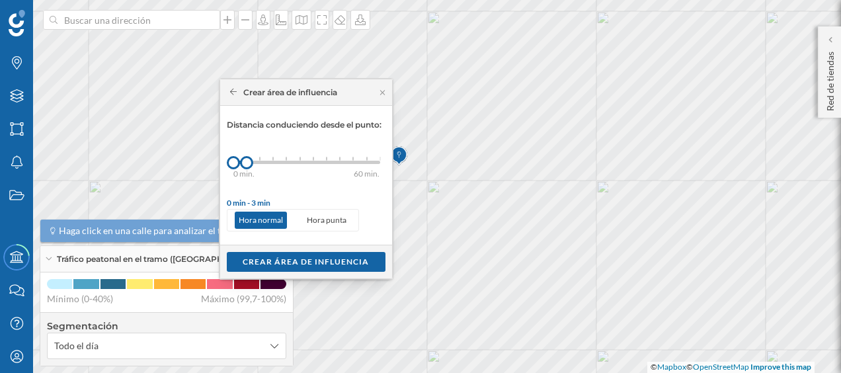
click at [260, 157] on div "0 min. 3 min. 5 min. 7 min. 10 min. 12 min. 15 min. 20 min. 30 min. 45 min. 50 …" at bounding box center [306, 162] width 147 height 17
click at [311, 252] on div "Crear área de influencia" at bounding box center [306, 261] width 159 height 20
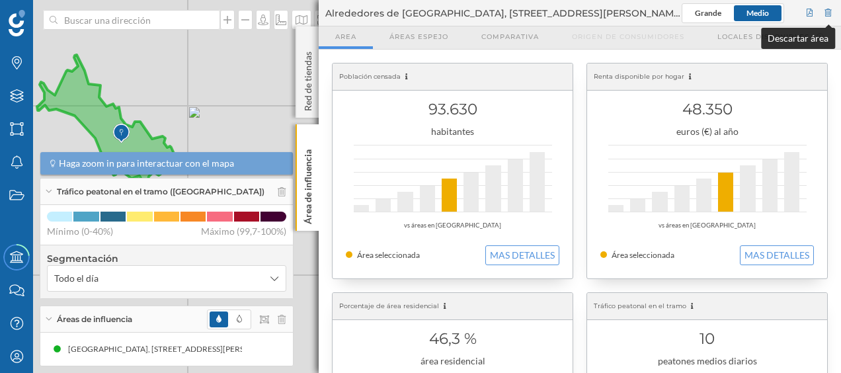
click at [829, 16] on div at bounding box center [828, 13] width 12 height 20
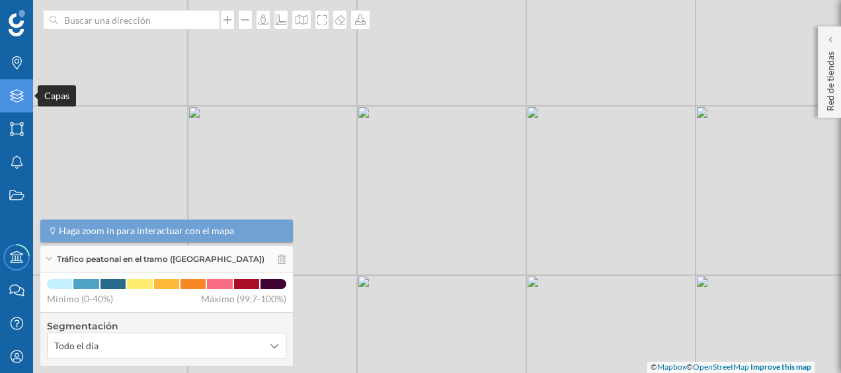
click at [16, 93] on icon "Capas" at bounding box center [17, 95] width 17 height 13
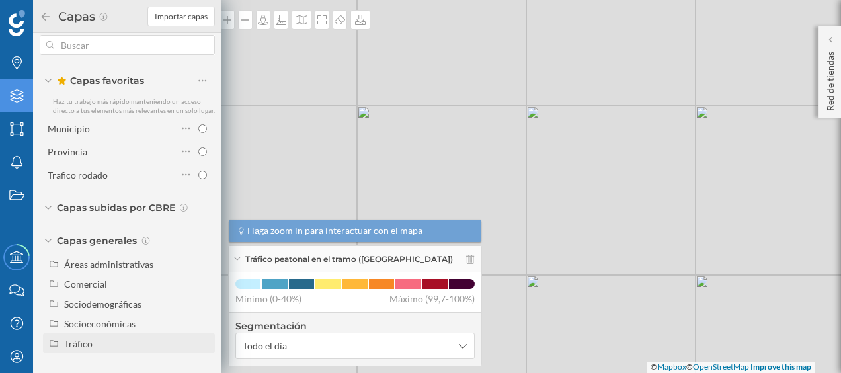
click at [96, 344] on div "Tráfico" at bounding box center [137, 343] width 146 height 14
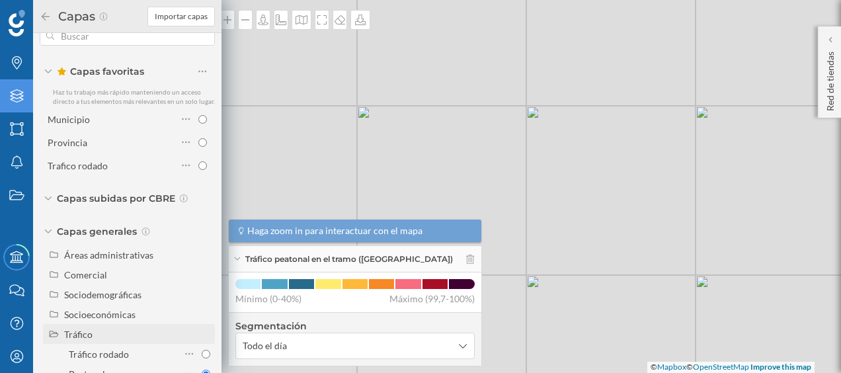
scroll to position [63, 0]
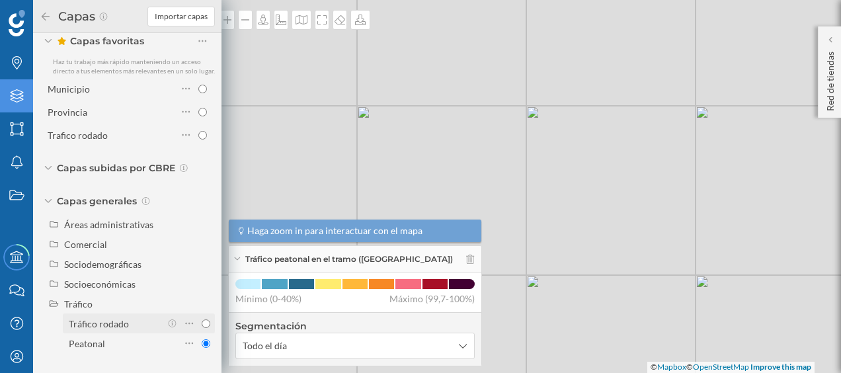
click at [100, 322] on div "Tráfico rodado" at bounding box center [99, 323] width 60 height 11
click at [202, 322] on input "Tráfico rodado" at bounding box center [206, 323] width 9 height 9
radio input "true"
click at [243, 55] on div "© Mapbox © OpenStreetMap Improve this map" at bounding box center [420, 186] width 841 height 373
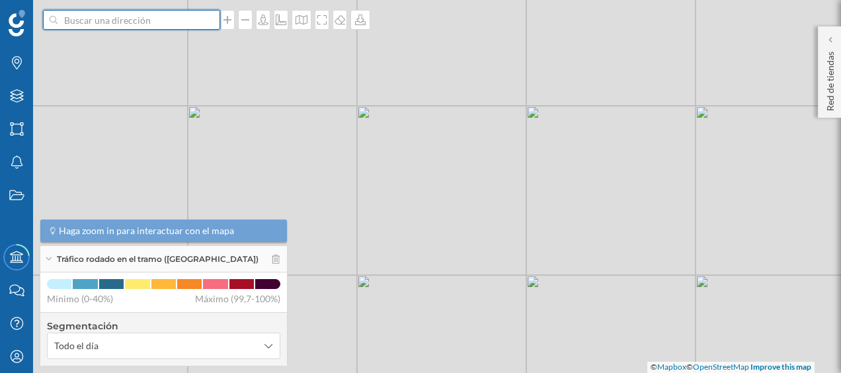
click at [158, 26] on input at bounding box center [131, 20] width 148 height 20
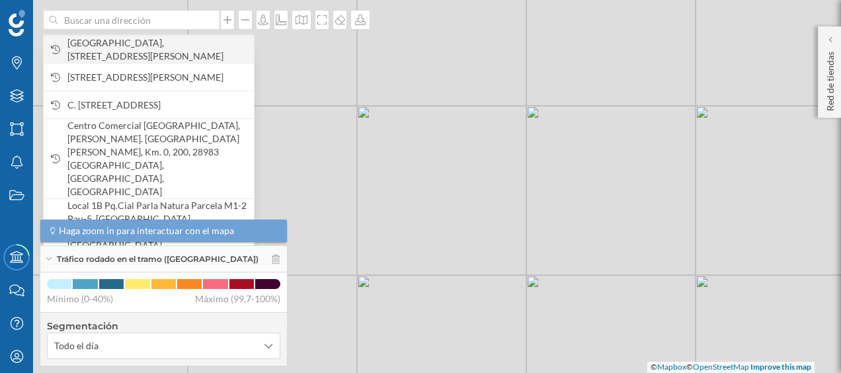
click at [155, 44] on span "Parque del Oeste, P.º de Moret, 2, Moncloa - Aravaca, 28008 Madrid, España" at bounding box center [157, 49] width 180 height 26
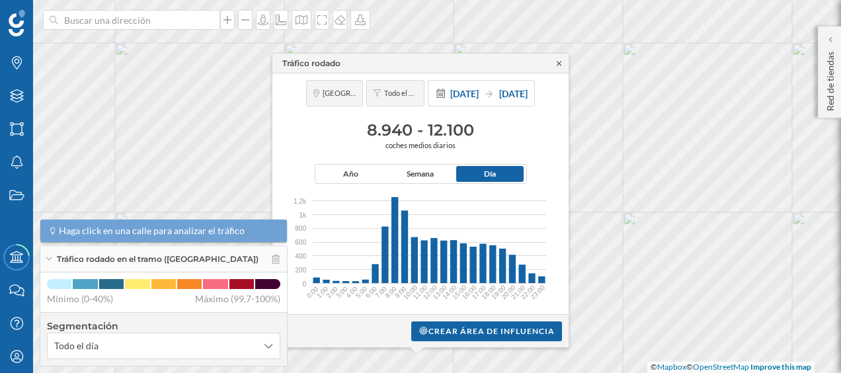
click at [562, 65] on icon at bounding box center [559, 63] width 10 height 8
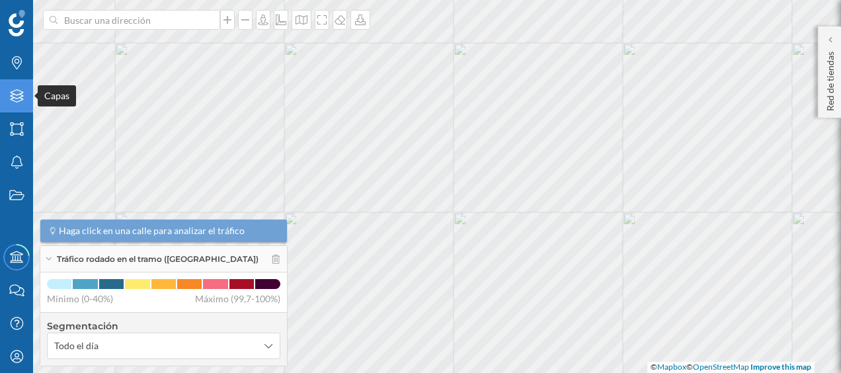
click at [19, 96] on icon "Capas" at bounding box center [17, 95] width 17 height 13
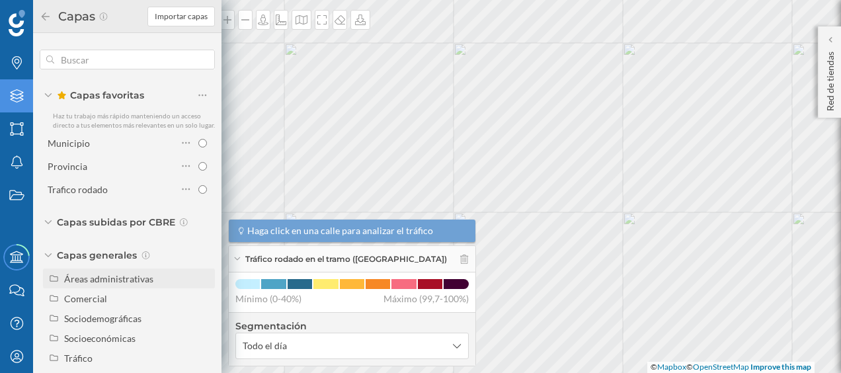
scroll to position [24, 0]
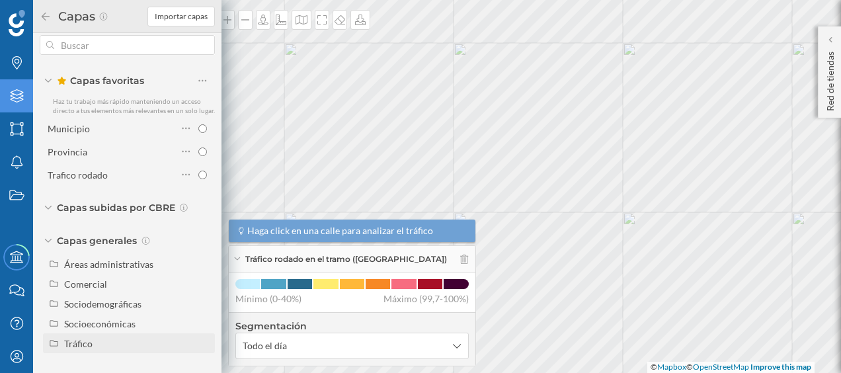
click at [99, 349] on div "Tráfico" at bounding box center [137, 343] width 146 height 14
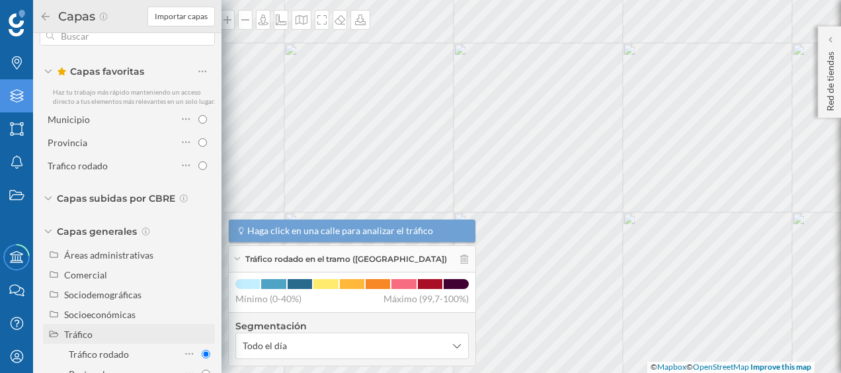
scroll to position [63, 0]
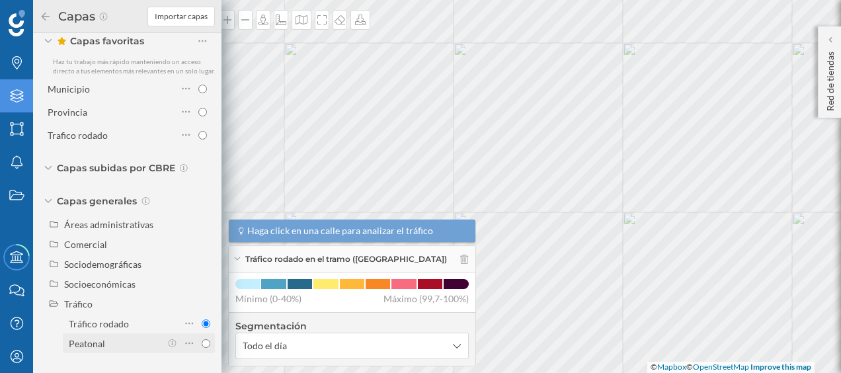
click at [103, 344] on div "Peatonal" at bounding box center [87, 343] width 36 height 11
click at [202, 344] on input "Peatonal" at bounding box center [206, 343] width 9 height 9
radio input "true"
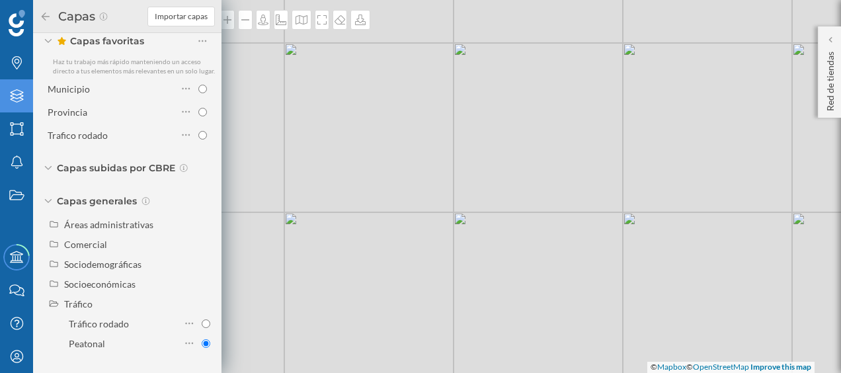
click at [292, 92] on div "© Mapbox © OpenStreetMap Improve this map" at bounding box center [420, 186] width 841 height 373
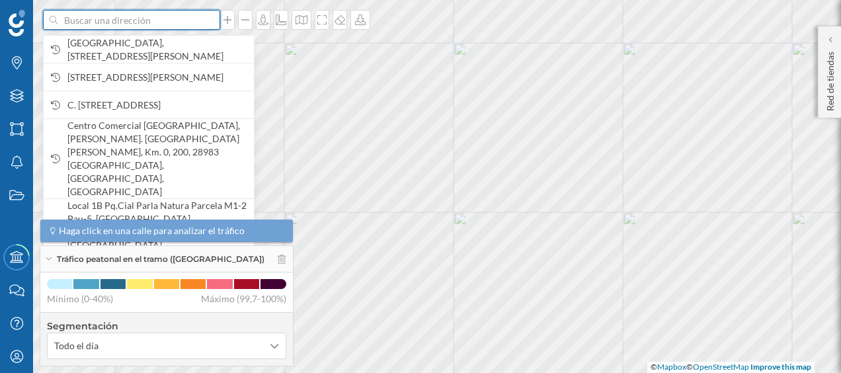
click at [160, 17] on input at bounding box center [131, 20] width 148 height 20
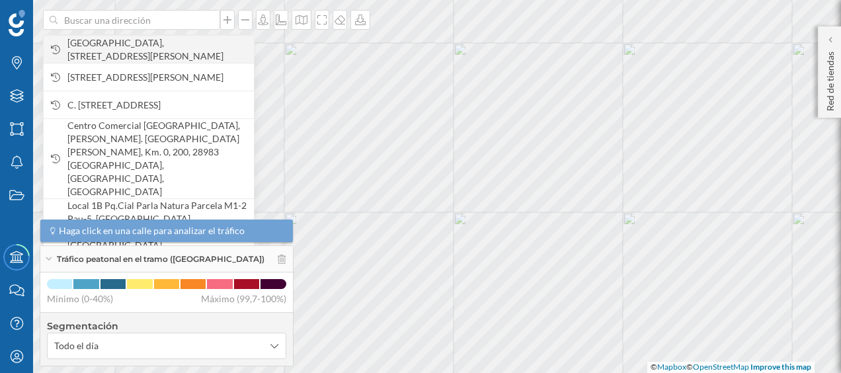
click at [153, 50] on span "Parque del Oeste, P.º de Moret, 2, Moncloa - Aravaca, 28008 Madrid, España" at bounding box center [157, 49] width 180 height 26
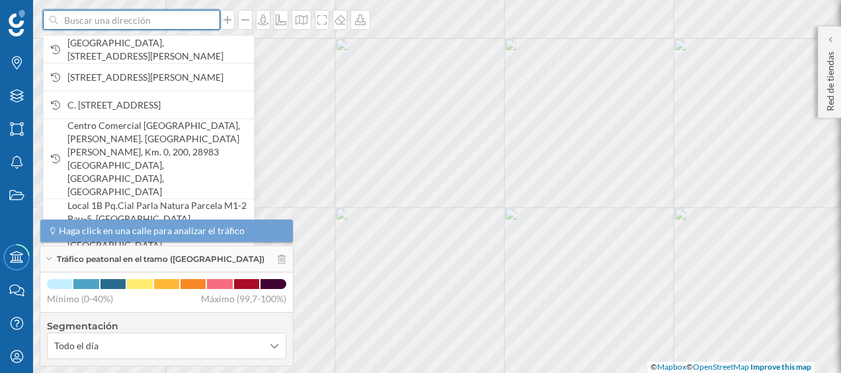
click at [139, 28] on input at bounding box center [131, 20] width 148 height 20
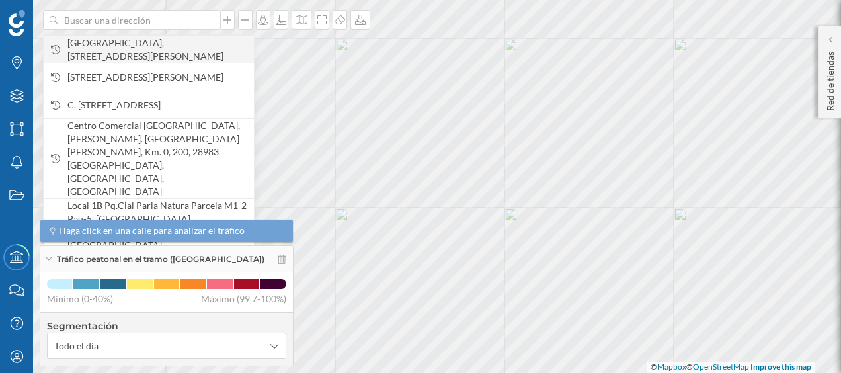
click at [154, 40] on span "Parque del Oeste, P.º de Moret, 2, Moncloa - Aravaca, 28008 Madrid, España" at bounding box center [157, 49] width 180 height 26
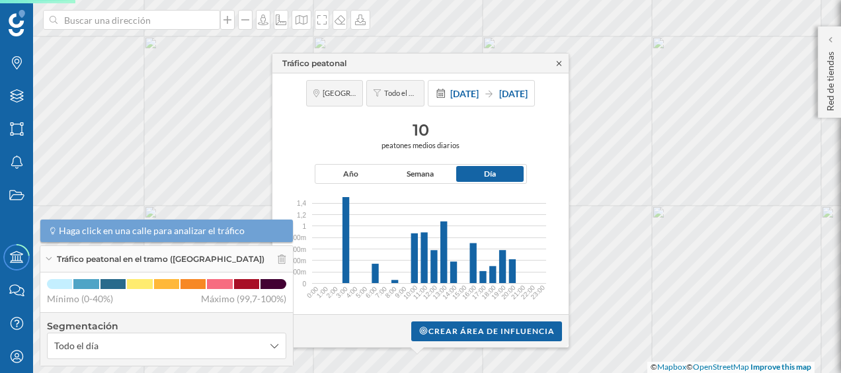
click at [554, 63] on icon at bounding box center [559, 63] width 10 height 8
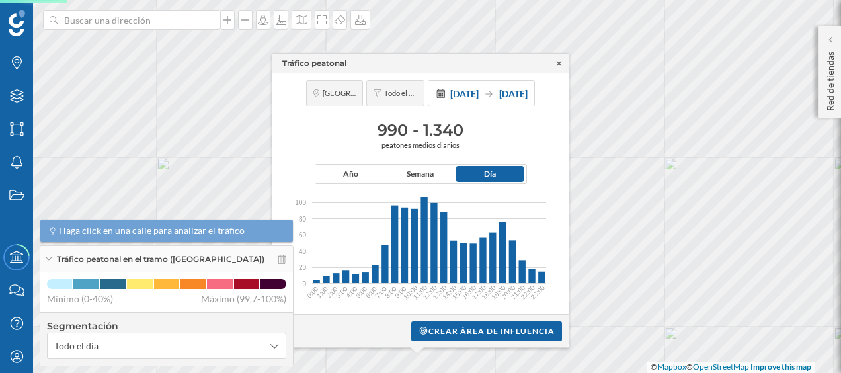
click at [556, 66] on icon at bounding box center [559, 63] width 10 height 8
click at [557, 61] on icon at bounding box center [558, 63] width 5 height 5
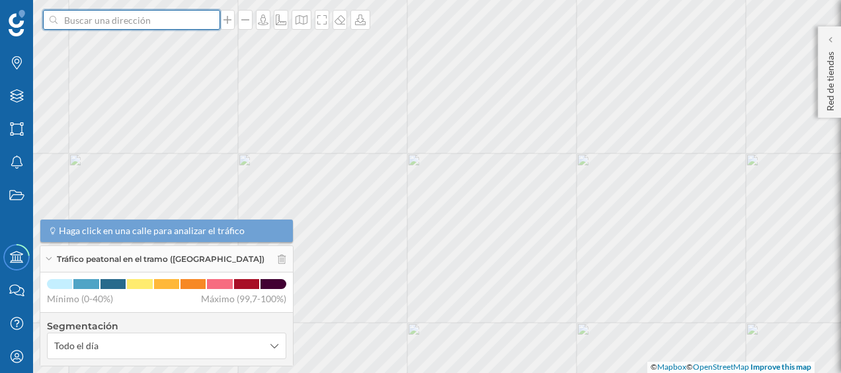
click at [190, 24] on input at bounding box center [131, 20] width 148 height 20
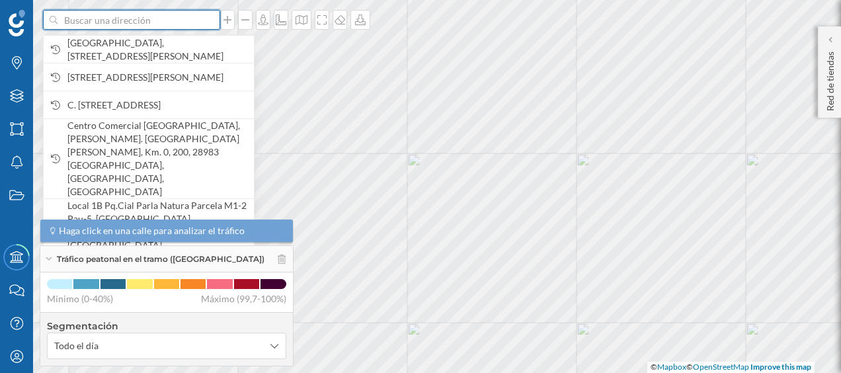
paste input "C.C. Carrefour El Soto, Ctra. Nacional V, km 19, 28935 Móstoles"
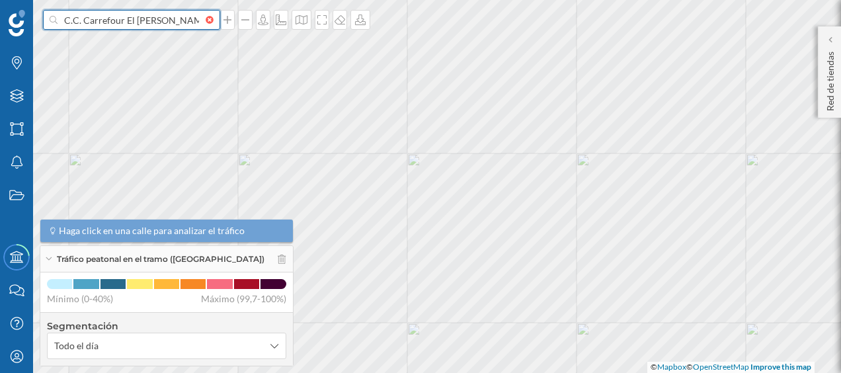
scroll to position [0, 118]
type input "C.C. Carrefour El Soto, Ctra. Nacional V, km 19, 28935 Móstoles"
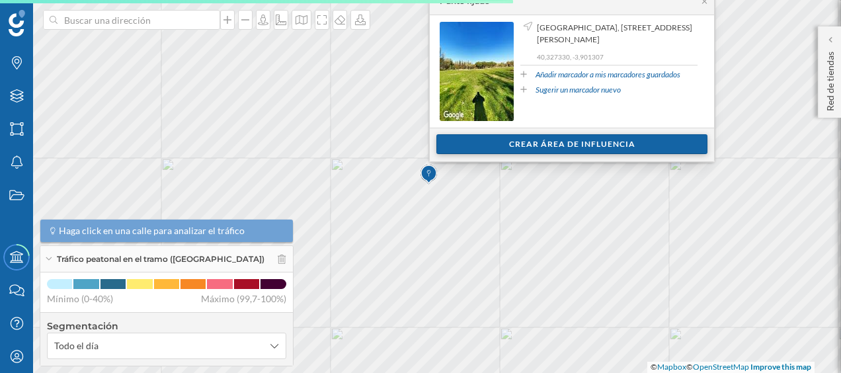
click at [574, 142] on div "Crear área de influencia" at bounding box center [571, 144] width 271 height 20
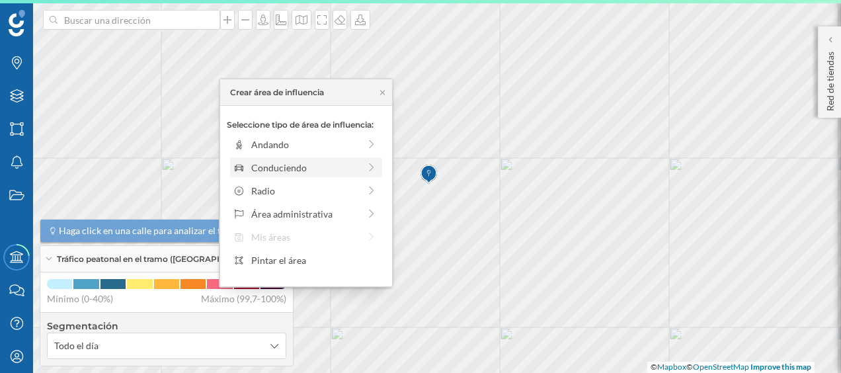
click at [339, 163] on div "Conduciendo" at bounding box center [305, 168] width 108 height 14
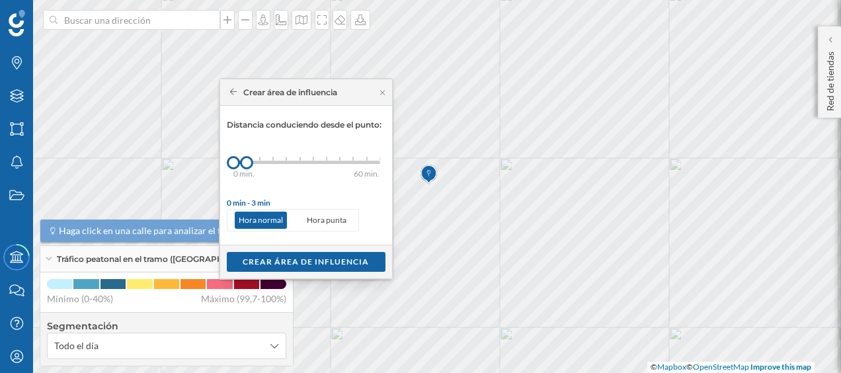
click at [256, 162] on div "0 min. 3 min. 5 min. 7 min. 10 min. 12 min. 15 min. 20 min. 30 min. 45 min. 50 …" at bounding box center [306, 162] width 147 height 3
click at [301, 262] on div "Crear área de influencia" at bounding box center [306, 261] width 159 height 20
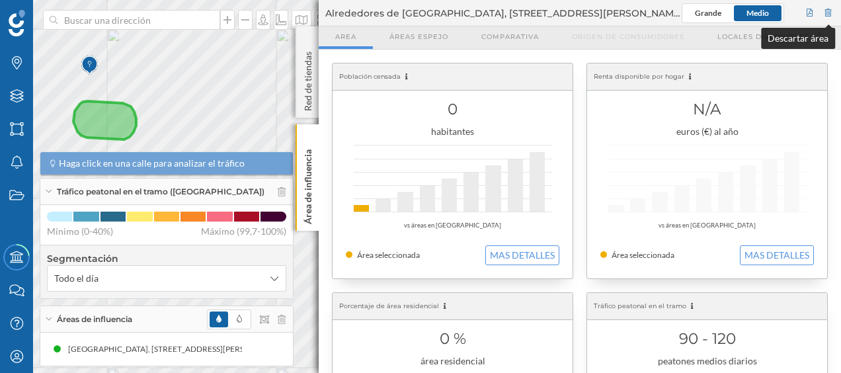
click at [823, 15] on div at bounding box center [828, 13] width 12 height 20
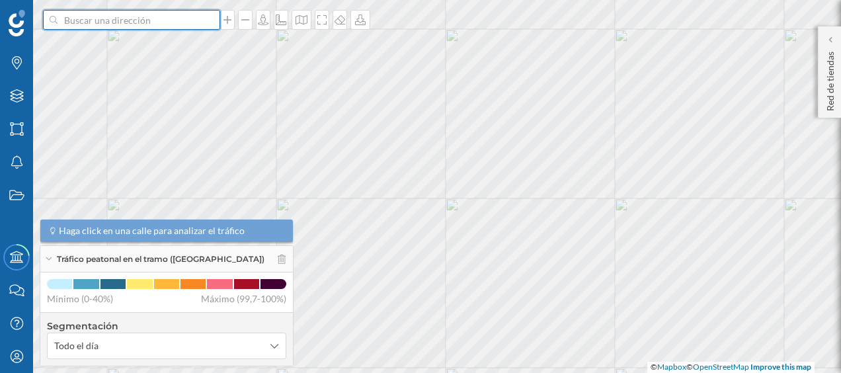
click at [194, 24] on input at bounding box center [131, 20] width 148 height 20
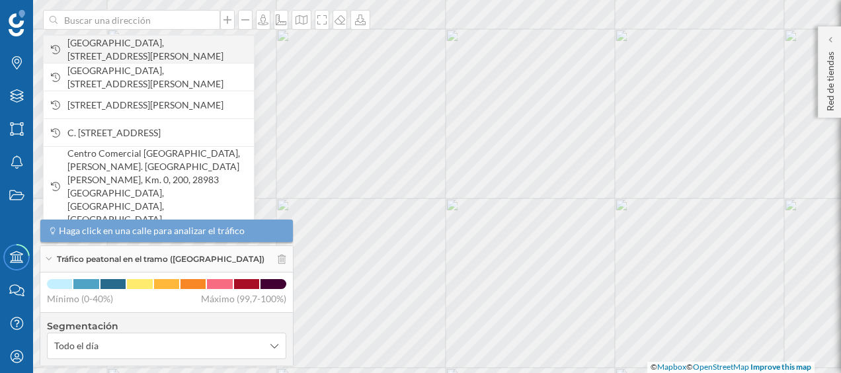
click at [174, 50] on span "Parque El Soto Móstoles, Av. de Iker Casillas, s/n, 28935 Móstoles, Madrid, Esp…" at bounding box center [157, 49] width 180 height 26
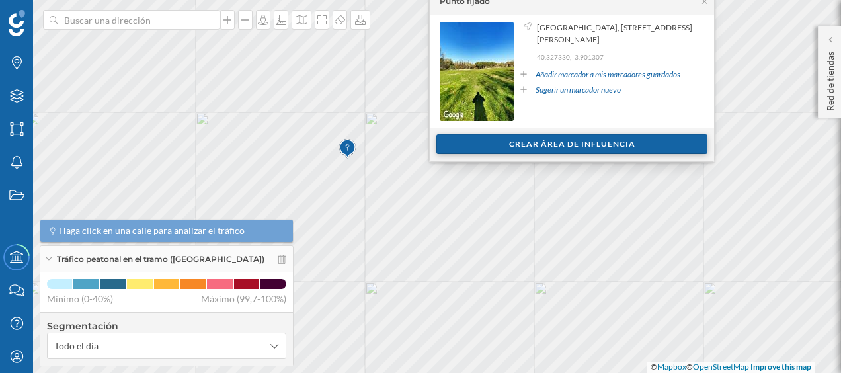
click at [472, 148] on div "Crear área de influencia" at bounding box center [571, 144] width 271 height 20
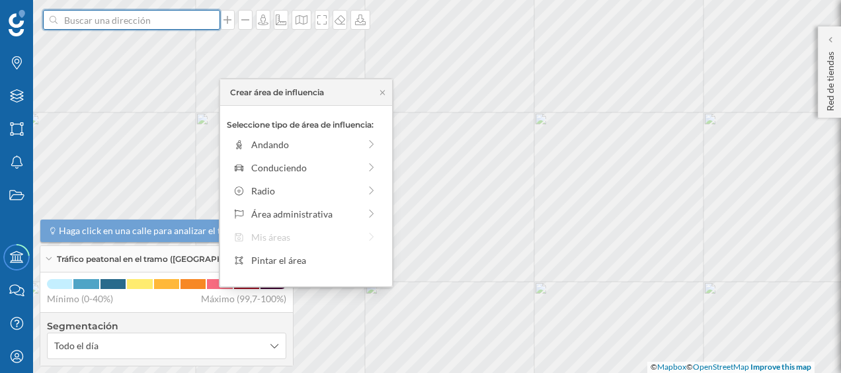
click at [161, 24] on input at bounding box center [131, 20] width 148 height 20
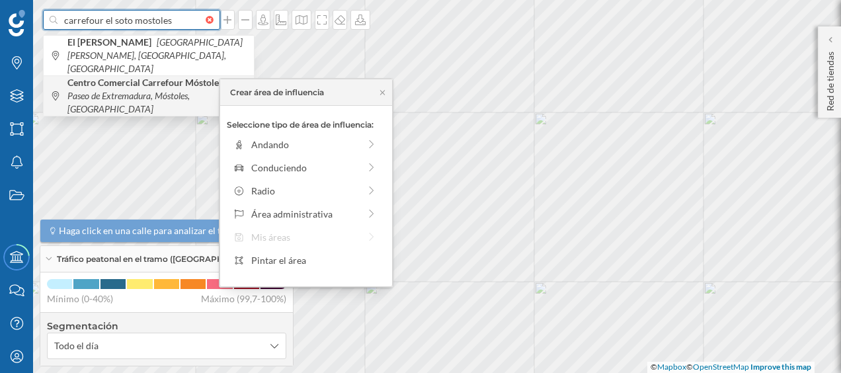
type input "carrefour el soto mostoles"
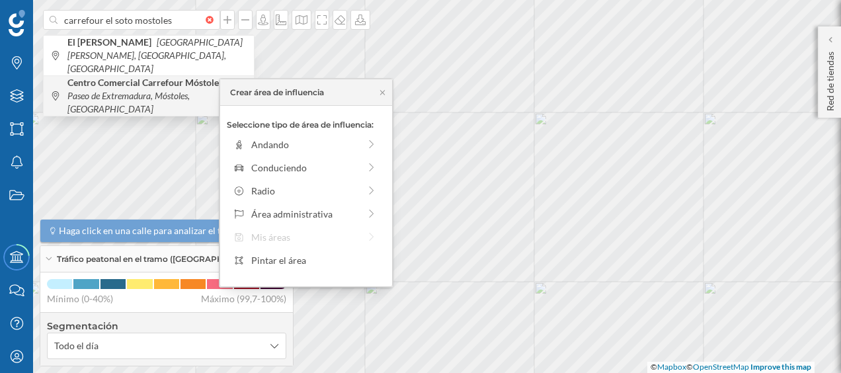
click at [155, 77] on b "Centro Comercial Carrefour Móstoles" at bounding box center [146, 82] width 159 height 11
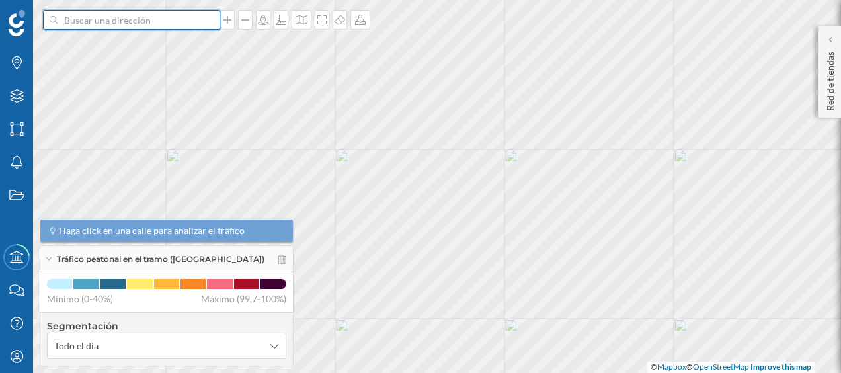
click at [147, 23] on input at bounding box center [131, 20] width 148 height 20
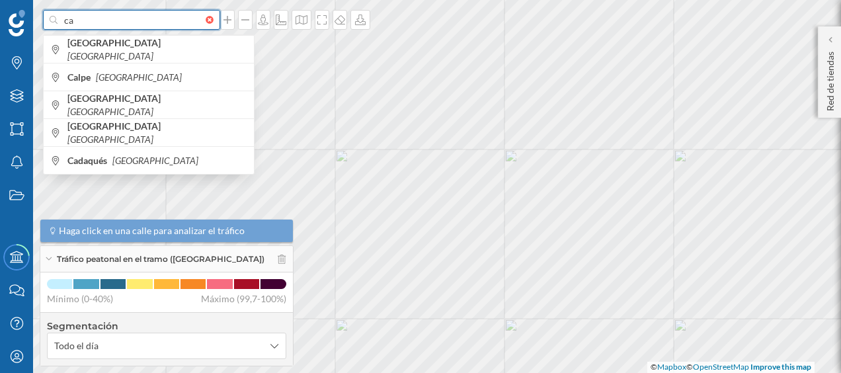
type input "c"
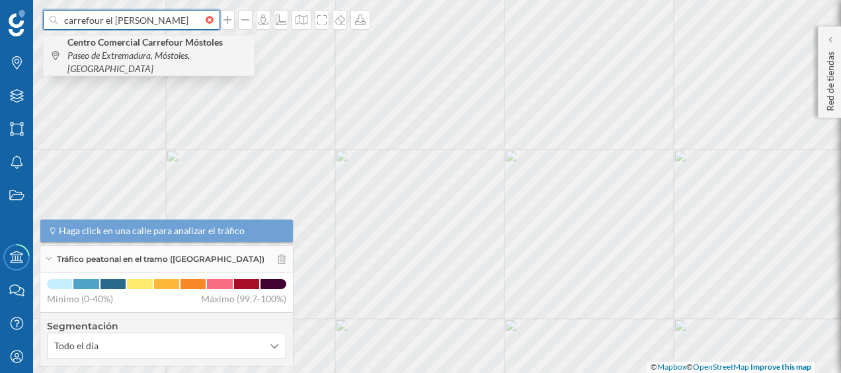
type input "carrefour el soto"
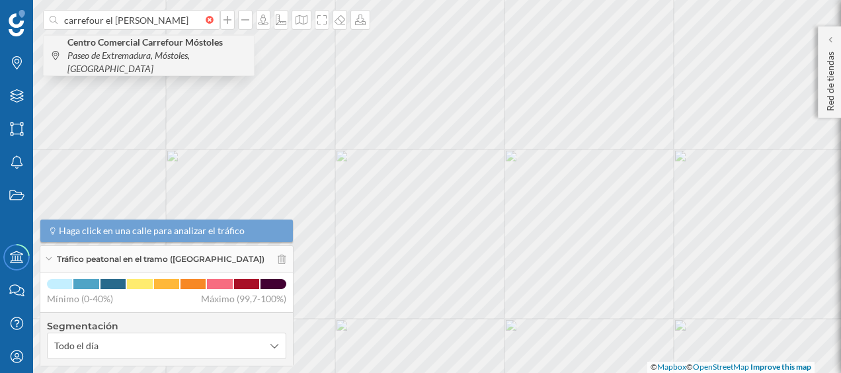
click at [153, 42] on b "Centro Comercial Carrefour Móstoles" at bounding box center [146, 41] width 159 height 11
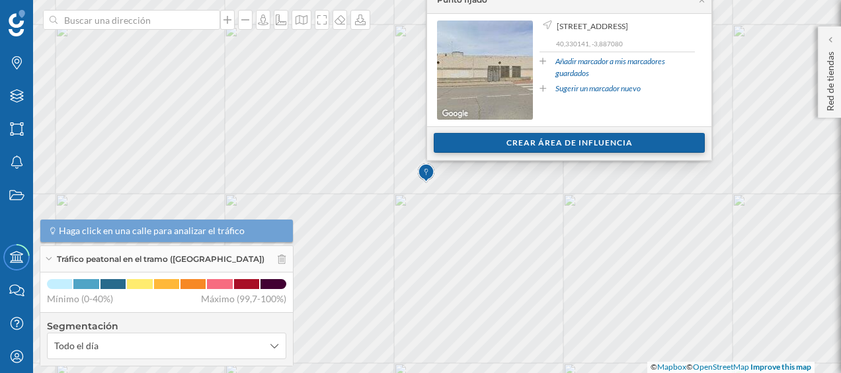
click at [519, 140] on div "Crear área de influencia" at bounding box center [569, 143] width 271 height 20
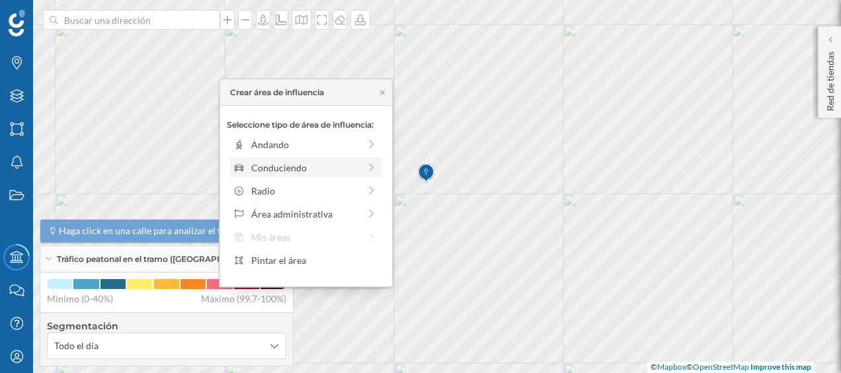
click at [346, 167] on div "Conduciendo" at bounding box center [305, 168] width 108 height 14
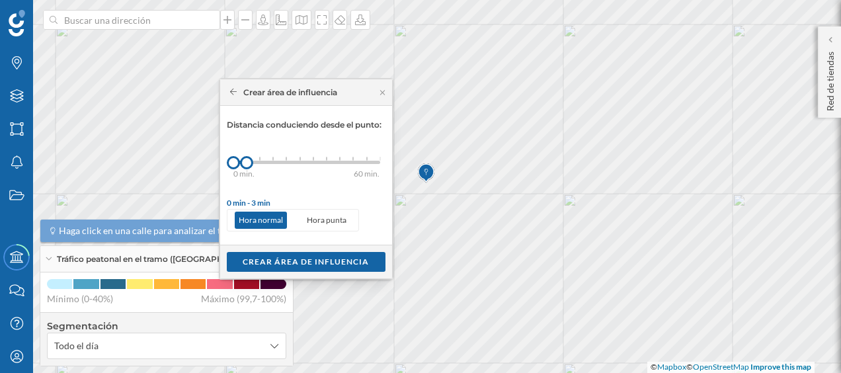
click at [261, 162] on div "0 min. 3 min. 5 min. 7 min. 10 min. 12 min. 15 min. 20 min. 30 min. 45 min. 50 …" at bounding box center [306, 162] width 147 height 3
click at [325, 258] on div "Crear área de influencia" at bounding box center [306, 261] width 159 height 20
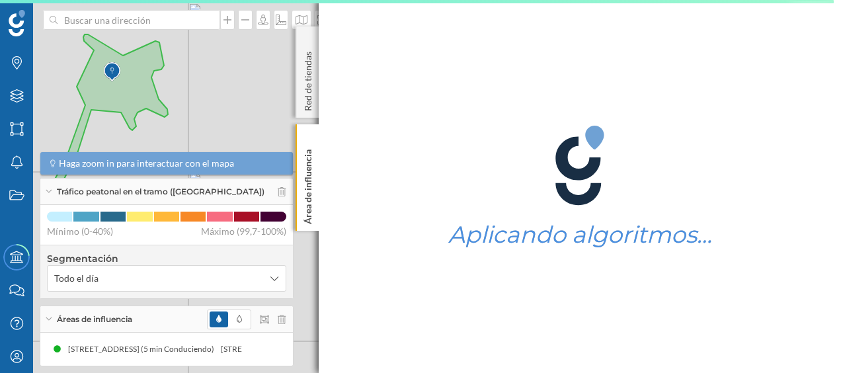
click at [592, 28] on div "Aplicando algoritmos…" at bounding box center [580, 186] width 522 height 373
click at [248, 108] on div "© Mapbox © OpenStreetMap Improve this map" at bounding box center [420, 186] width 841 height 373
click at [429, 122] on div "Aplicando algoritmos…" at bounding box center [580, 186] width 522 height 373
click at [362, 98] on div "Aplicando algoritmos…" at bounding box center [580, 186] width 522 height 373
click at [306, 172] on p "Área de influencia" at bounding box center [307, 184] width 13 height 80
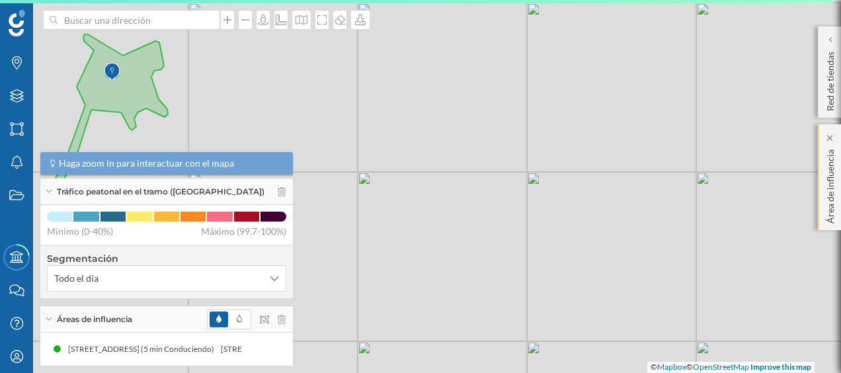
click at [832, 188] on p "Área de influencia" at bounding box center [829, 183] width 13 height 79
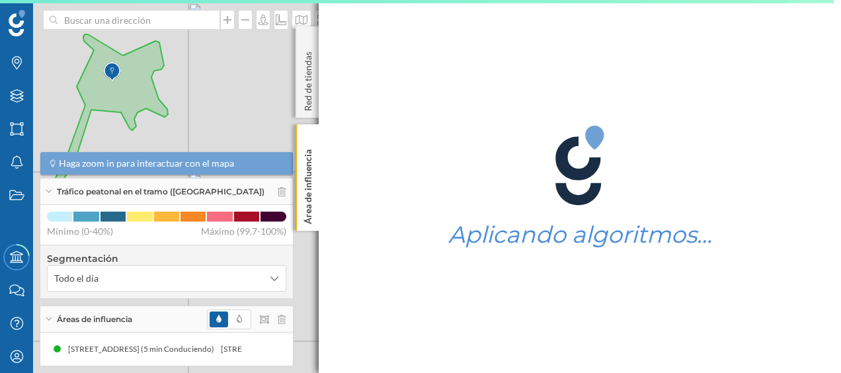
click at [831, 0] on div "Aplicando algoritmos…" at bounding box center [580, 186] width 522 height 373
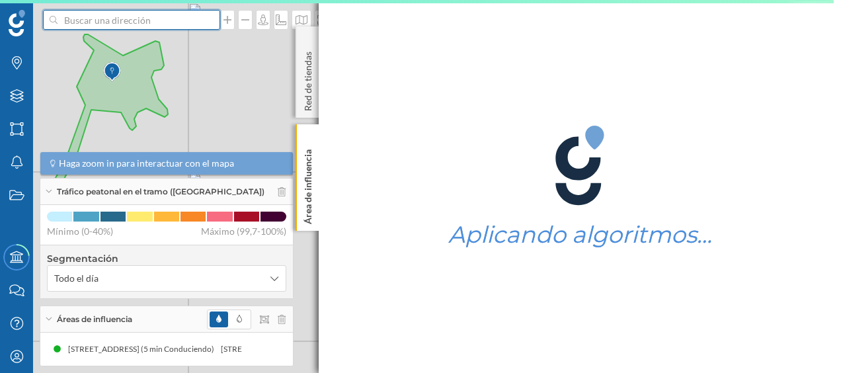
click at [199, 28] on input at bounding box center [131, 20] width 148 height 20
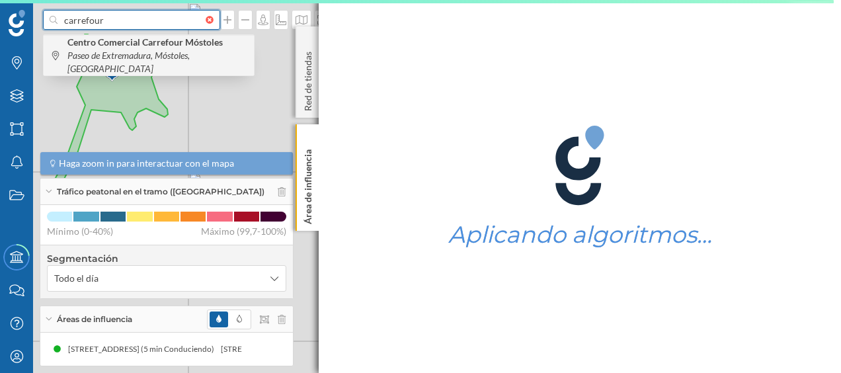
type input "carrefour"
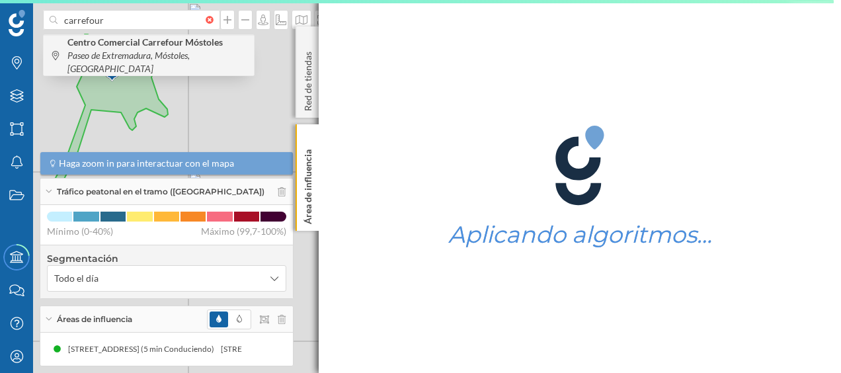
click at [170, 47] on b "Centro Comercial Carrefour Móstoles" at bounding box center [146, 41] width 159 height 11
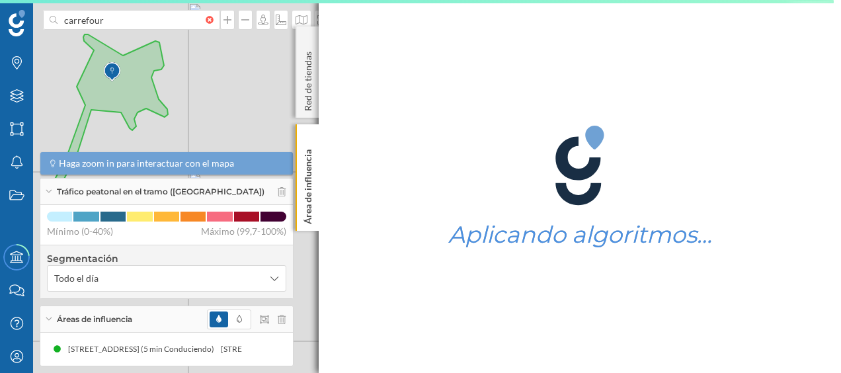
click at [350, 116] on div "Aplicando algoritmos…" at bounding box center [580, 186] width 522 height 373
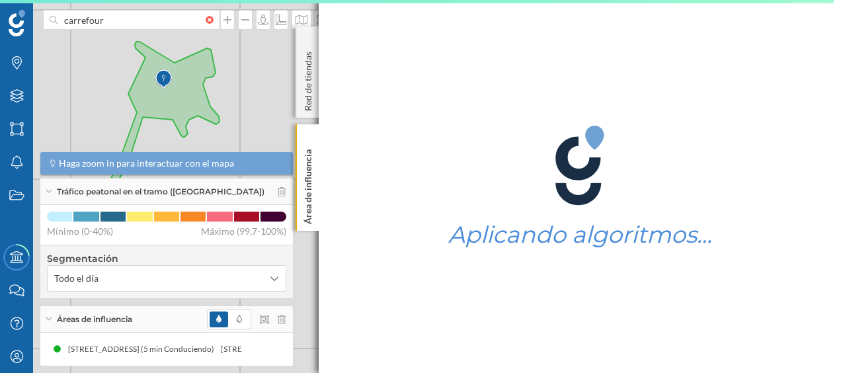
drag, startPoint x: 197, startPoint y: 86, endPoint x: 268, endPoint y: 98, distance: 72.4
click at [268, 98] on div "© Mapbox © OpenStreetMap Improve this map" at bounding box center [420, 186] width 841 height 373
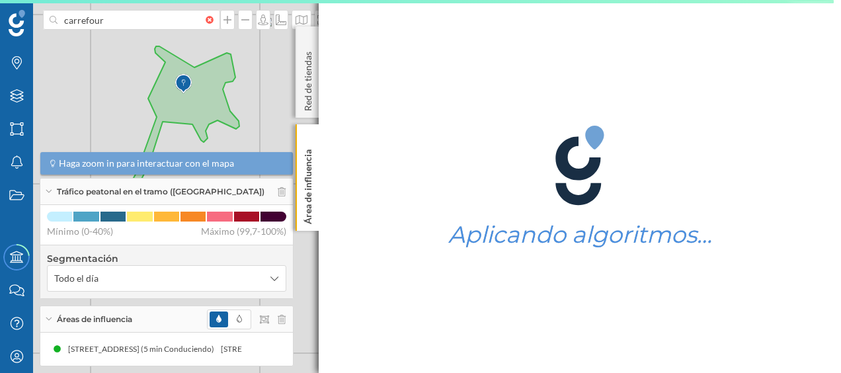
click at [200, 77] on icon at bounding box center [177, 132] width 126 height 173
click at [209, 17] on div at bounding box center [213, 20] width 15 height 8
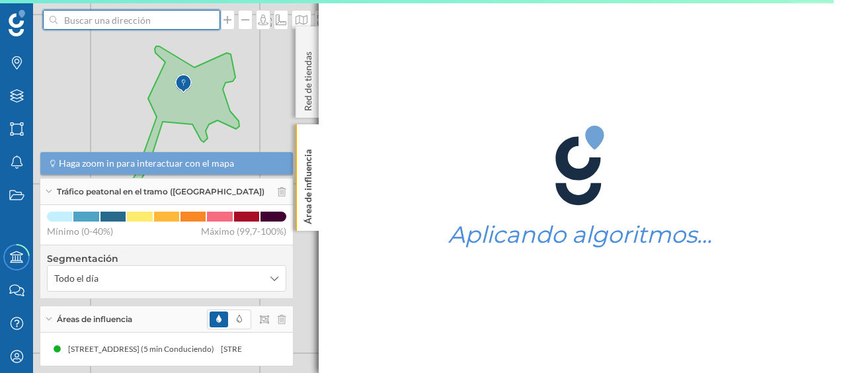
click at [206, 17] on input at bounding box center [131, 20] width 148 height 20
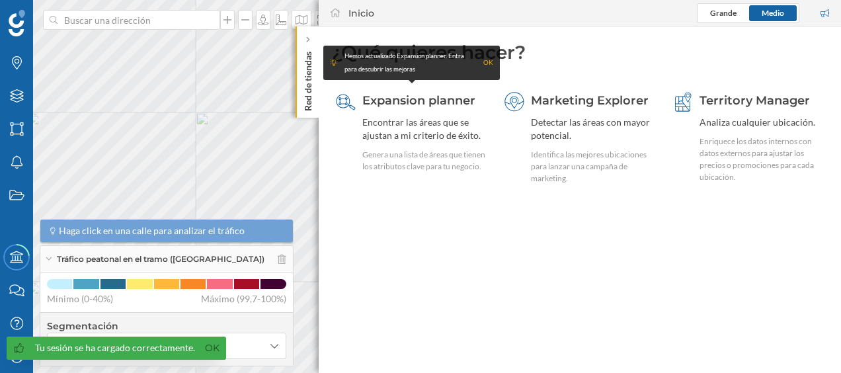
click at [484, 61] on div "OK" at bounding box center [488, 62] width 10 height 13
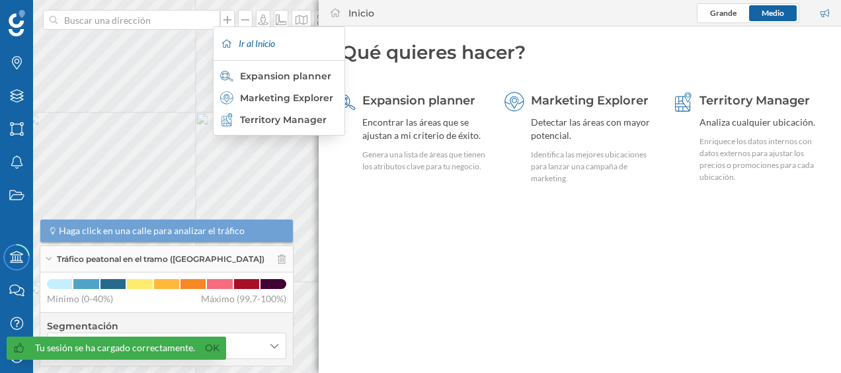
click at [341, 195] on div "Expansion planner Encontrar las áreas que se ajustan a mi criterio de éxito. Ge…" at bounding box center [411, 152] width 159 height 135
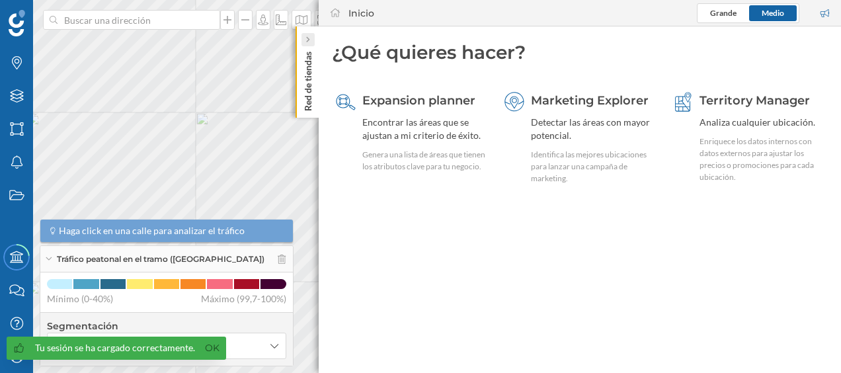
click at [313, 40] on div at bounding box center [307, 39] width 13 height 13
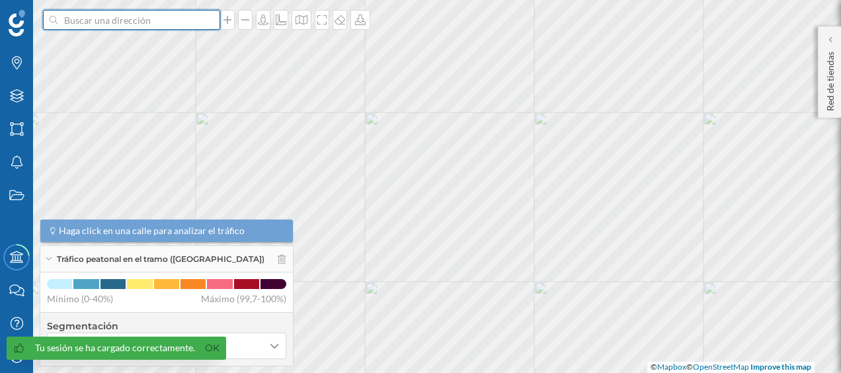
click at [204, 22] on input at bounding box center [131, 20] width 148 height 20
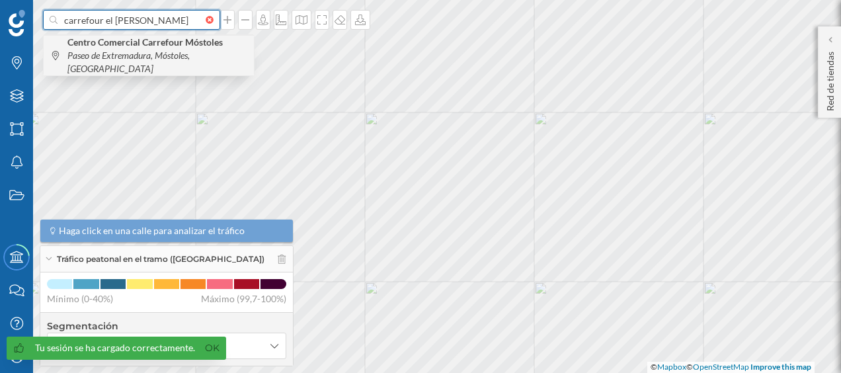
type input "carrefour el soto"
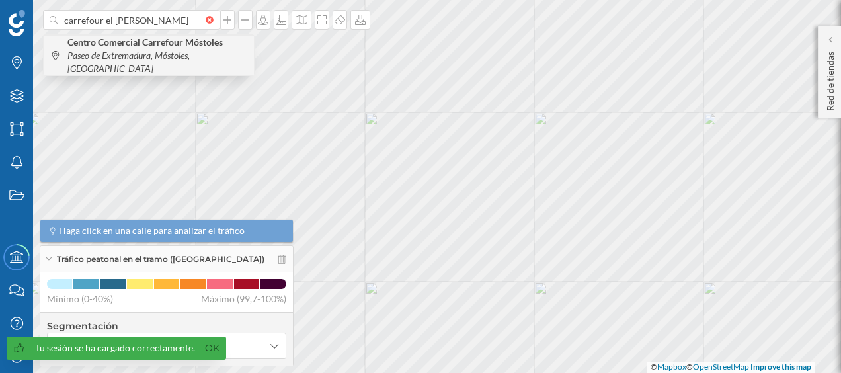
click at [172, 41] on b "Centro Comercial Carrefour Móstoles" at bounding box center [146, 41] width 159 height 11
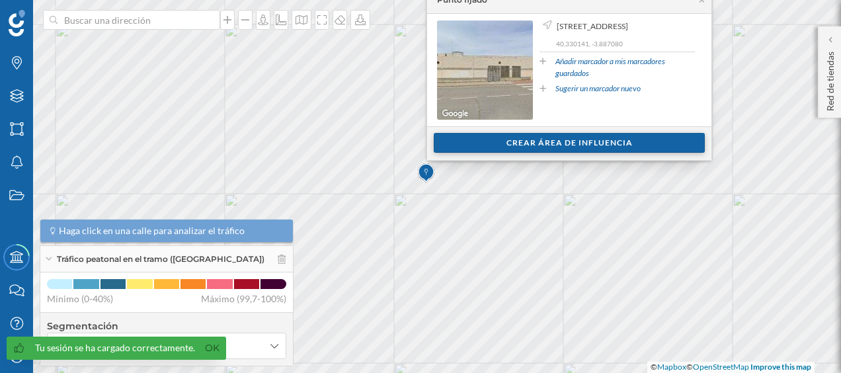
click at [568, 141] on div "Crear área de influencia" at bounding box center [569, 143] width 271 height 20
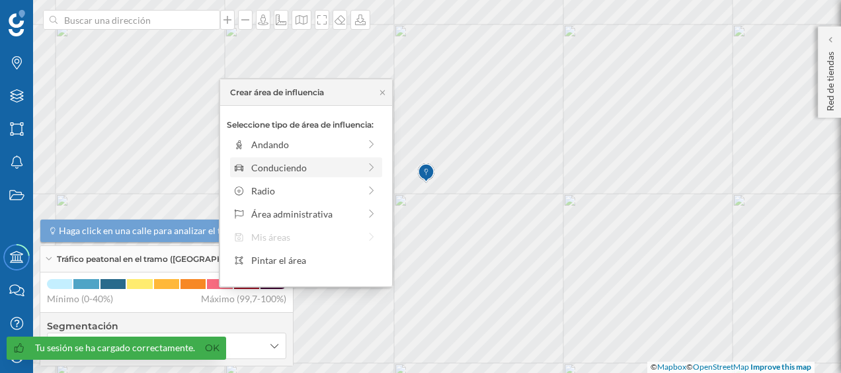
click at [346, 161] on div "Conduciendo" at bounding box center [305, 168] width 108 height 14
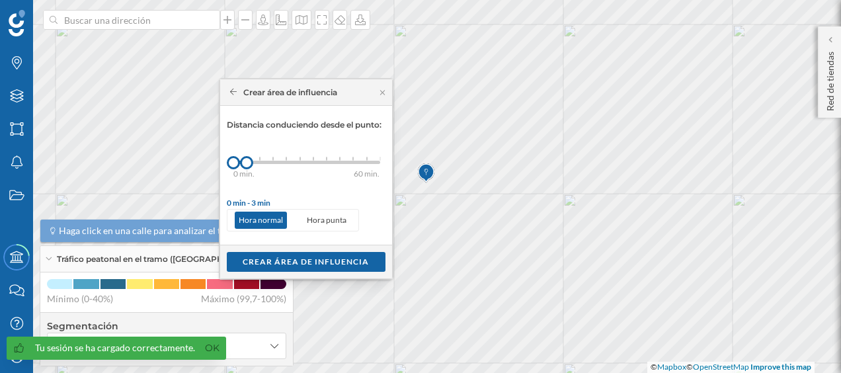
click at [258, 162] on div "0 min. 3 min. 5 min. 7 min. 10 min. 12 min. 15 min. 20 min. 30 min. 45 min. 50 …" at bounding box center [306, 162] width 147 height 3
click at [308, 257] on div "Crear área de influencia" at bounding box center [306, 261] width 159 height 20
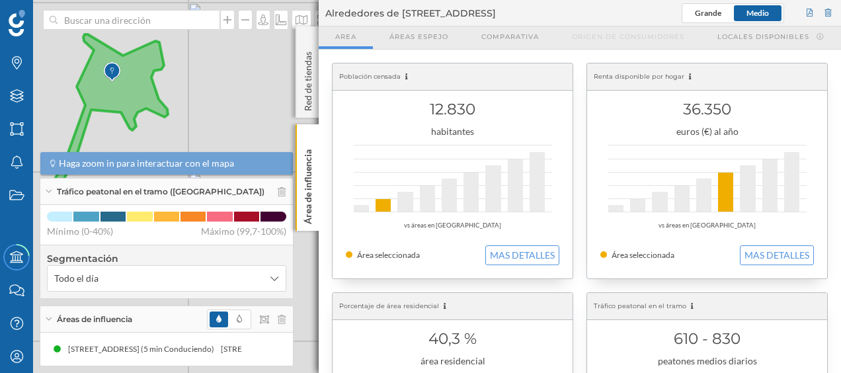
click at [261, 114] on div "© Mapbox © OpenStreetMap Improve this map" at bounding box center [420, 186] width 841 height 373
click at [831, 15] on div at bounding box center [828, 13] width 12 height 20
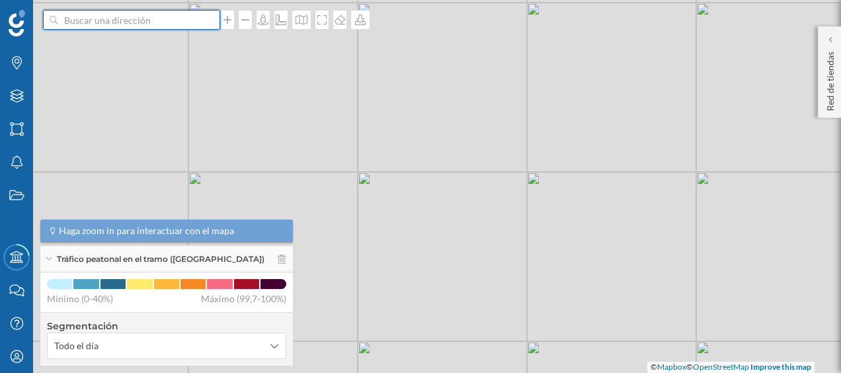
click at [121, 28] on input at bounding box center [131, 20] width 148 height 20
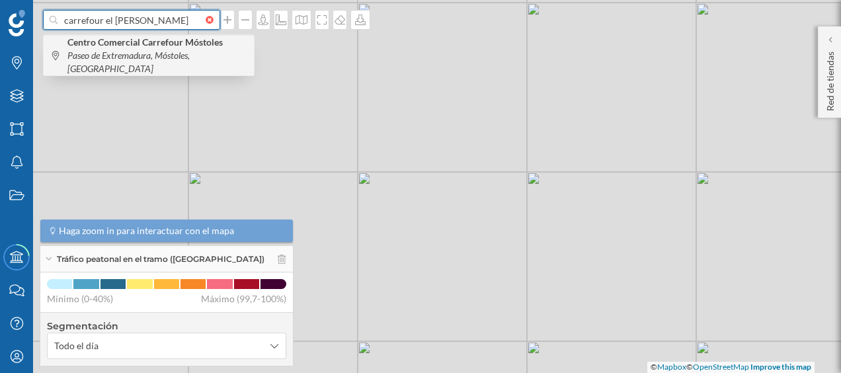
type input "carrefour el soto"
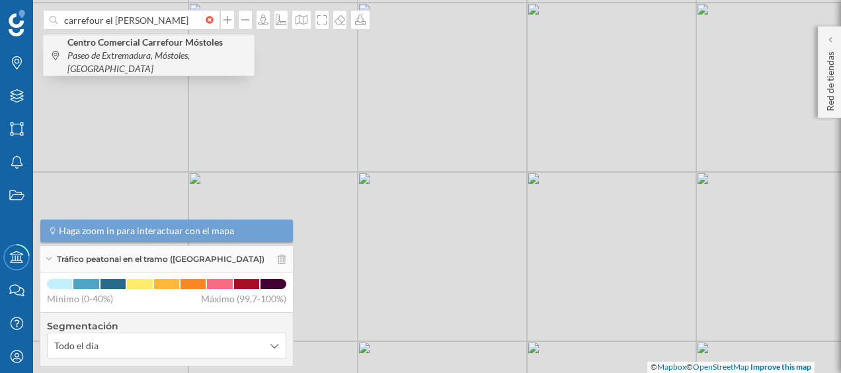
click at [153, 41] on b "Centro Comercial Carrefour Móstoles" at bounding box center [146, 41] width 159 height 11
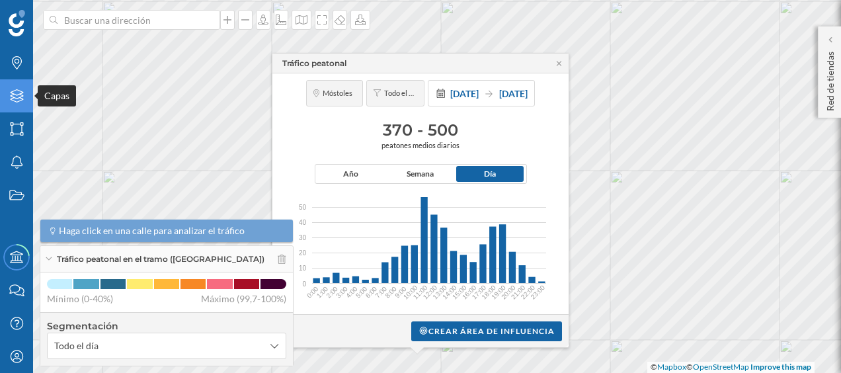
click at [19, 103] on div "Capas" at bounding box center [16, 95] width 33 height 33
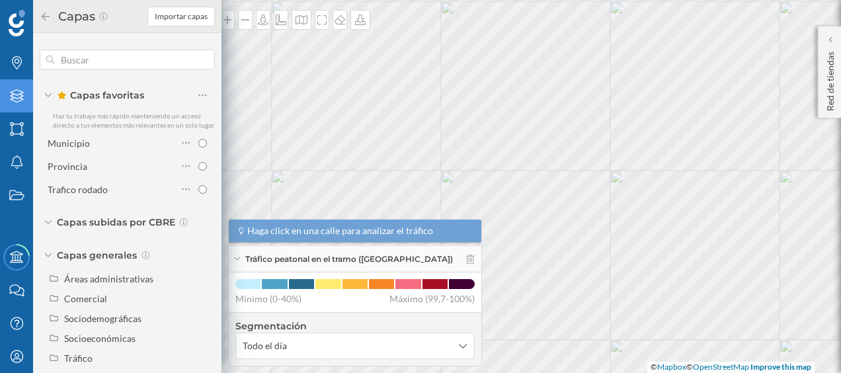
scroll to position [24, 0]
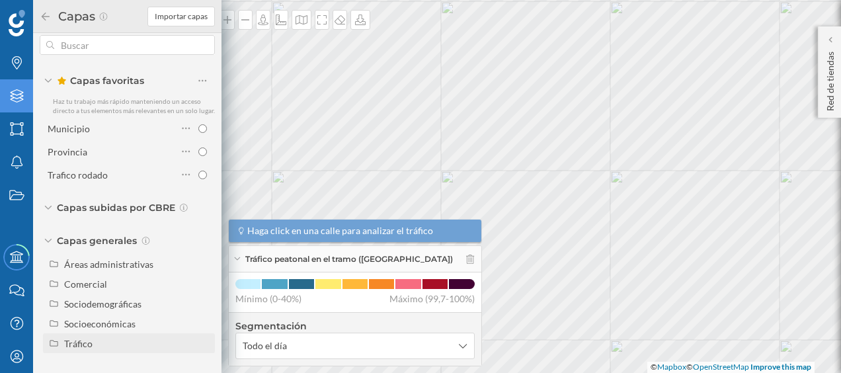
click at [89, 334] on div "Tráfico" at bounding box center [129, 343] width 172 height 20
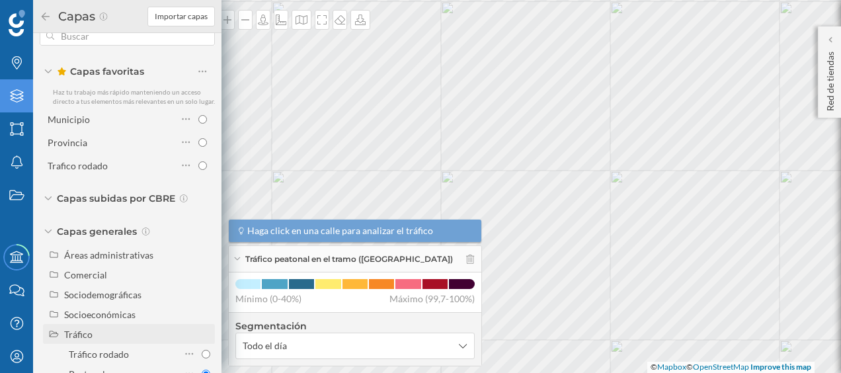
scroll to position [63, 0]
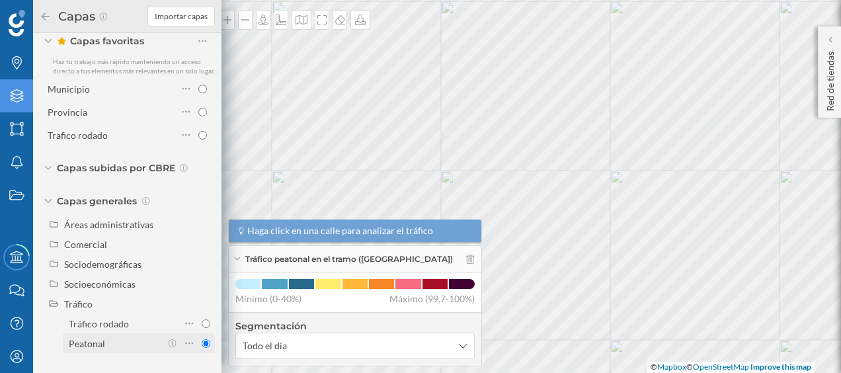
click at [102, 341] on div "Peatonal" at bounding box center [87, 343] width 36 height 11
click at [202, 341] on input "Peatonal" at bounding box center [206, 343] width 9 height 9
radio input "true"
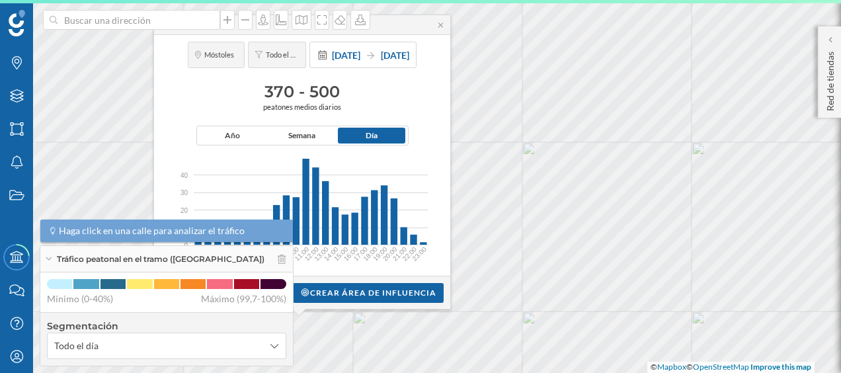
click at [440, 29] on div "Tráfico peatonal" at bounding box center [302, 25] width 296 height 20
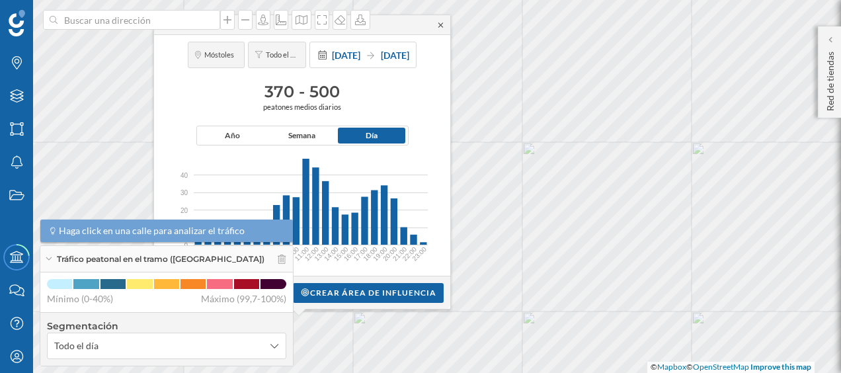
click at [440, 26] on icon at bounding box center [440, 24] width 5 height 5
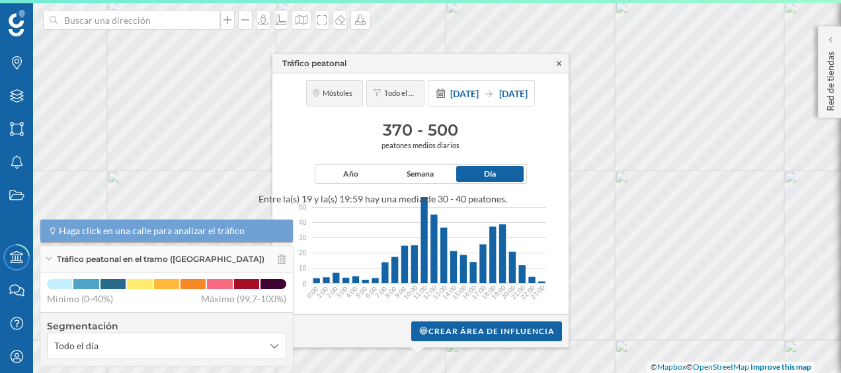
click at [558, 65] on icon at bounding box center [559, 63] width 10 height 8
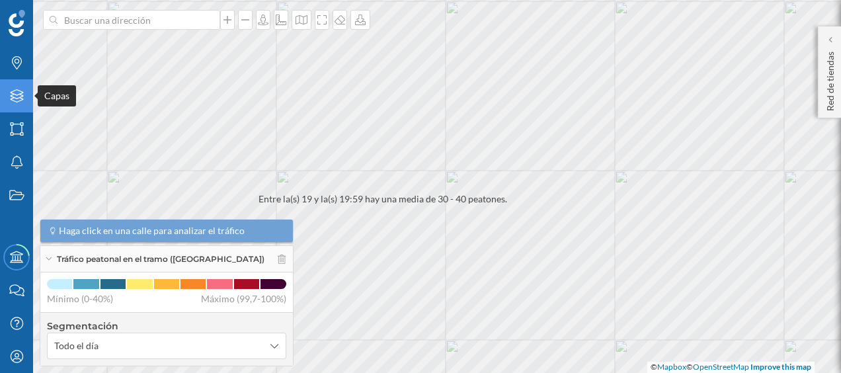
click at [19, 103] on div "Capas" at bounding box center [16, 95] width 33 height 33
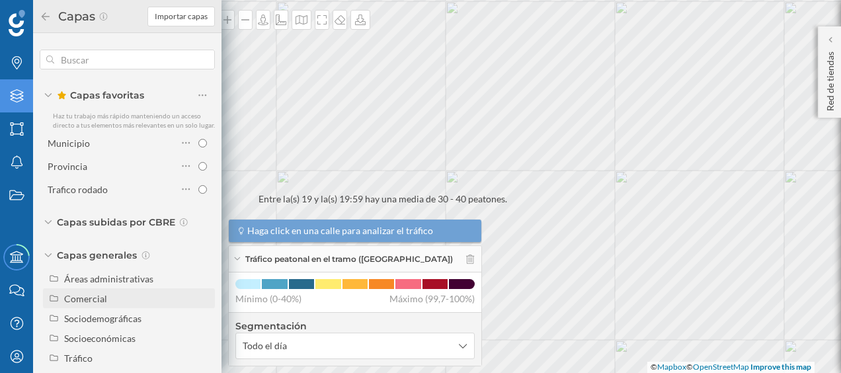
scroll to position [24, 0]
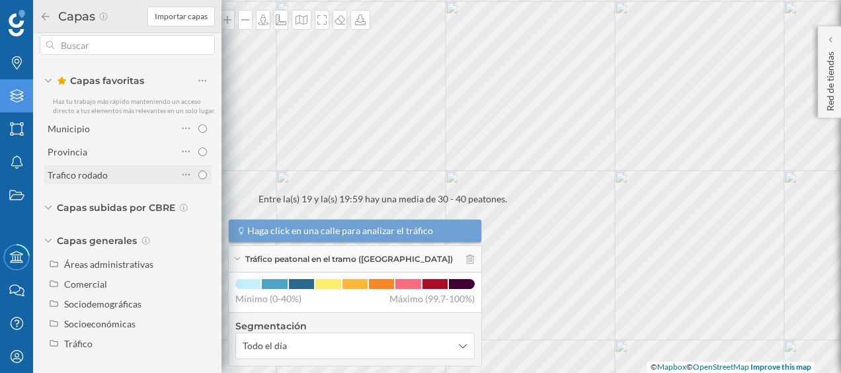
click at [124, 177] on div "Trafico rodado" at bounding box center [113, 175] width 130 height 14
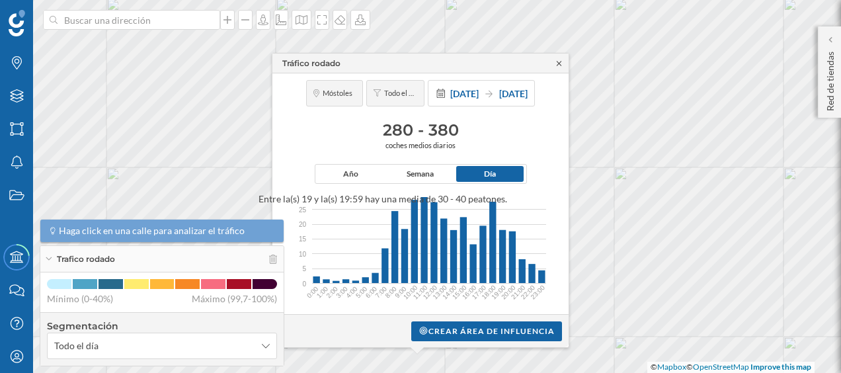
click at [555, 63] on icon at bounding box center [559, 63] width 10 height 8
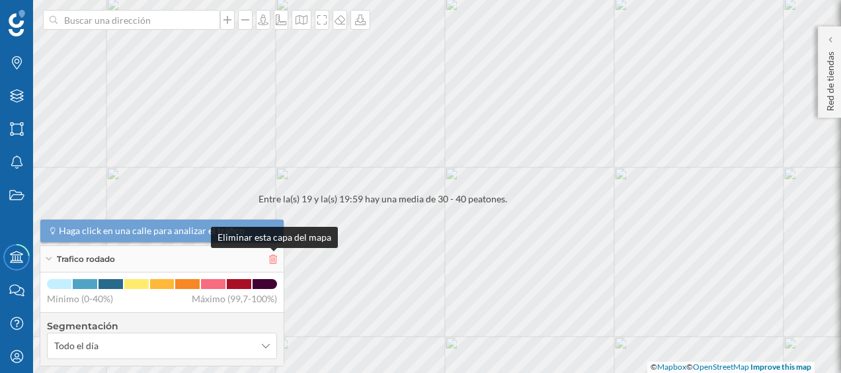
click at [274, 257] on icon at bounding box center [273, 258] width 8 height 9
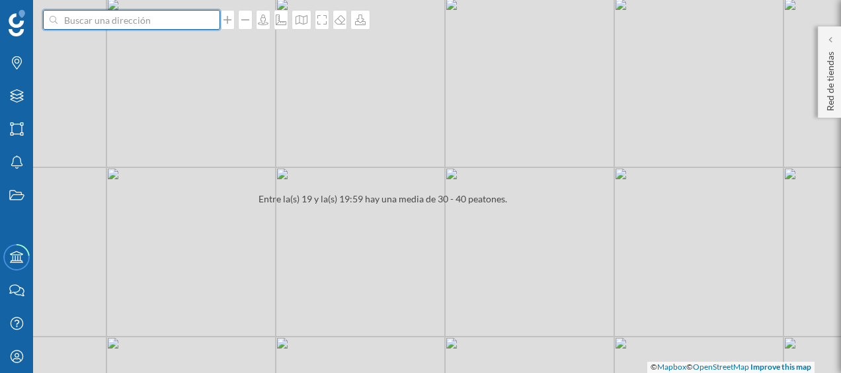
click at [182, 24] on input at bounding box center [131, 20] width 148 height 20
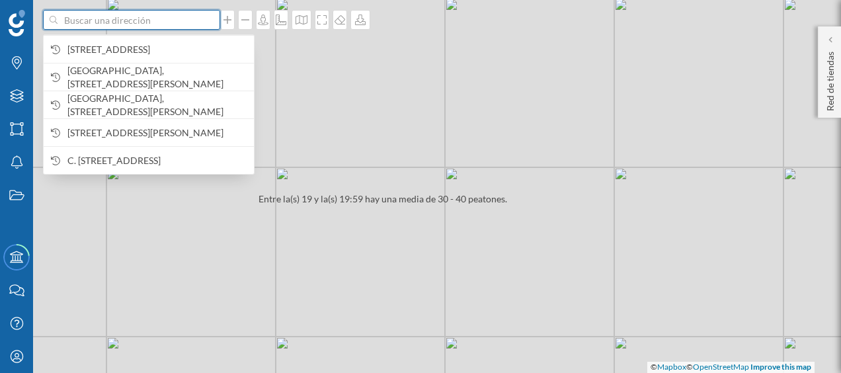
paste input "C/ Moraleja de Enmedio, Polígono Industrial, Calle C, 1, 28938 Móstoles"
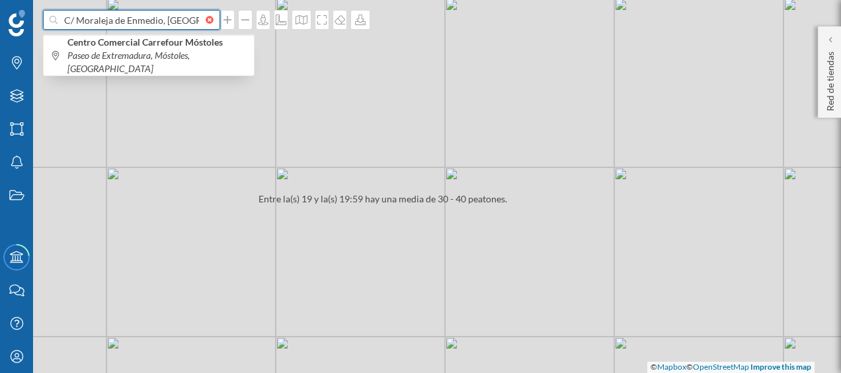
scroll to position [0, 151]
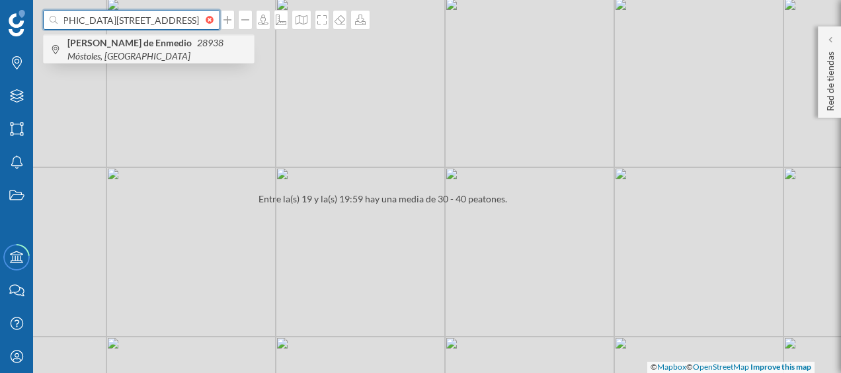
type input "C/ Moraleja de Enmedio, Polígono Industrial, Calle C, 1, 28938 Móstoles"
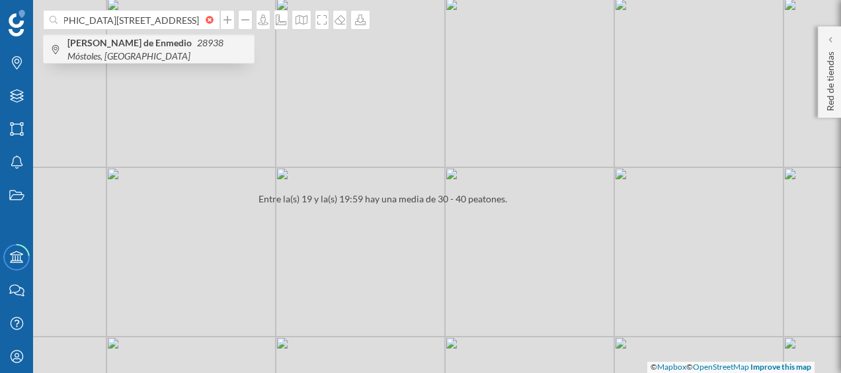
scroll to position [0, 0]
click at [137, 46] on b "C. Moraleja de Enmedio" at bounding box center [131, 42] width 128 height 11
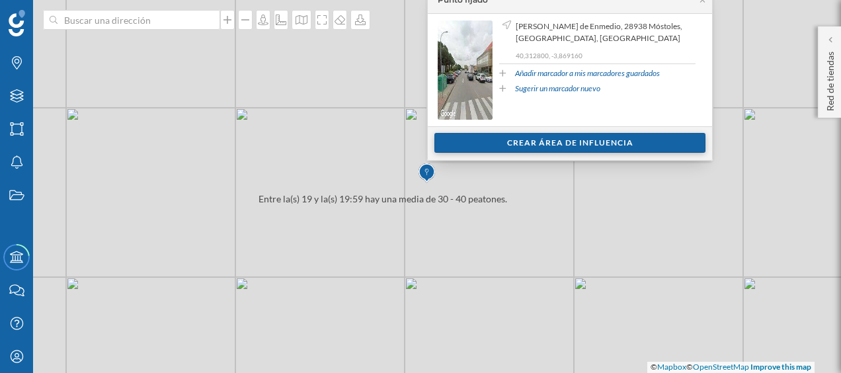
click at [535, 144] on div "Crear área de influencia" at bounding box center [569, 143] width 271 height 20
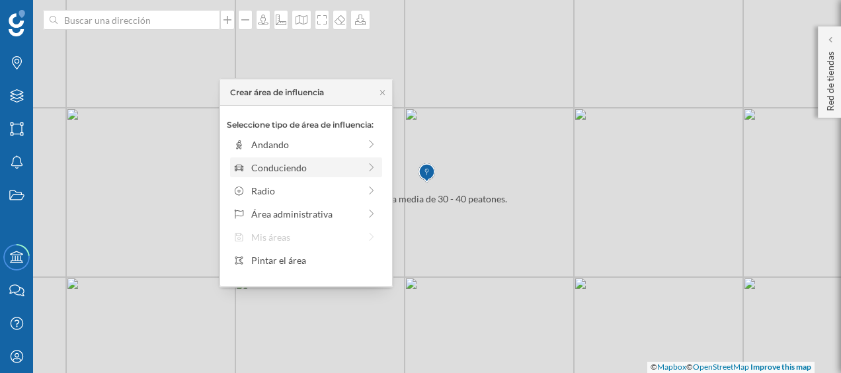
click at [334, 161] on div "Conduciendo" at bounding box center [305, 168] width 108 height 14
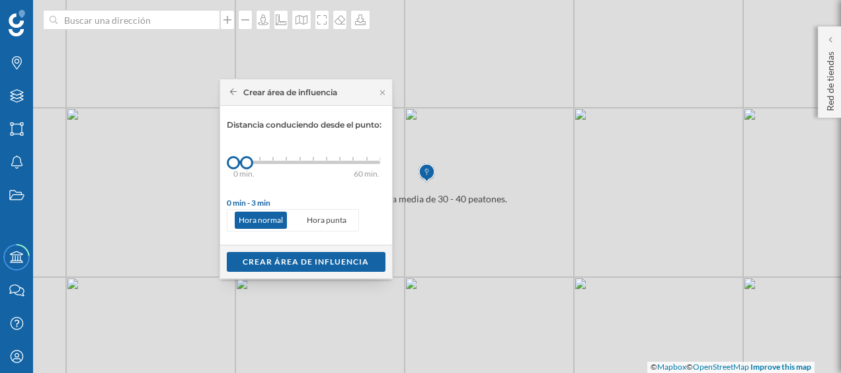
click at [260, 163] on div "0 min. 3 min. 5 min. 7 min. 10 min. 12 min. 15 min. 20 min. 30 min. 45 min. 50 …" at bounding box center [306, 162] width 147 height 3
click at [293, 258] on div "Crear área de influencia" at bounding box center [306, 261] width 159 height 20
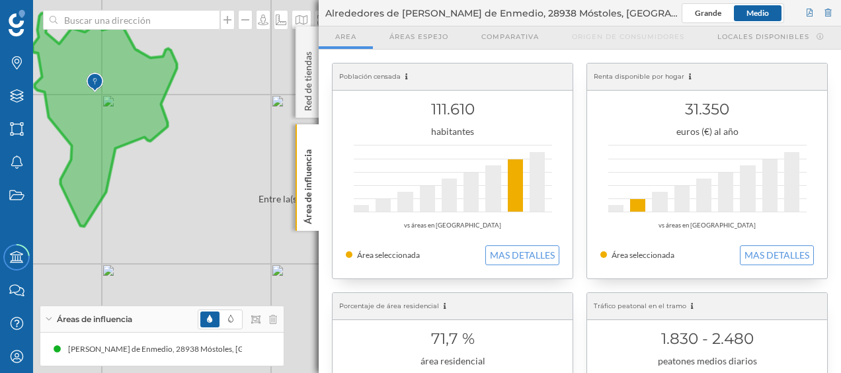
click at [259, 153] on div "© Mapbox © OpenStreetMap Improve this map" at bounding box center [420, 186] width 841 height 373
click at [826, 19] on div at bounding box center [828, 13] width 12 height 20
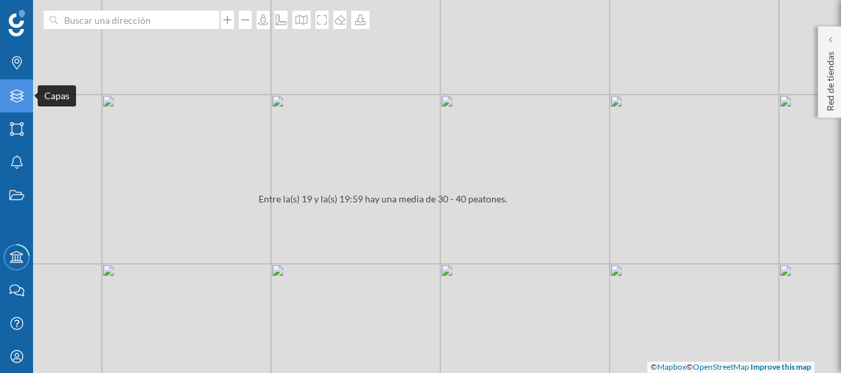
click at [22, 97] on icon "Capas" at bounding box center [17, 95] width 17 height 13
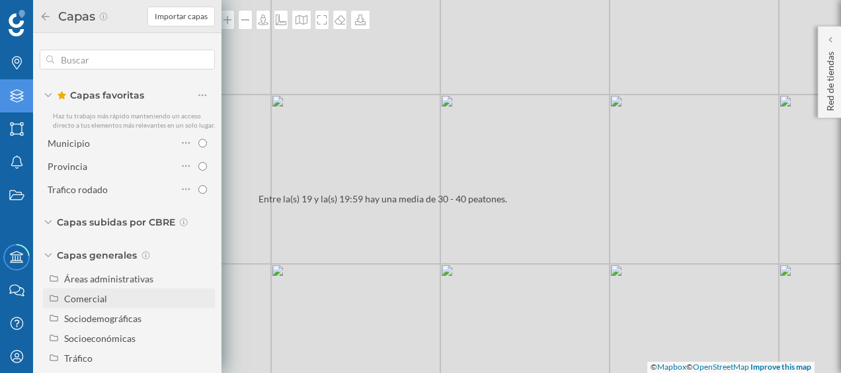
scroll to position [24, 0]
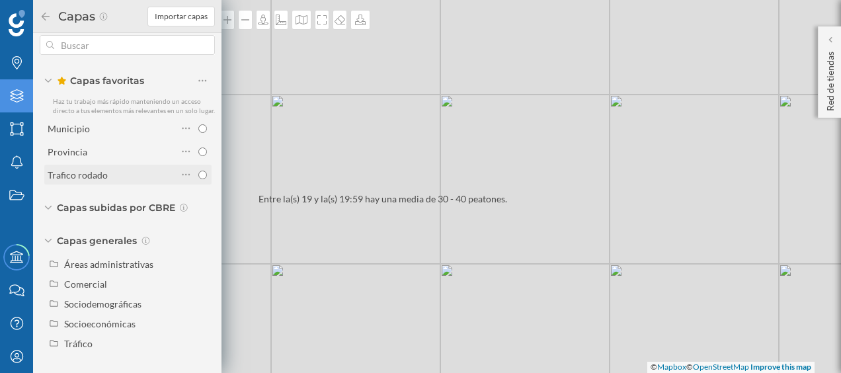
click at [105, 180] on div "Trafico rodado" at bounding box center [78, 174] width 60 height 11
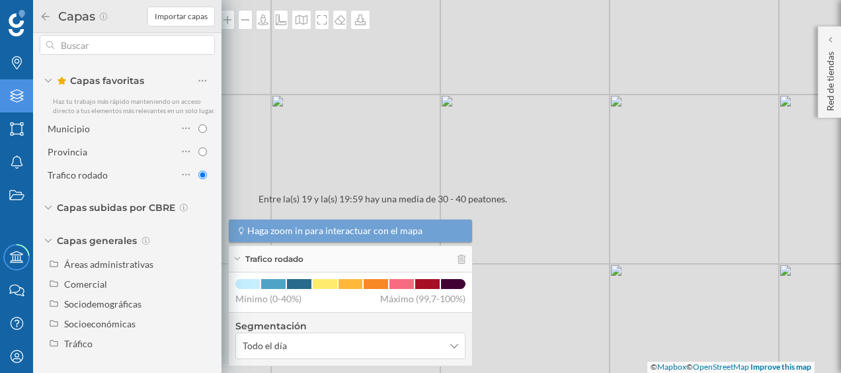
click at [299, 141] on div "© Mapbox © OpenStreetMap Improve this map" at bounding box center [420, 186] width 841 height 373
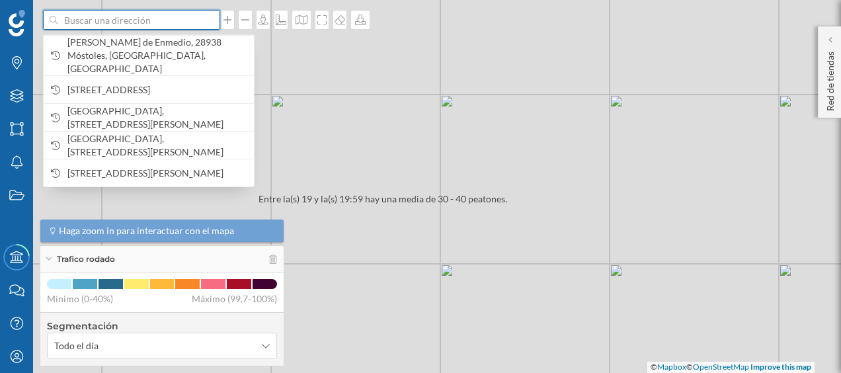
click at [159, 21] on input at bounding box center [131, 20] width 148 height 20
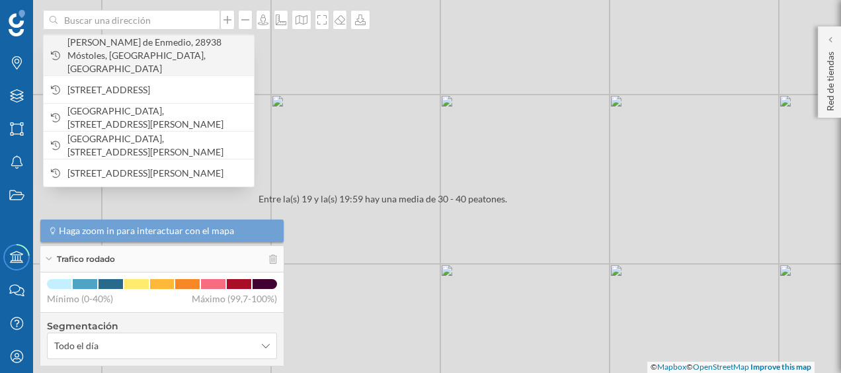
click at [143, 46] on span "C. Moraleja de Enmedio, 28938 Móstoles, Madrid, España" at bounding box center [157, 56] width 180 height 40
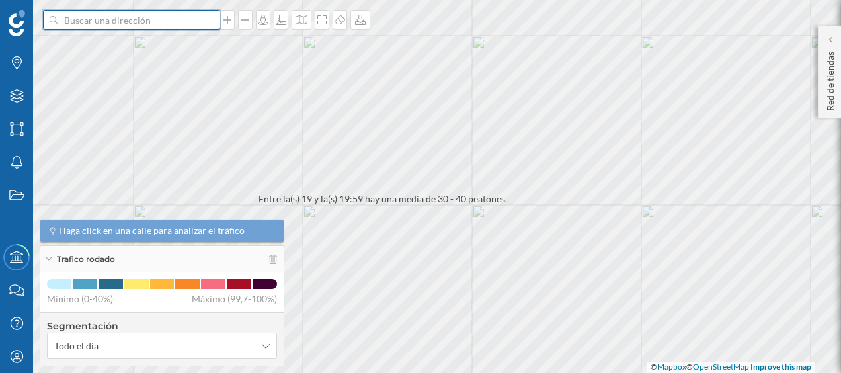
click at [119, 21] on input at bounding box center [131, 20] width 148 height 20
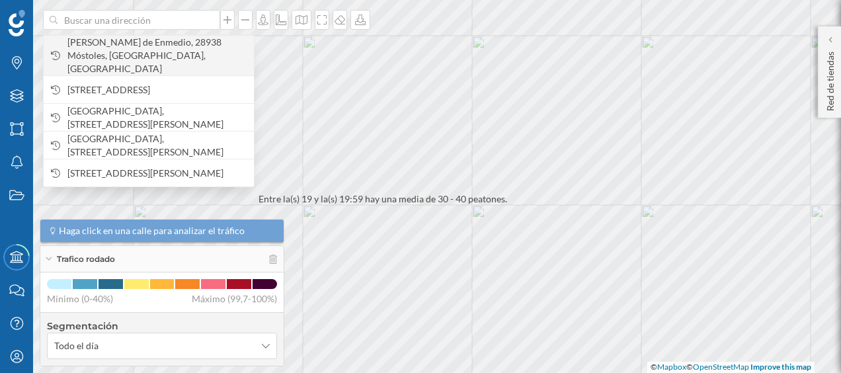
click at [122, 40] on span "C. Moraleja de Enmedio, 28938 Móstoles, Madrid, España" at bounding box center [157, 56] width 180 height 40
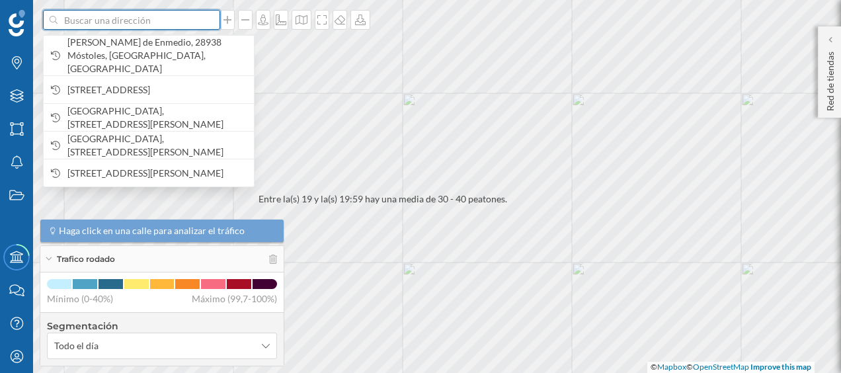
click at [173, 17] on input at bounding box center [131, 20] width 148 height 20
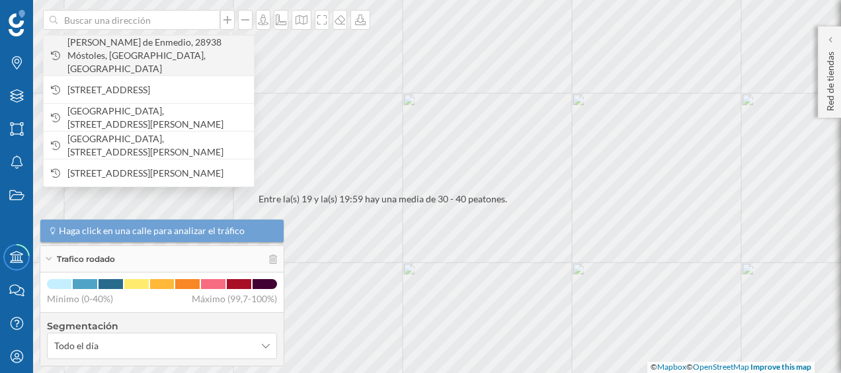
click at [168, 39] on span "C. Moraleja de Enmedio, 28938 Móstoles, Madrid, España" at bounding box center [157, 56] width 180 height 40
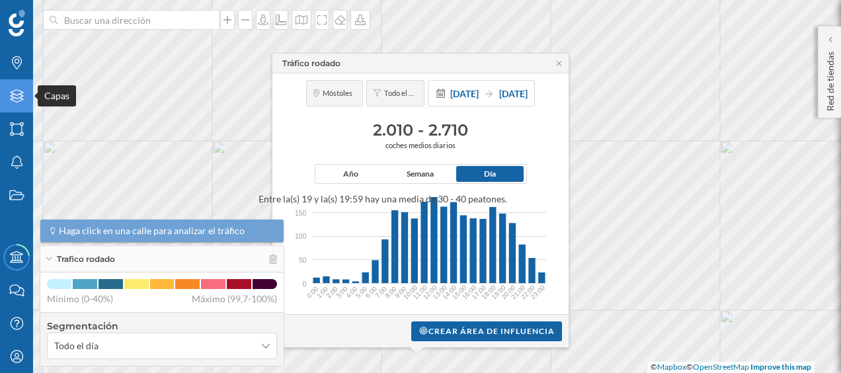
click at [19, 98] on icon "Capas" at bounding box center [17, 95] width 17 height 13
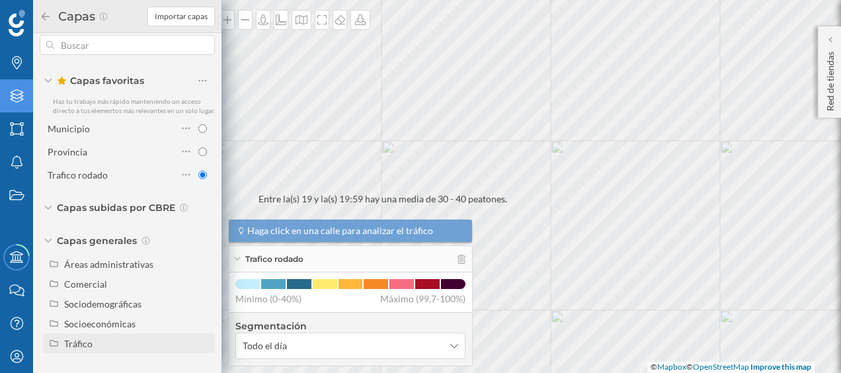
click at [100, 352] on div "Tráfico" at bounding box center [129, 343] width 172 height 20
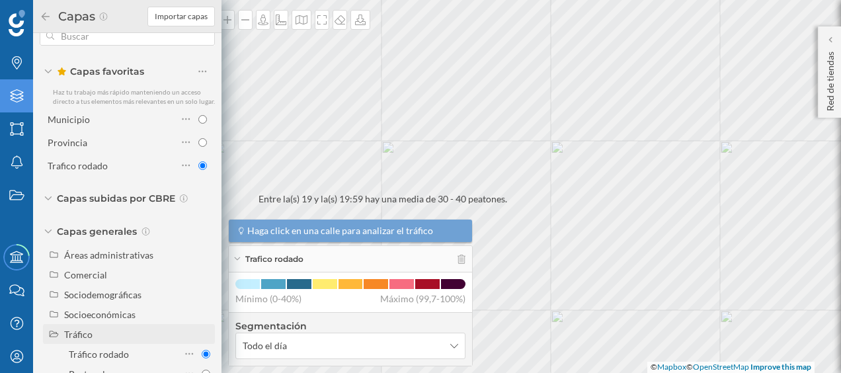
scroll to position [63, 0]
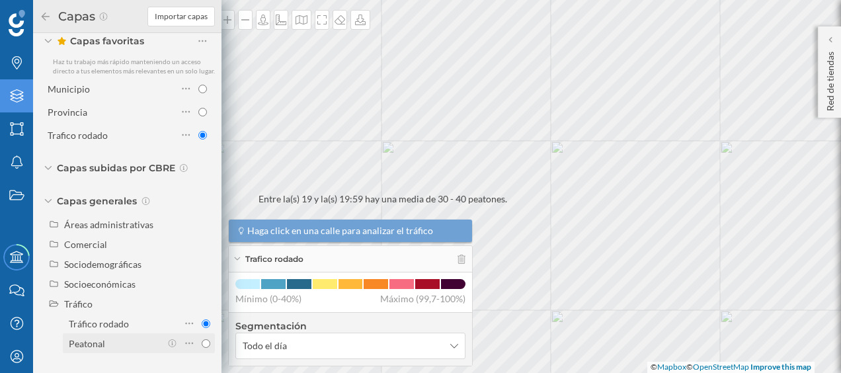
click at [98, 344] on div "Peatonal" at bounding box center [87, 343] width 36 height 11
click at [202, 344] on input "Peatonal" at bounding box center [206, 343] width 9 height 9
radio input "true"
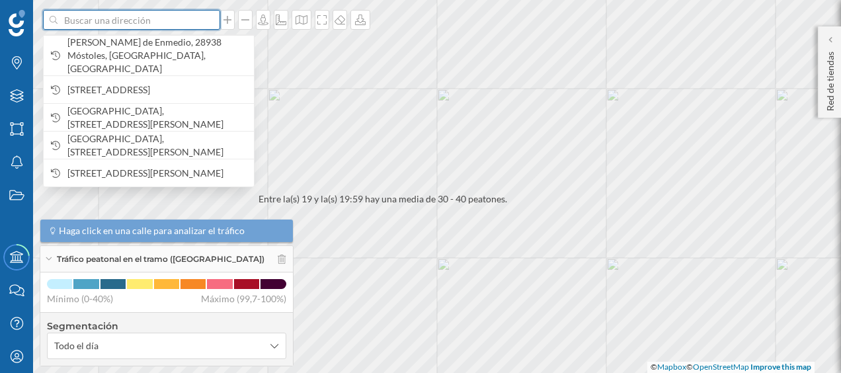
click at [196, 22] on input at bounding box center [131, 20] width 148 height 20
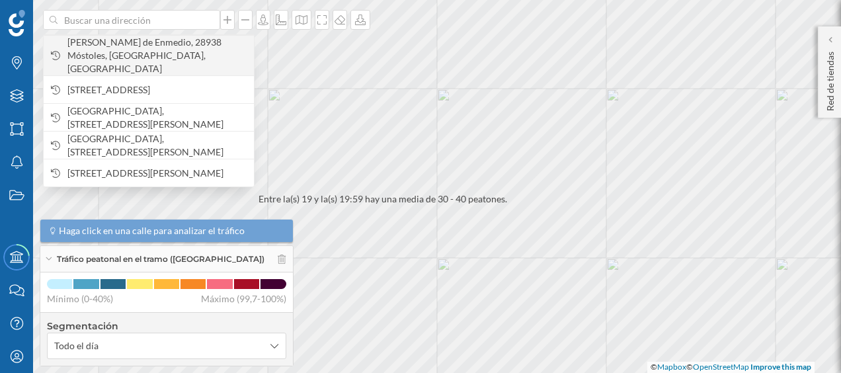
click at [180, 44] on span "C. Moraleja de Enmedio, 28938 Móstoles, Madrid, España" at bounding box center [157, 56] width 180 height 40
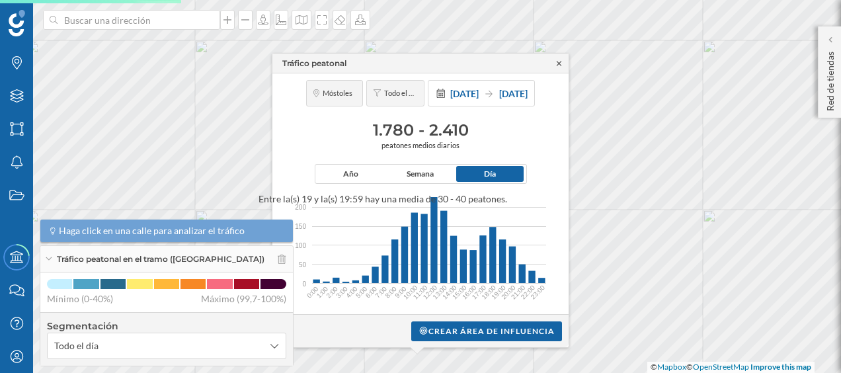
click at [562, 61] on icon at bounding box center [559, 63] width 10 height 8
